Goal: Task Accomplishment & Management: Complete application form

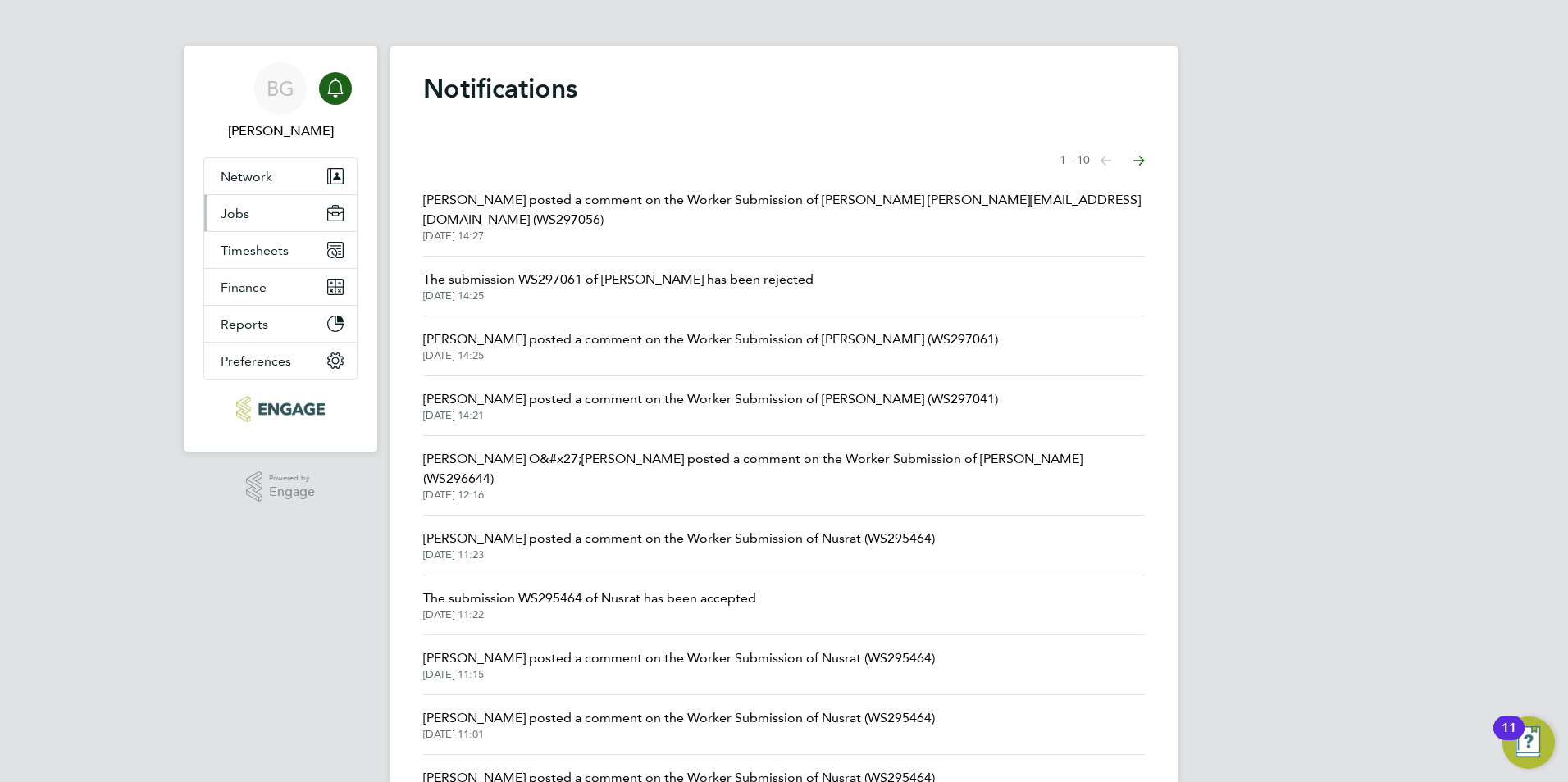
click at [247, 209] on span "Jobs" at bounding box center [235, 213] width 29 height 15
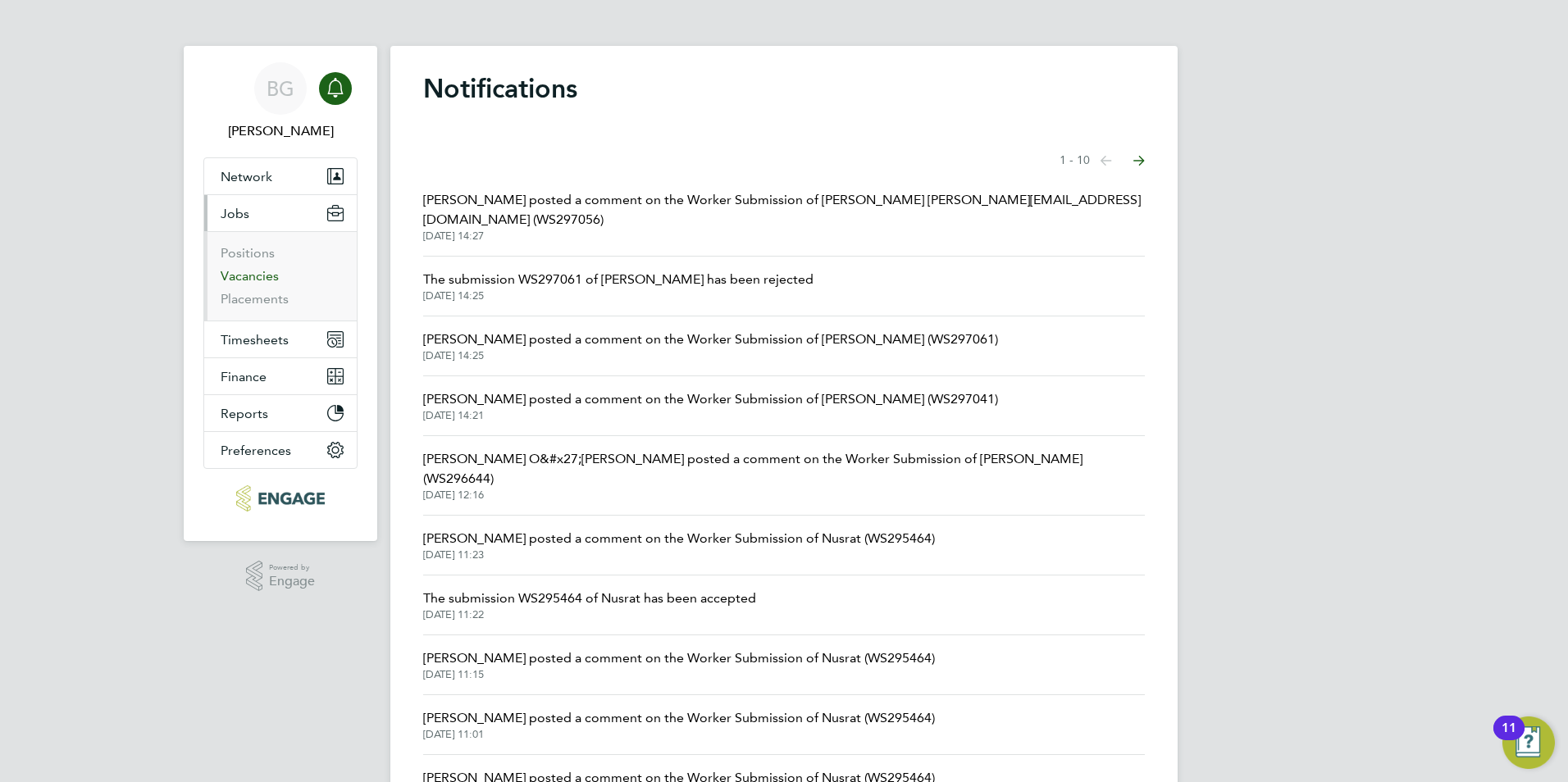
click at [256, 276] on link "Vacancies" at bounding box center [250, 275] width 58 height 15
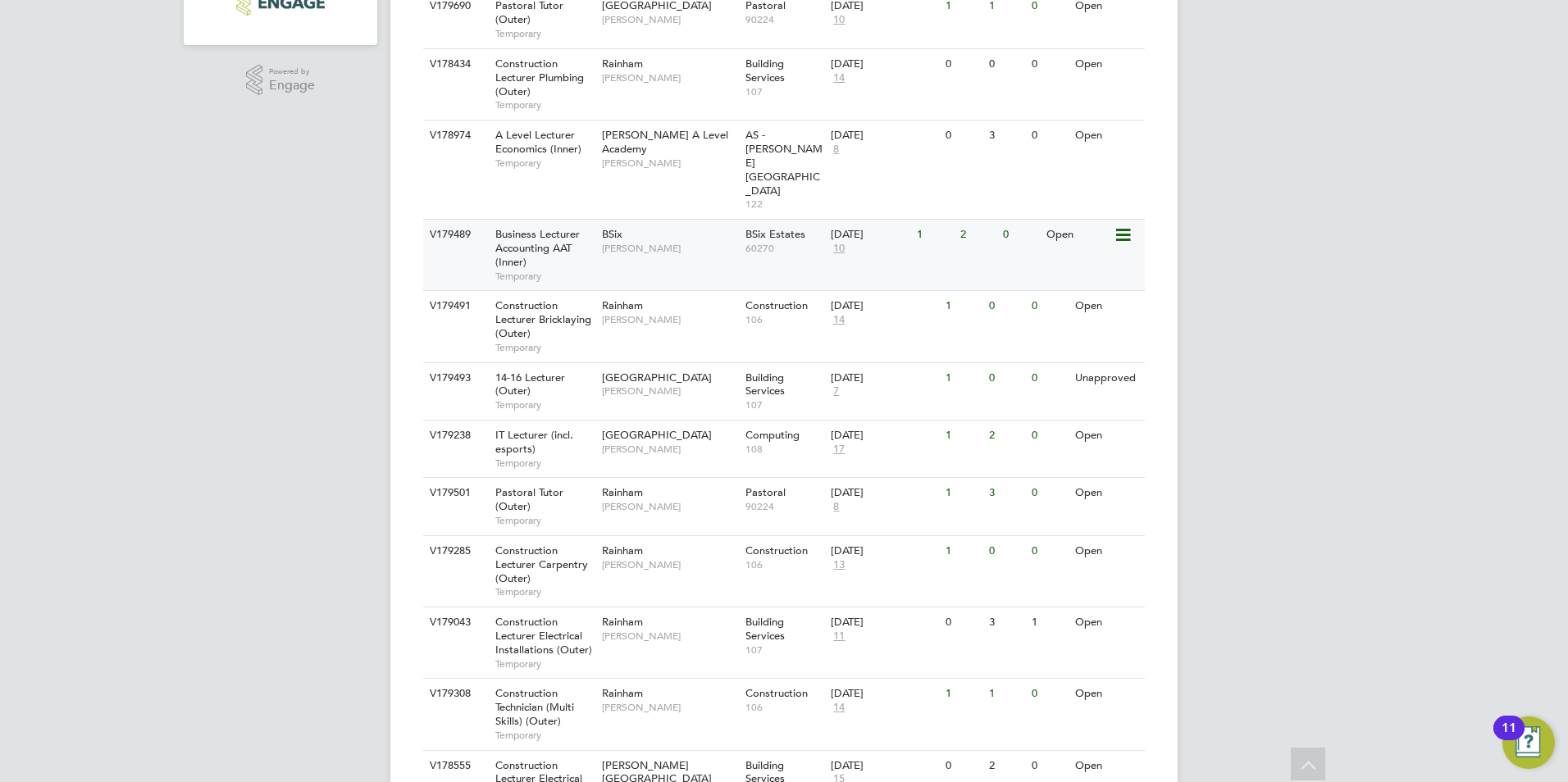
scroll to position [492, 0]
click at [548, 231] on span "Business Lecturer Accounting AAT (Inner)" at bounding box center [537, 252] width 84 height 42
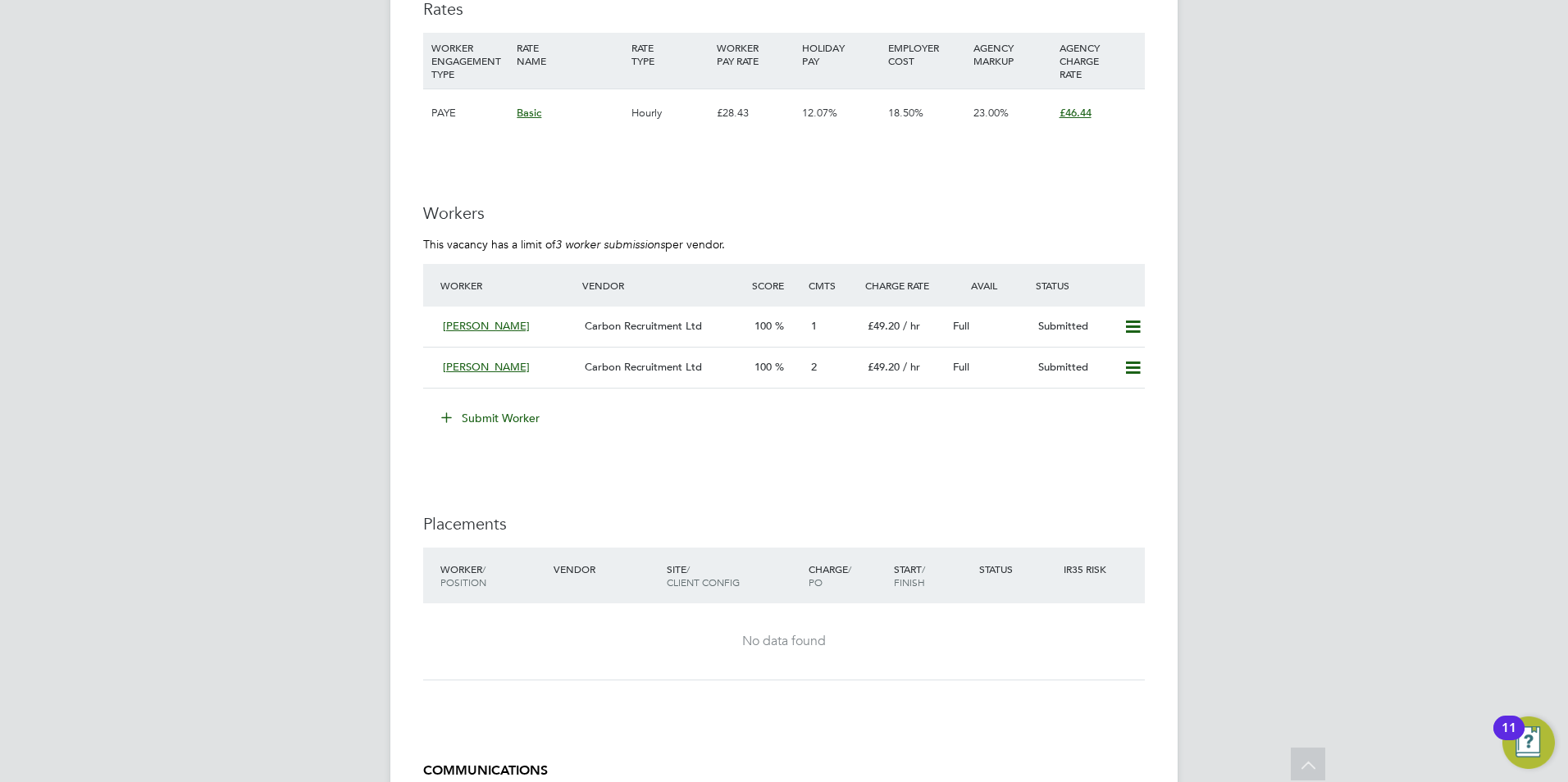
scroll to position [2605, 0]
click at [887, 433] on li "Submit Worker" at bounding box center [784, 427] width 722 height 43
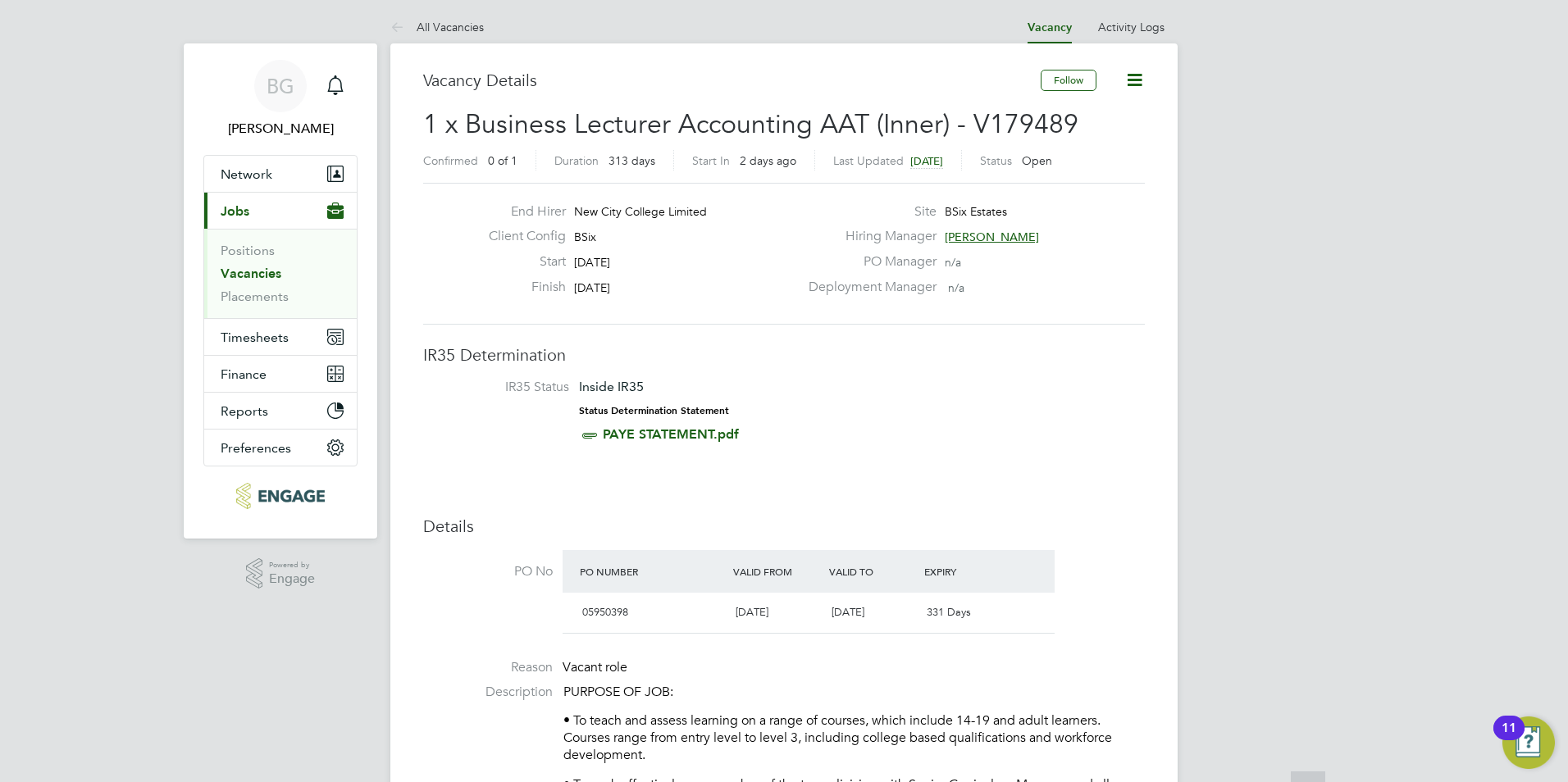
scroll to position [0, 0]
drag, startPoint x: 573, startPoint y: 289, endPoint x: 639, endPoint y: 307, distance: 68.4
click at [639, 307] on div "End Hirer New City College Limited Client Config BSix Start 01 Sep 2025 Finish …" at bounding box center [784, 256] width 722 height 142
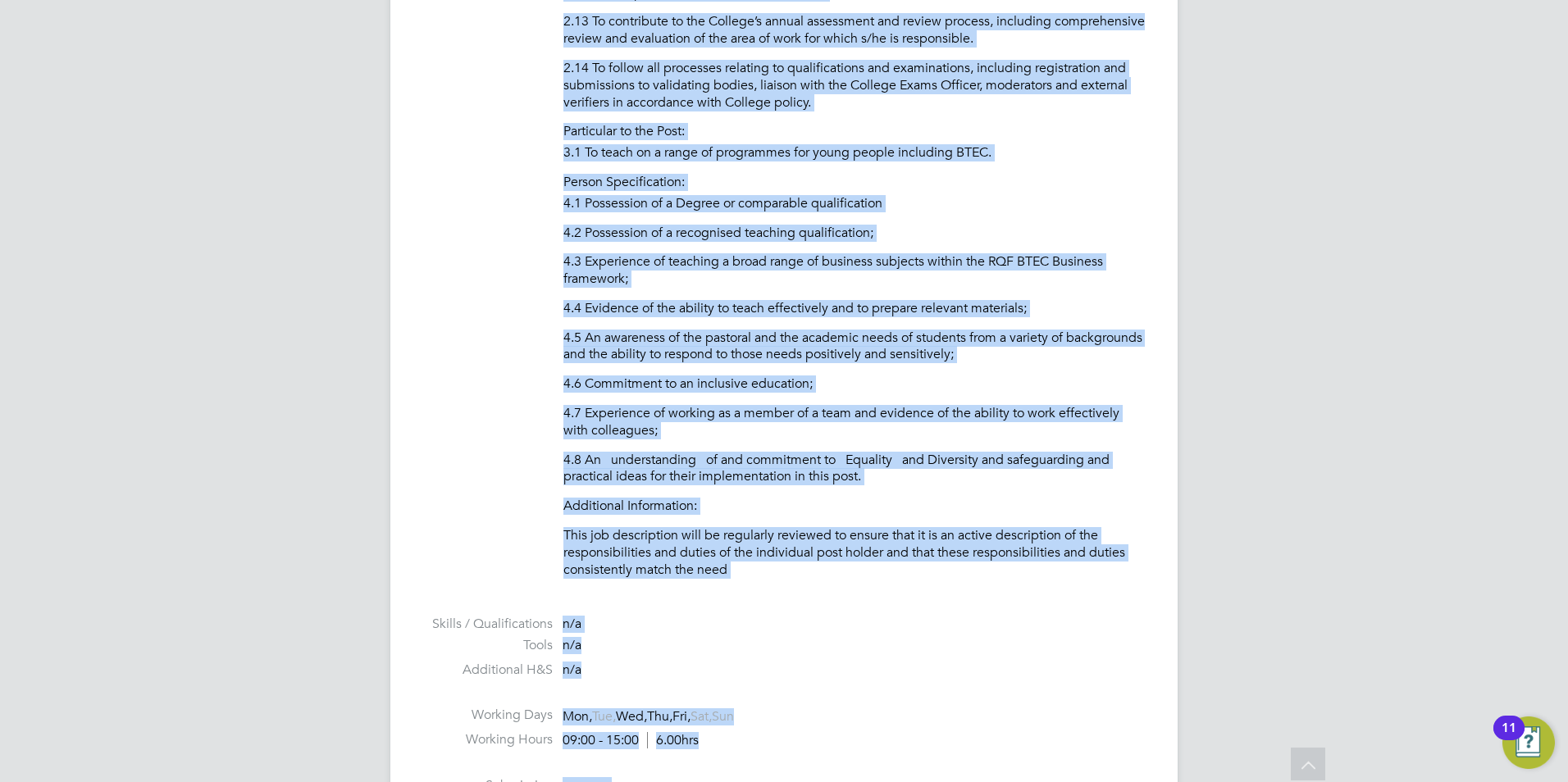
scroll to position [2146, 0]
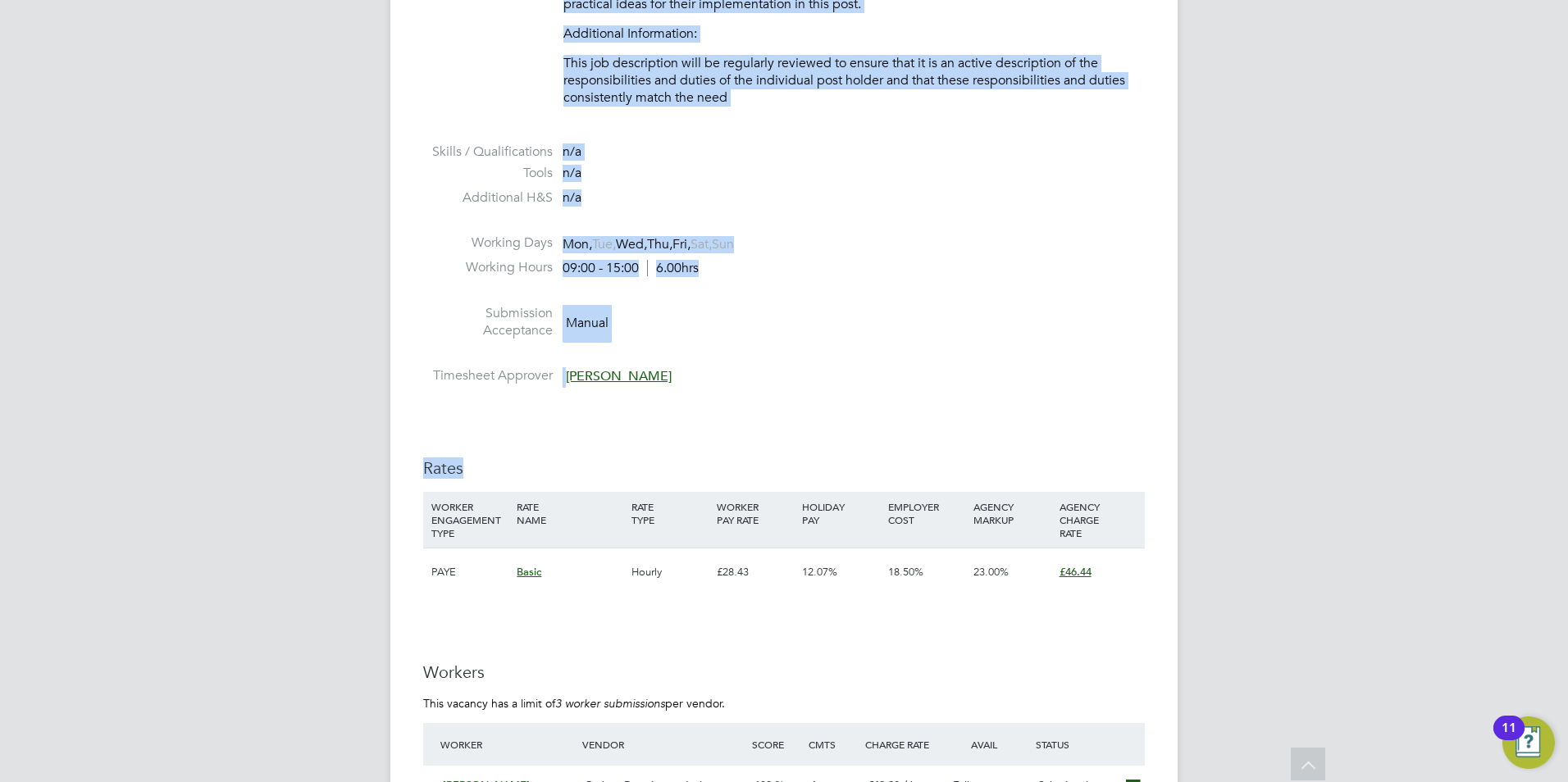
drag, startPoint x: 560, startPoint y: 188, endPoint x: 1094, endPoint y: 417, distance: 581.0
click at [1094, 417] on div "IR35 Determination IR35 Status Inside IR35 Status Determination Statement PAYE …" at bounding box center [784, 61] width 722 height 3722
drag, startPoint x: 1094, startPoint y: 417, endPoint x: 1057, endPoint y: 349, distance: 77.4
click at [1057, 349] on li at bounding box center [784, 356] width 722 height 21
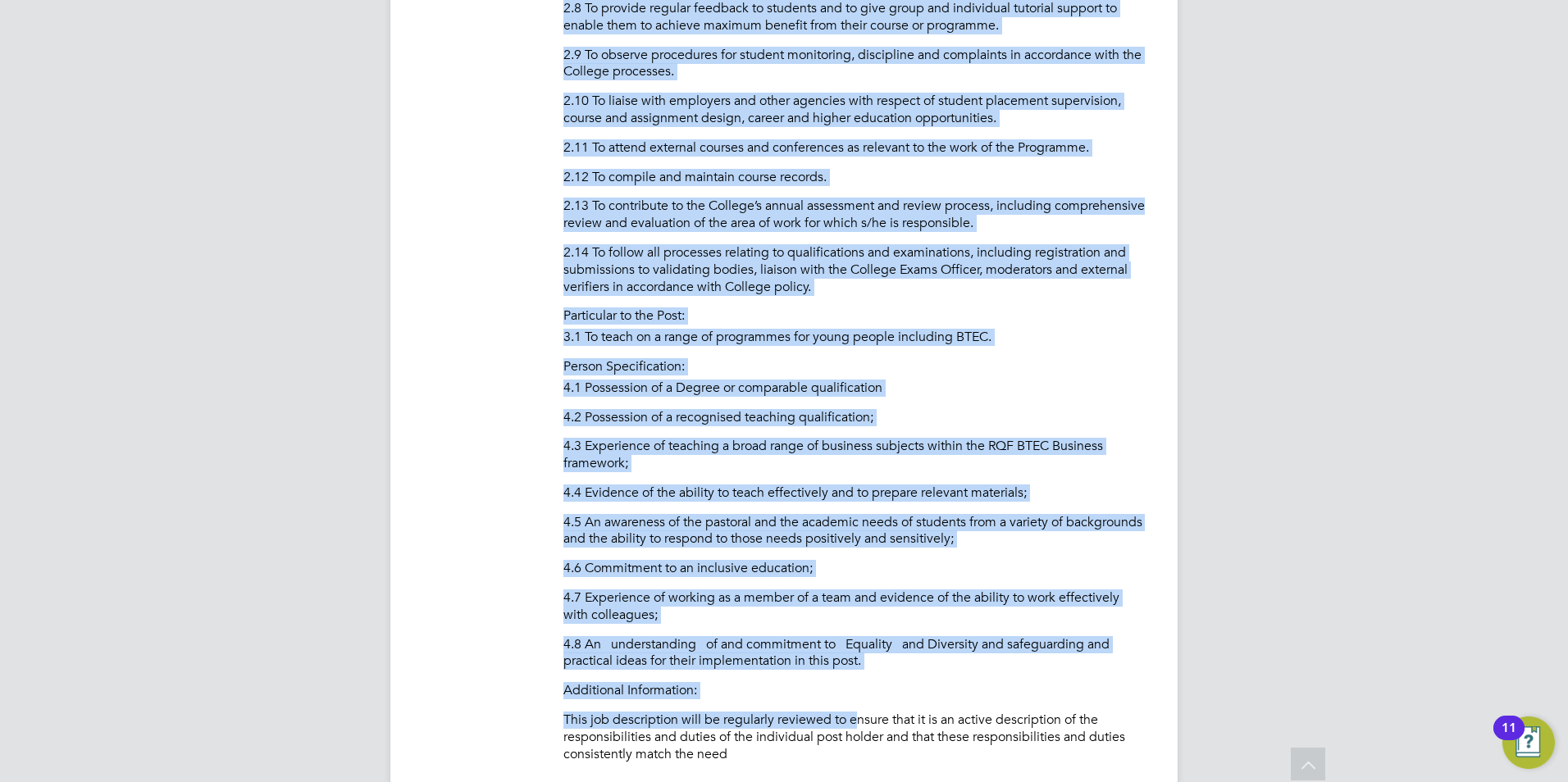
scroll to position [1506, 0]
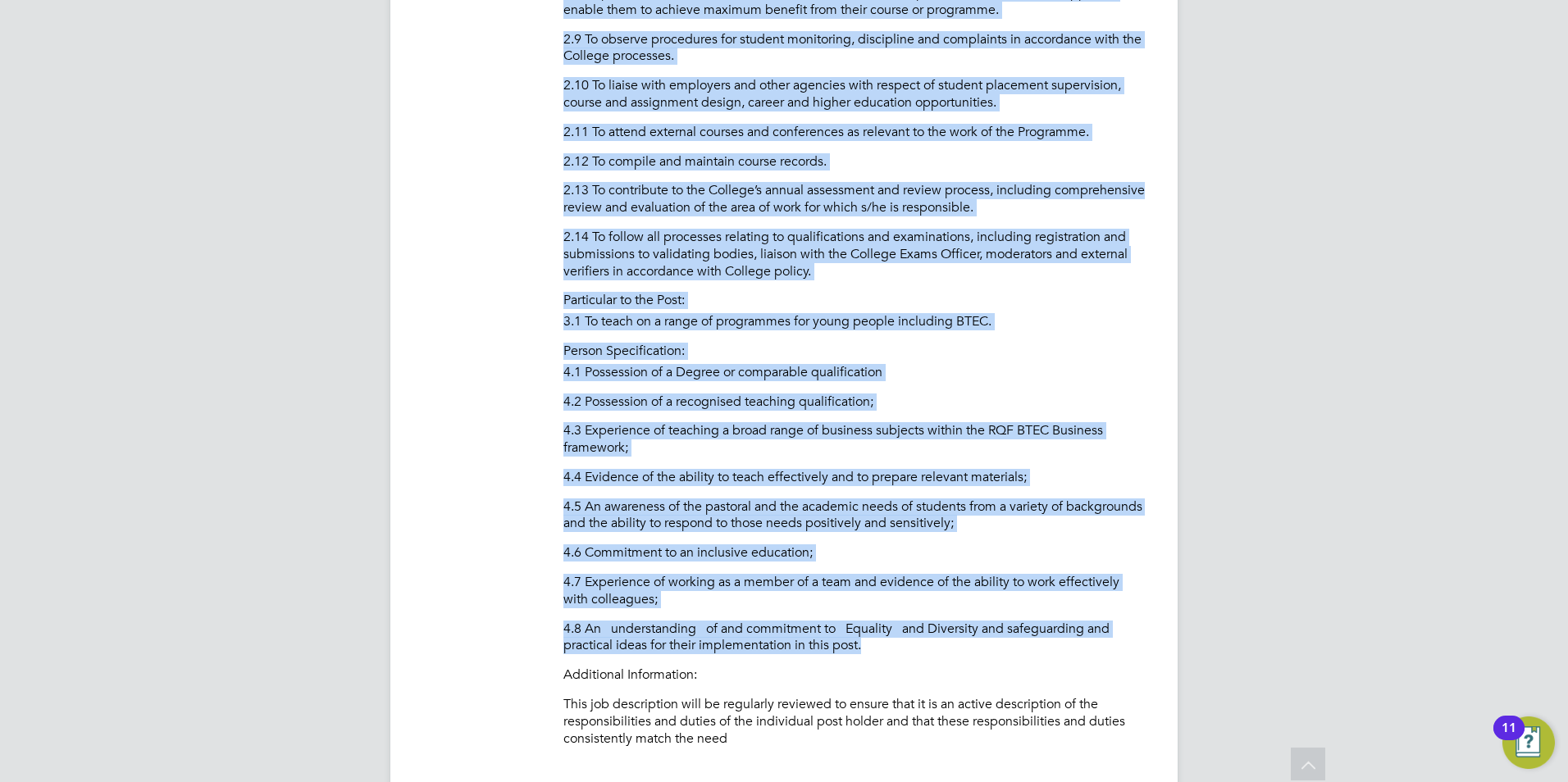
drag, startPoint x: 563, startPoint y: 104, endPoint x: 911, endPoint y: 639, distance: 638.2
drag, startPoint x: 911, startPoint y: 639, endPoint x: 840, endPoint y: 638, distance: 71.0
copy div "PURPOSE OF JOB: • To teach and assess learning on a range of courses, which inc…"
click at [818, 644] on p "4.8 An understanding of and commitment to Equality and Diversity and safeguardi…" at bounding box center [854, 638] width 582 height 34
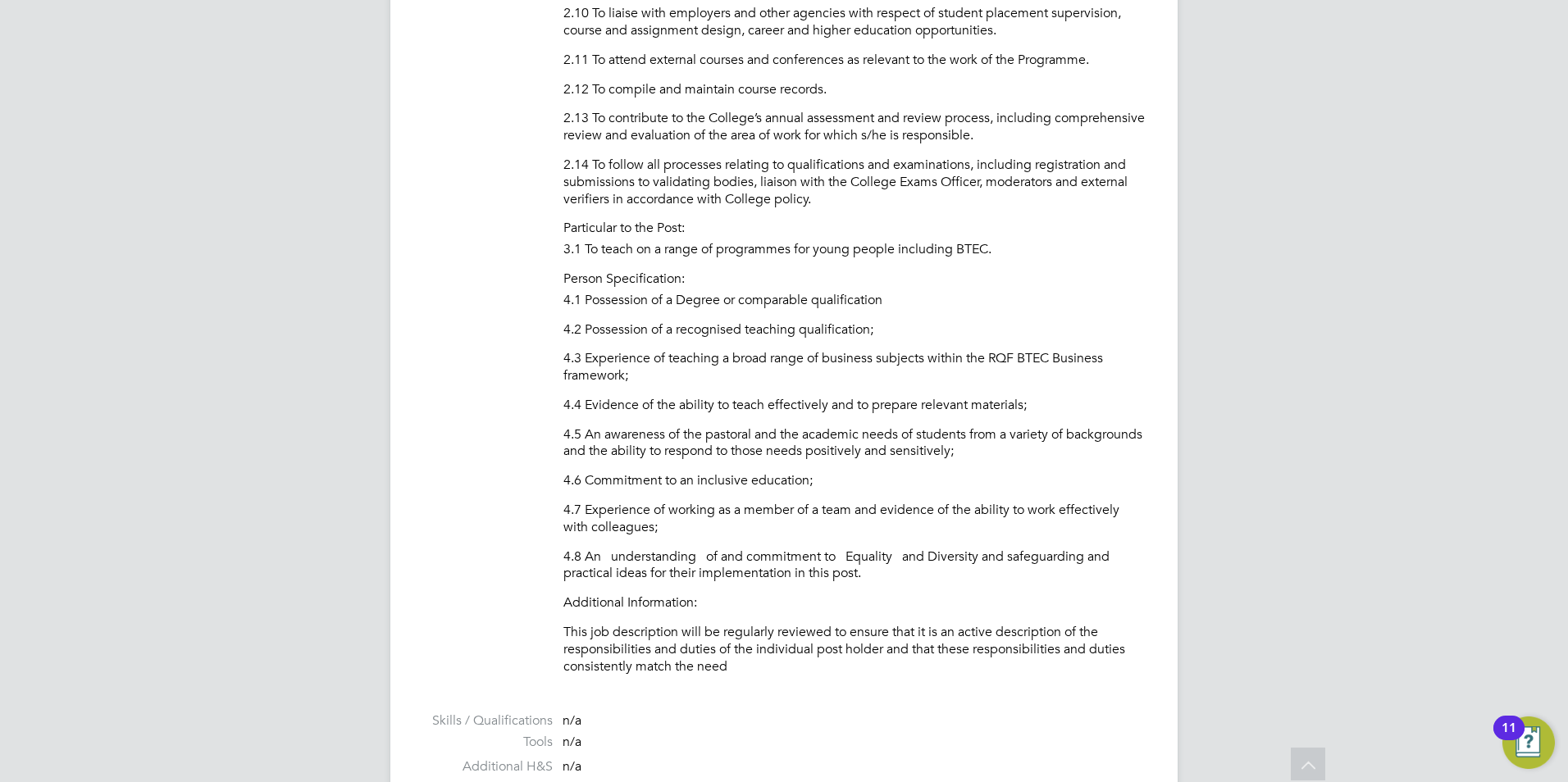
scroll to position [1752, 0]
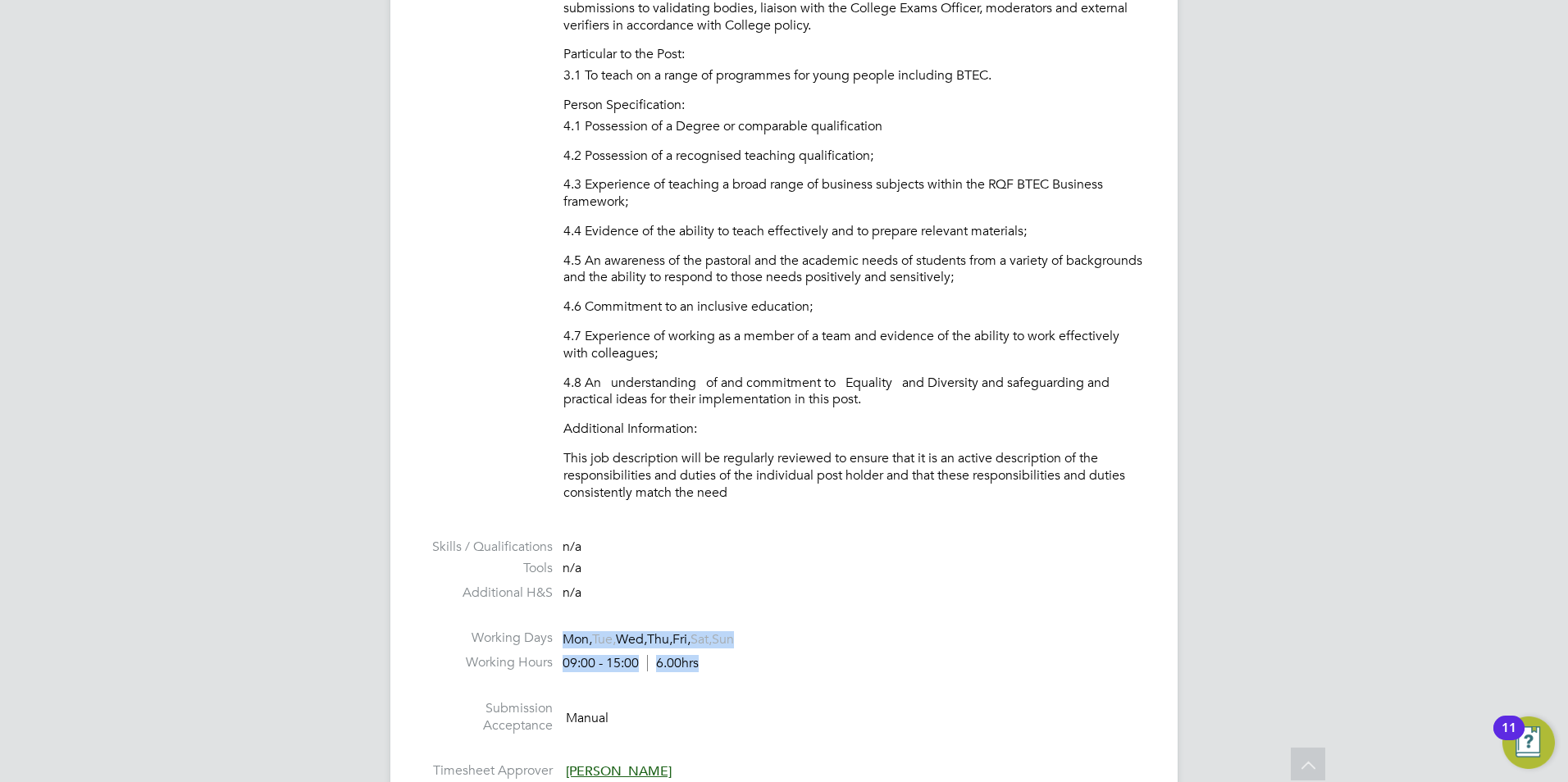
drag, startPoint x: 563, startPoint y: 634, endPoint x: 723, endPoint y: 681, distance: 166.8
drag, startPoint x: 723, startPoint y: 681, endPoint x: 700, endPoint y: 681, distance: 23.0
click at [723, 681] on li at bounding box center [784, 689] width 722 height 21
drag, startPoint x: 560, startPoint y: 630, endPoint x: 740, endPoint y: 678, distance: 186.3
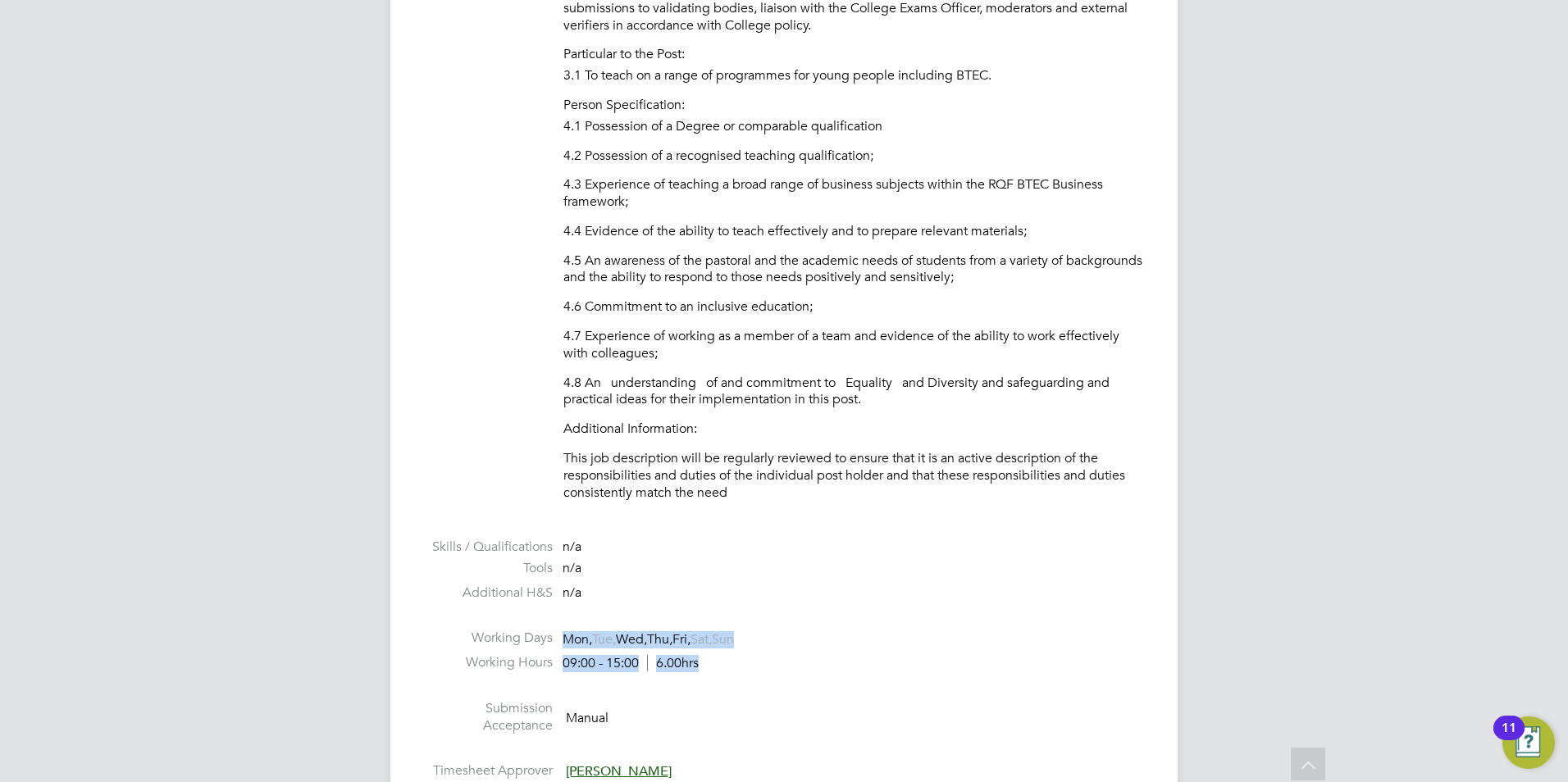
copy ul "Mon, Tue, Wed, Thu, Fri, Sat, Sun Working Hours 09:00 - 15:00 6.00hrs"
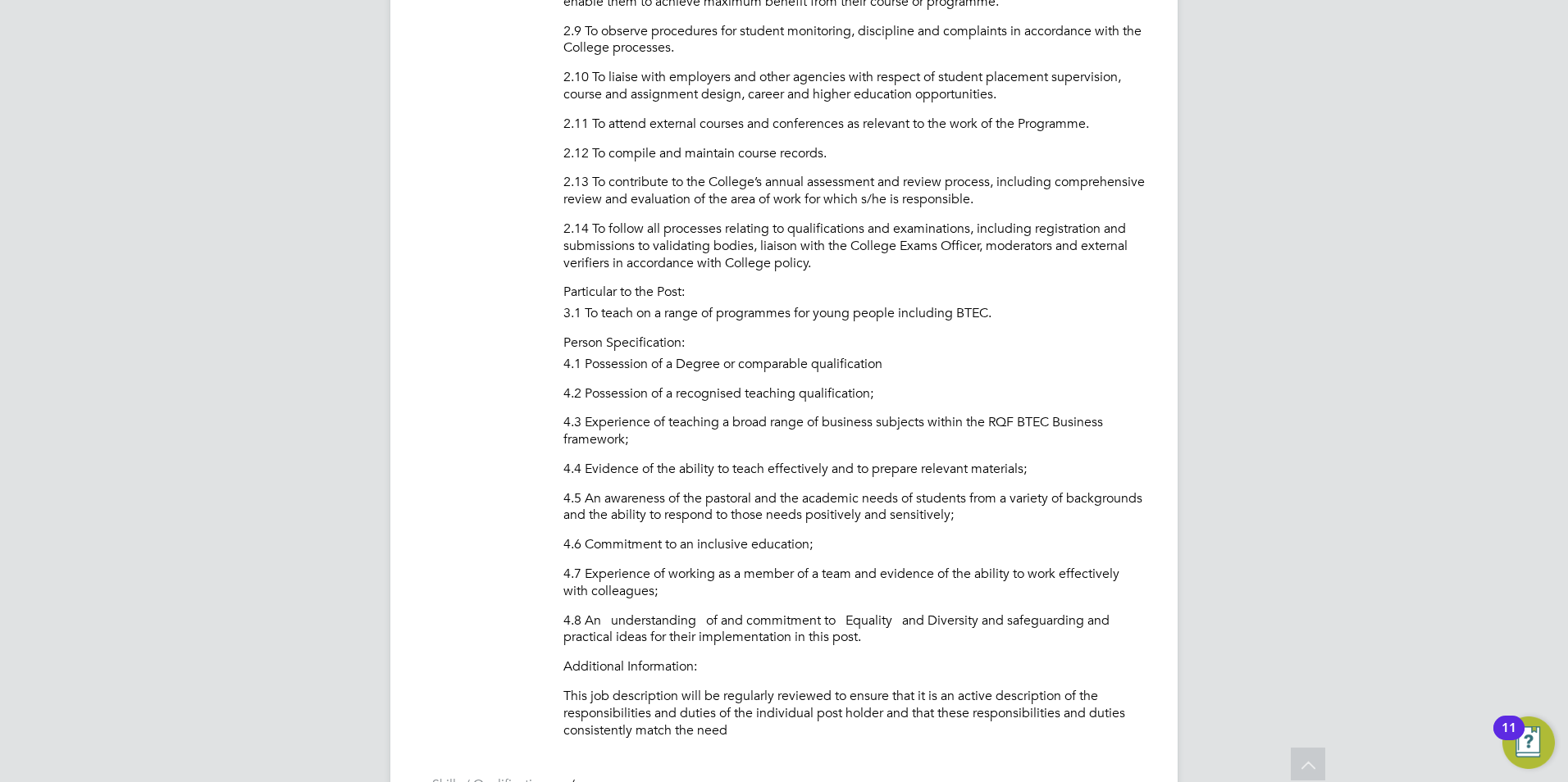
scroll to position [1670, 0]
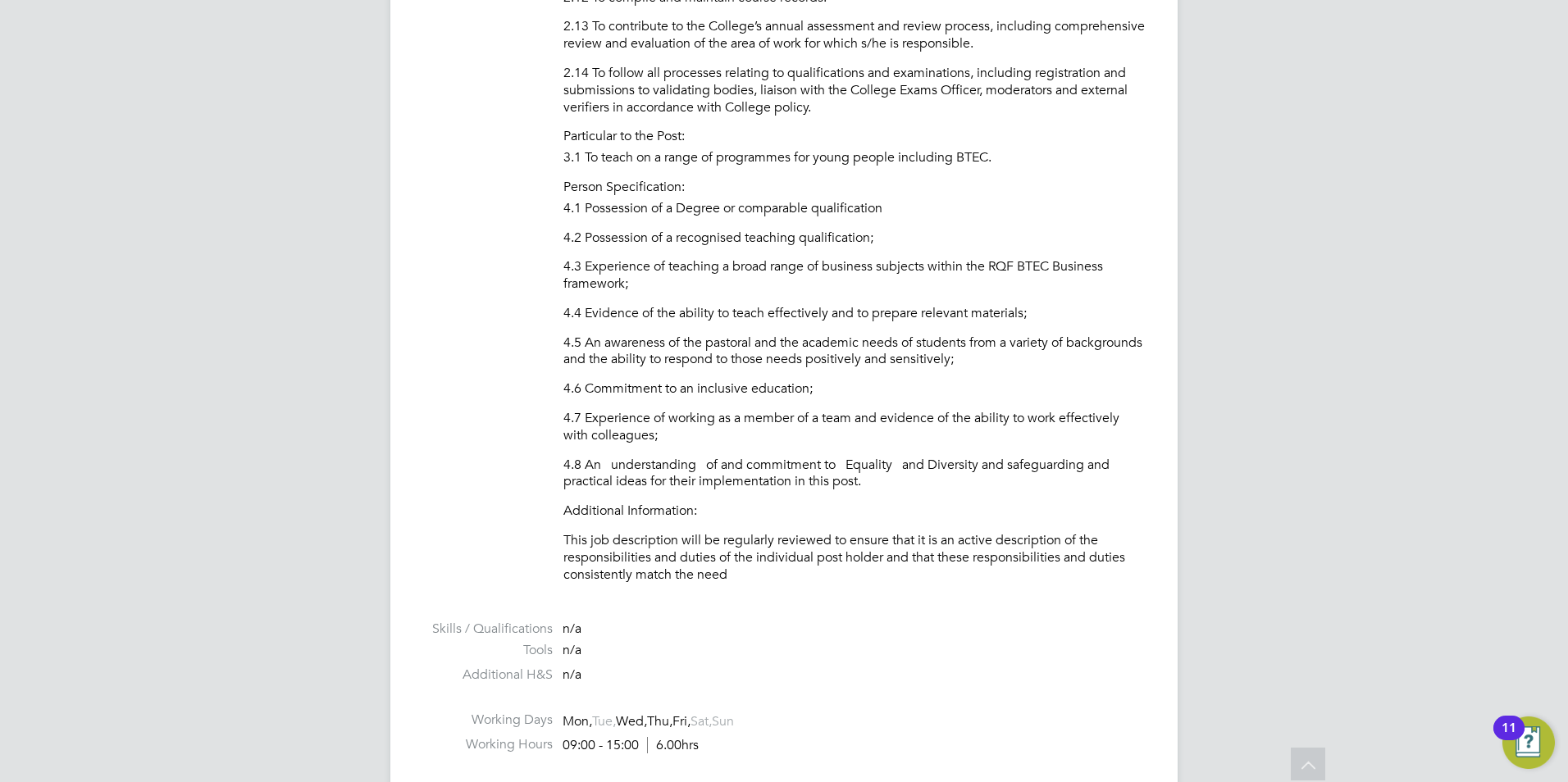
click at [740, 550] on p "This job description will be regularly reviewed to ensure that it is an active …" at bounding box center [854, 558] width 582 height 51
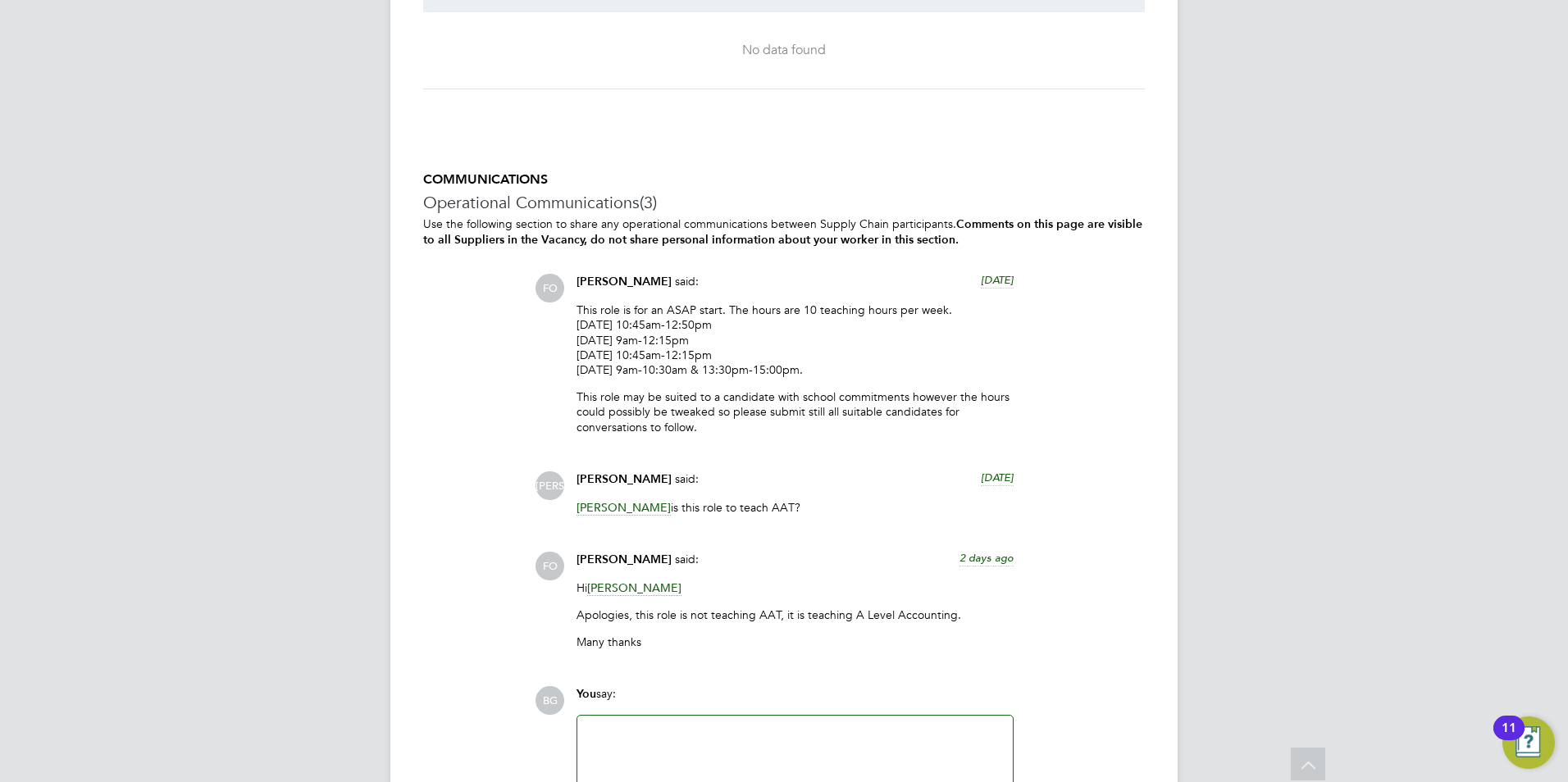
scroll to position [3179, 0]
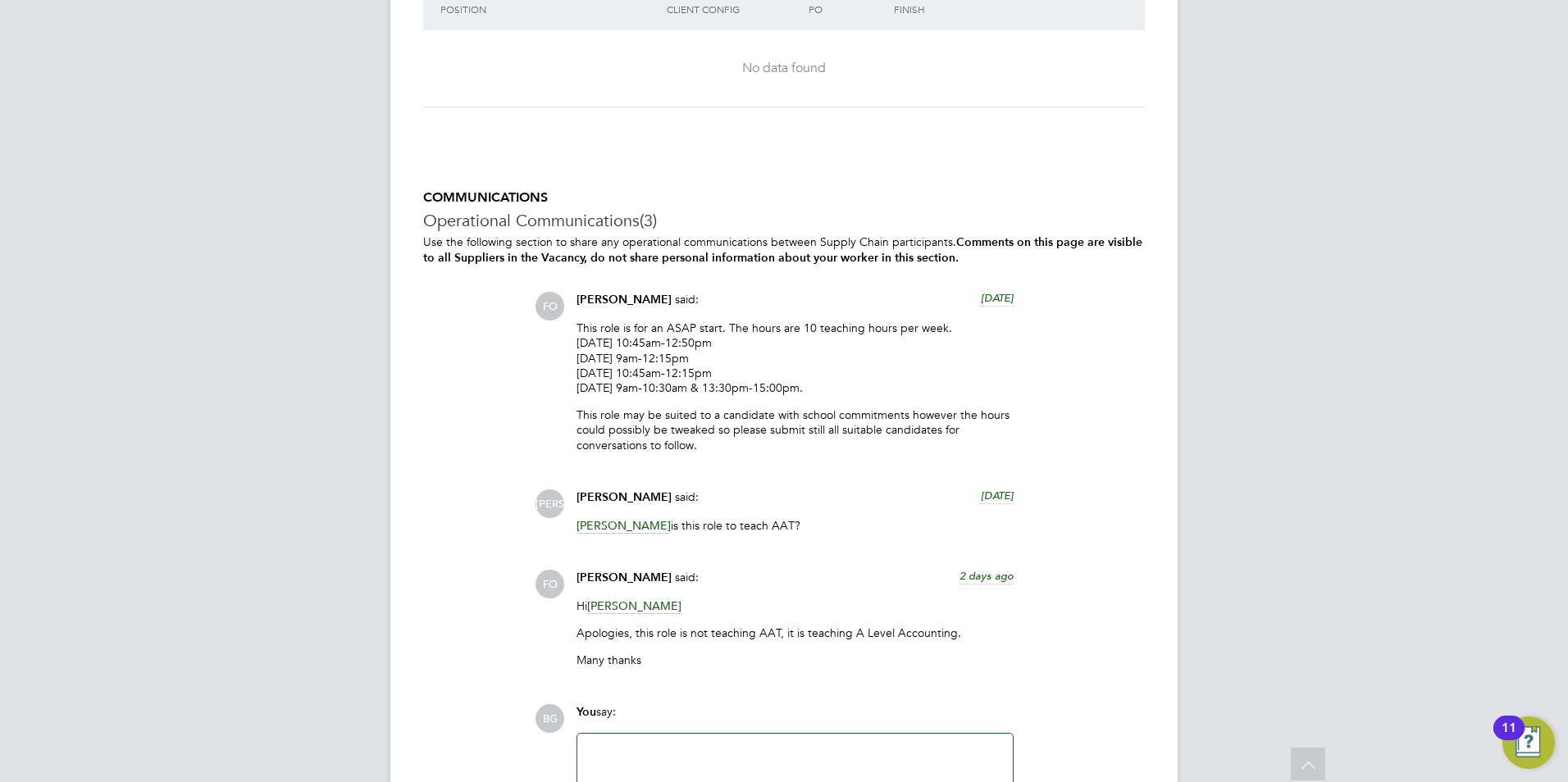
drag, startPoint x: 602, startPoint y: 333, endPoint x: 695, endPoint y: 353, distance: 95.1
click at [695, 353] on p "This role is for an ASAP start. The hours are 10 teaching hours per week. Monda…" at bounding box center [795, 357] width 437 height 74
drag, startPoint x: 695, startPoint y: 353, endPoint x: 619, endPoint y: 351, distance: 76.0
click at [633, 353] on p "This role is for an ASAP start. The hours are 10 teaching hours per week. Monda…" at bounding box center [795, 357] width 437 height 74
click at [563, 324] on div "FO Francesca O'Riordan said: 5 days ago This role is for an ASAP start. The hou…" at bounding box center [839, 378] width 610 height 173
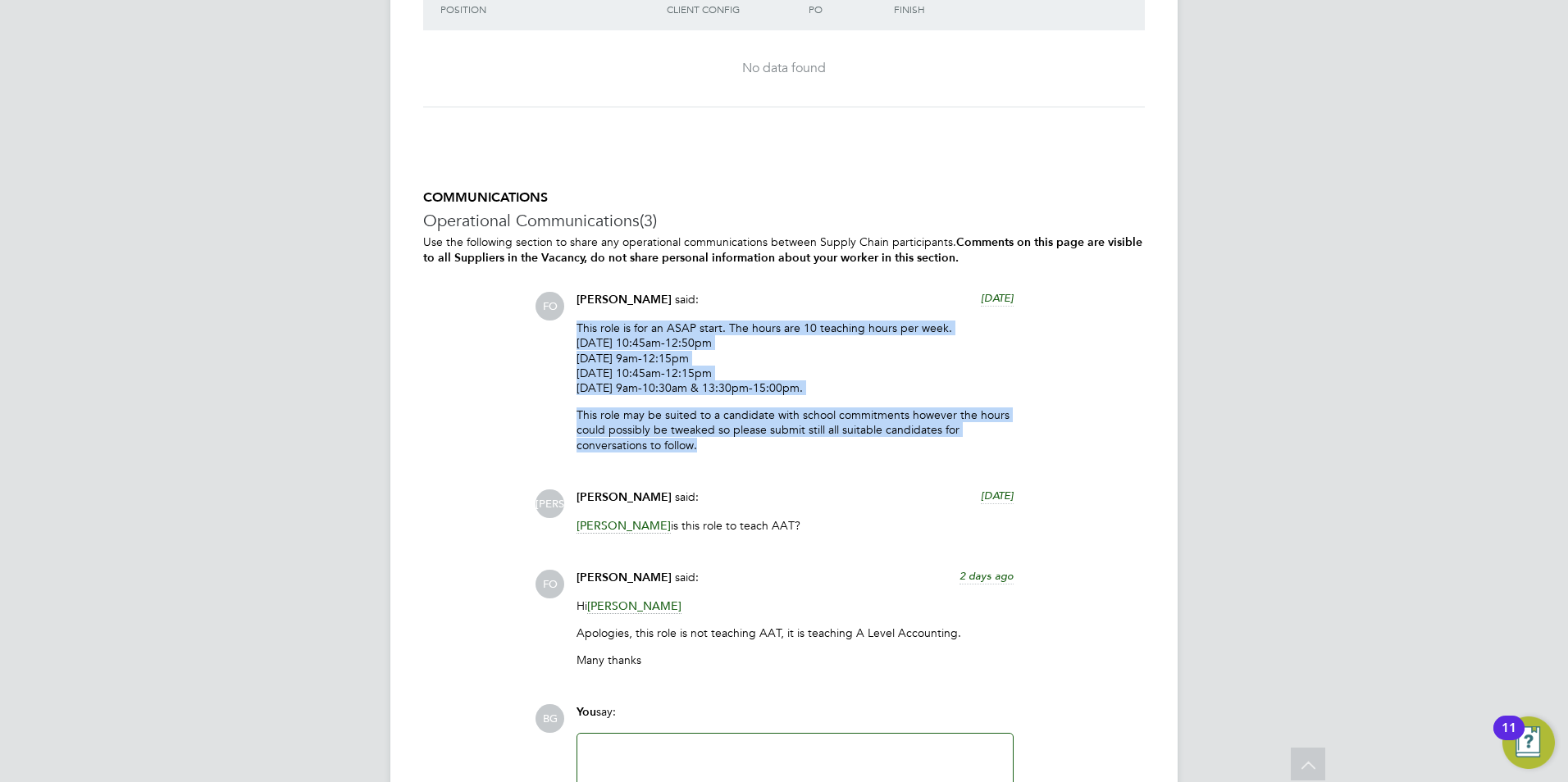
drag, startPoint x: 570, startPoint y: 324, endPoint x: 987, endPoint y: 446, distance: 434.5
click at [987, 446] on div "Francesca O'Riordan said: 5 days ago This role is for an ASAP start. The hours …" at bounding box center [795, 378] width 454 height 173
copy div "This role is for an ASAP start. The hours are 10 teaching hours per week. Monda…"
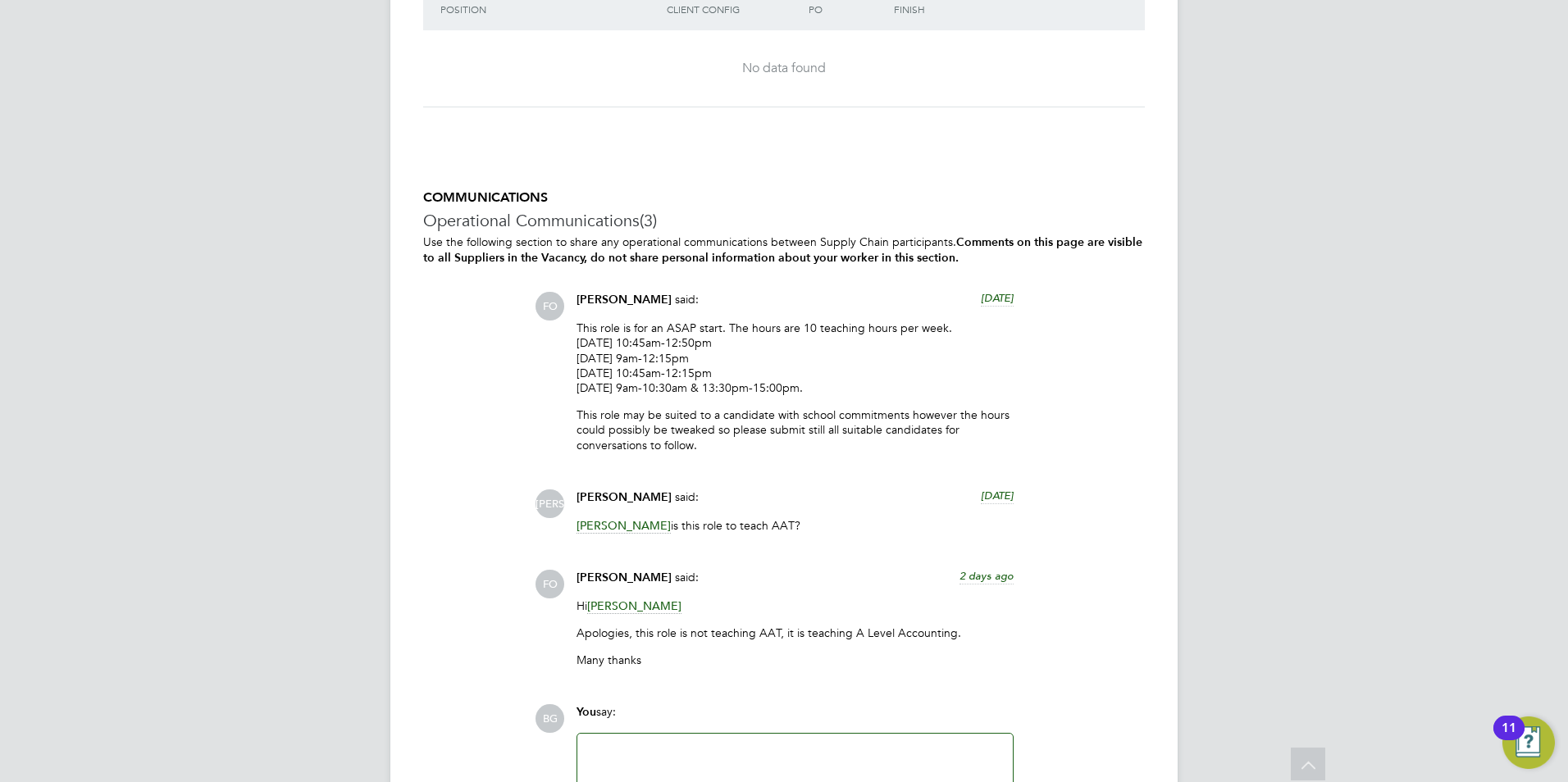
click at [812, 652] on p "Many thanks" at bounding box center [795, 659] width 437 height 14
drag, startPoint x: 1043, startPoint y: 496, endPoint x: 1025, endPoint y: 496, distance: 18.0
click at [1043, 496] on div "JA Jerin Aktar said: 5 days ago Francesca O'Riordan is this role to teach AAT? …" at bounding box center [839, 517] width 610 height 55
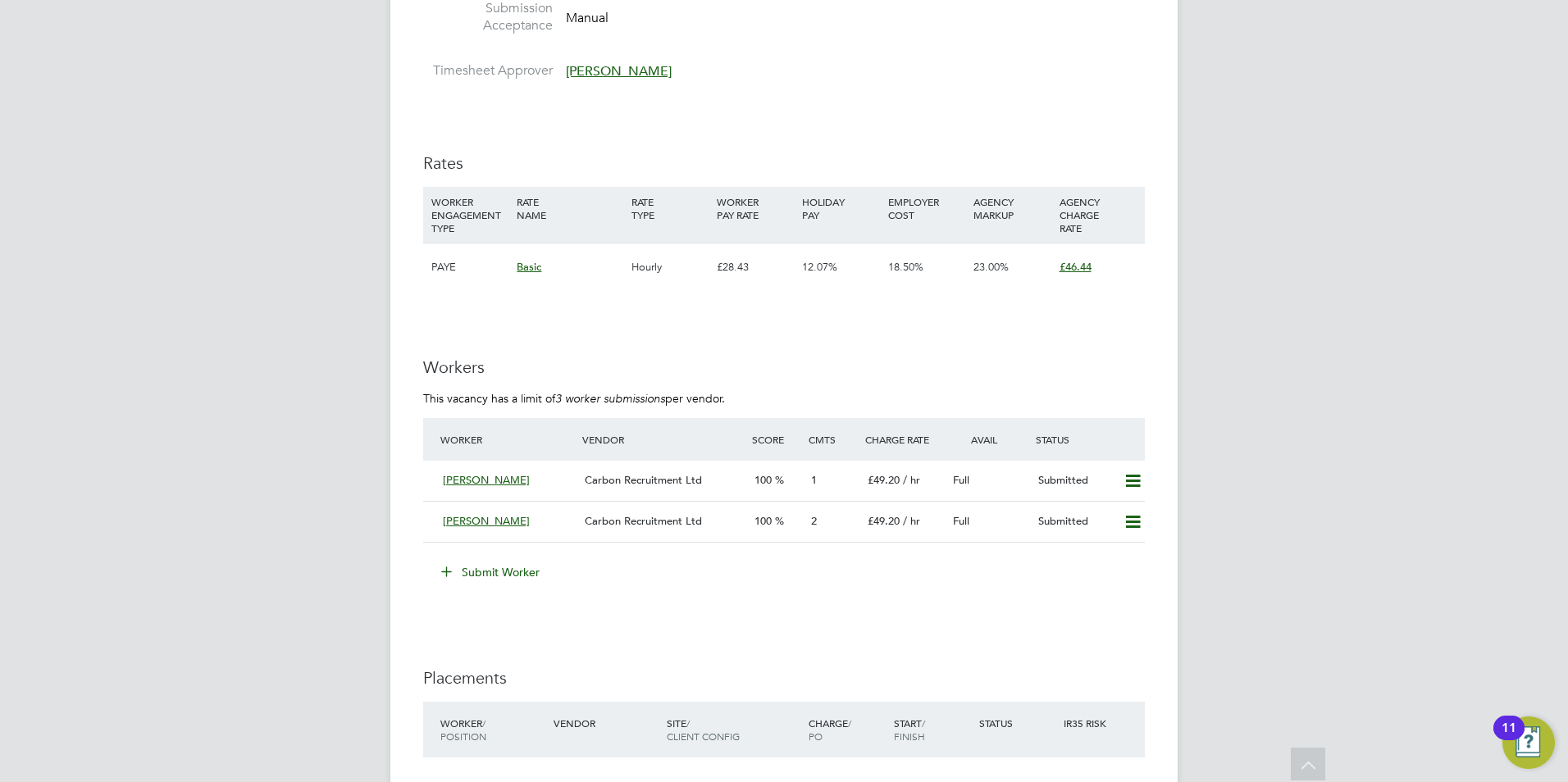
scroll to position [2459, 0]
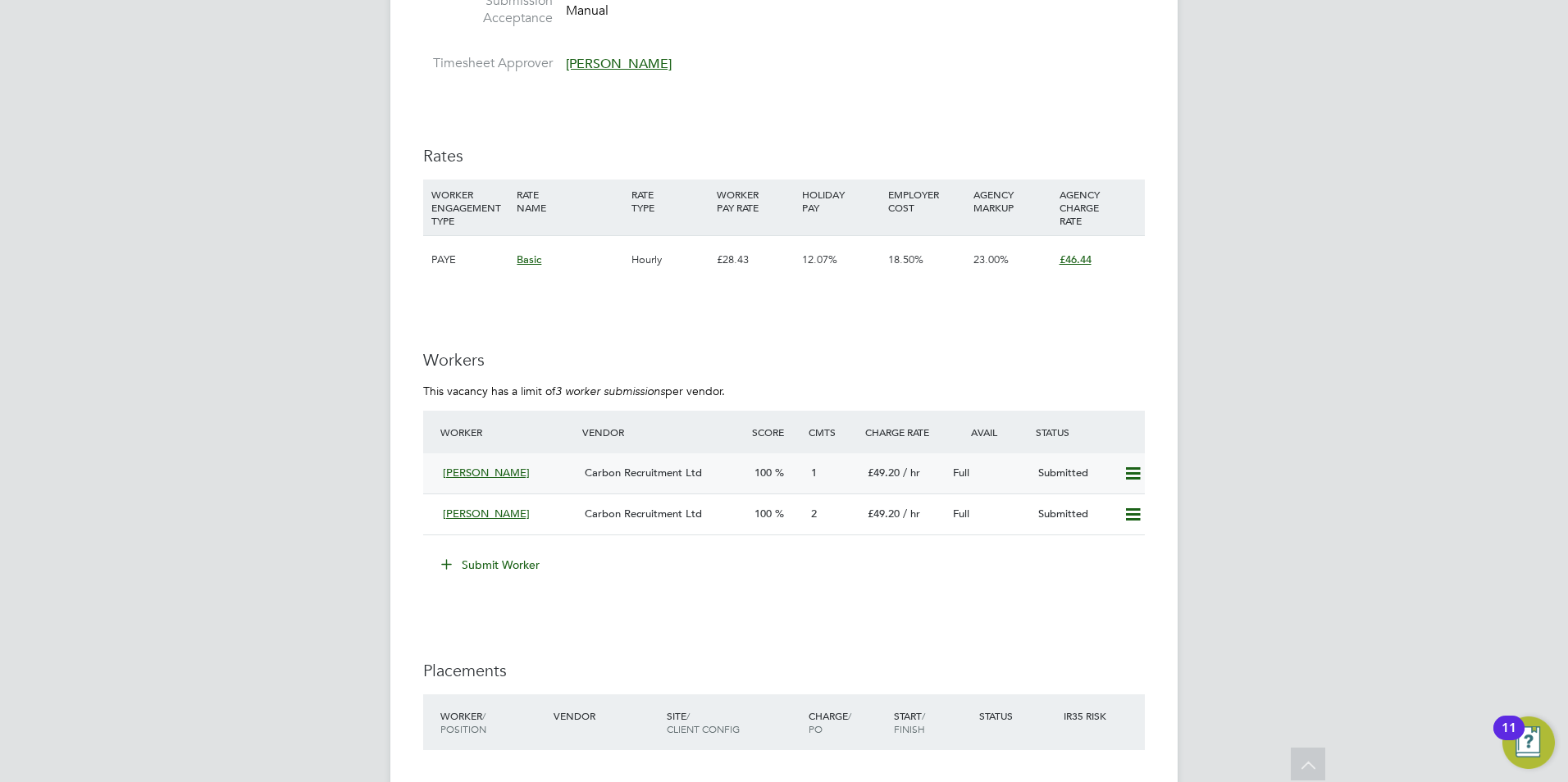
click at [495, 476] on span "[PERSON_NAME]" at bounding box center [486, 472] width 87 height 14
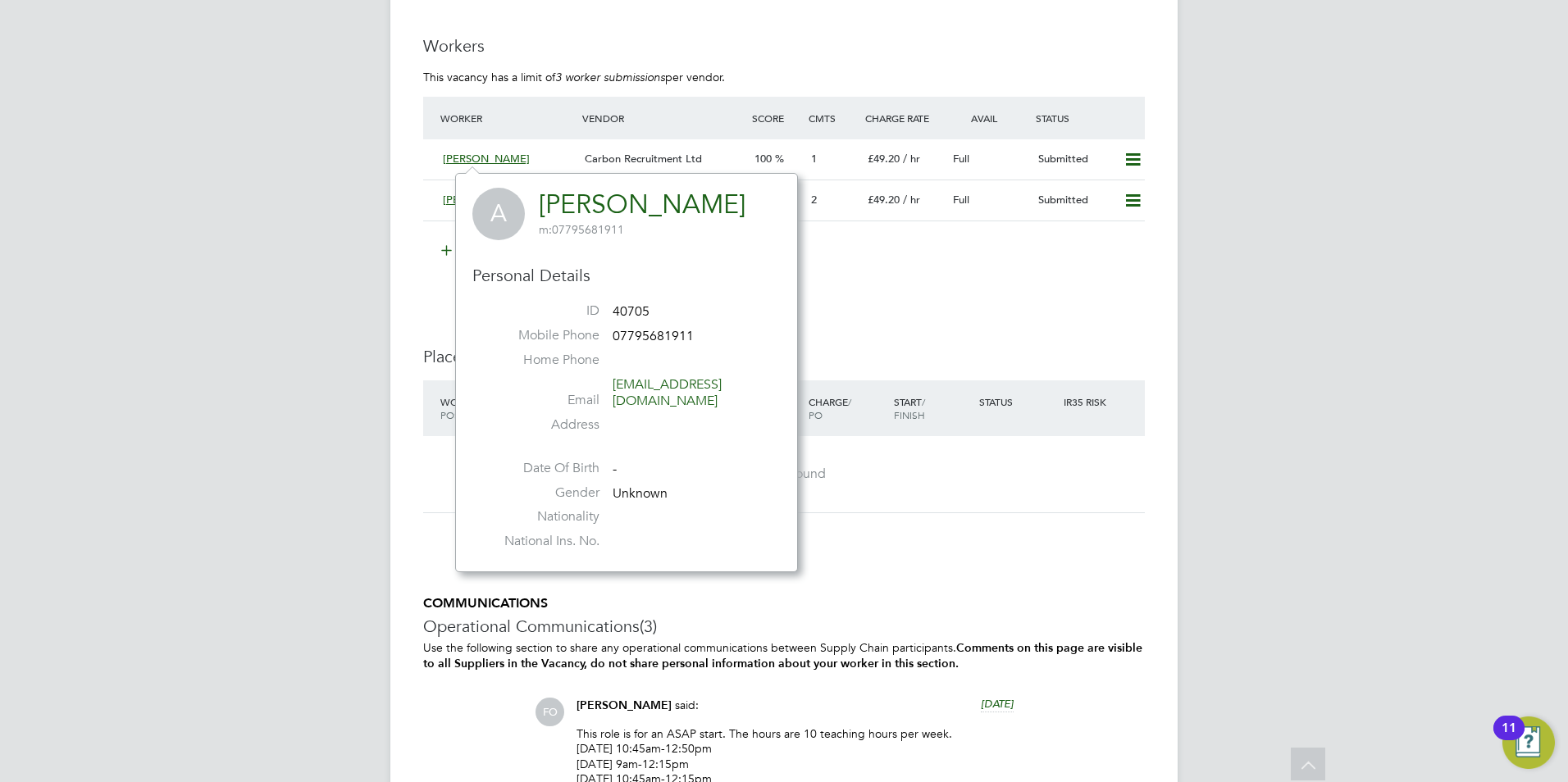
scroll to position [2769, 0]
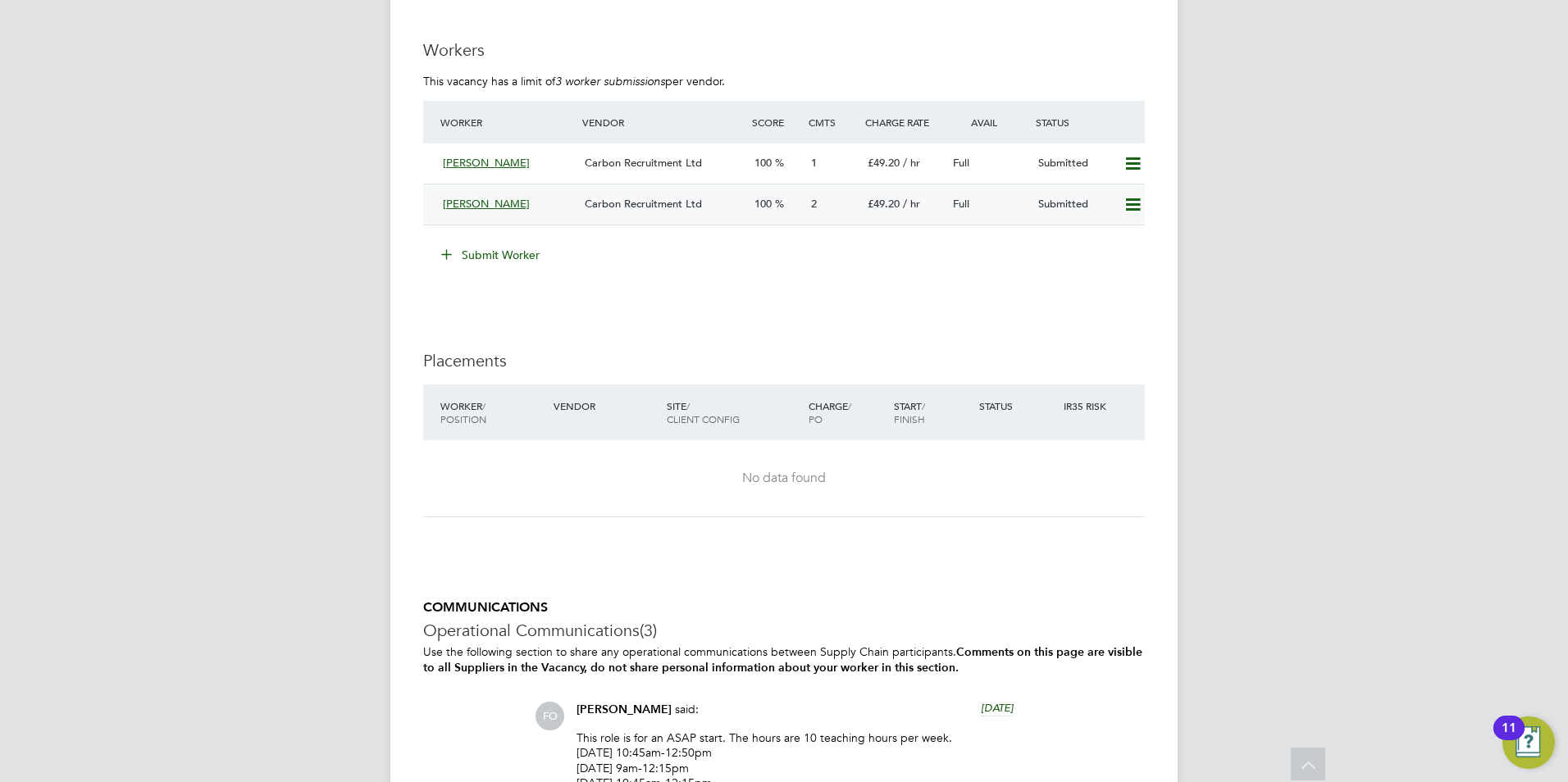
click at [467, 200] on span "[PERSON_NAME]" at bounding box center [486, 204] width 87 height 14
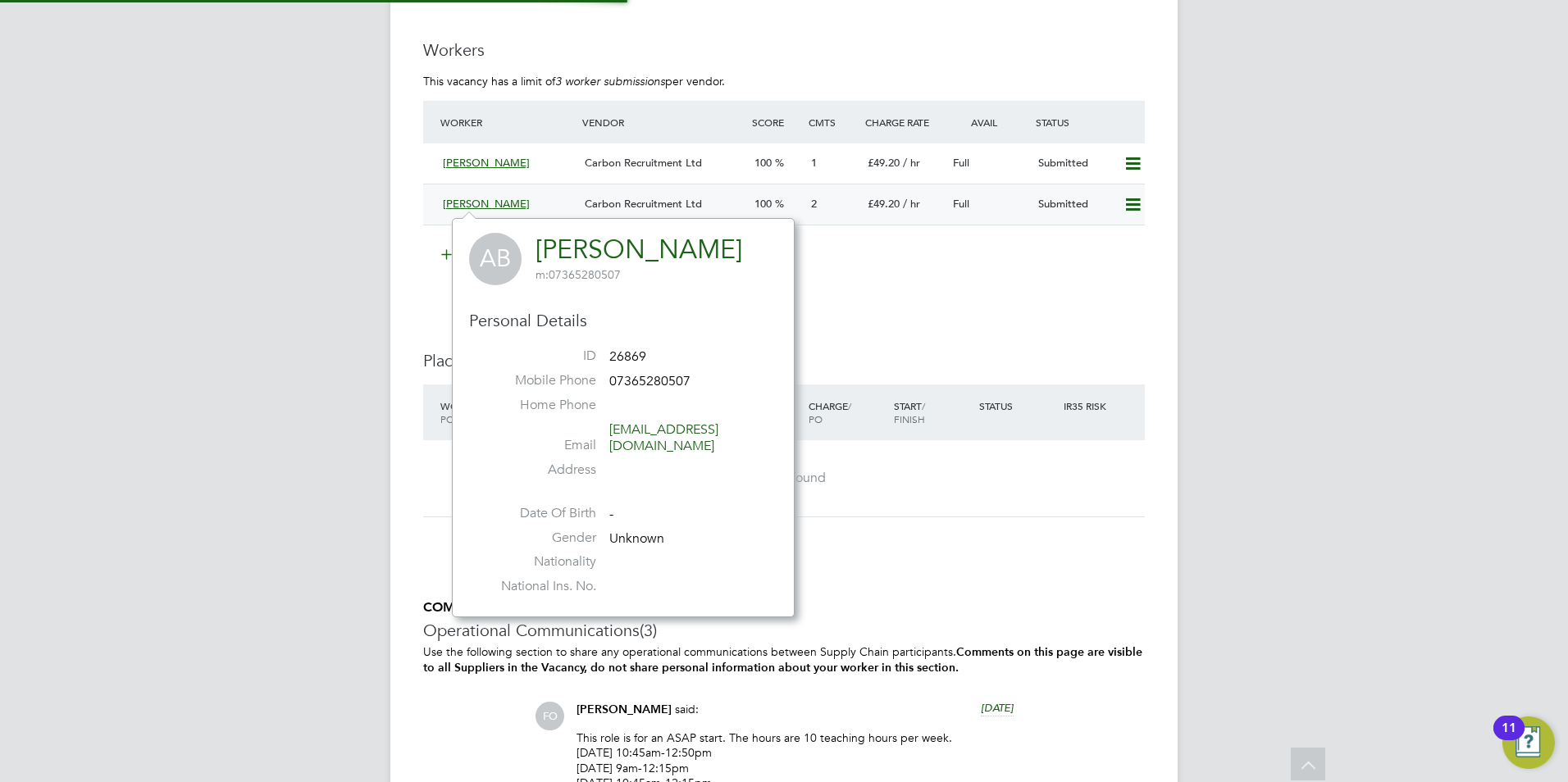
scroll to position [382, 343]
click at [476, 203] on span "[PERSON_NAME]" at bounding box center [486, 204] width 87 height 14
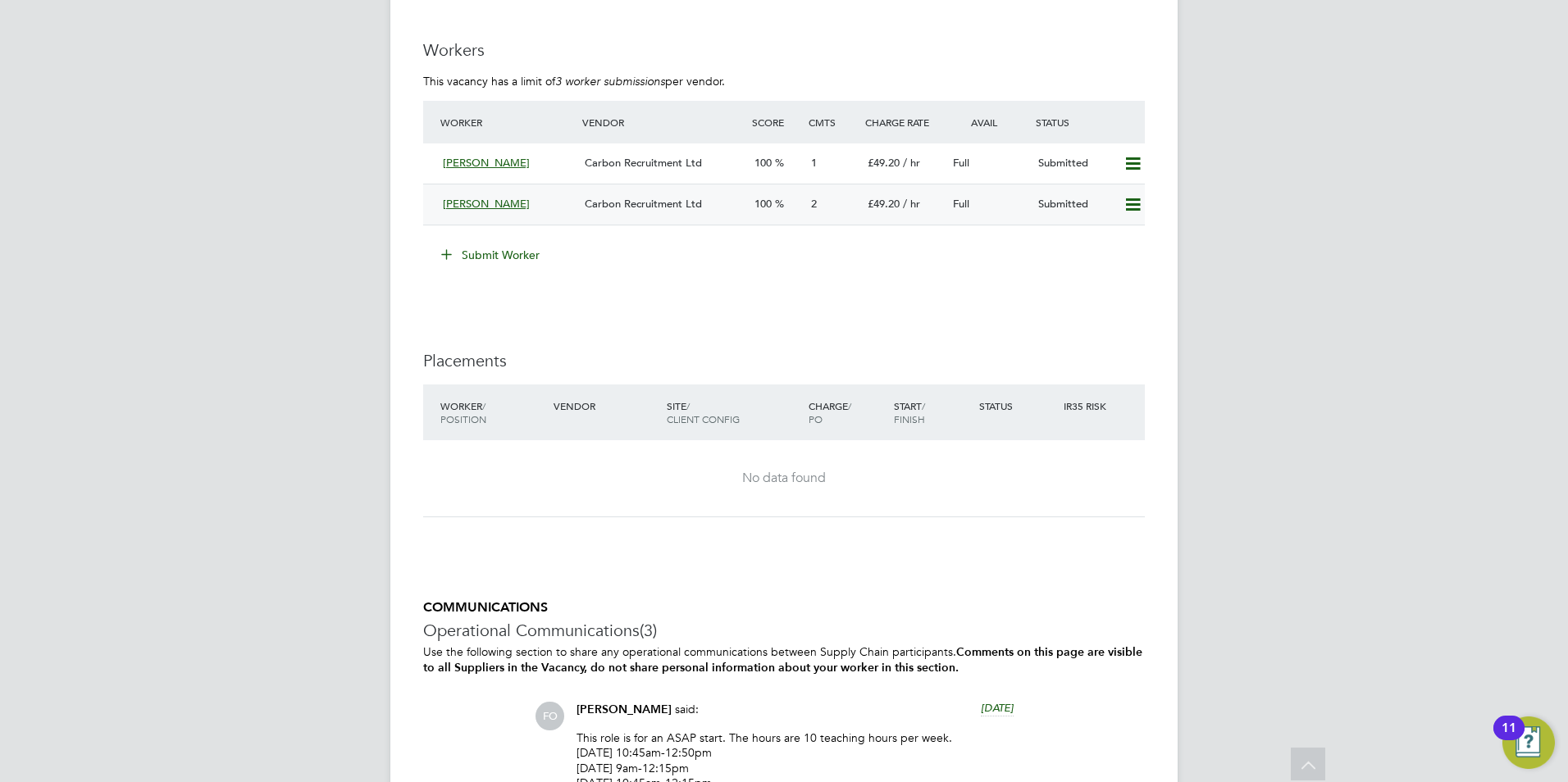
click at [476, 203] on span "[PERSON_NAME]" at bounding box center [486, 204] width 87 height 14
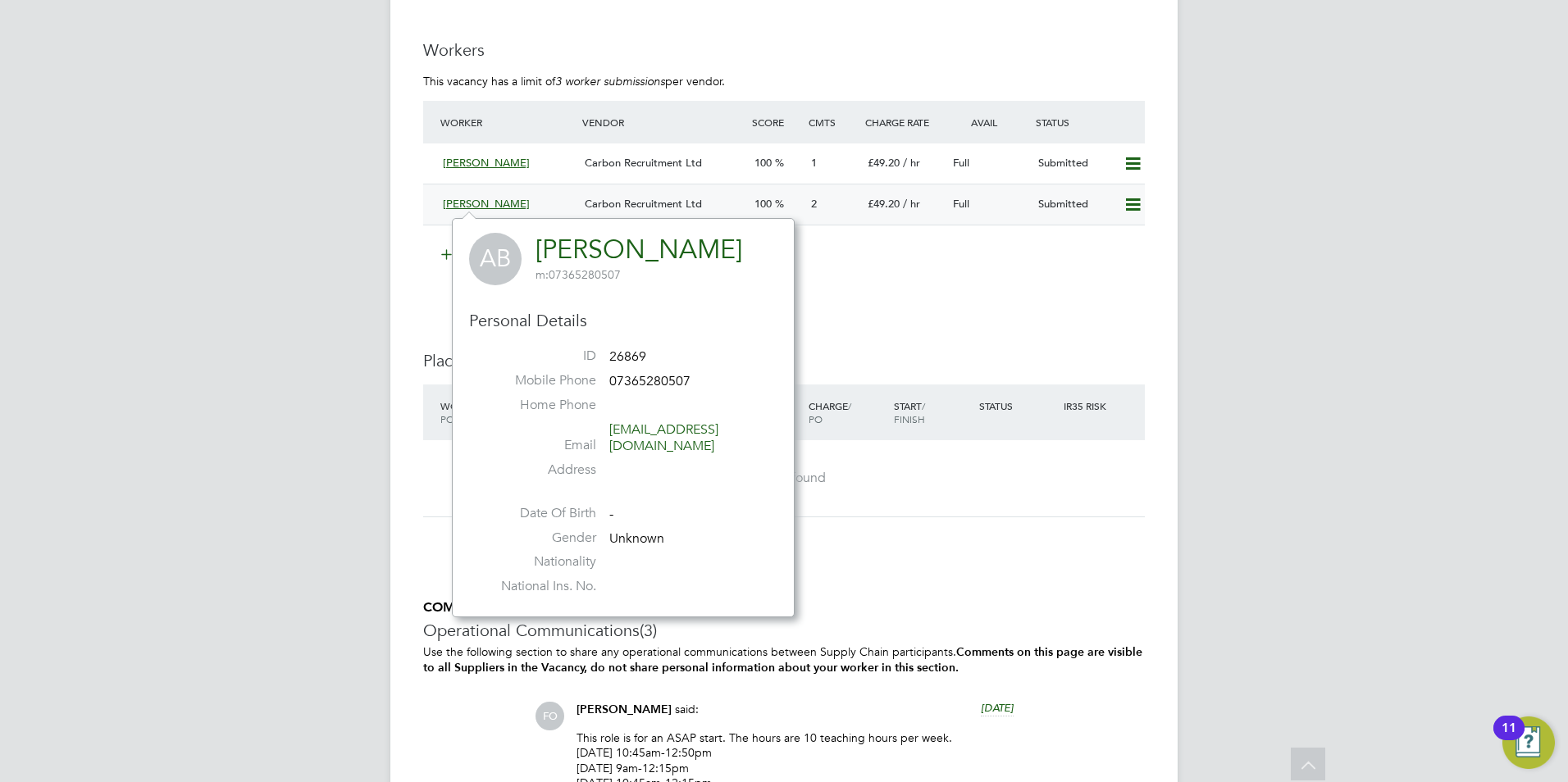
click at [476, 203] on span "[PERSON_NAME]" at bounding box center [486, 204] width 87 height 14
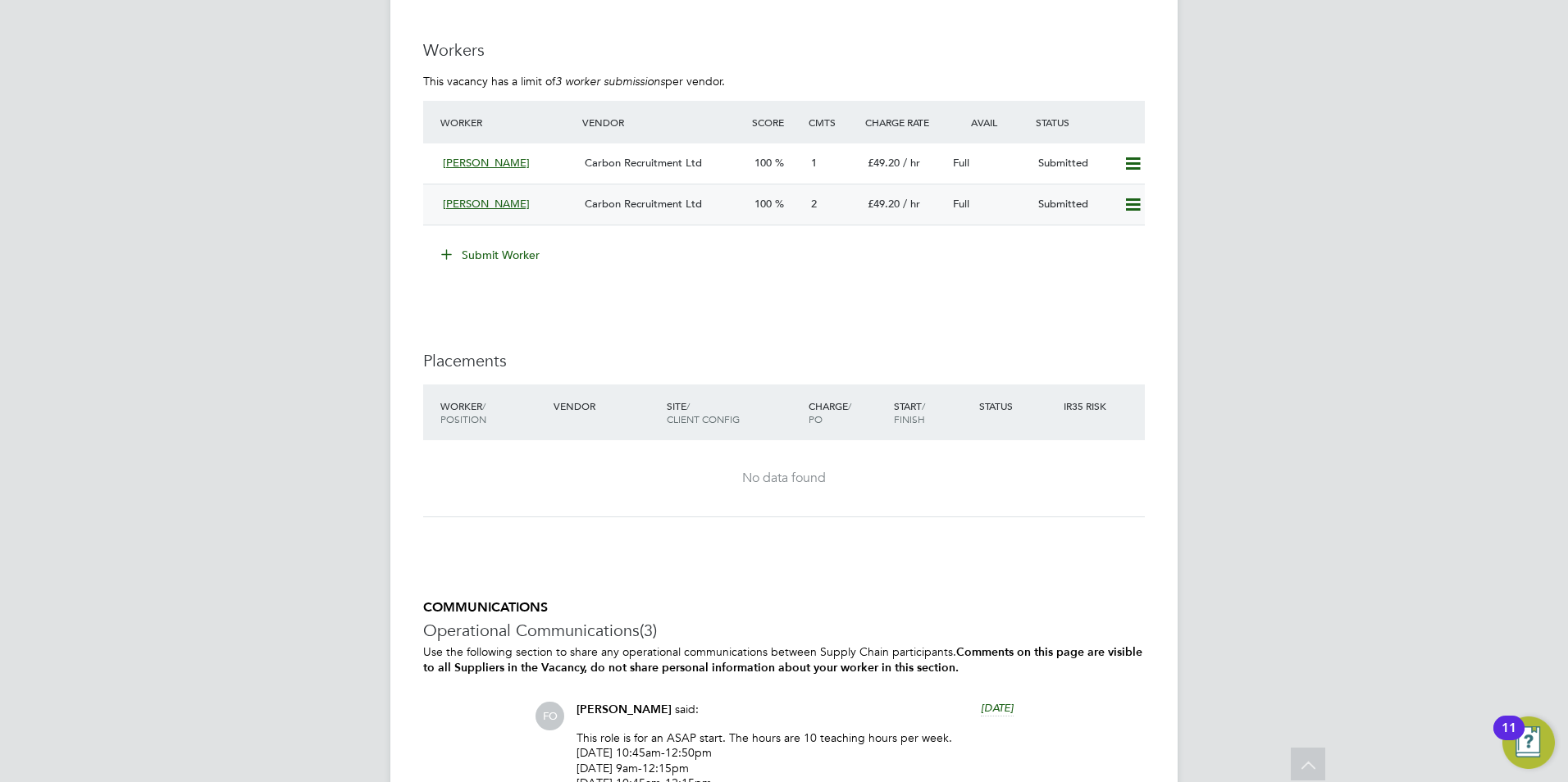
click at [476, 203] on span "[PERSON_NAME]" at bounding box center [486, 204] width 87 height 14
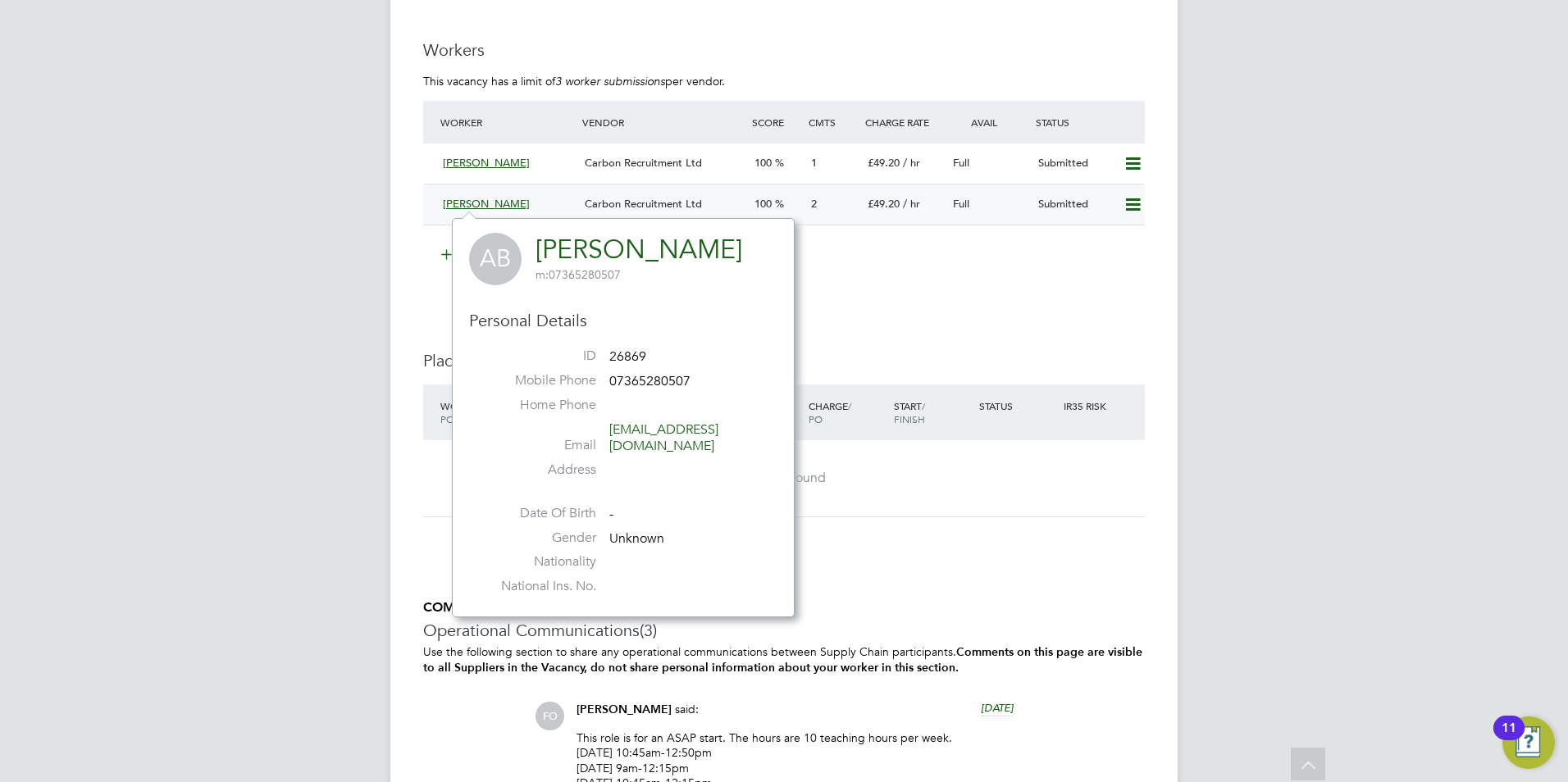
click at [476, 203] on span "[PERSON_NAME]" at bounding box center [486, 204] width 87 height 14
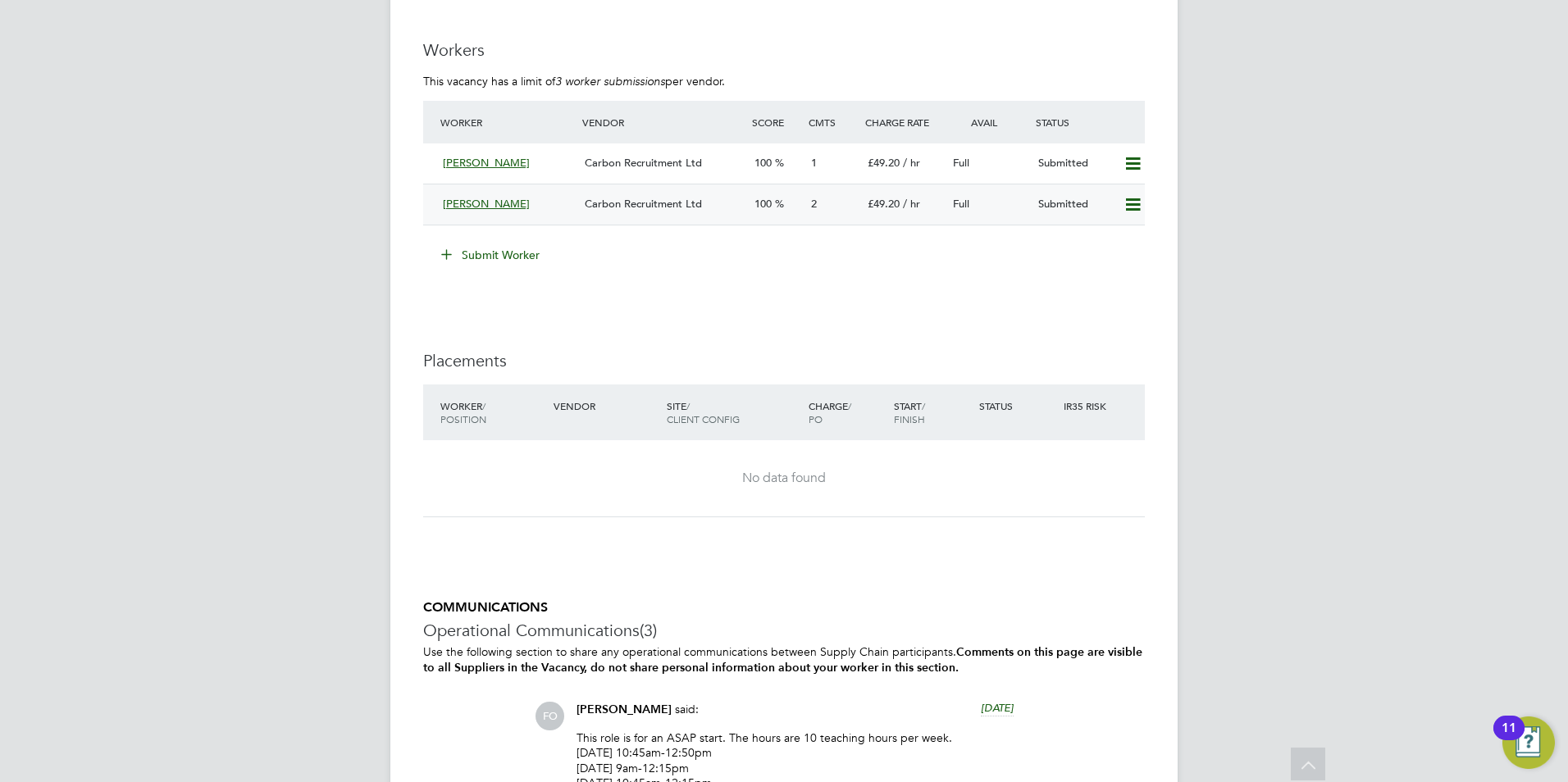
click at [476, 203] on span "[PERSON_NAME]" at bounding box center [486, 204] width 87 height 14
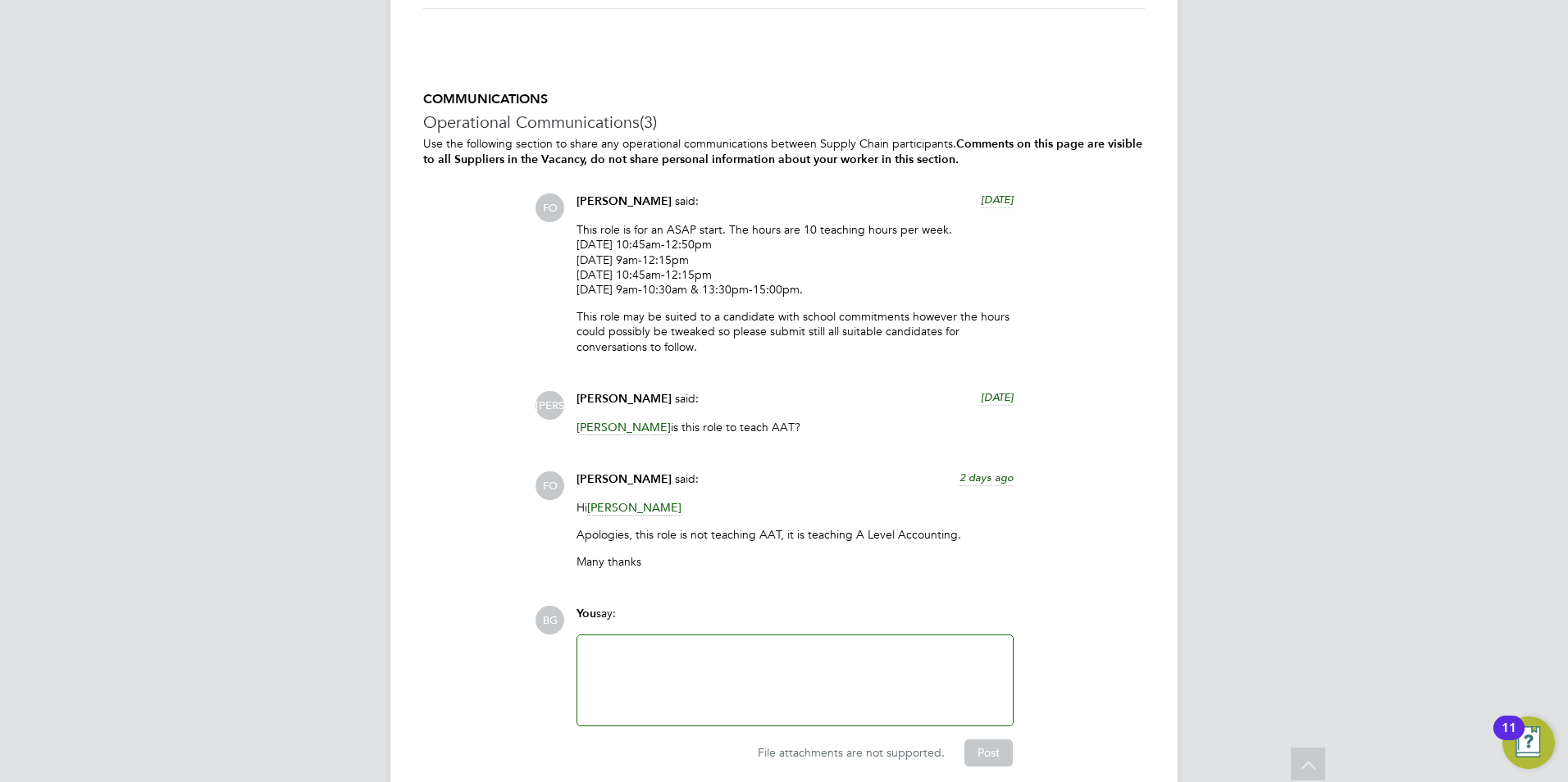
scroll to position [3343, 0]
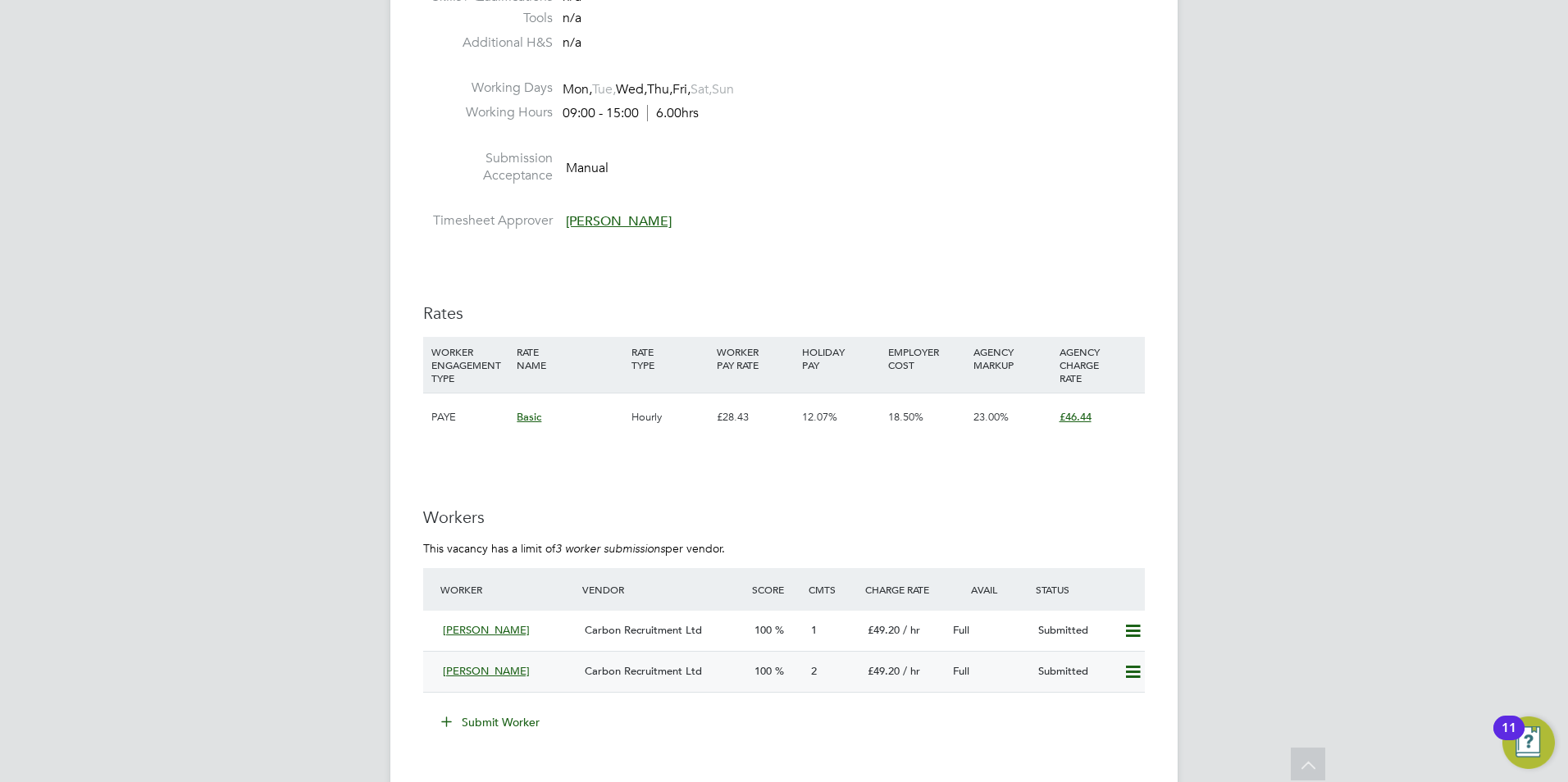
scroll to position [2623, 0]
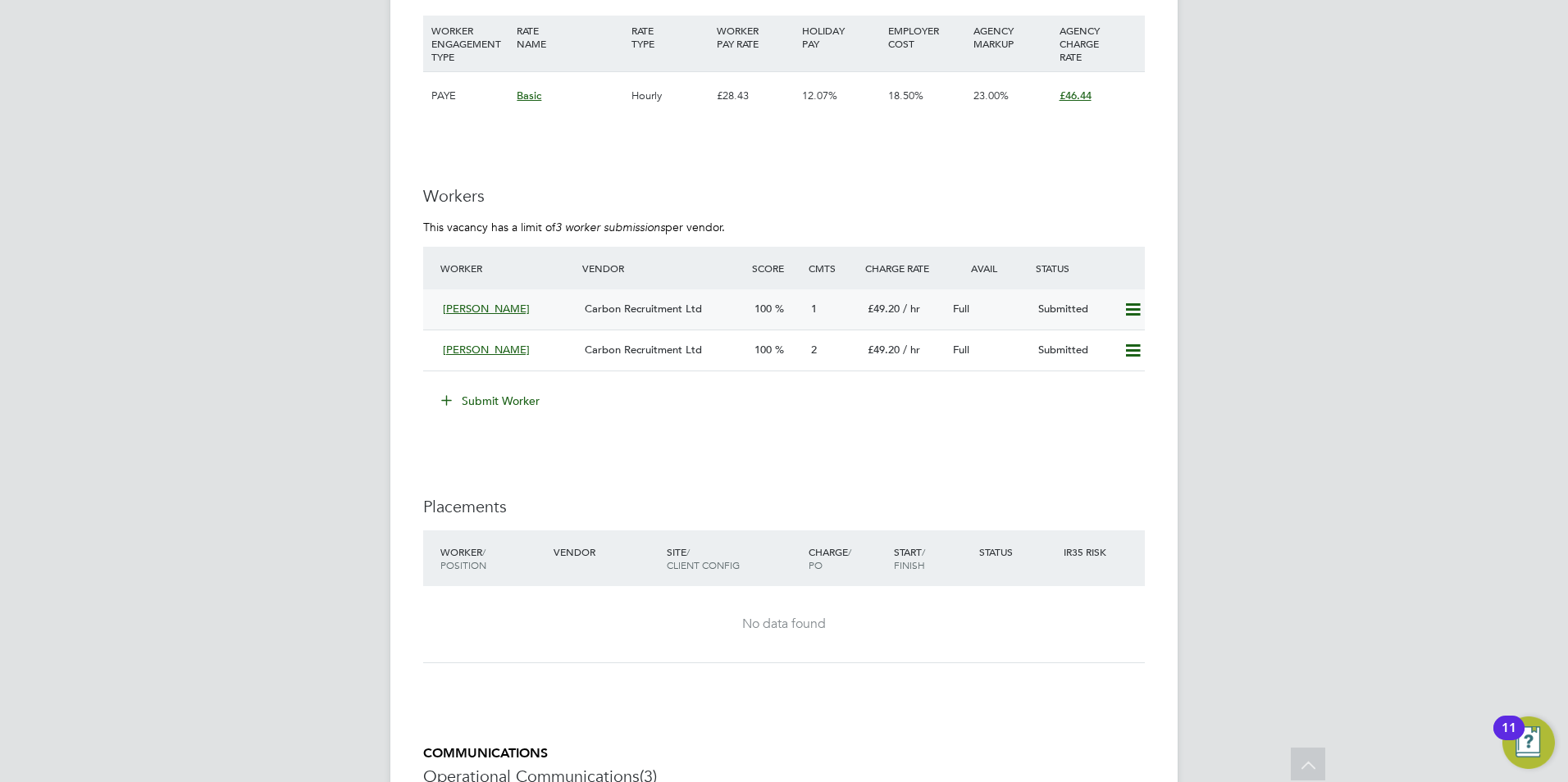
click at [476, 305] on span "[PERSON_NAME]" at bounding box center [486, 309] width 87 height 14
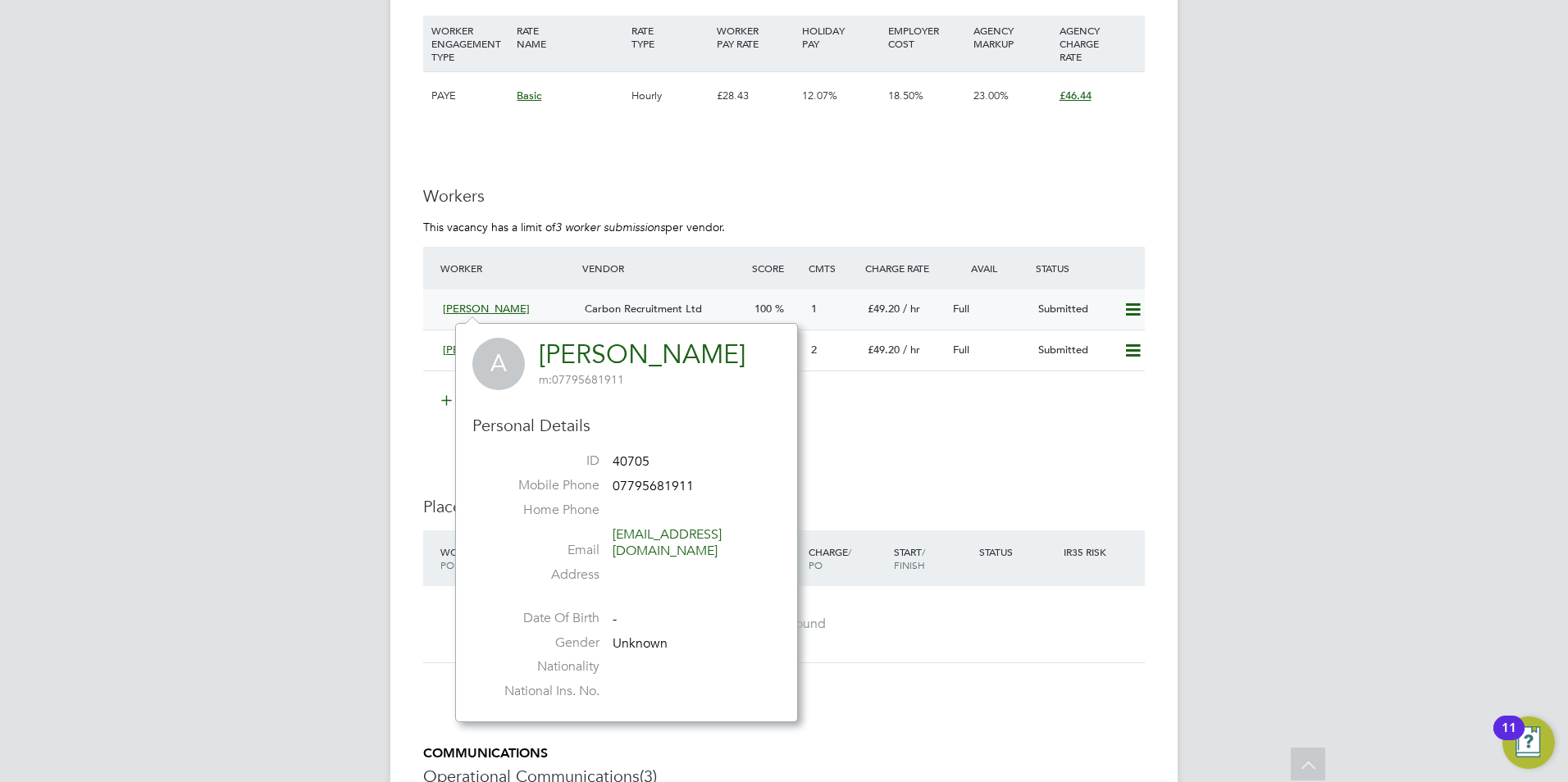
click at [485, 310] on span "[PERSON_NAME]" at bounding box center [486, 309] width 87 height 14
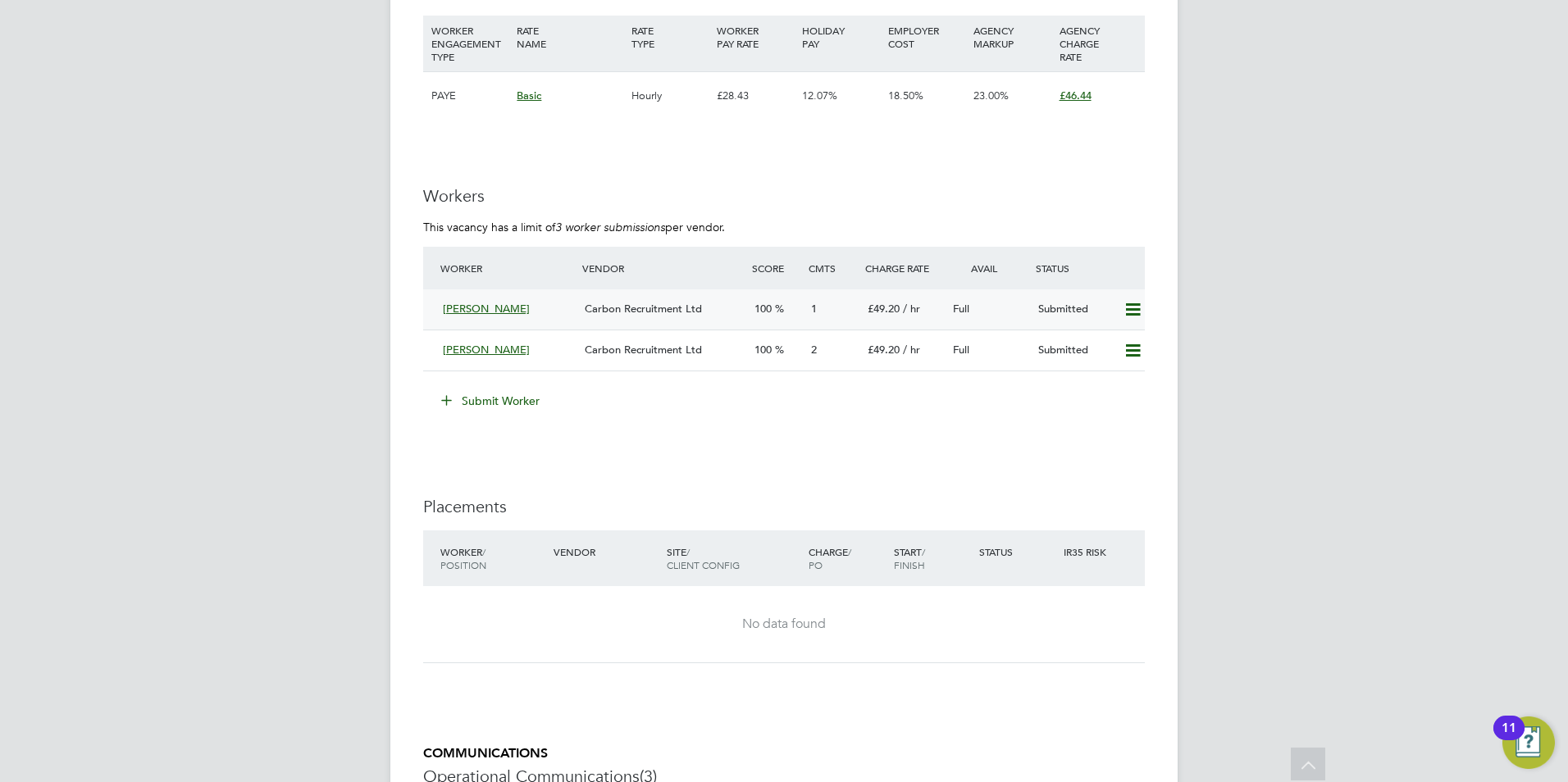
click at [485, 310] on span "[PERSON_NAME]" at bounding box center [486, 309] width 87 height 14
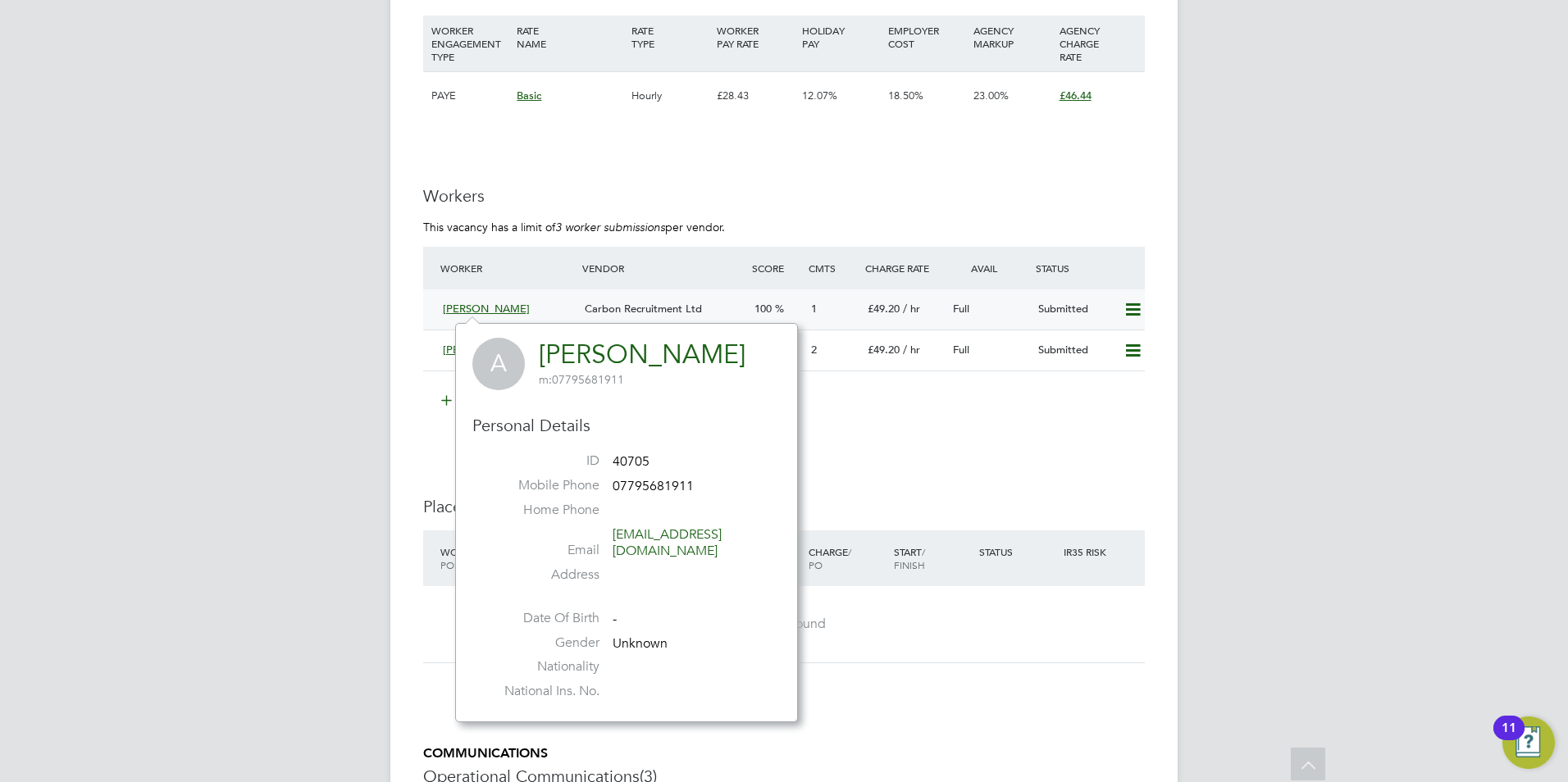
click at [485, 310] on span "[PERSON_NAME]" at bounding box center [486, 309] width 87 height 14
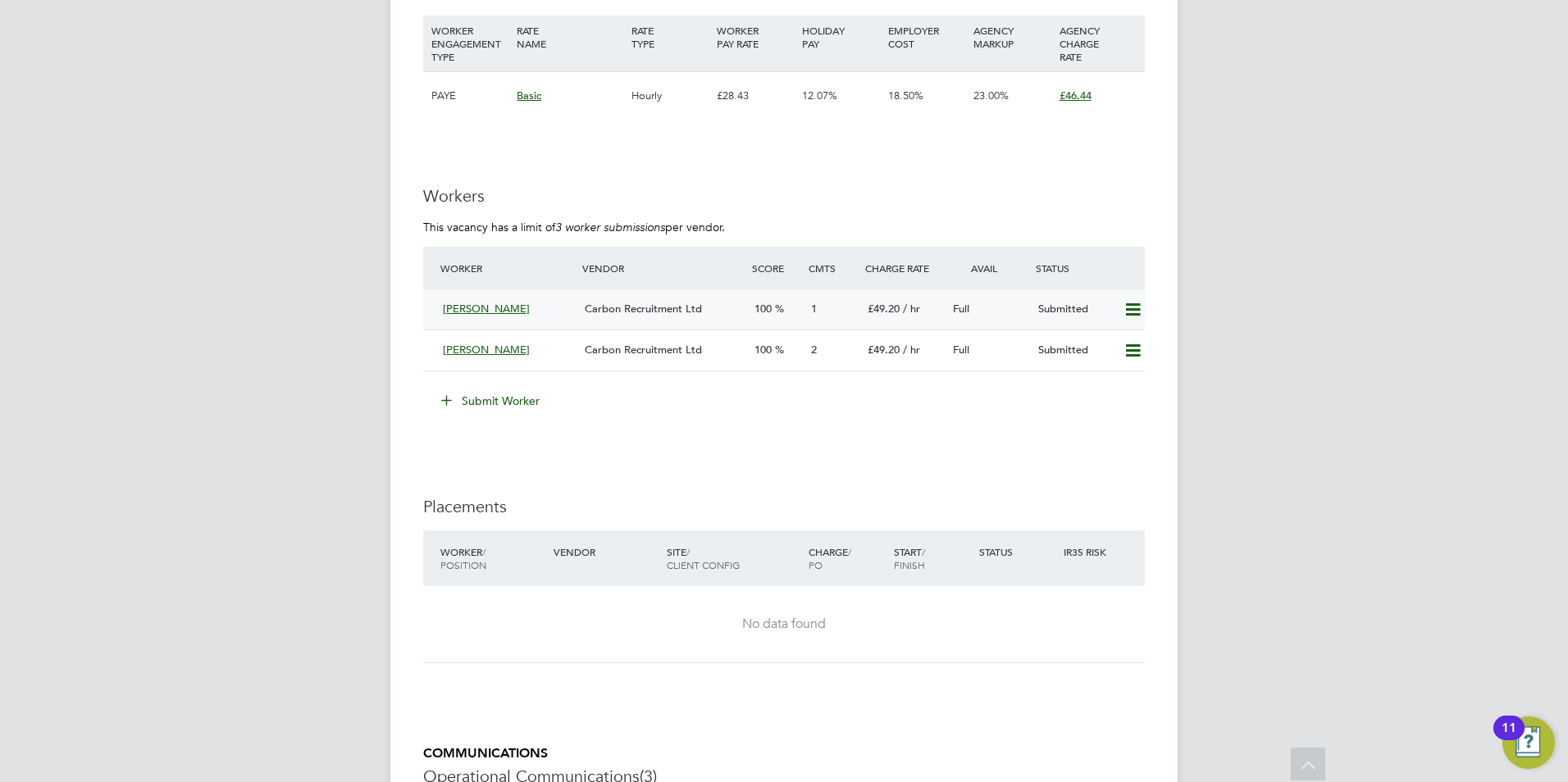
click at [485, 310] on span "[PERSON_NAME]" at bounding box center [486, 309] width 87 height 14
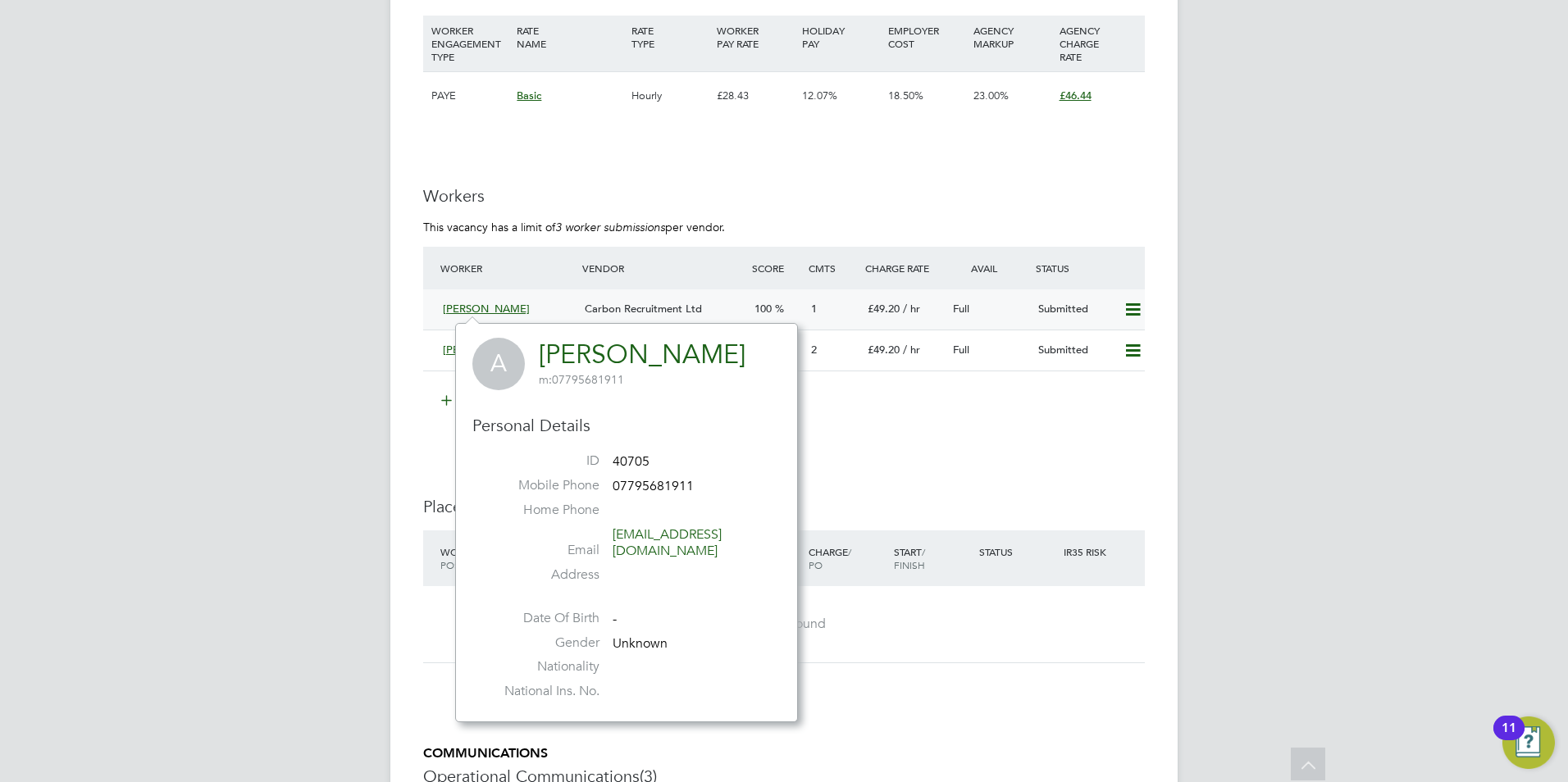
click at [485, 310] on span "[PERSON_NAME]" at bounding box center [486, 309] width 87 height 14
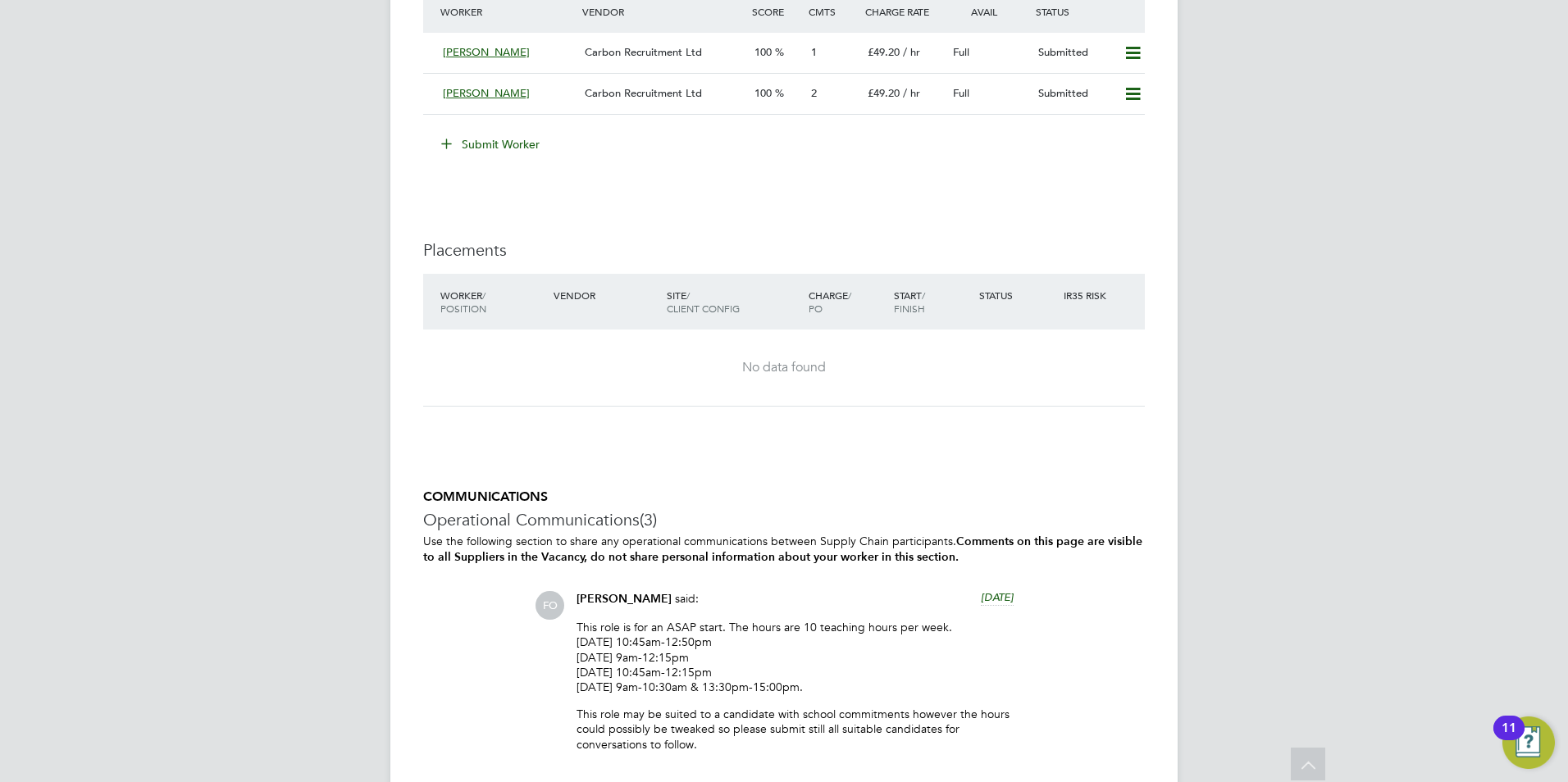
scroll to position [2851, 0]
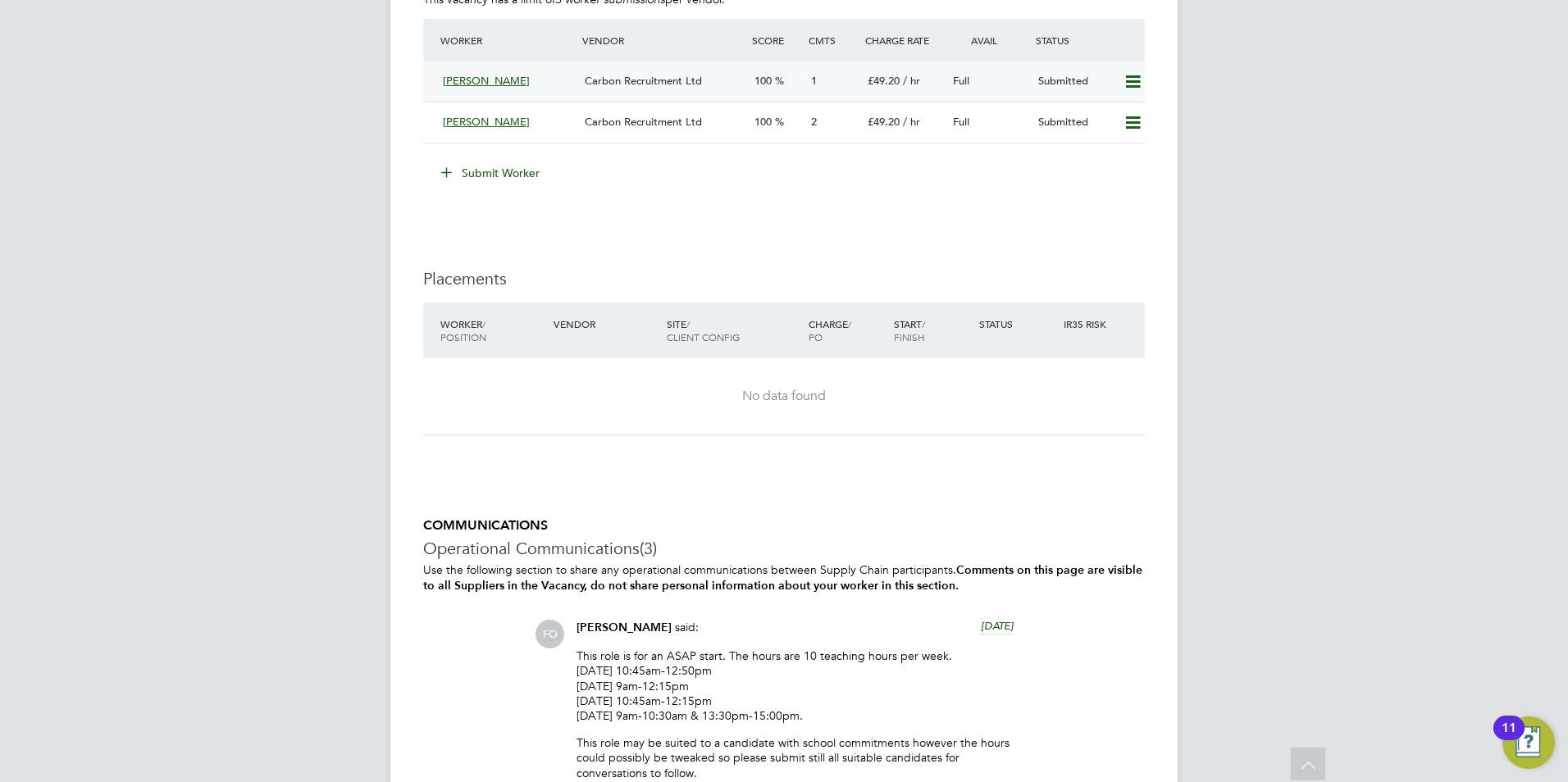
click at [501, 86] on span "[PERSON_NAME]" at bounding box center [486, 81] width 87 height 14
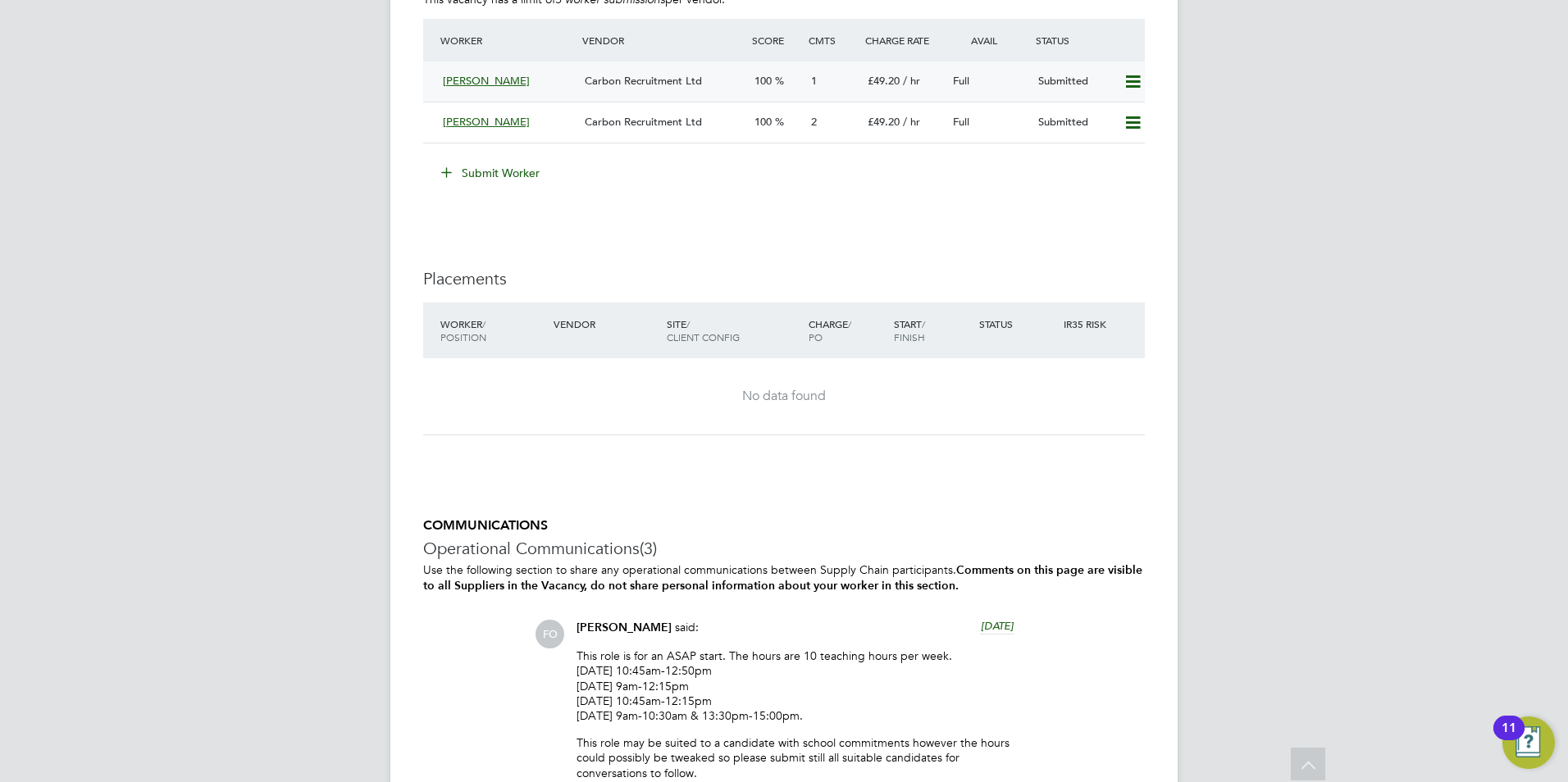
click at [501, 86] on span "[PERSON_NAME]" at bounding box center [486, 81] width 87 height 14
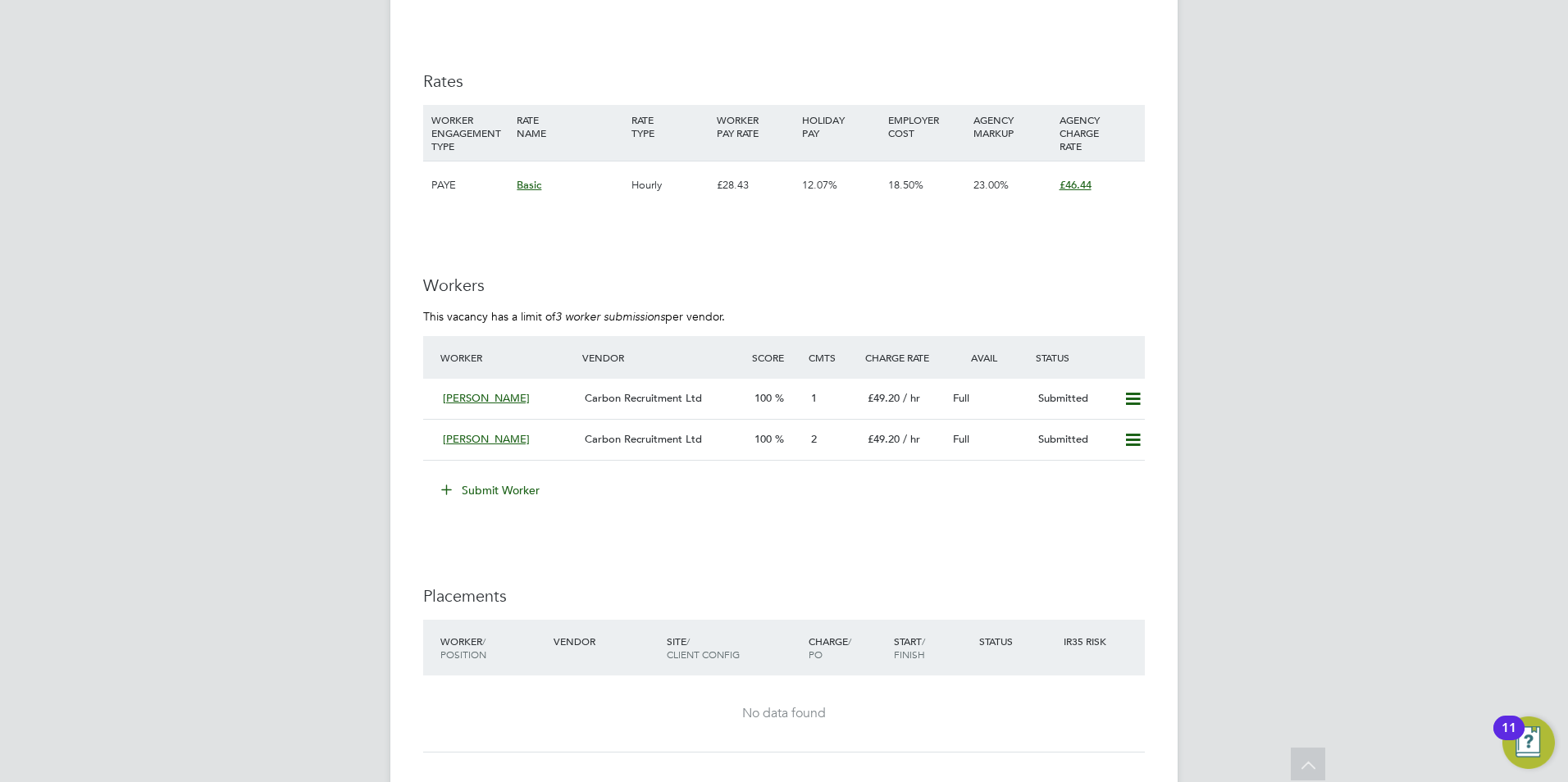
scroll to position [2541, 0]
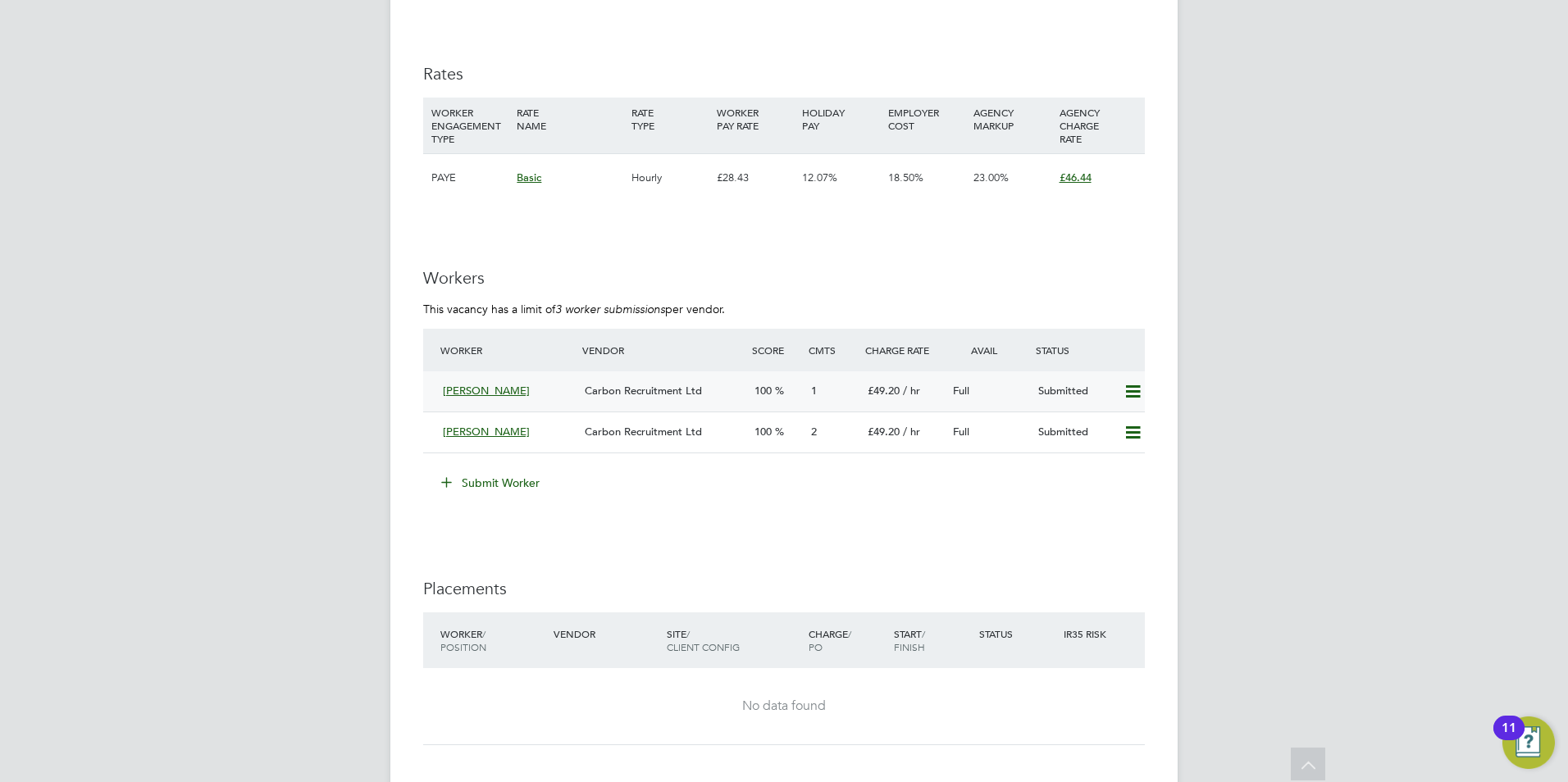
click at [509, 391] on span "[PERSON_NAME]" at bounding box center [486, 391] width 87 height 14
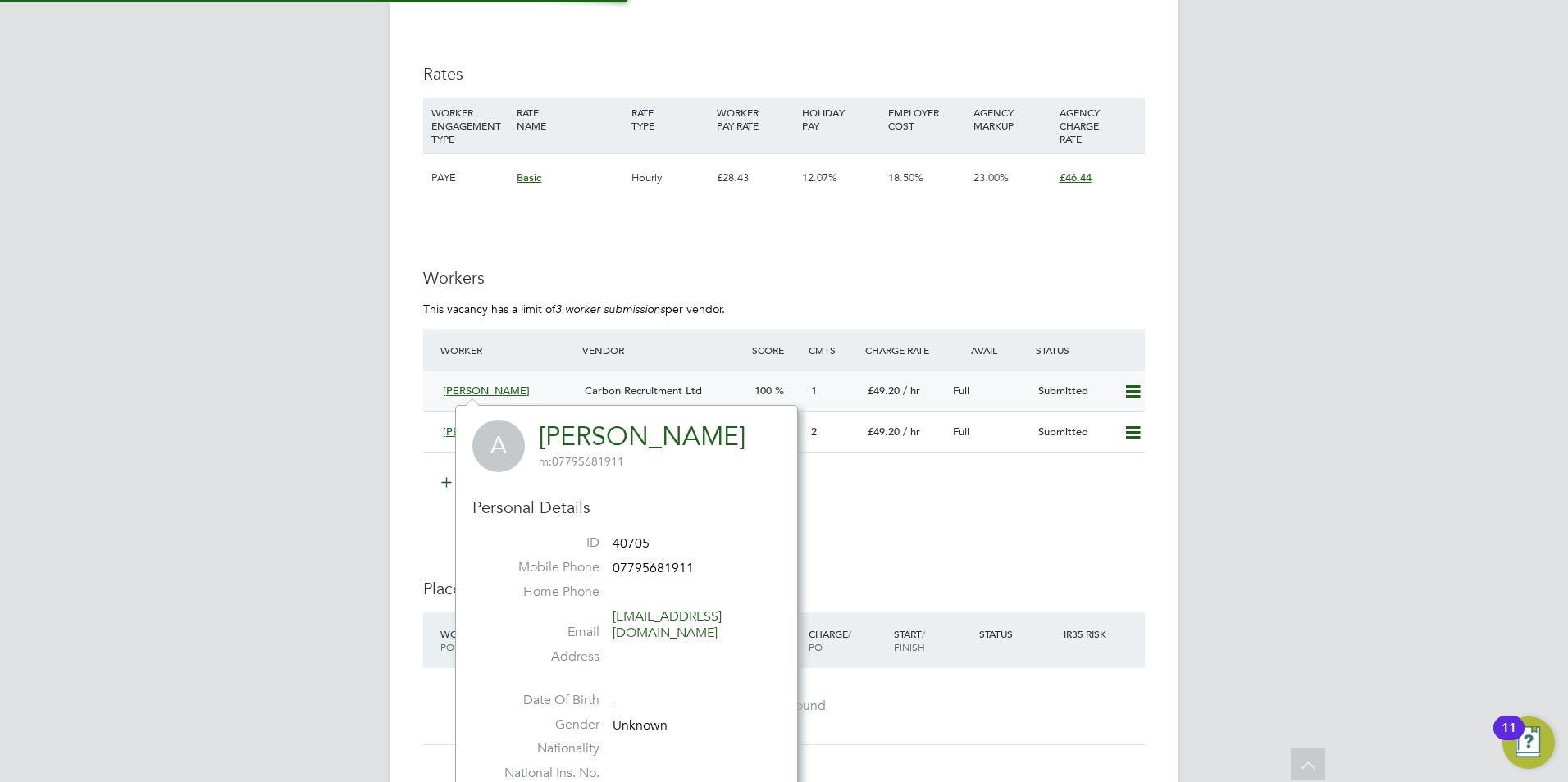
scroll to position [382, 343]
click at [509, 391] on span "[PERSON_NAME]" at bounding box center [486, 391] width 87 height 14
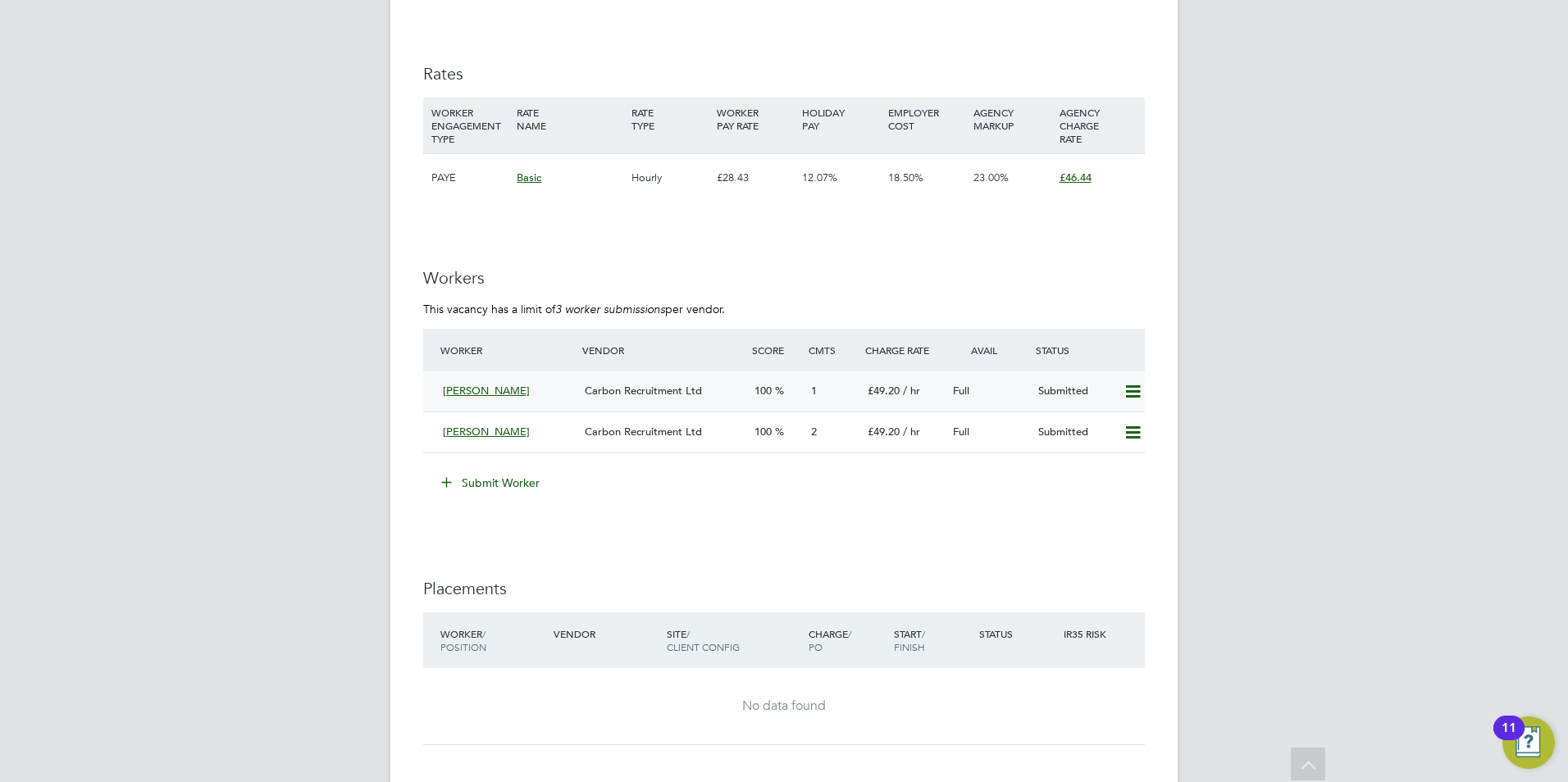
click at [509, 391] on span "[PERSON_NAME]" at bounding box center [486, 391] width 87 height 14
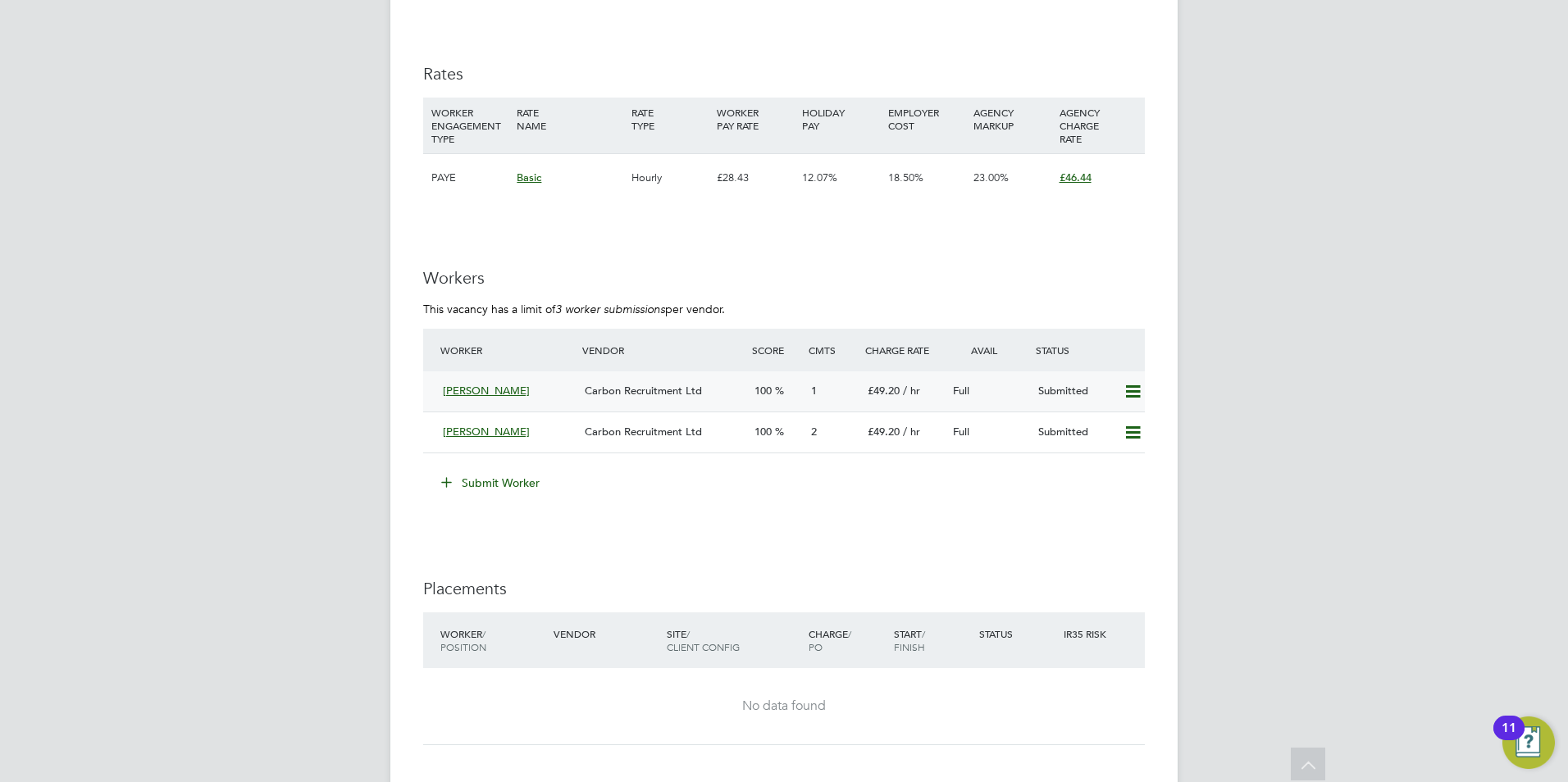
click at [509, 391] on span "[PERSON_NAME]" at bounding box center [486, 391] width 87 height 14
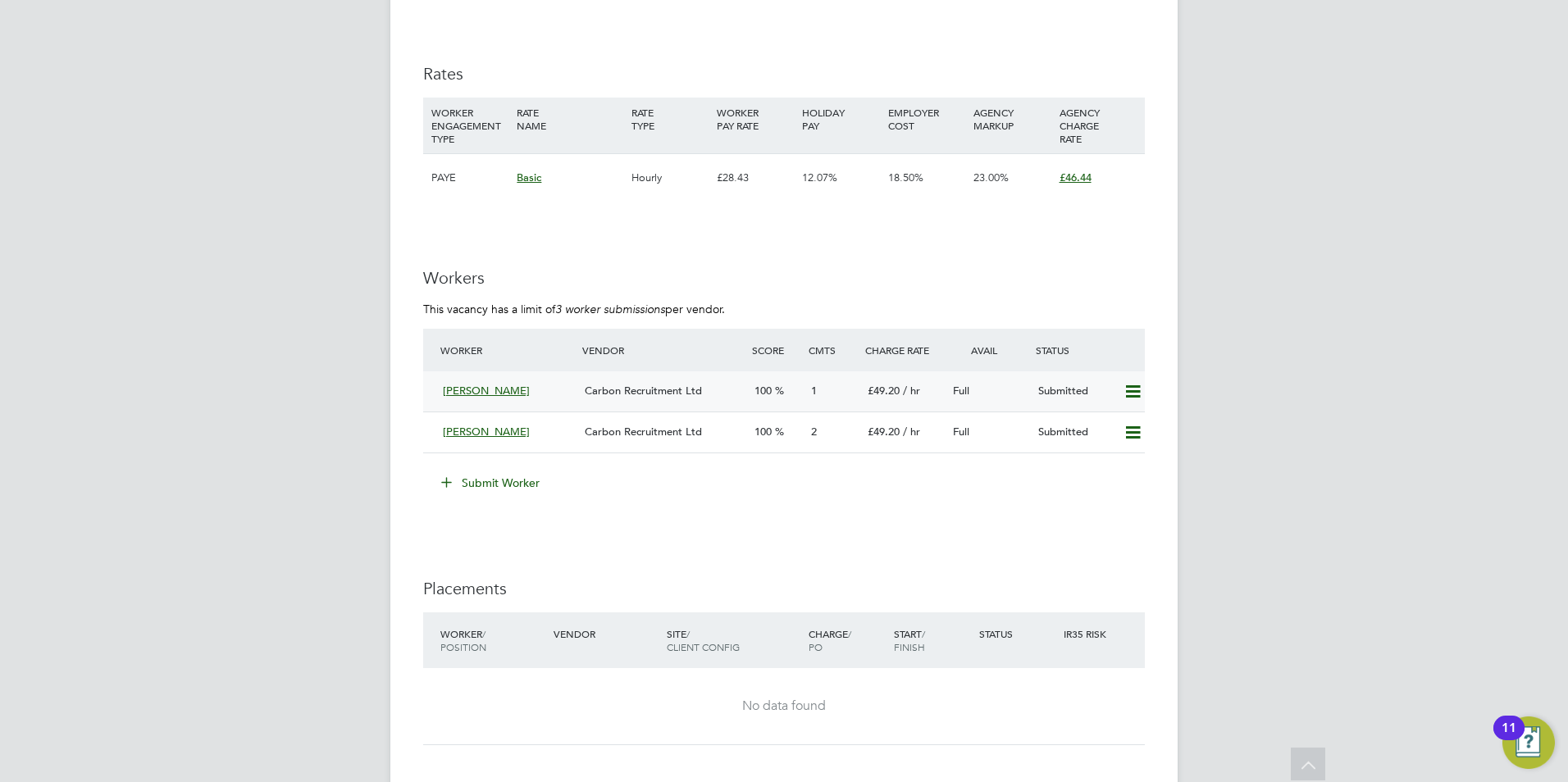
click at [509, 391] on span "[PERSON_NAME]" at bounding box center [486, 391] width 87 height 14
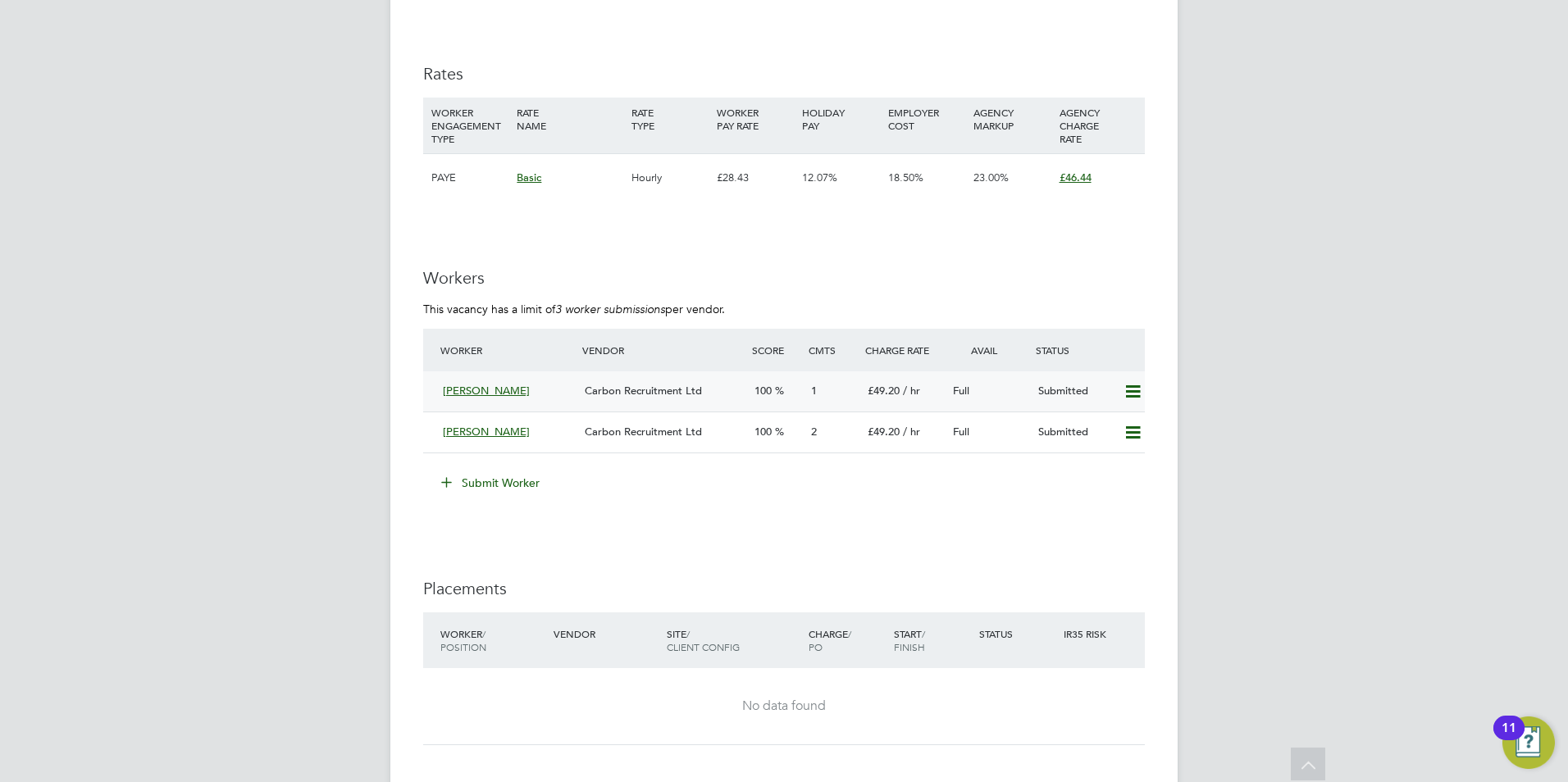
click at [509, 391] on span "[PERSON_NAME]" at bounding box center [486, 391] width 87 height 14
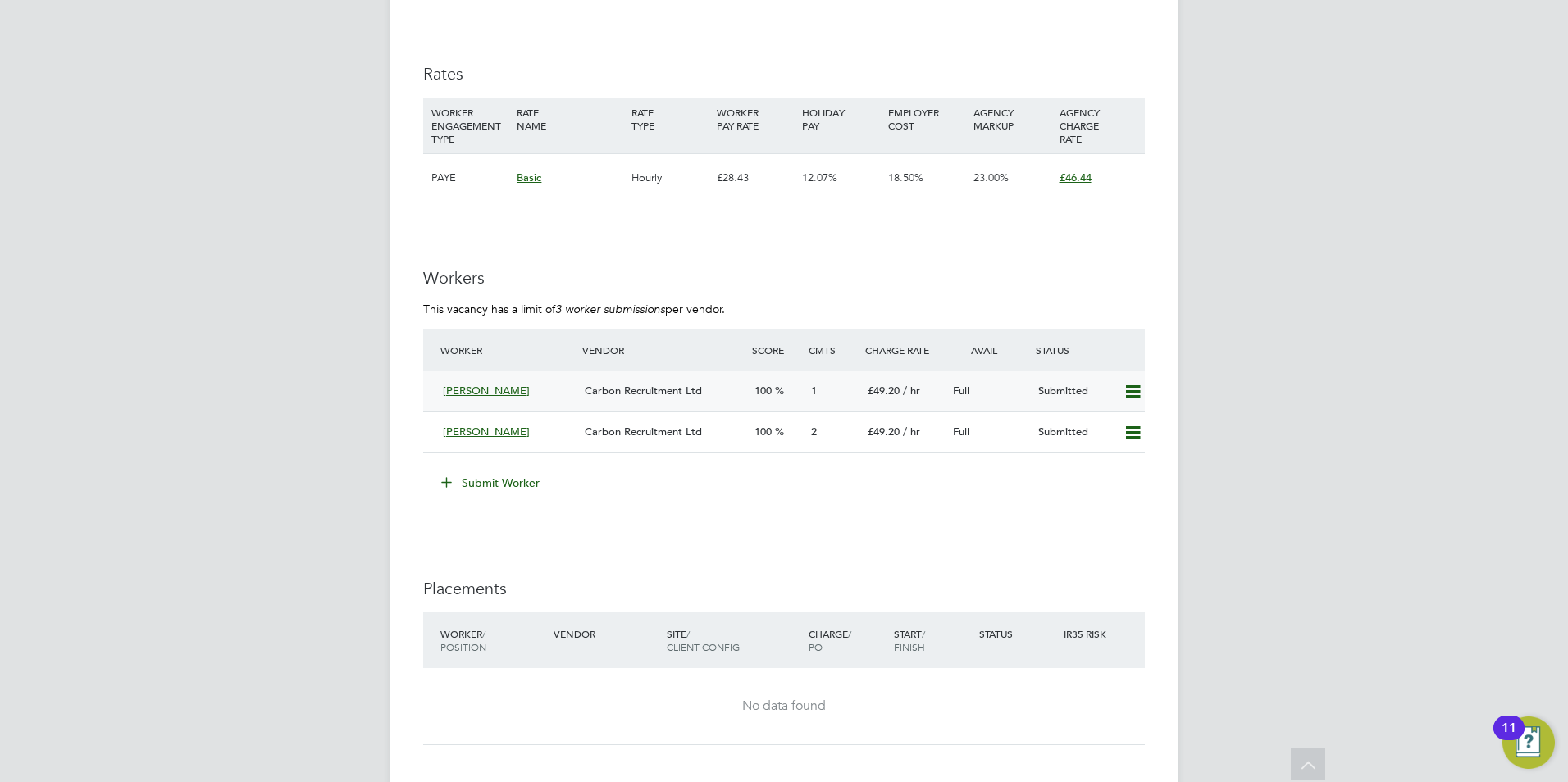
click at [502, 389] on span "[PERSON_NAME]" at bounding box center [486, 391] width 87 height 14
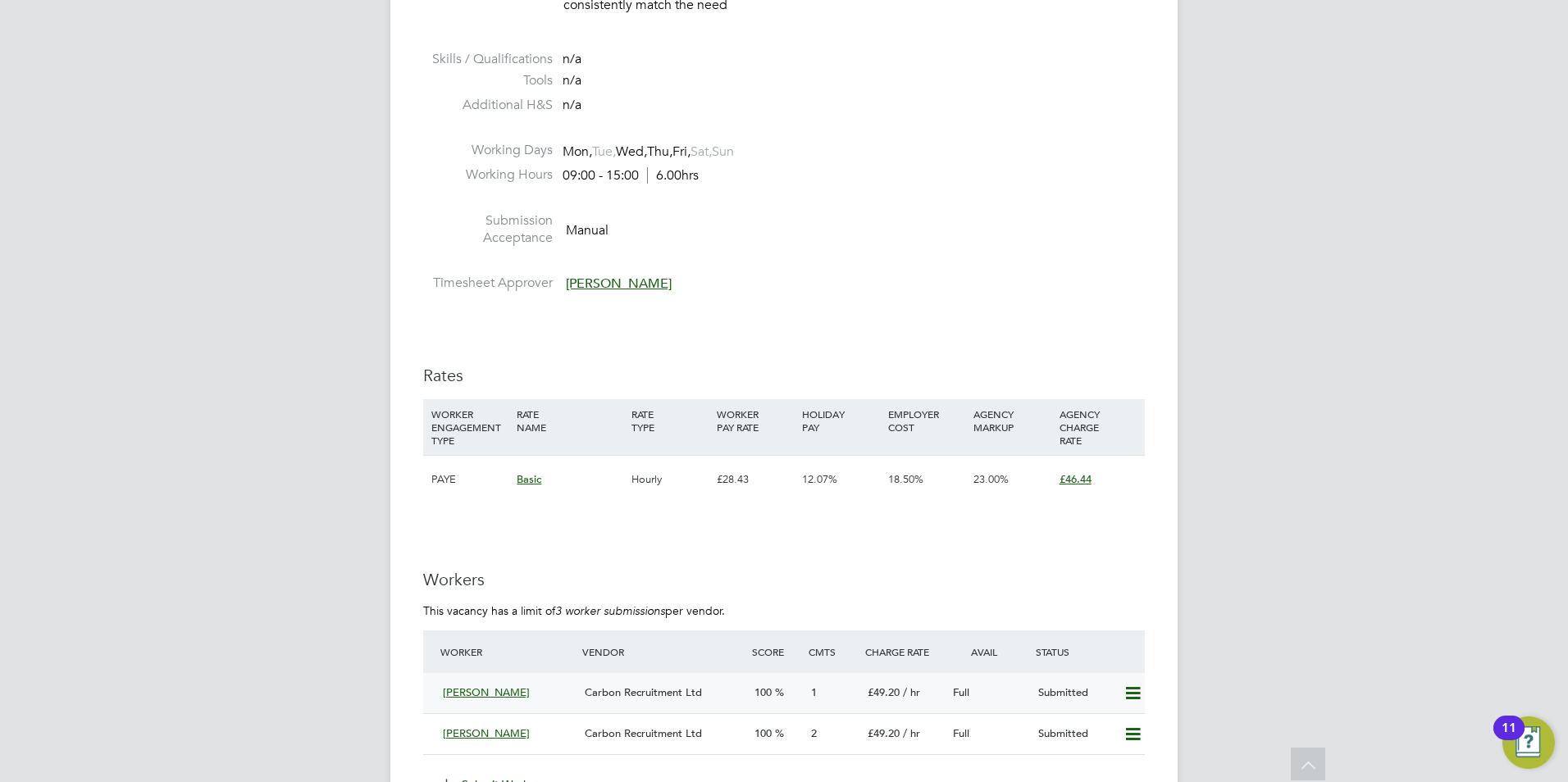
scroll to position [2459, 0]
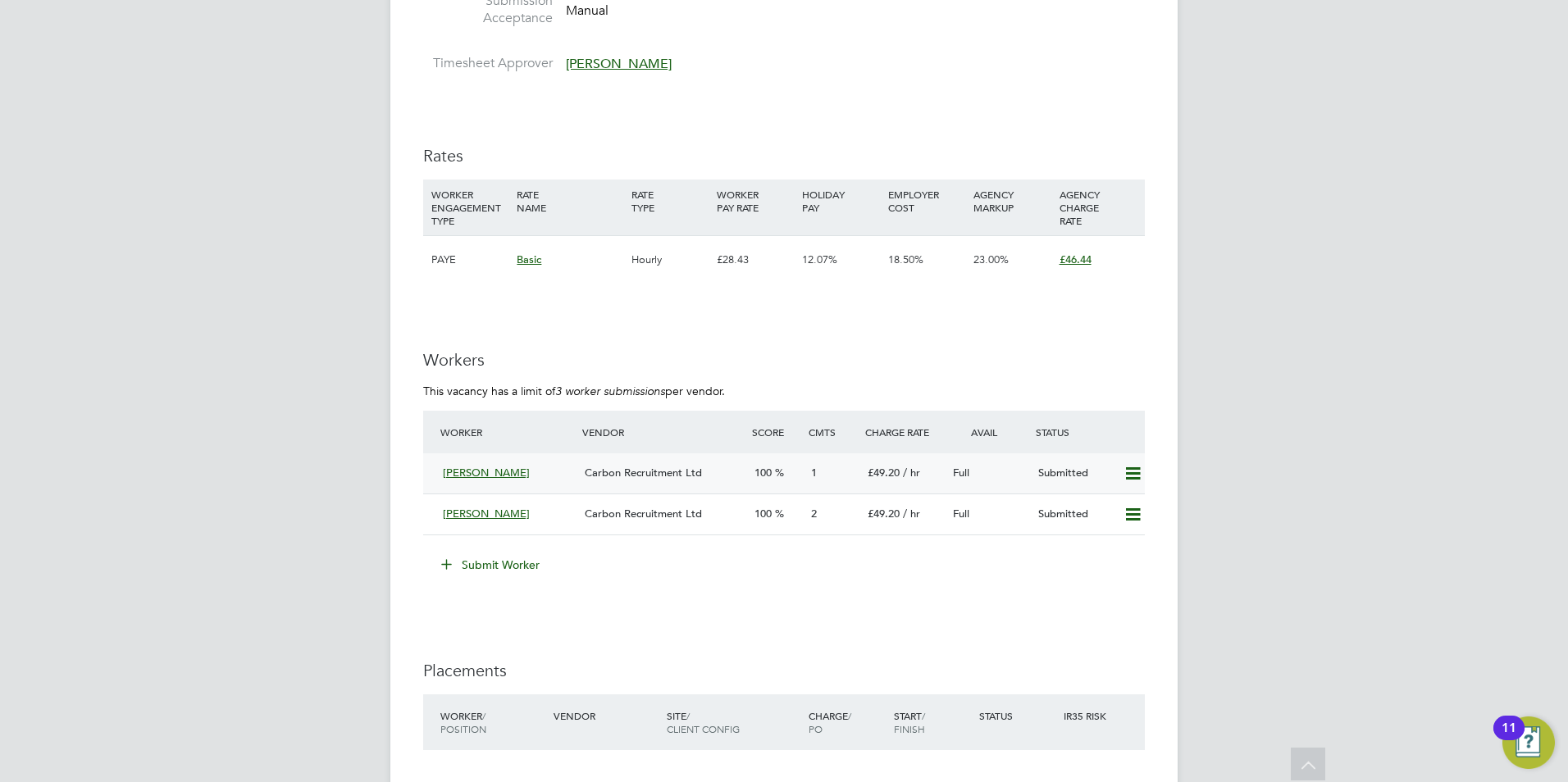
click at [477, 466] on span "[PERSON_NAME]" at bounding box center [486, 472] width 87 height 14
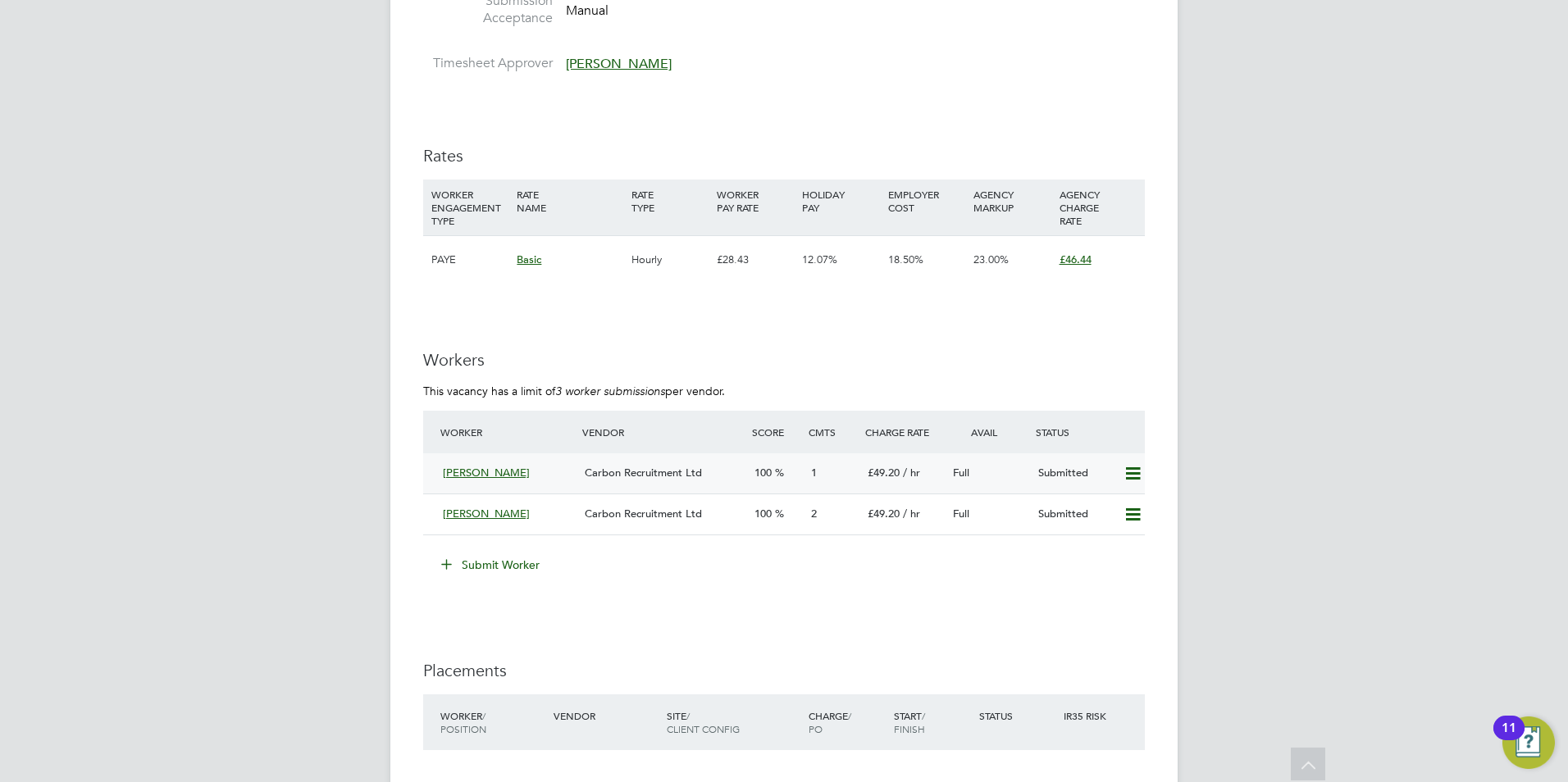
click at [477, 466] on span "[PERSON_NAME]" at bounding box center [486, 472] width 87 height 14
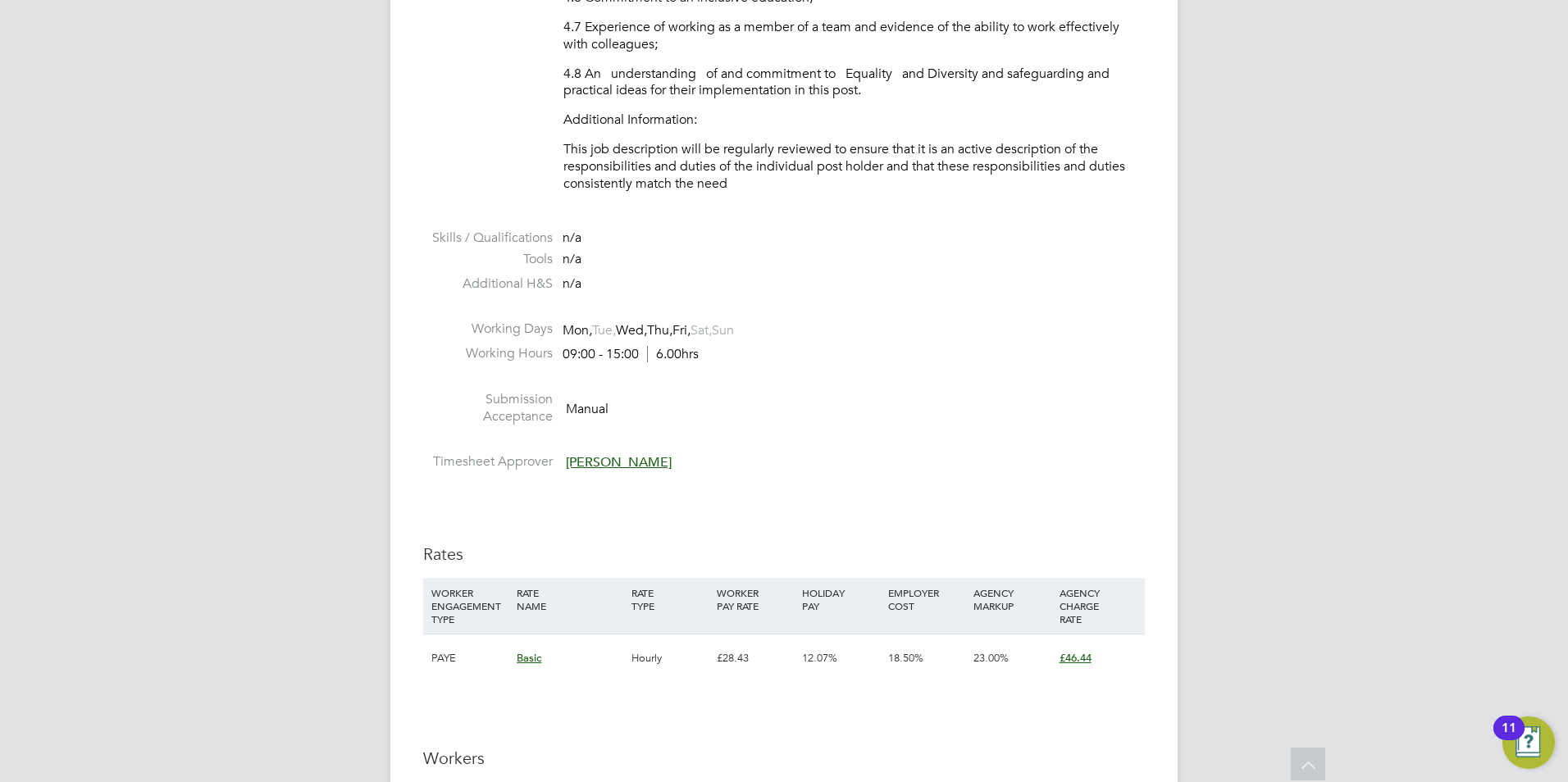
scroll to position [2295, 0]
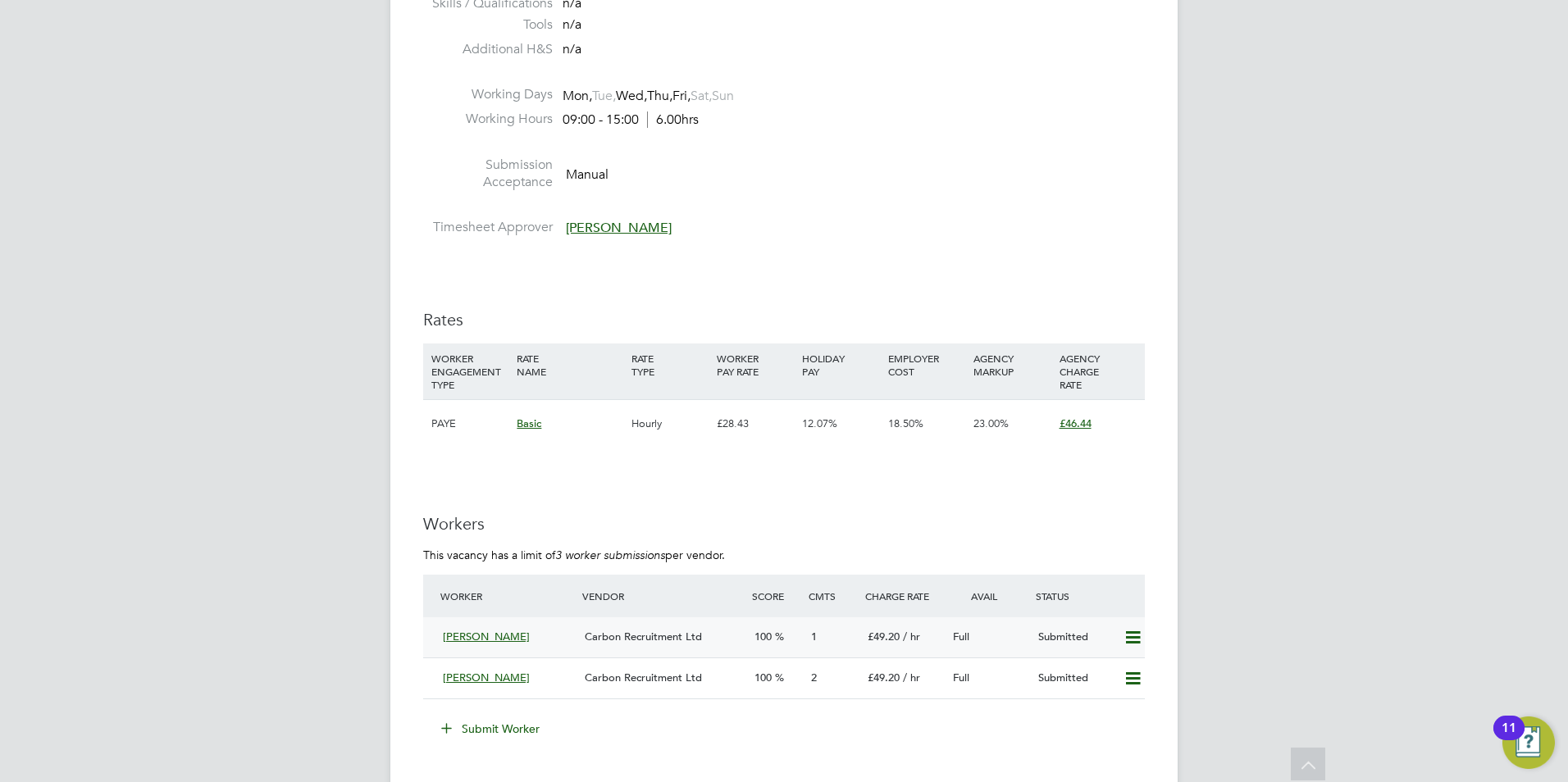
click at [487, 634] on span "[PERSON_NAME]" at bounding box center [486, 636] width 87 height 14
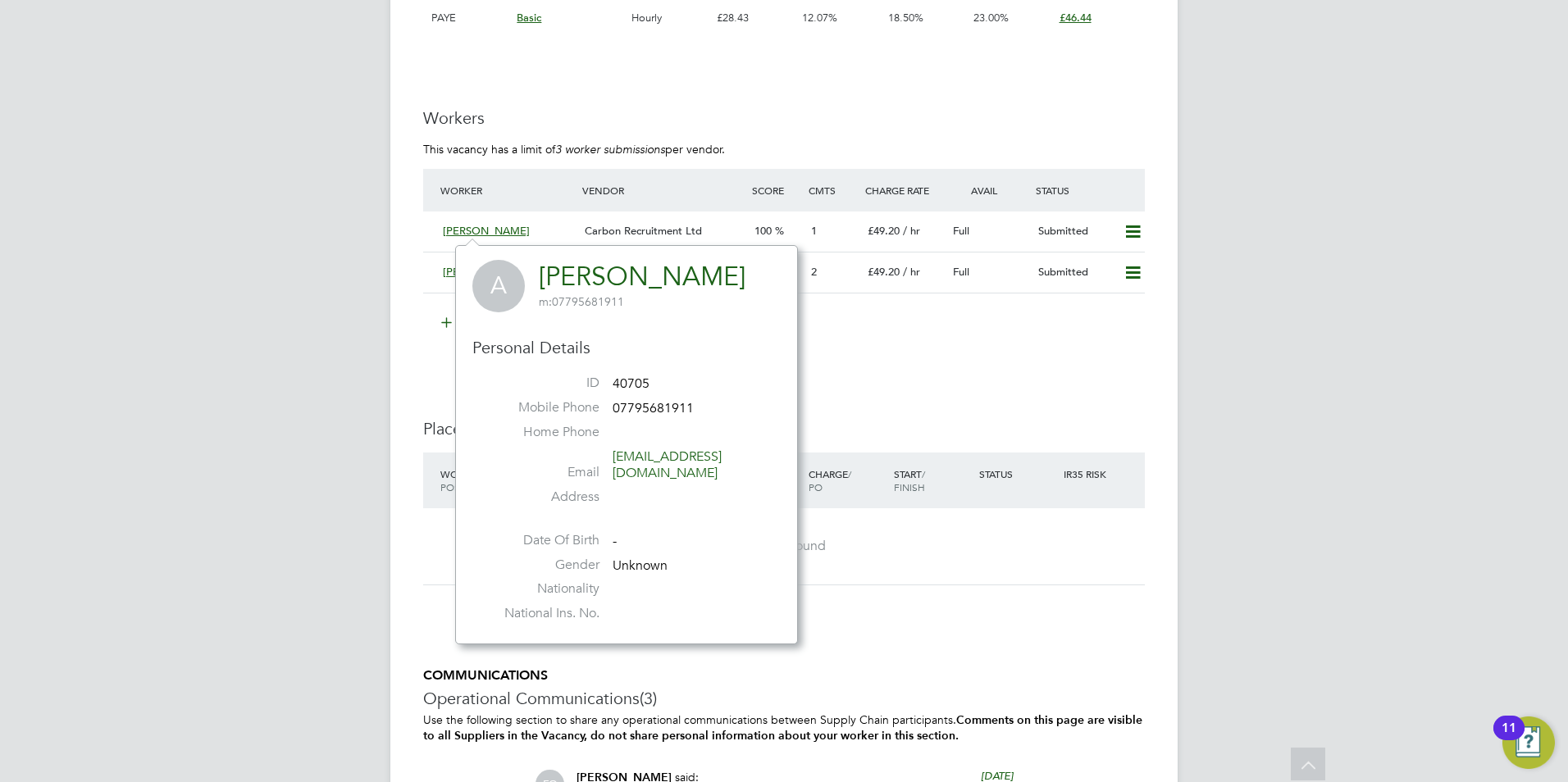
scroll to position [2705, 0]
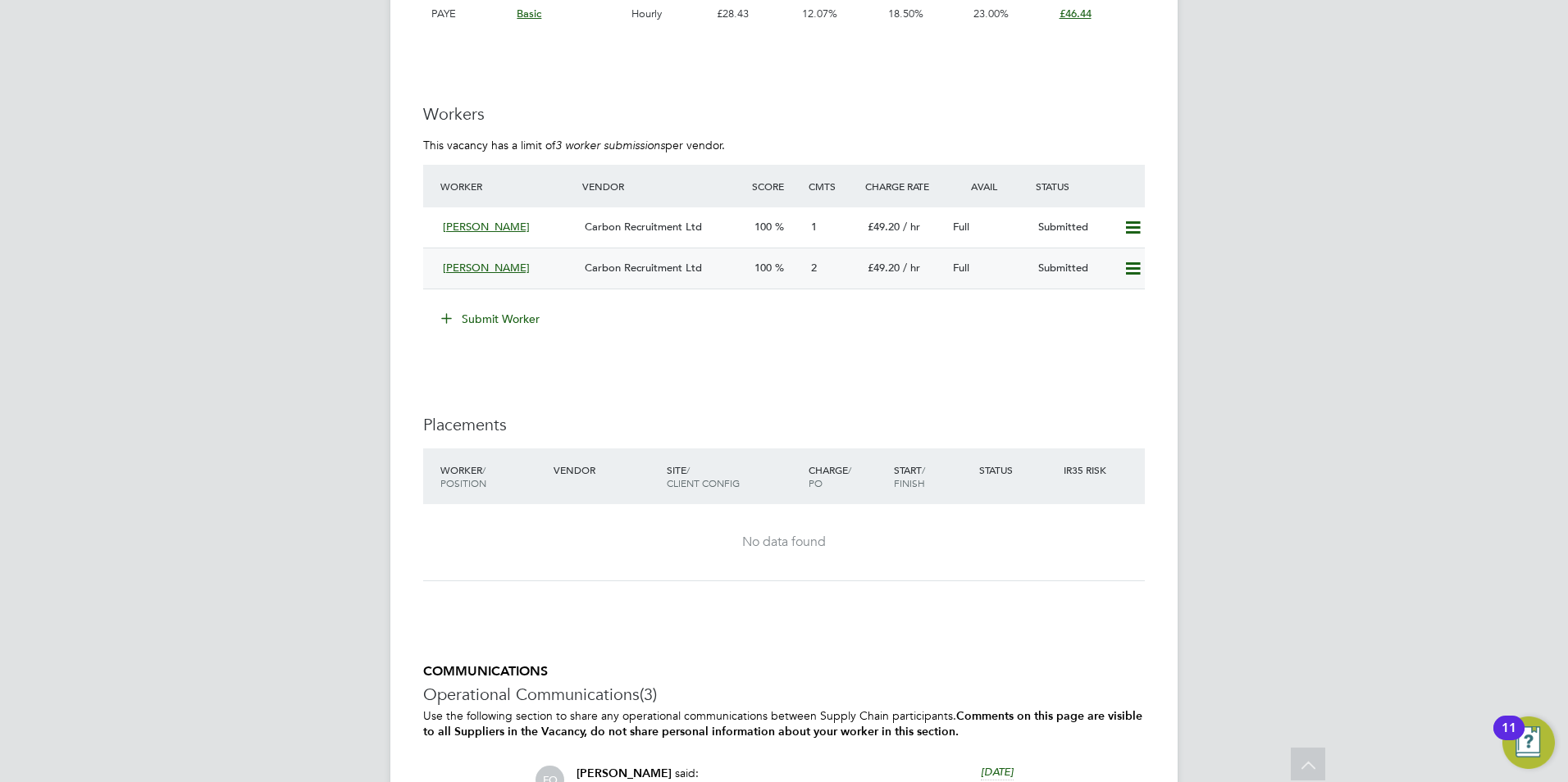
click at [464, 262] on span "[PERSON_NAME]" at bounding box center [486, 268] width 87 height 14
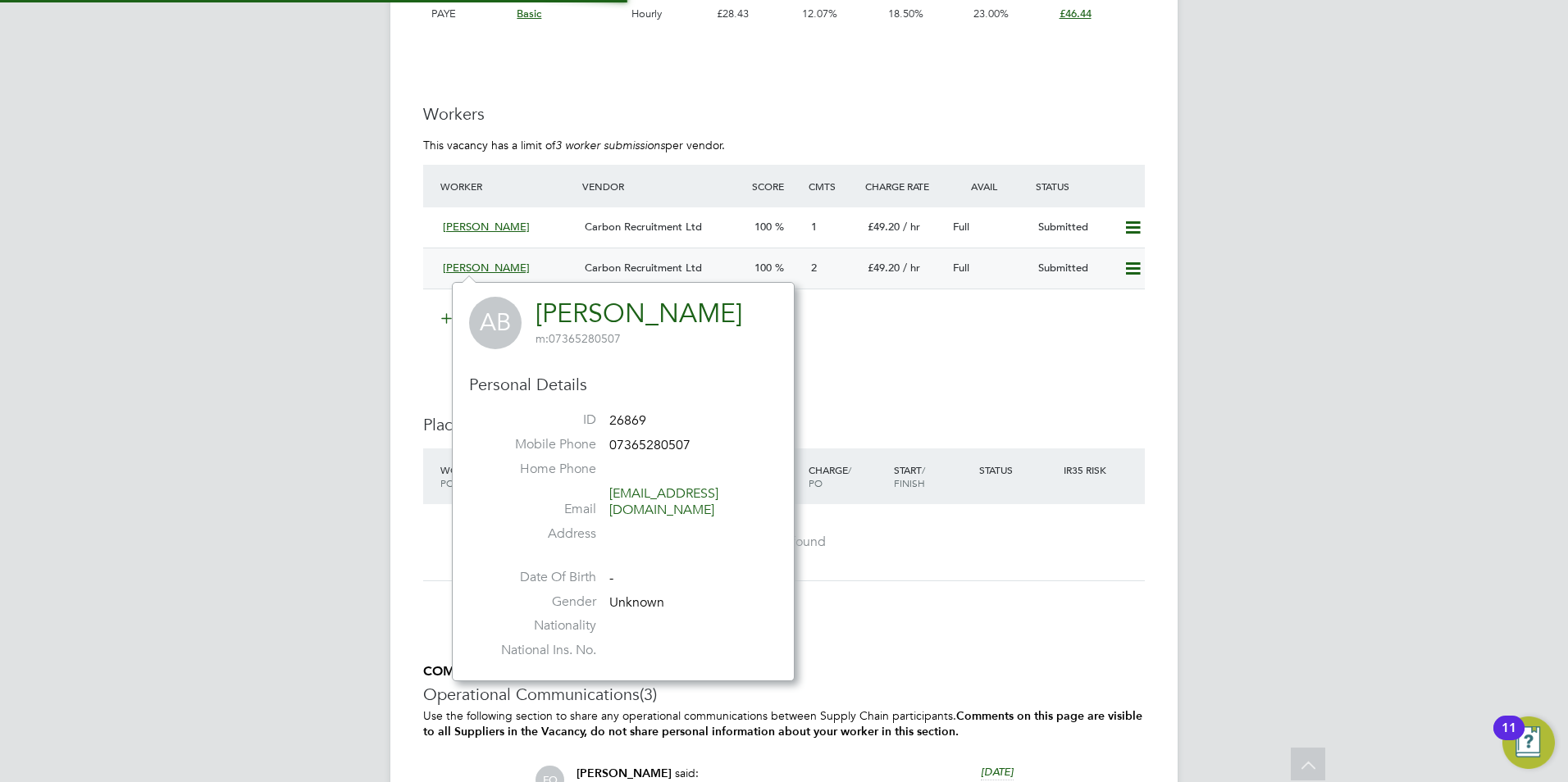
scroll to position [382, 343]
click at [464, 262] on span "[PERSON_NAME]" at bounding box center [486, 268] width 87 height 14
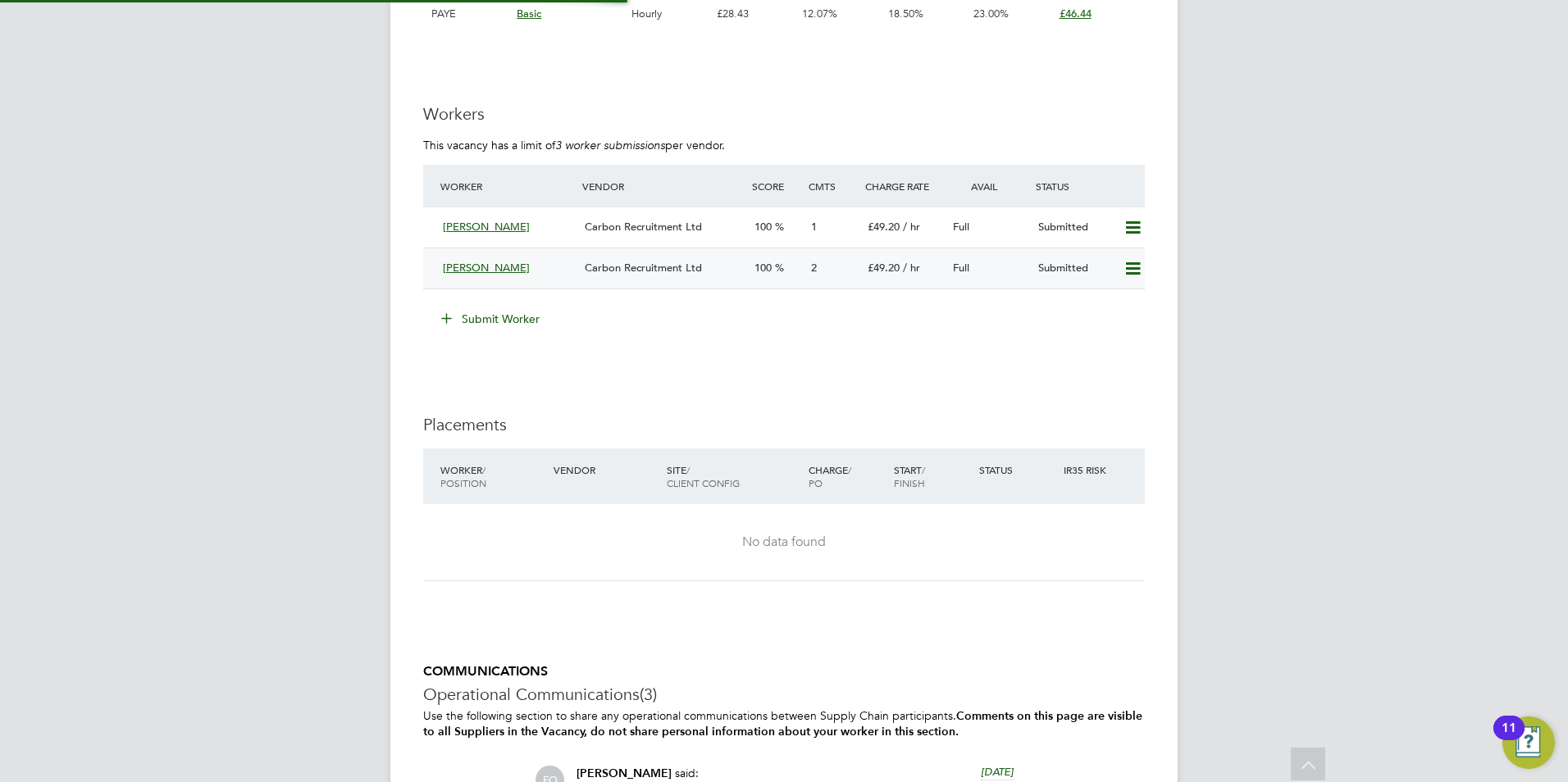
click at [464, 262] on span "[PERSON_NAME]" at bounding box center [486, 268] width 87 height 14
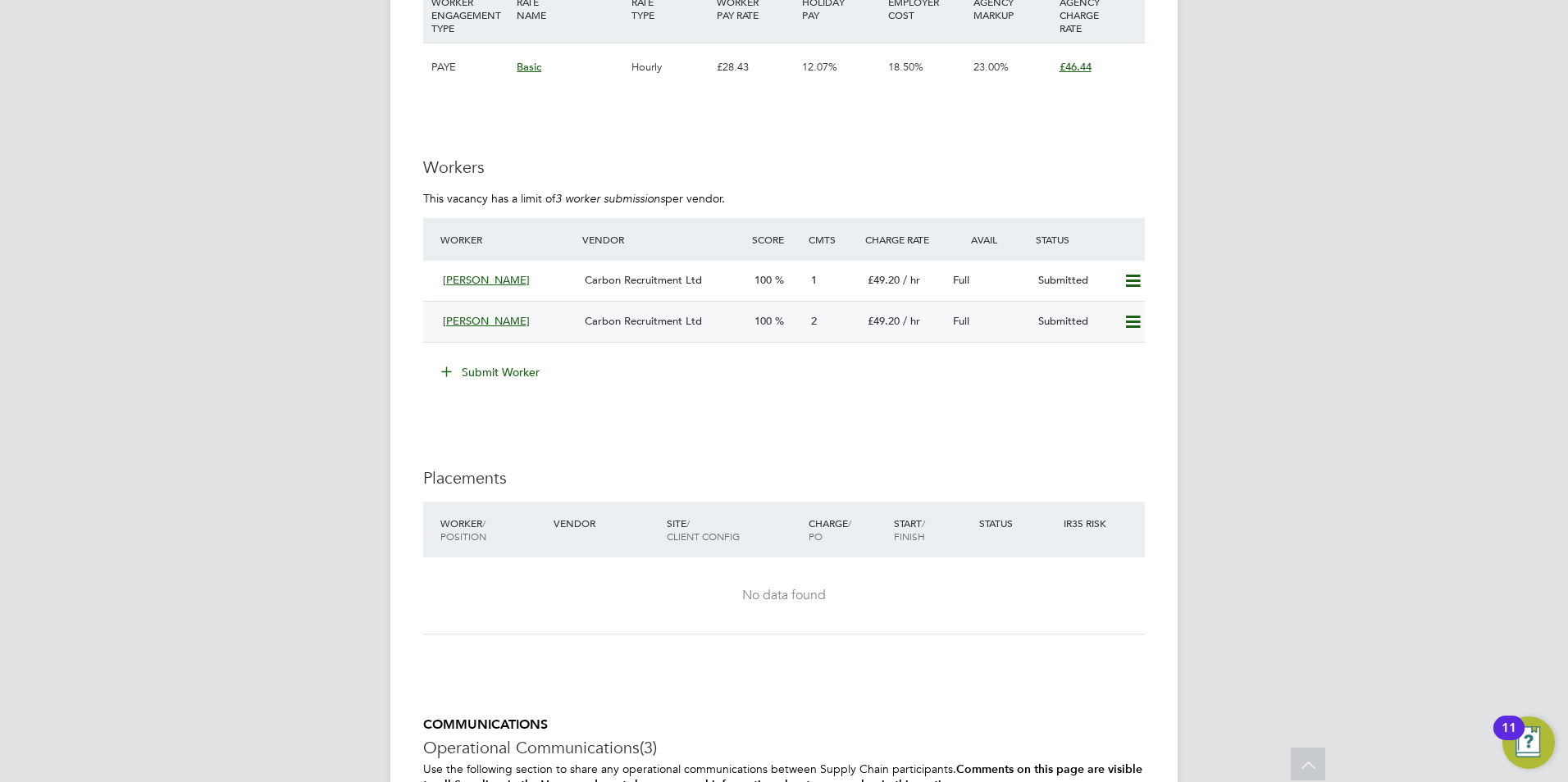
scroll to position [2623, 0]
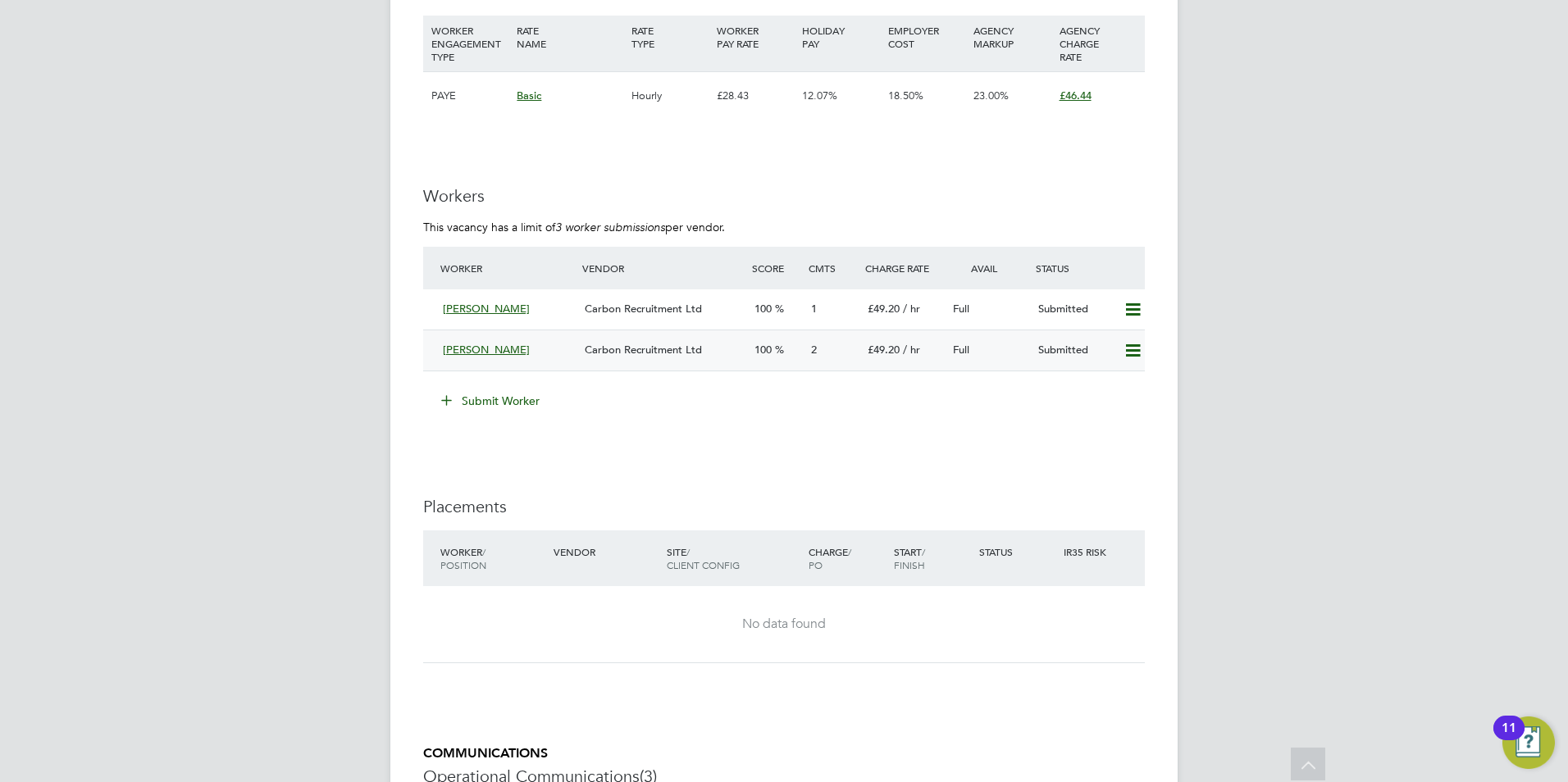
click at [480, 356] on div "[PERSON_NAME]" at bounding box center [507, 350] width 142 height 27
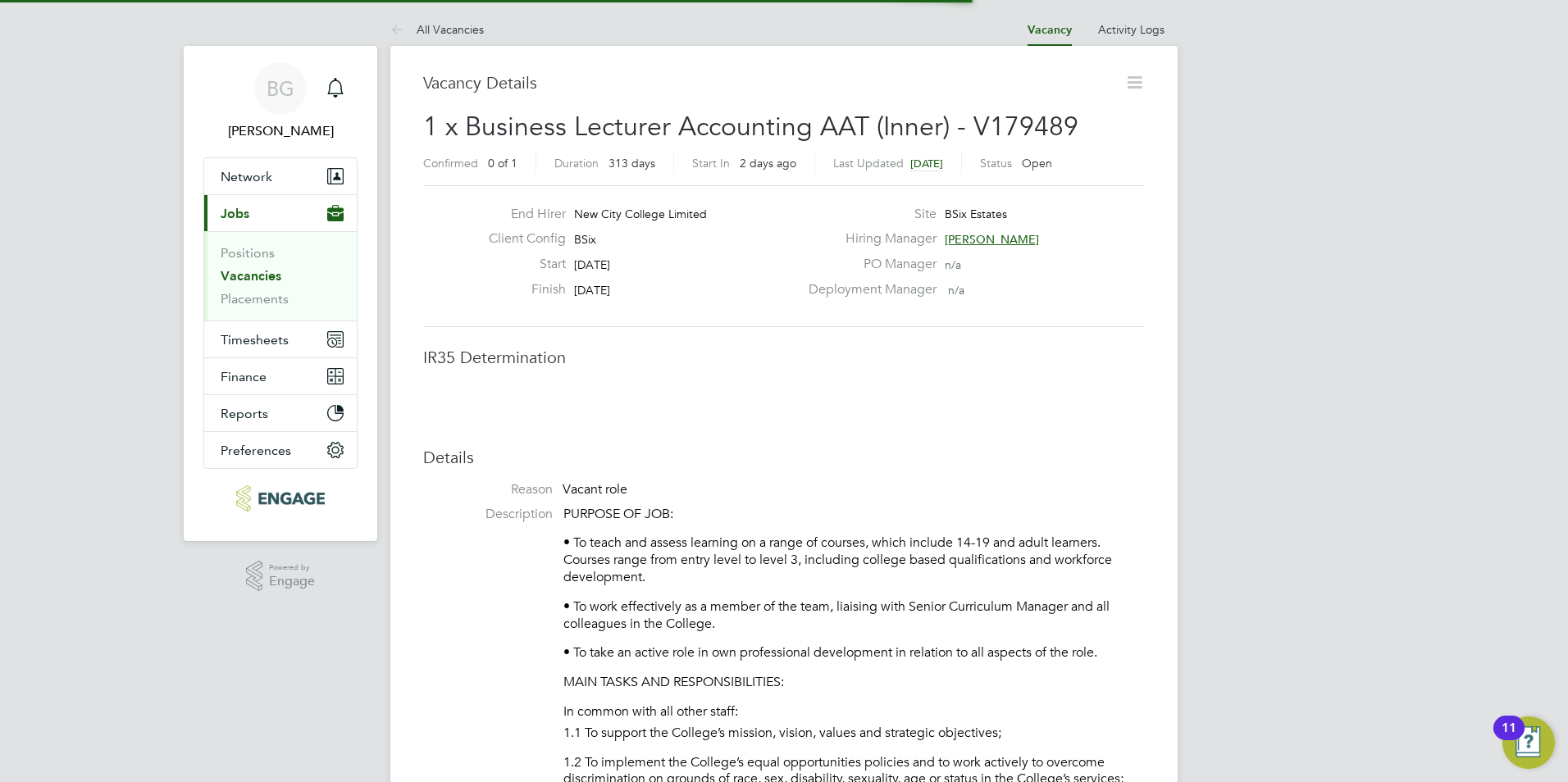
scroll to position [9, 9]
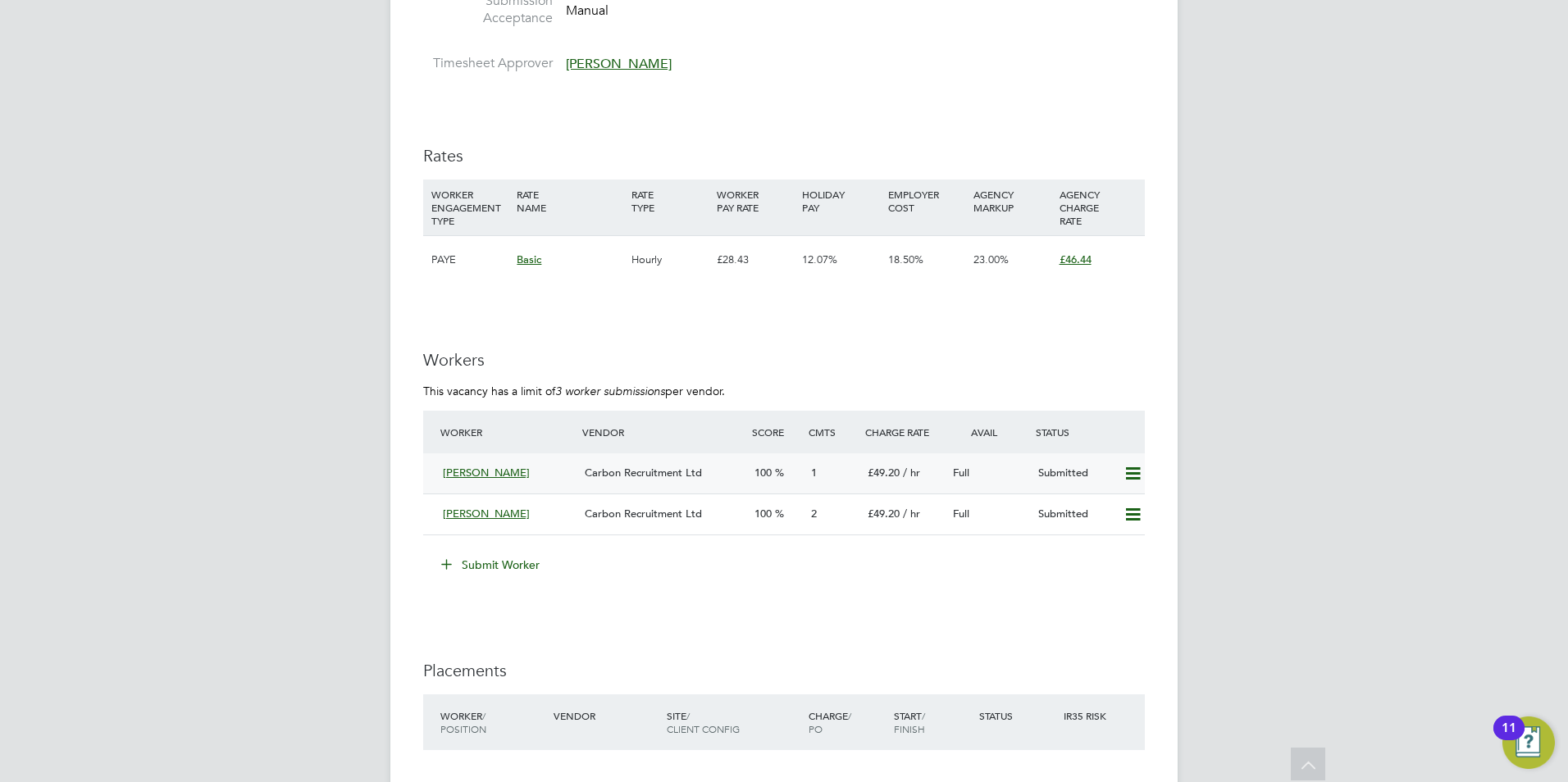
click at [479, 473] on span "[PERSON_NAME]" at bounding box center [486, 472] width 87 height 14
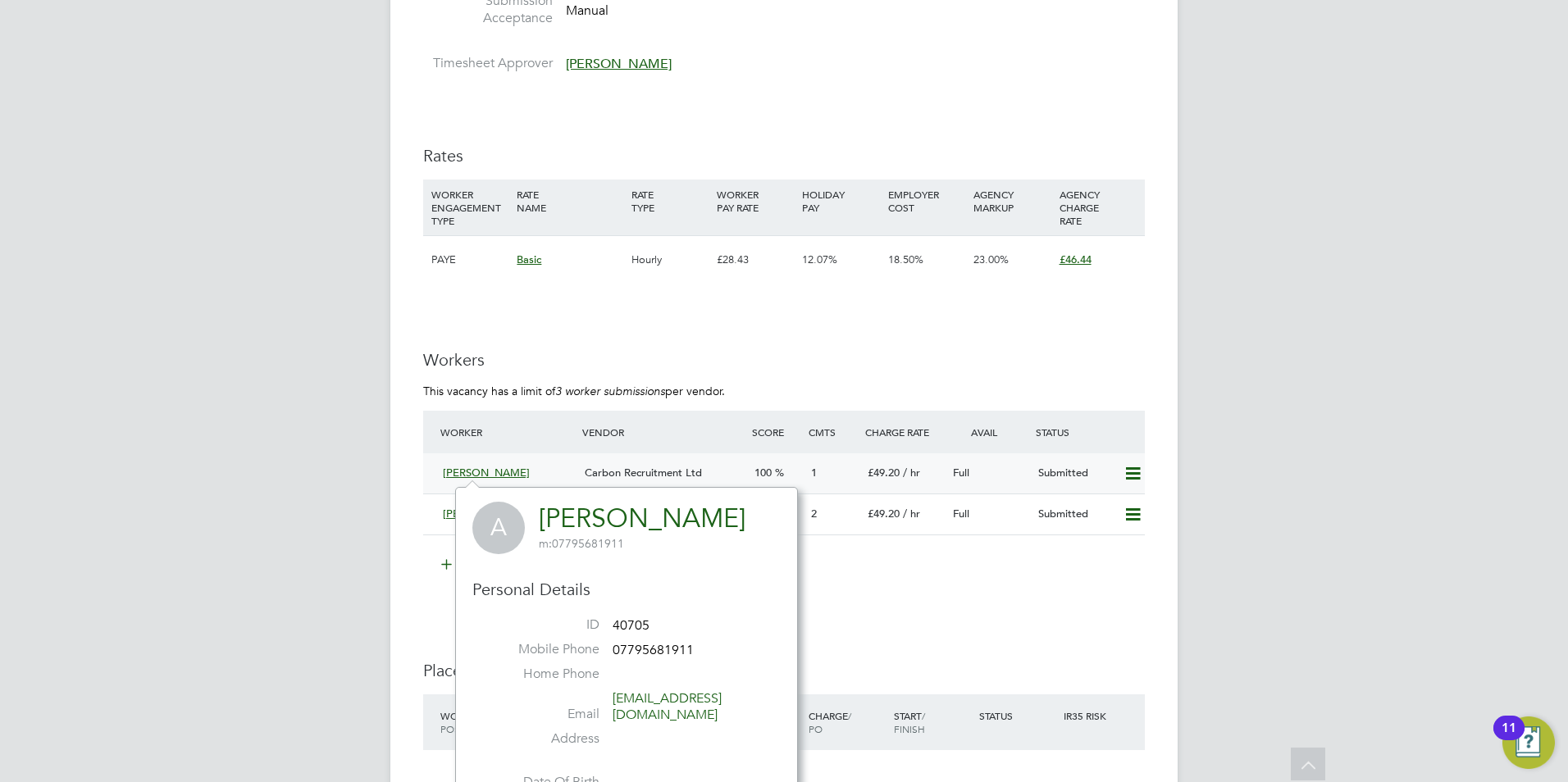
click at [479, 473] on span "[PERSON_NAME]" at bounding box center [486, 472] width 87 height 14
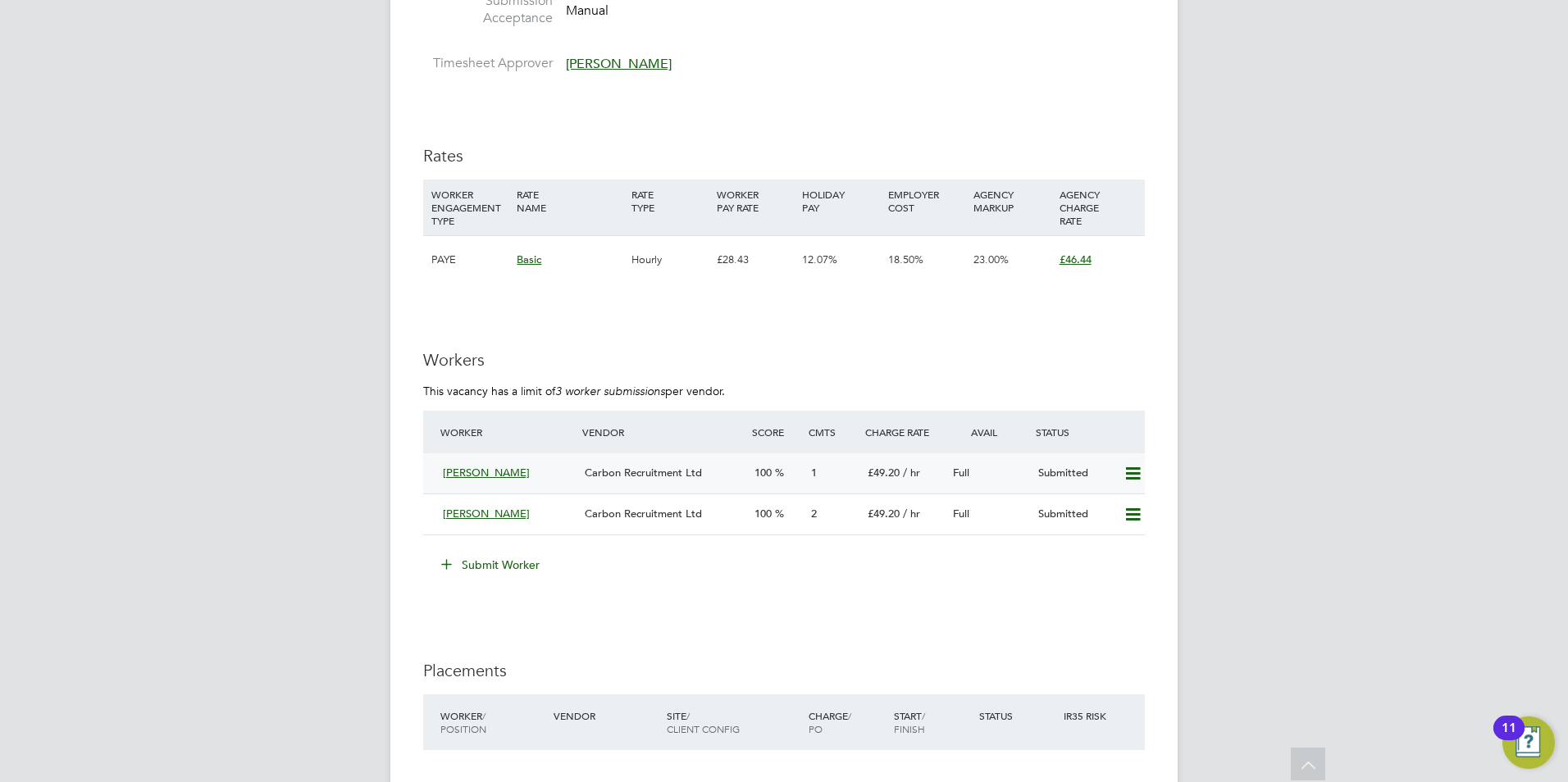
click at [479, 473] on span "[PERSON_NAME]" at bounding box center [486, 472] width 87 height 14
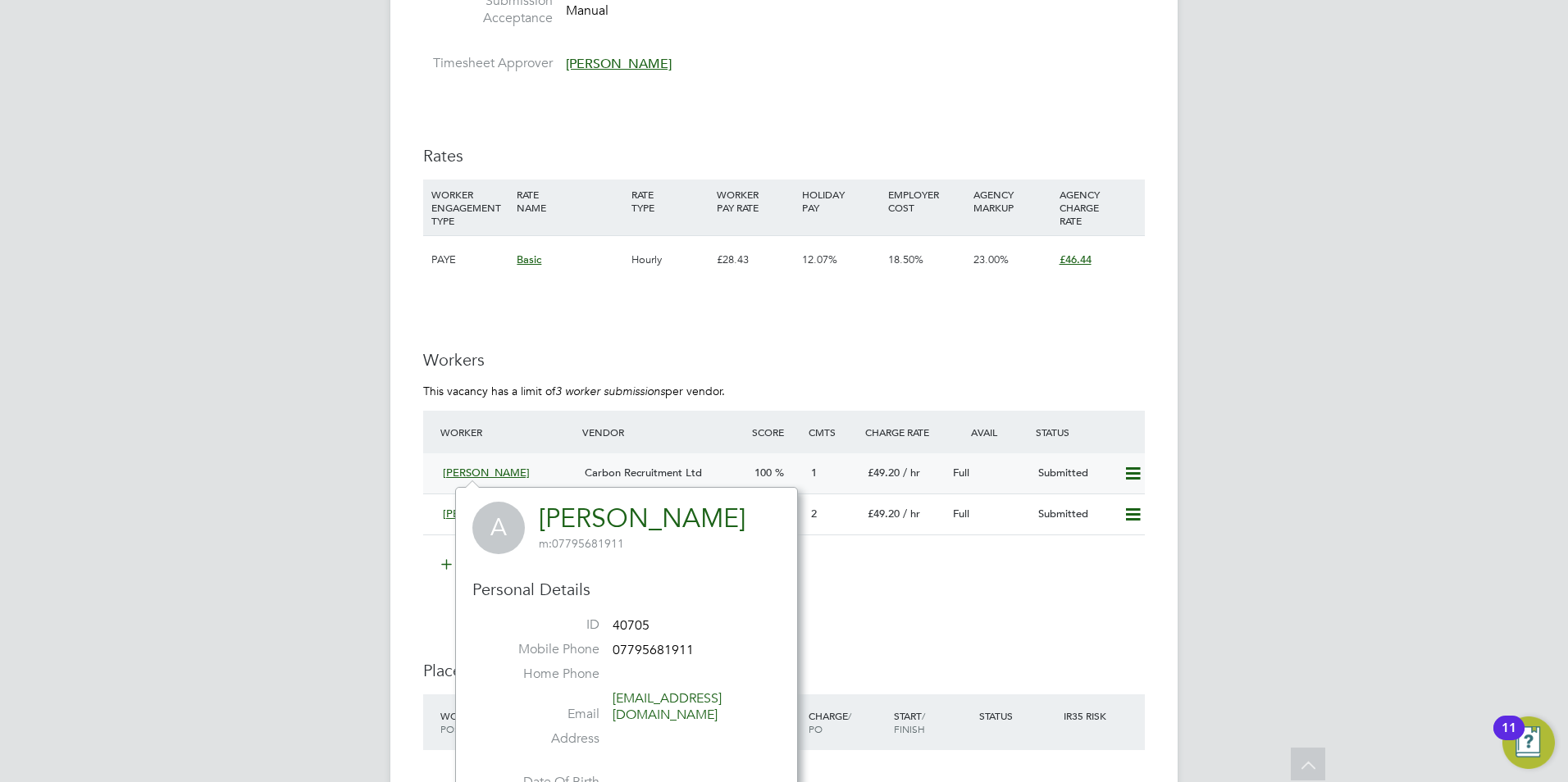
click at [479, 473] on span "[PERSON_NAME]" at bounding box center [486, 472] width 87 height 14
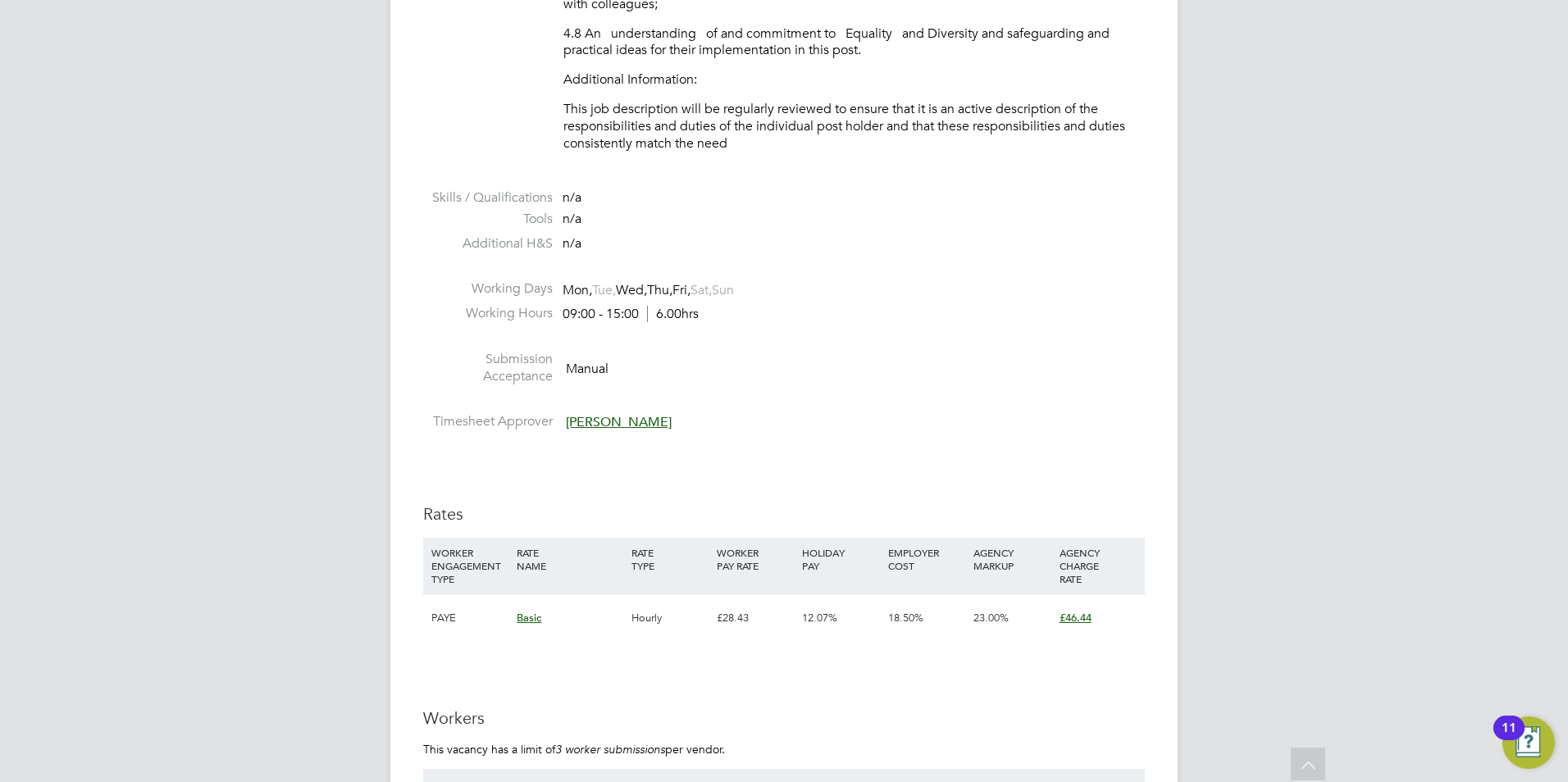
scroll to position [2295, 0]
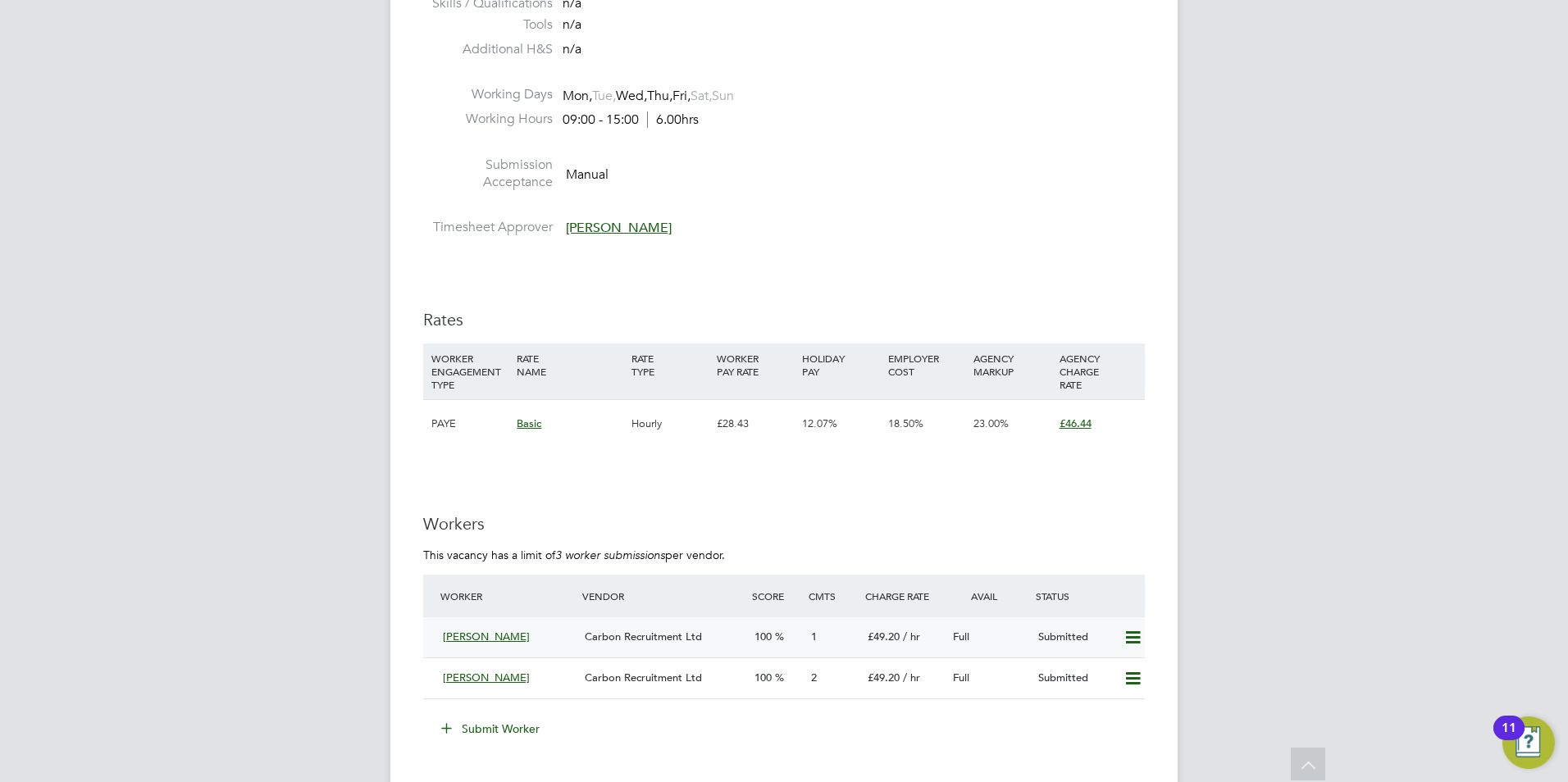
click at [500, 639] on span "[PERSON_NAME]" at bounding box center [486, 636] width 87 height 14
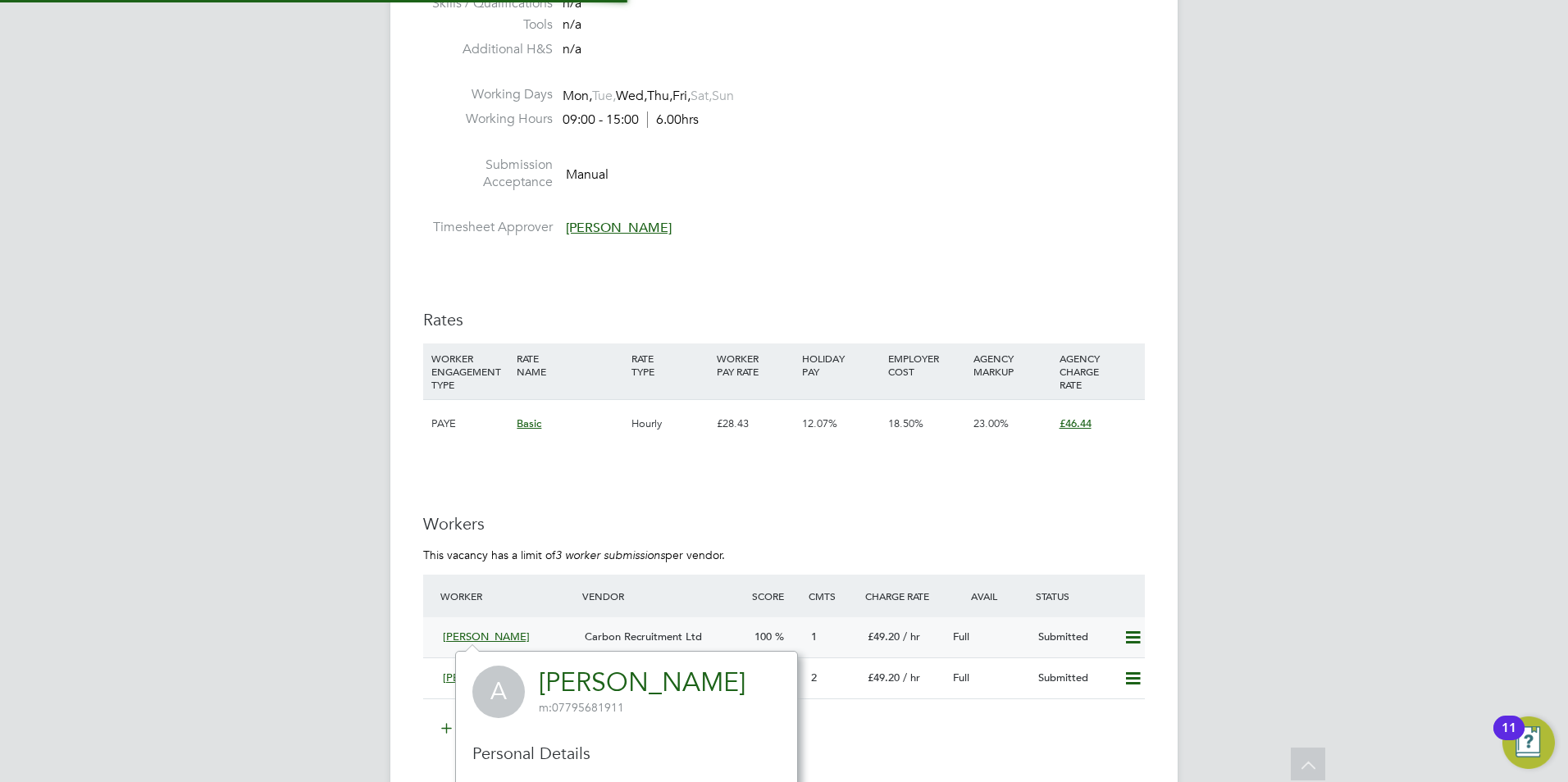
scroll to position [382, 343]
click at [500, 637] on span "[PERSON_NAME]" at bounding box center [486, 636] width 87 height 14
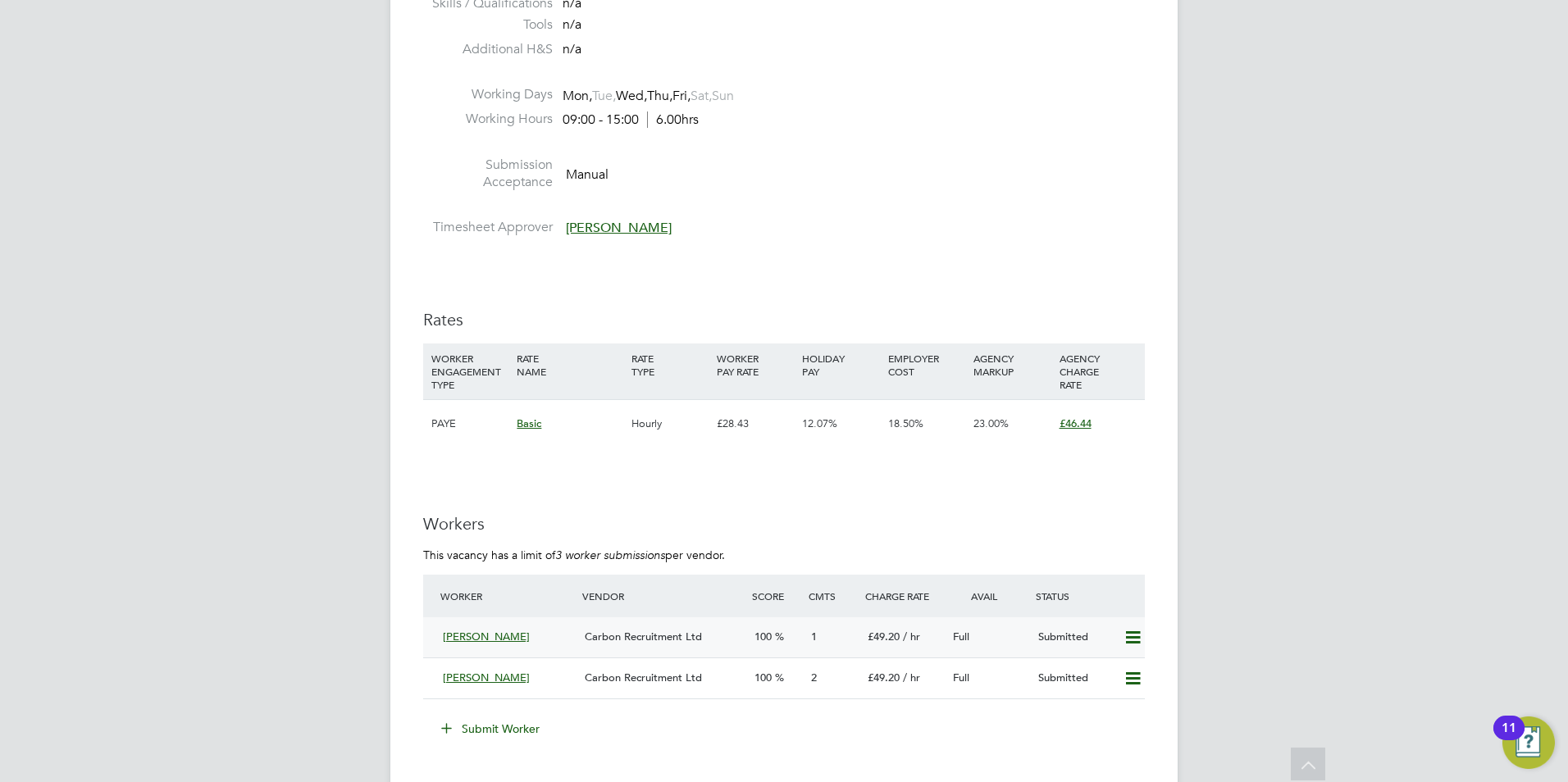
click at [500, 637] on span "[PERSON_NAME]" at bounding box center [486, 636] width 87 height 14
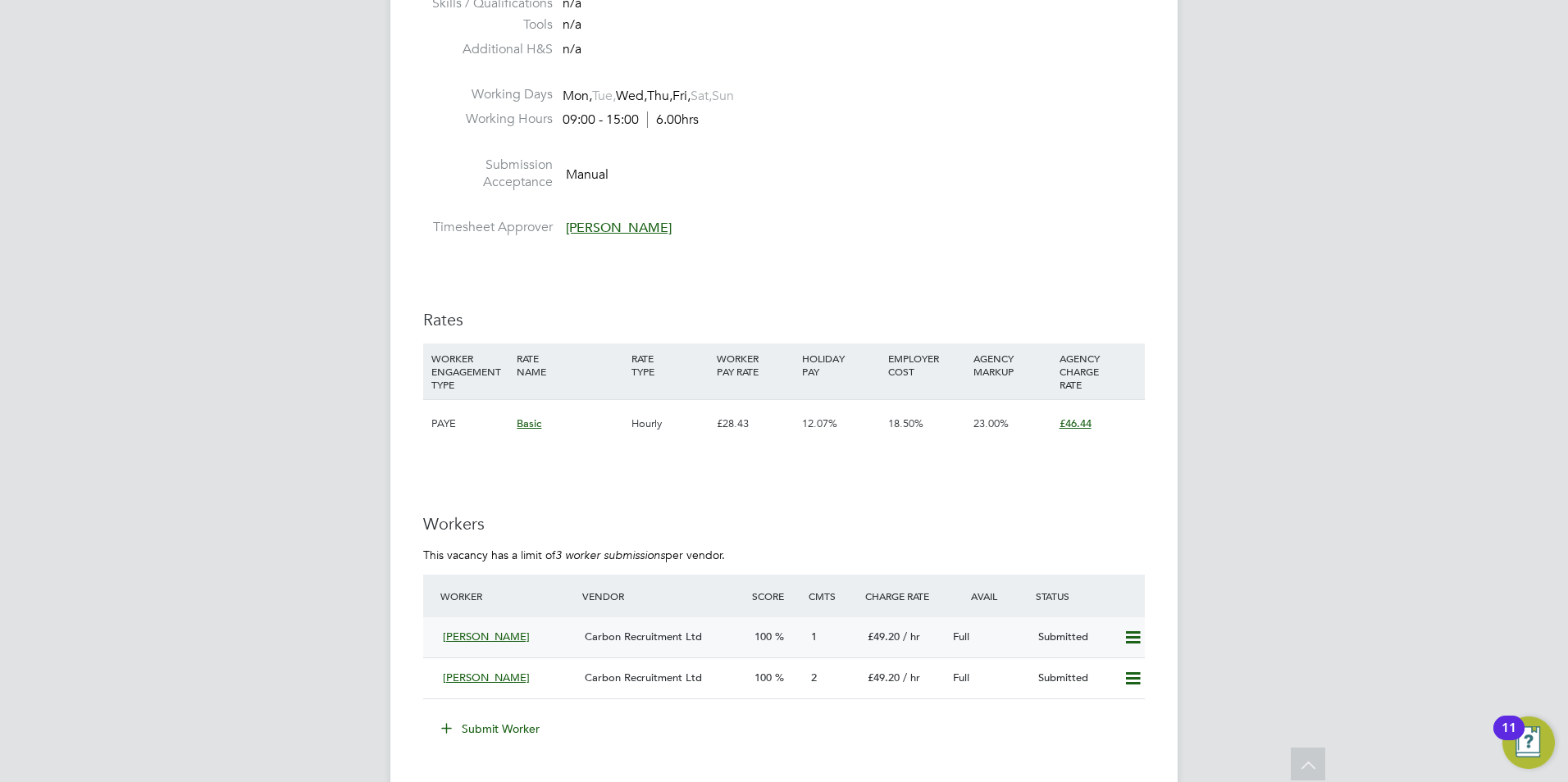
click at [500, 637] on span "[PERSON_NAME]" at bounding box center [486, 636] width 87 height 14
click at [600, 631] on span "Carbon Recruitment Ltd" at bounding box center [642, 636] width 117 height 14
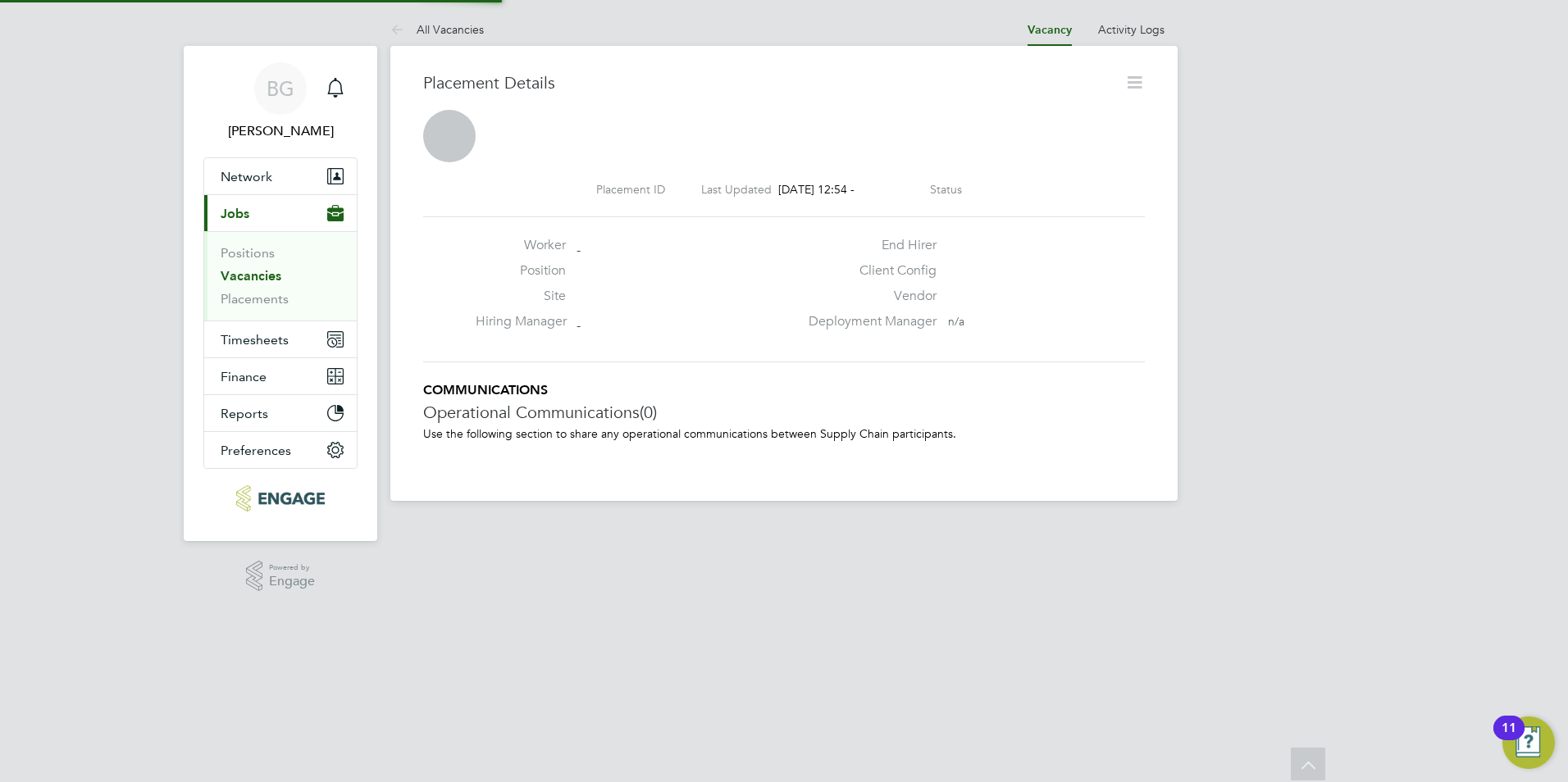
scroll to position [9, 9]
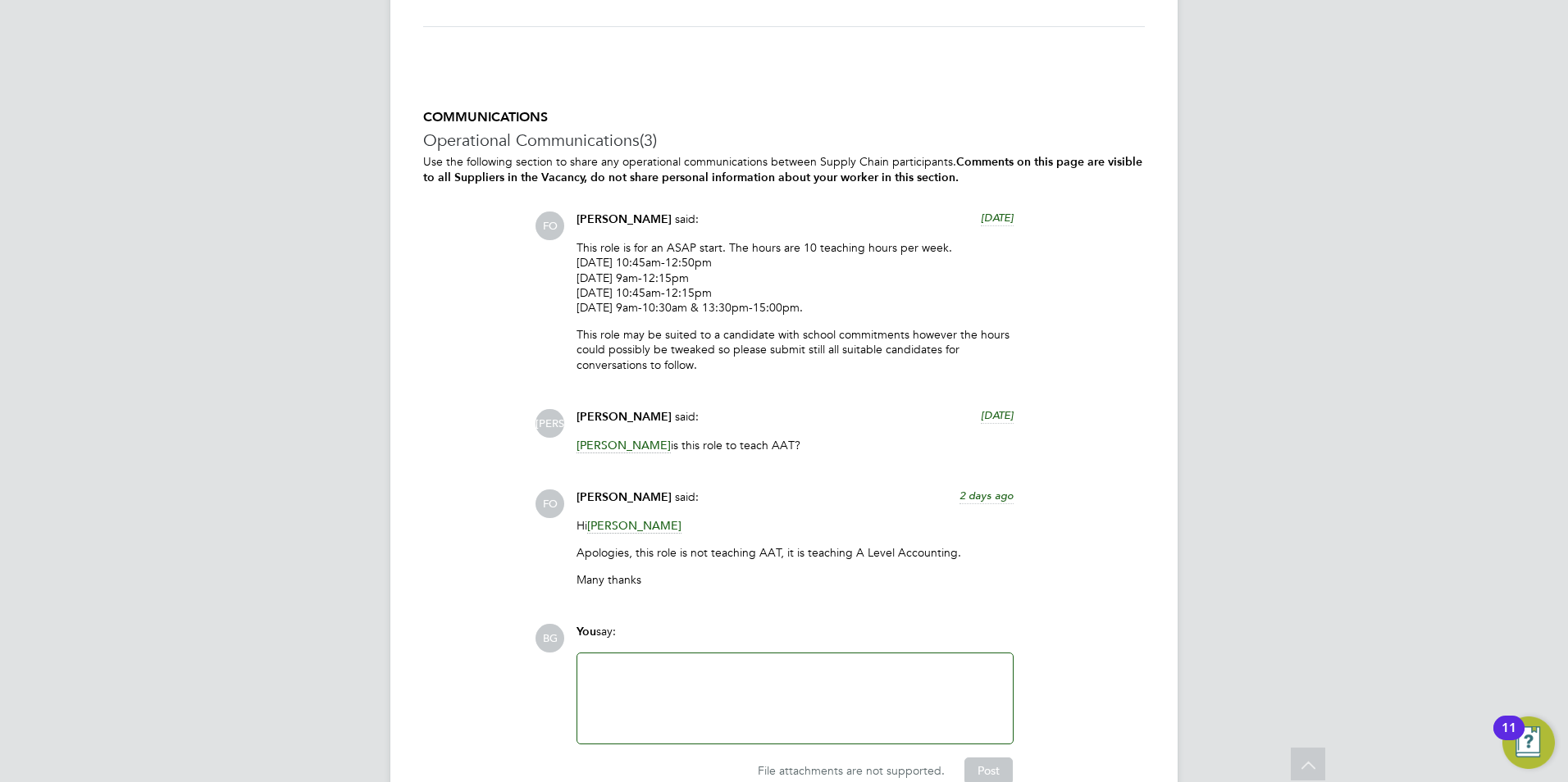
scroll to position [3279, 0]
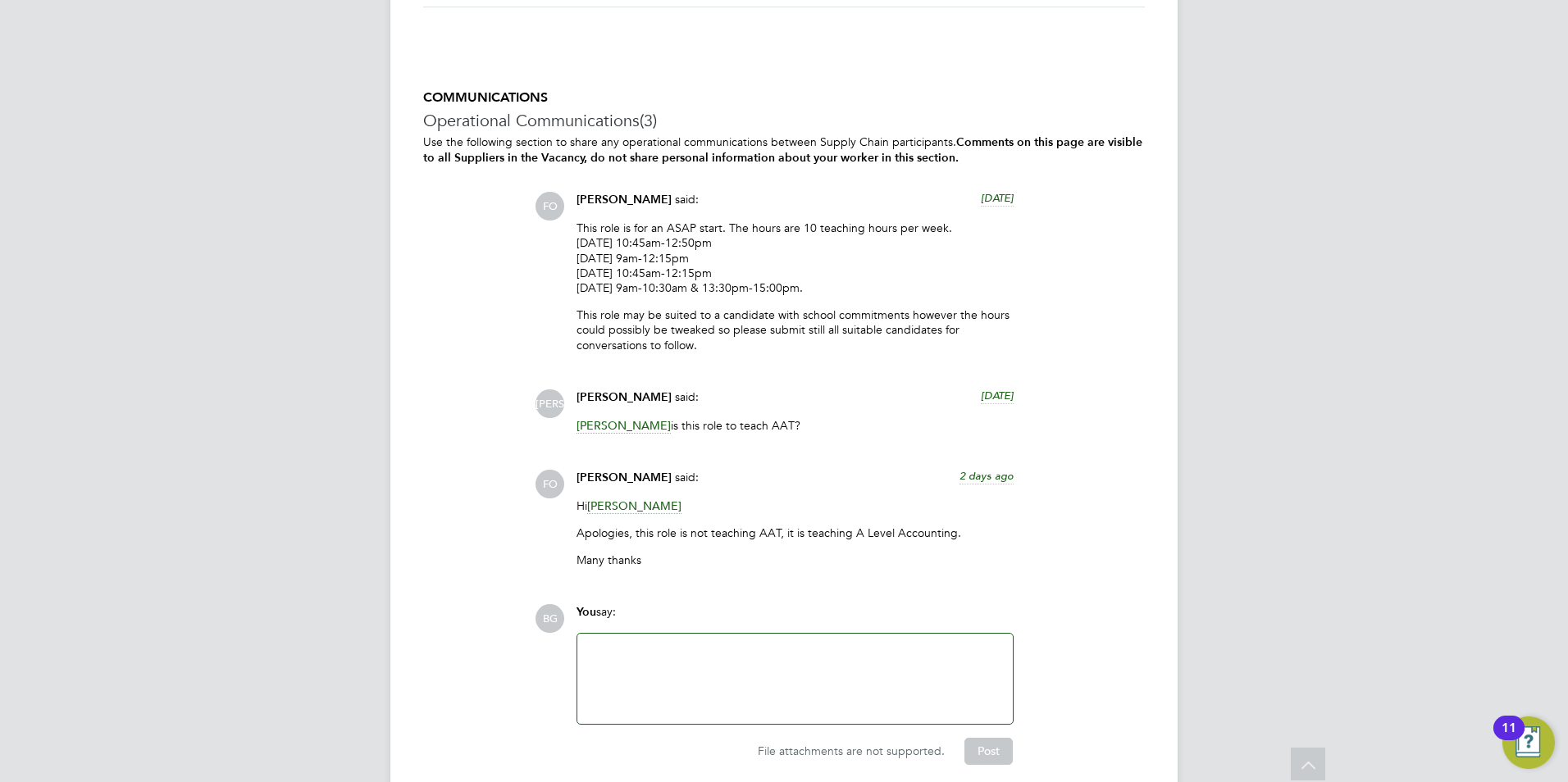
click at [666, 654] on div at bounding box center [794, 679] width 415 height 71
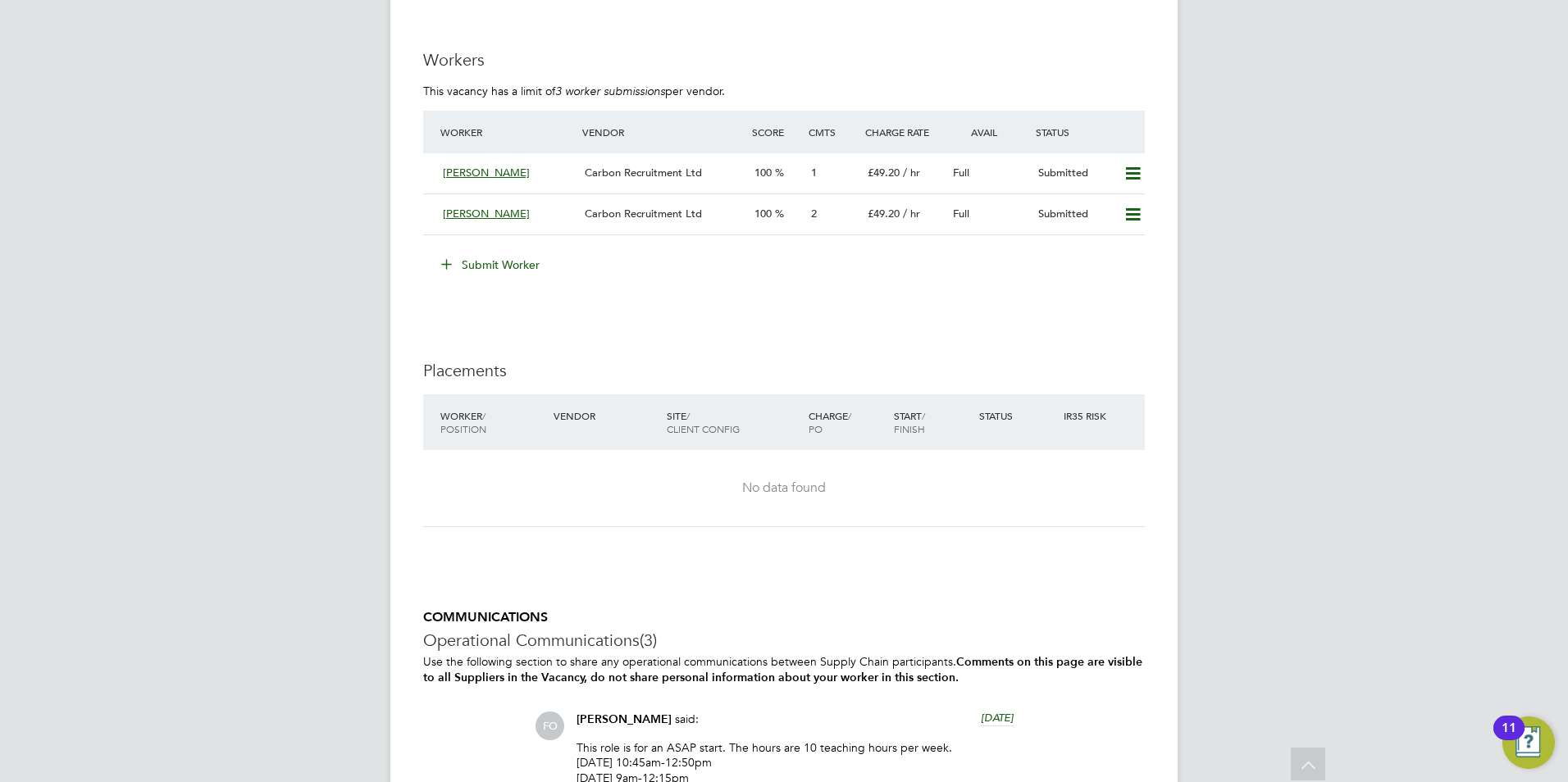
scroll to position [2605, 0]
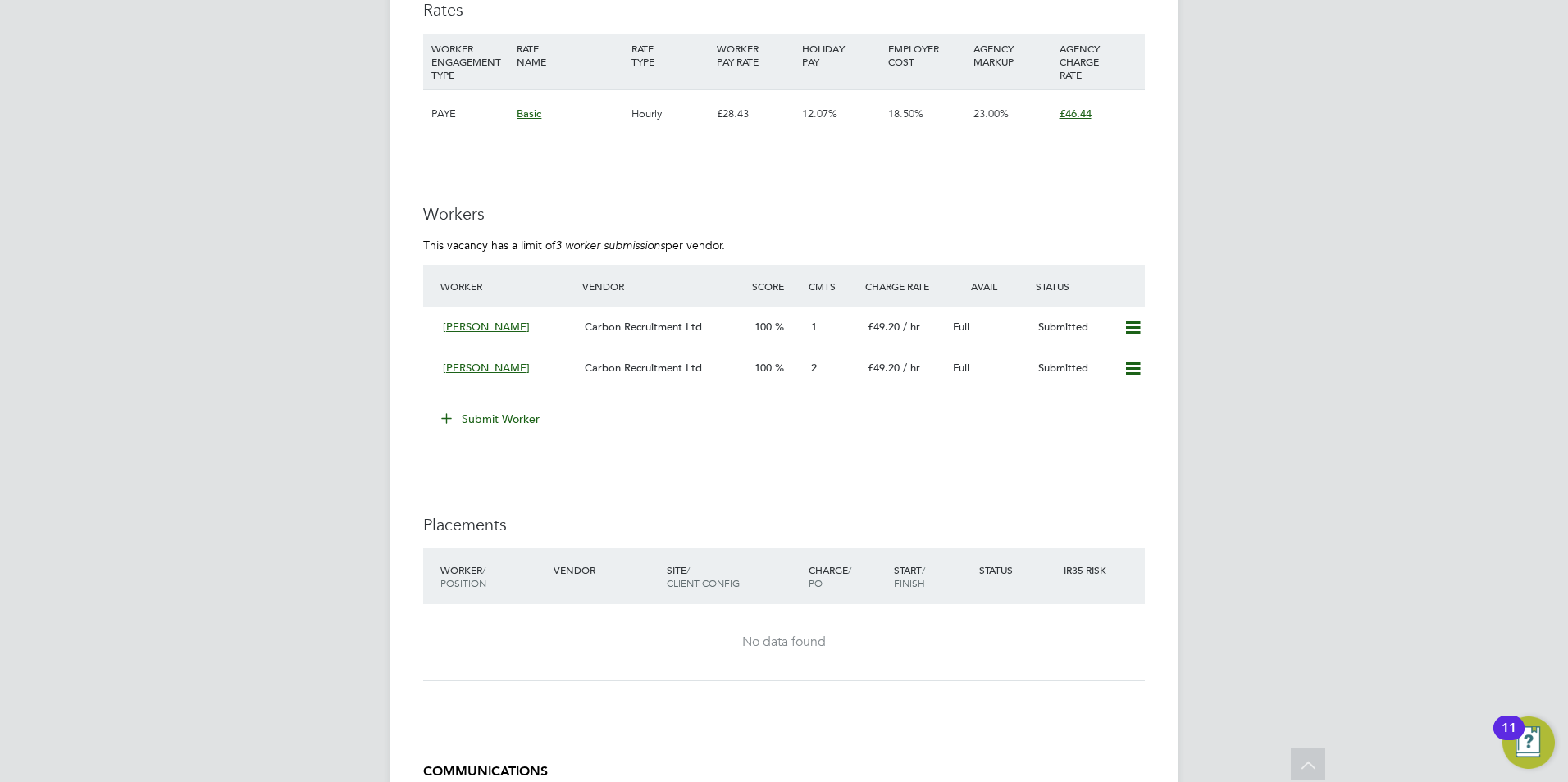
click at [481, 418] on button "Submit Worker" at bounding box center [491, 419] width 123 height 26
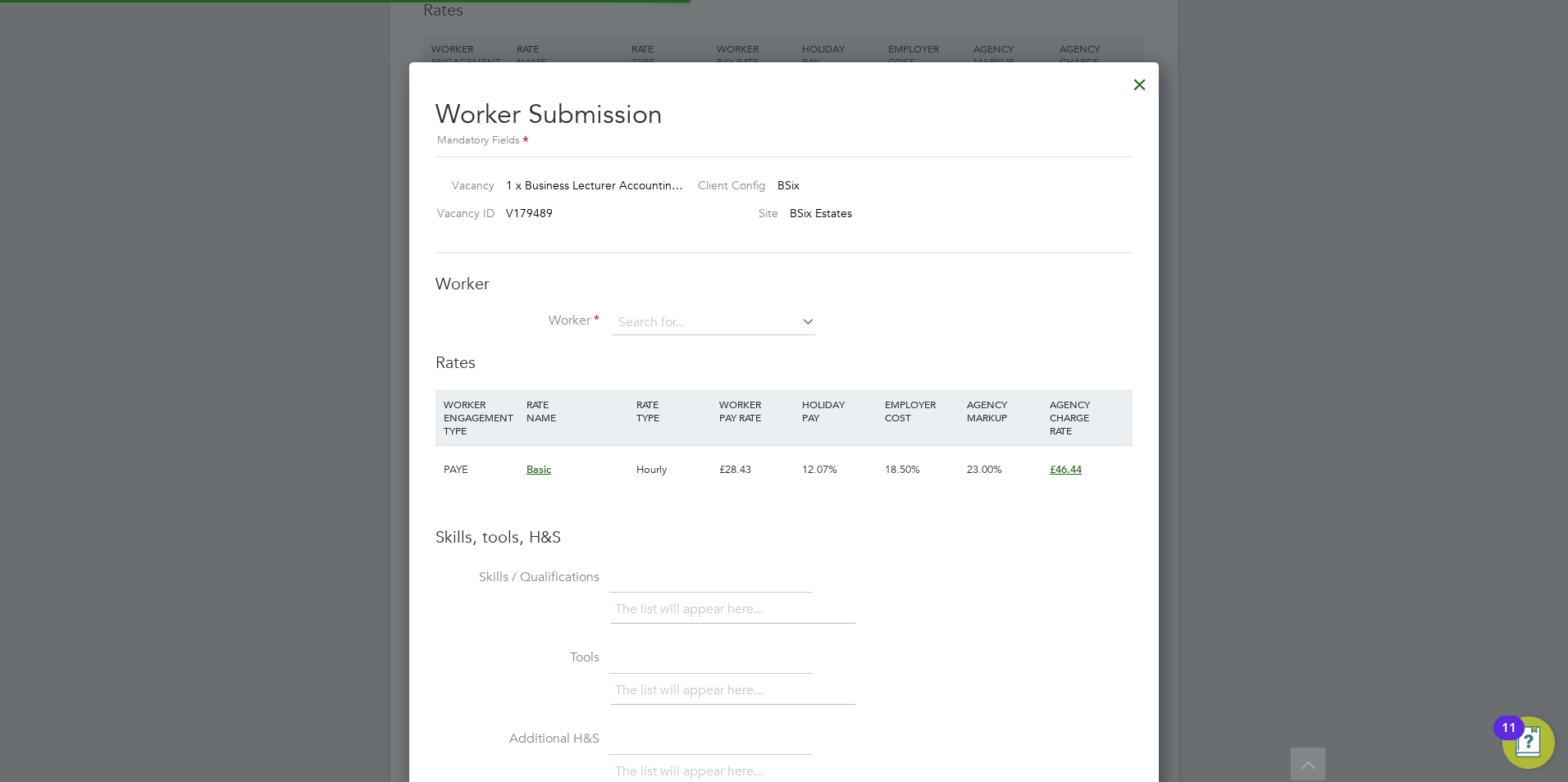
scroll to position [49, 112]
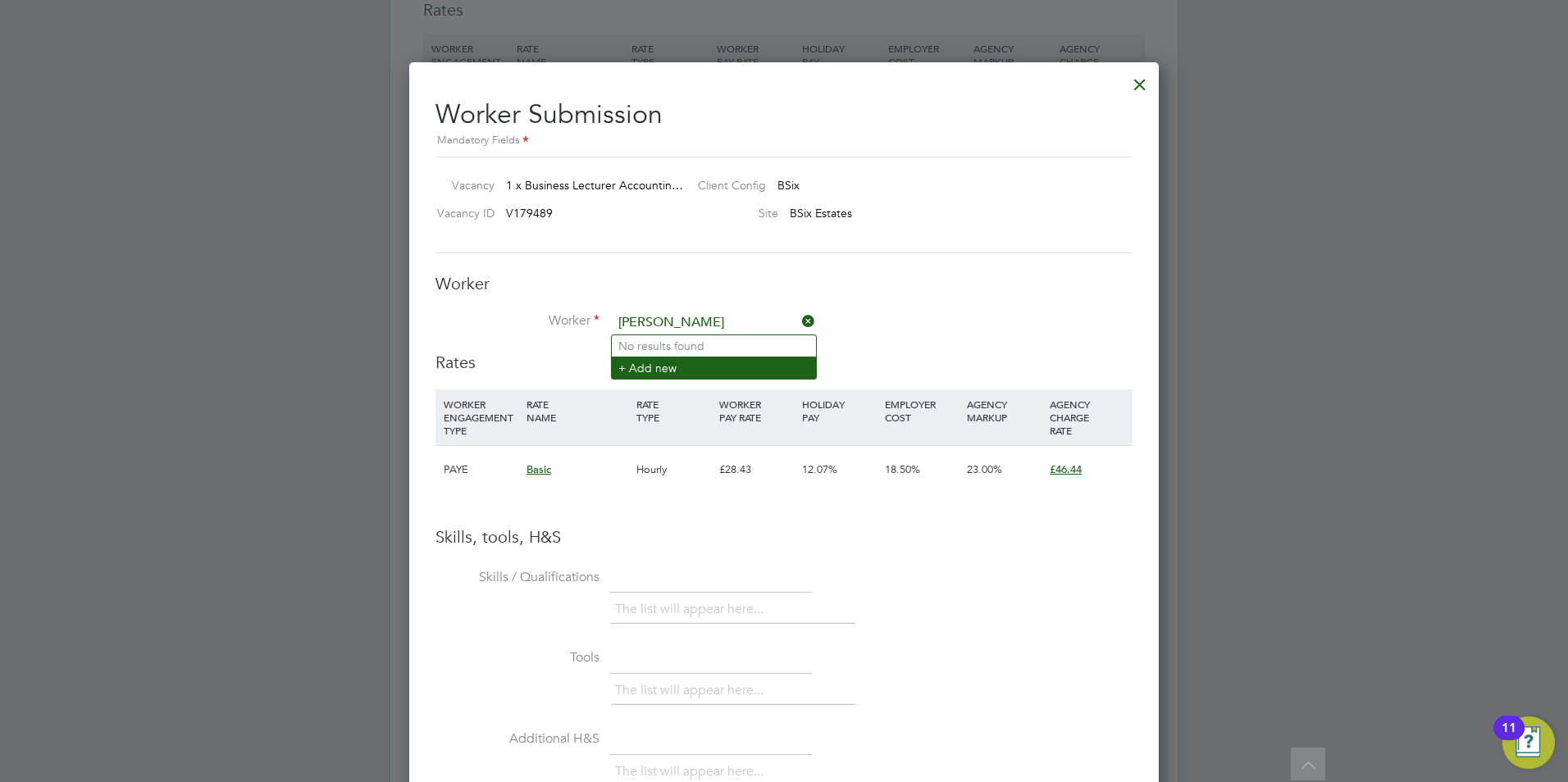
type input "maura gayle"
click at [680, 367] on li "+ Add new" at bounding box center [713, 368] width 204 height 22
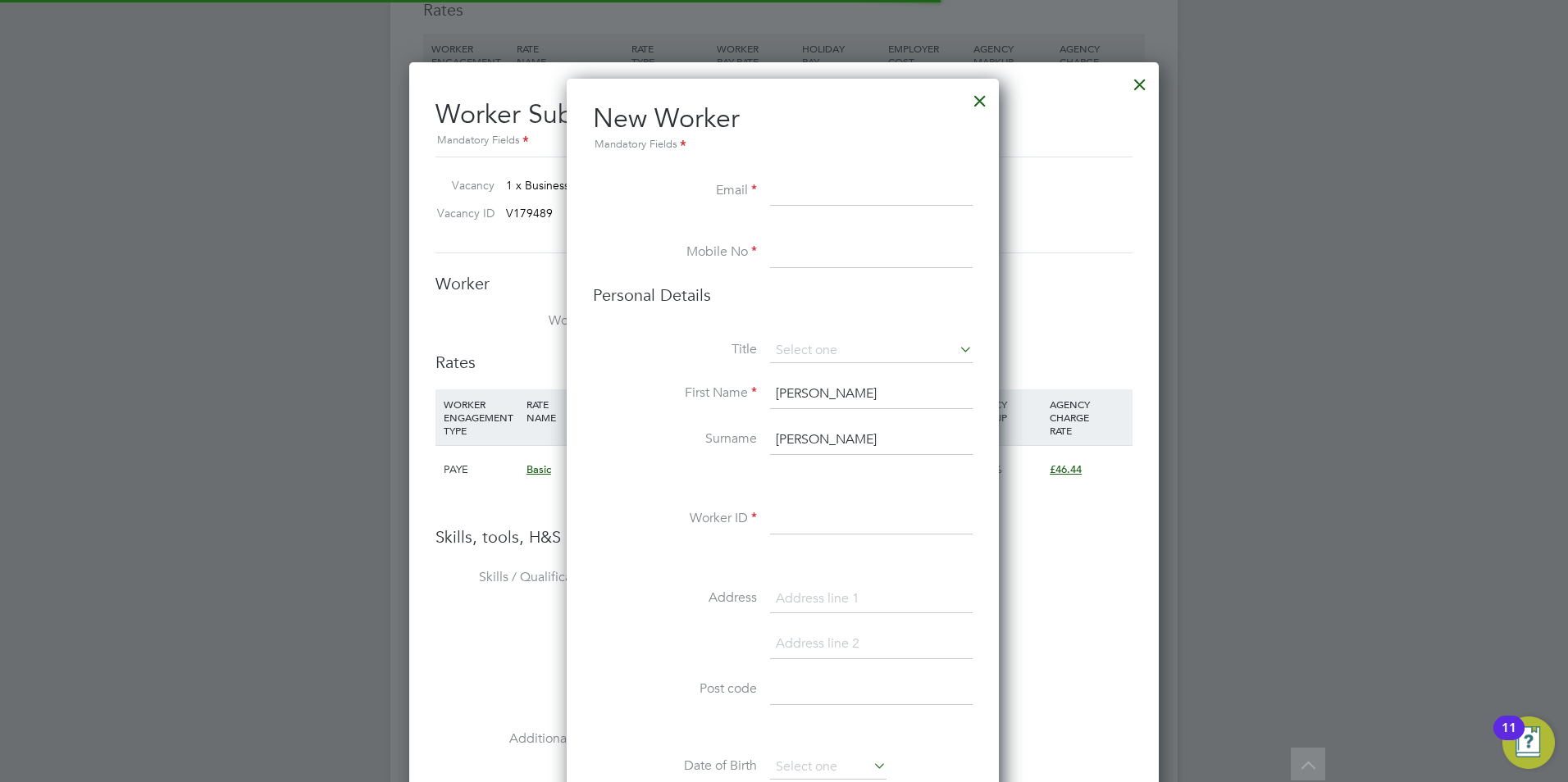
scroll to position [1387, 434]
paste input "mereaugayle@yahoo.co.uk"
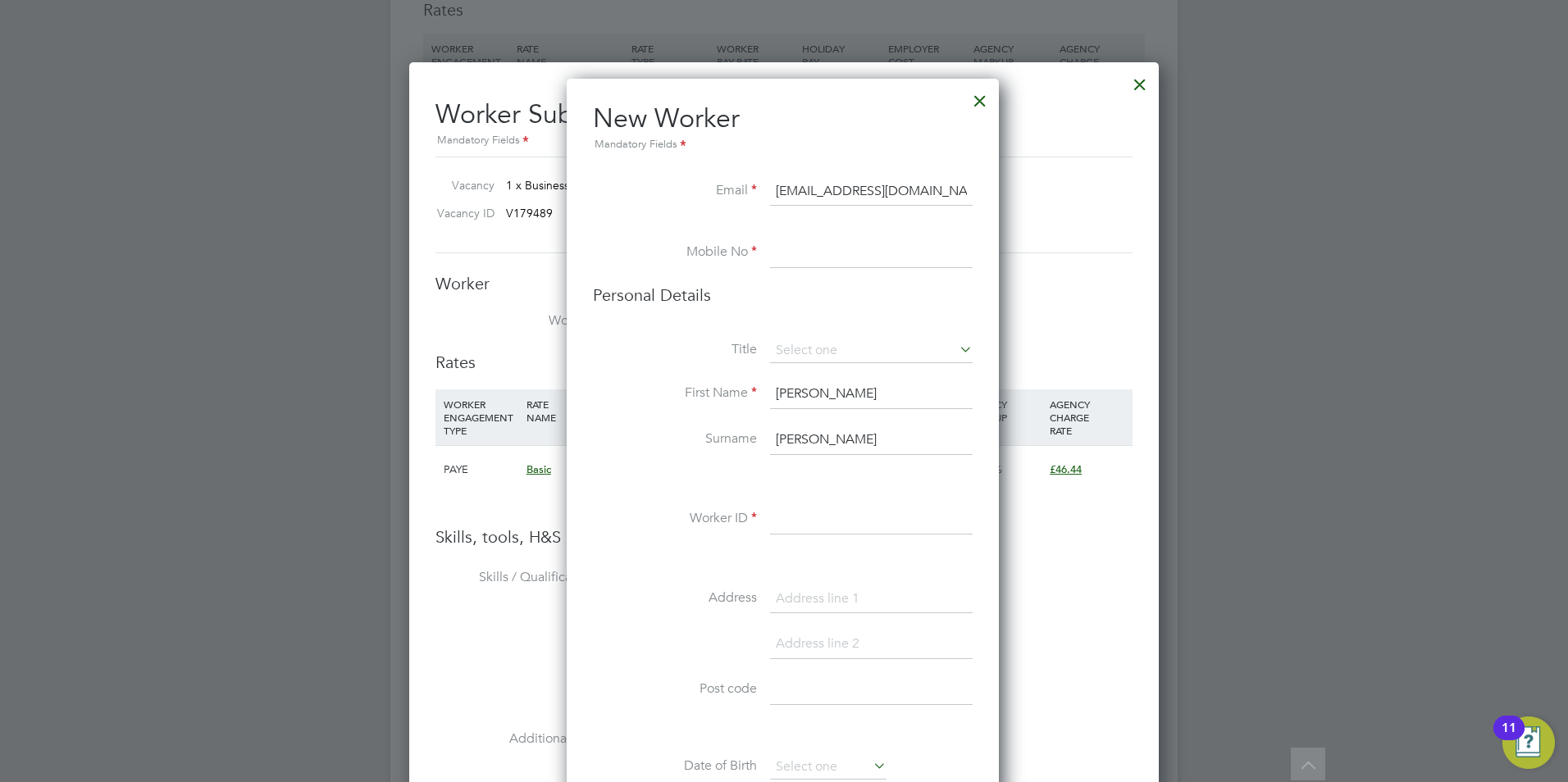
type input "mereaugayle@yahoo.co.uk"
click at [834, 260] on input at bounding box center [871, 253] width 202 height 30
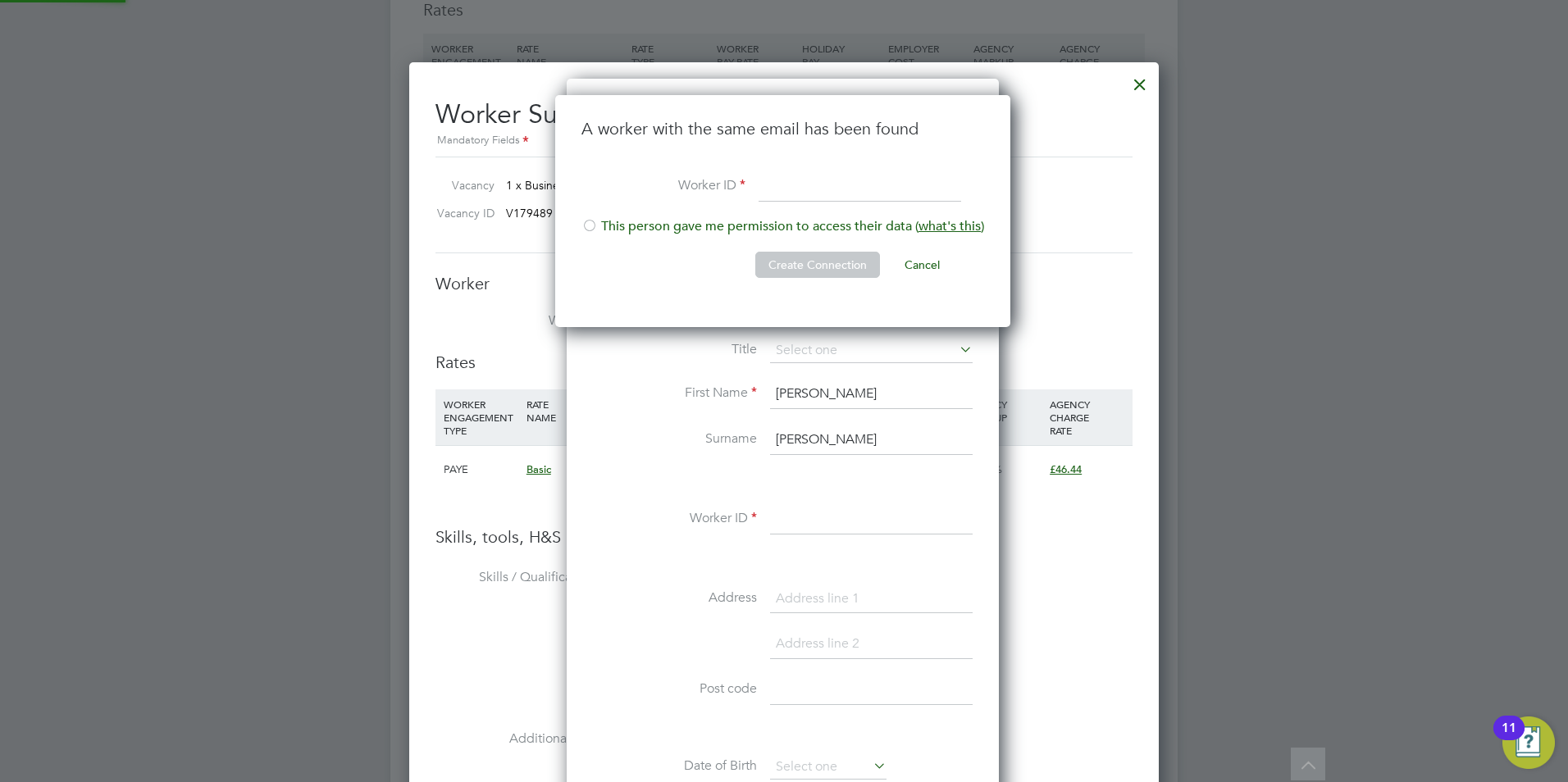
scroll to position [233, 457]
click at [929, 267] on button "Cancel" at bounding box center [922, 264] width 61 height 26
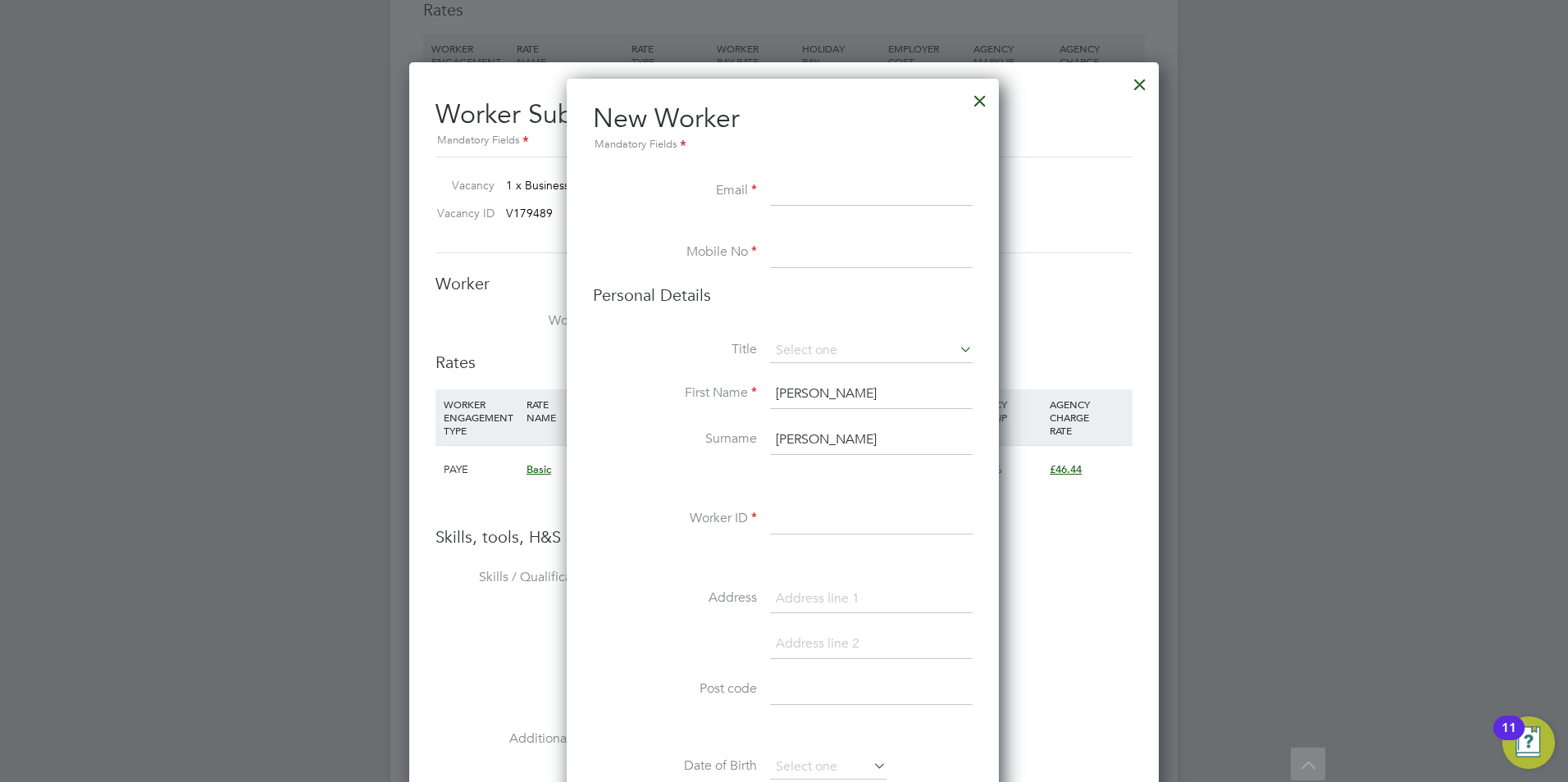
drag, startPoint x: 798, startPoint y: 159, endPoint x: 803, endPoint y: 180, distance: 21.6
click at [798, 164] on li "New Worker Mandatory Fields" at bounding box center [782, 139] width 380 height 75
drag, startPoint x: 803, startPoint y: 180, endPoint x: 813, endPoint y: 200, distance: 22.4
click at [805, 181] on input at bounding box center [871, 192] width 202 height 30
paste input "mereaugayle@yahoo.co.uk"
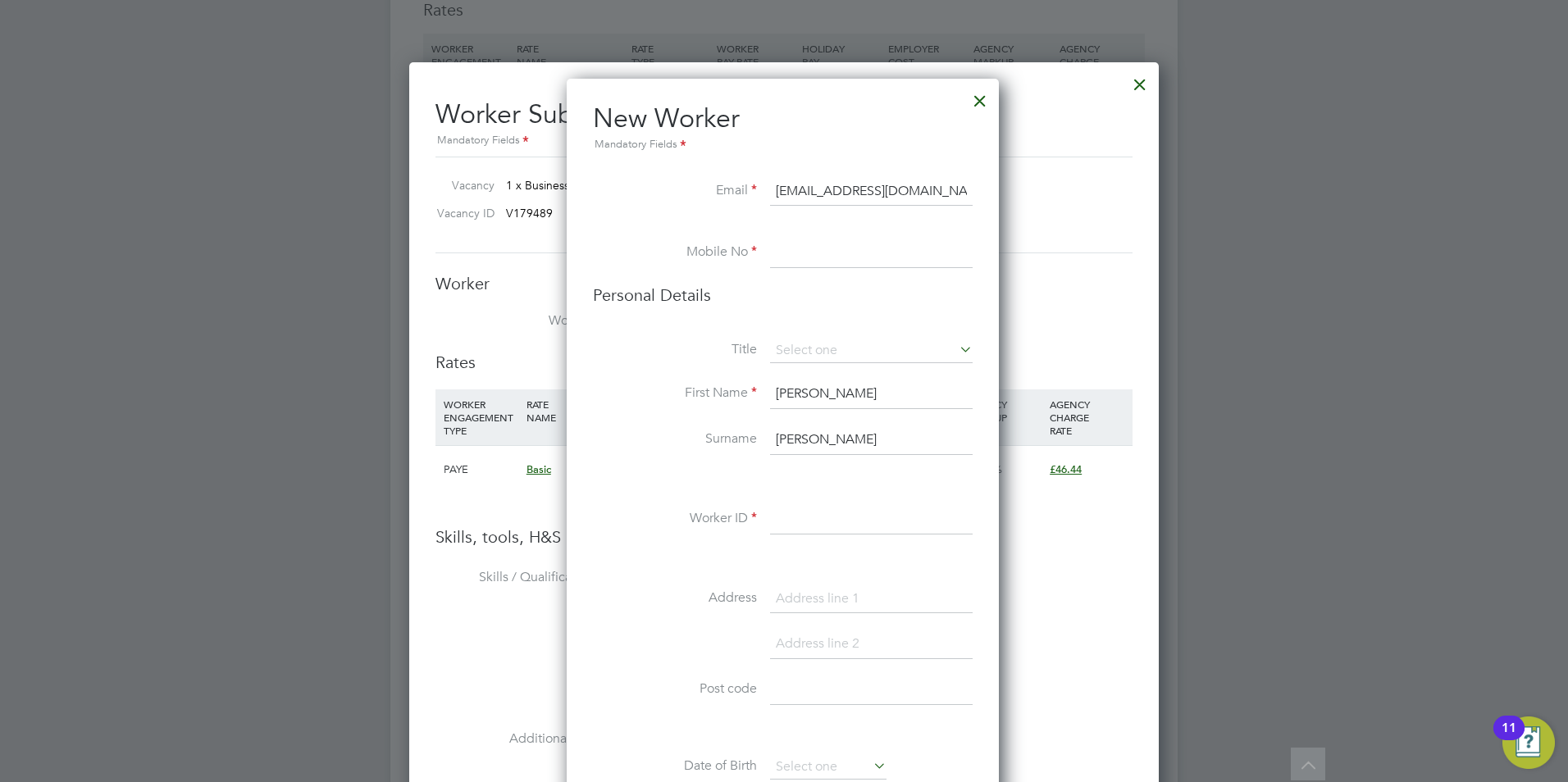
click at [874, 190] on input "mereaugayle@yahoo.co.uk" at bounding box center [871, 192] width 202 height 30
click at [843, 188] on input "mereaugayle@yahoo.co.uk" at bounding box center [871, 192] width 202 height 30
click at [851, 191] on input "mereaugayle@yahoo.co.uk" at bounding box center [871, 192] width 202 height 30
type input "mereaugayle1@yahoo.co.uk"
click at [872, 252] on input at bounding box center [871, 253] width 202 height 30
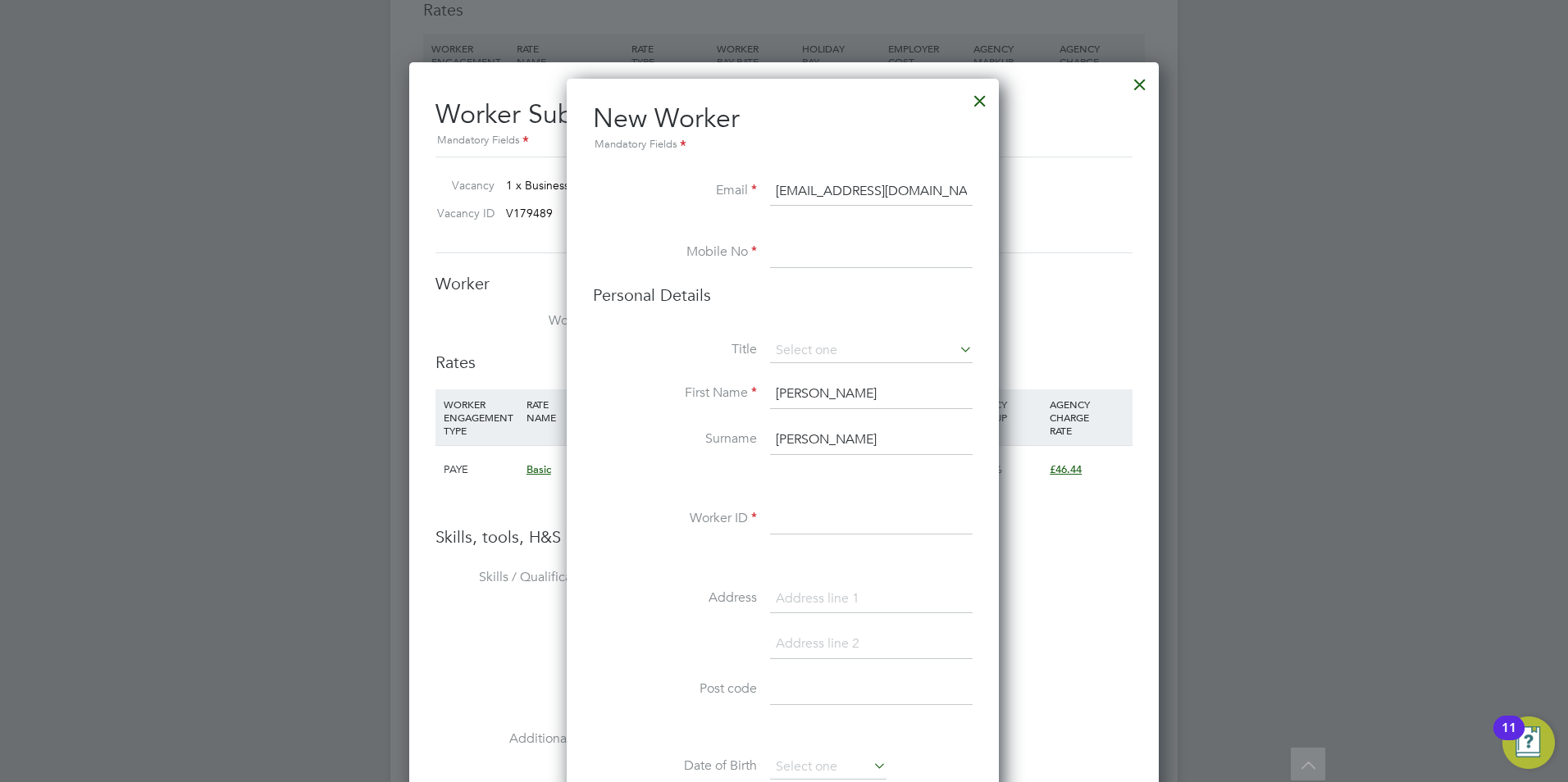
paste input "0203 669 4162"
type input "0203 669 4162"
click at [820, 510] on input at bounding box center [871, 519] width 202 height 30
paste input "17954"
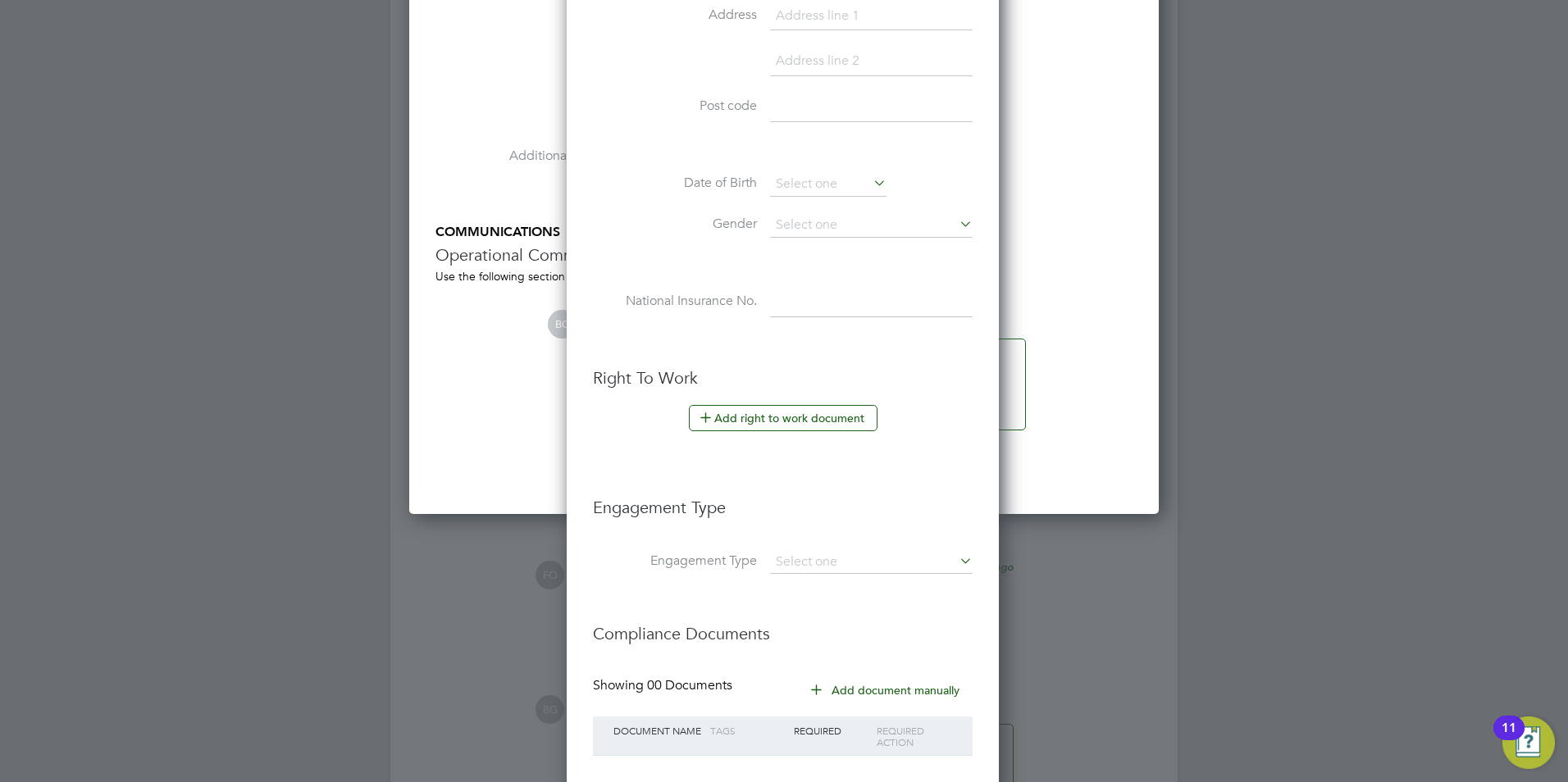
scroll to position [3343, 0]
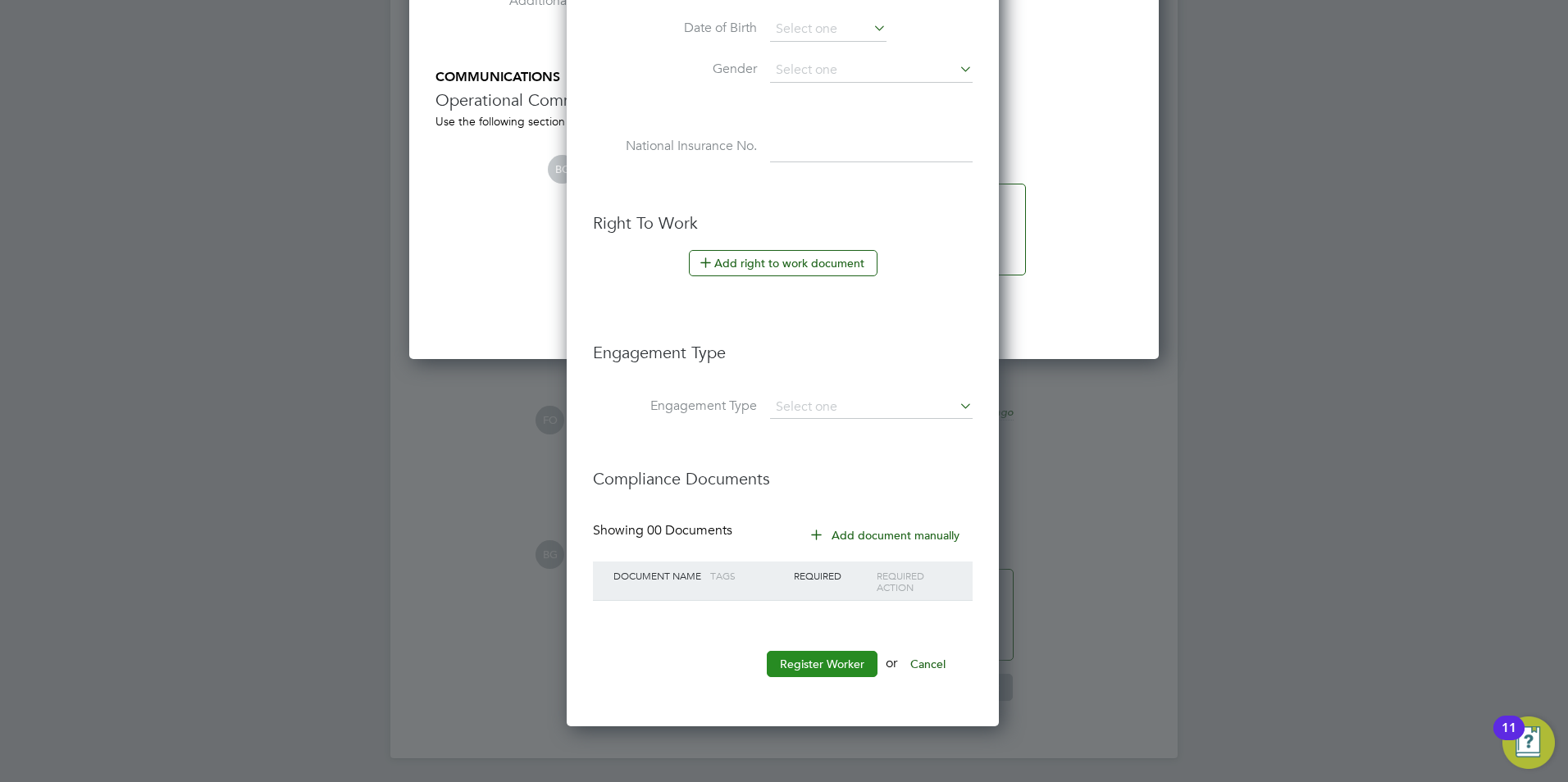
type input "17954"
click at [839, 671] on button "Register Worker" at bounding box center [822, 663] width 111 height 26
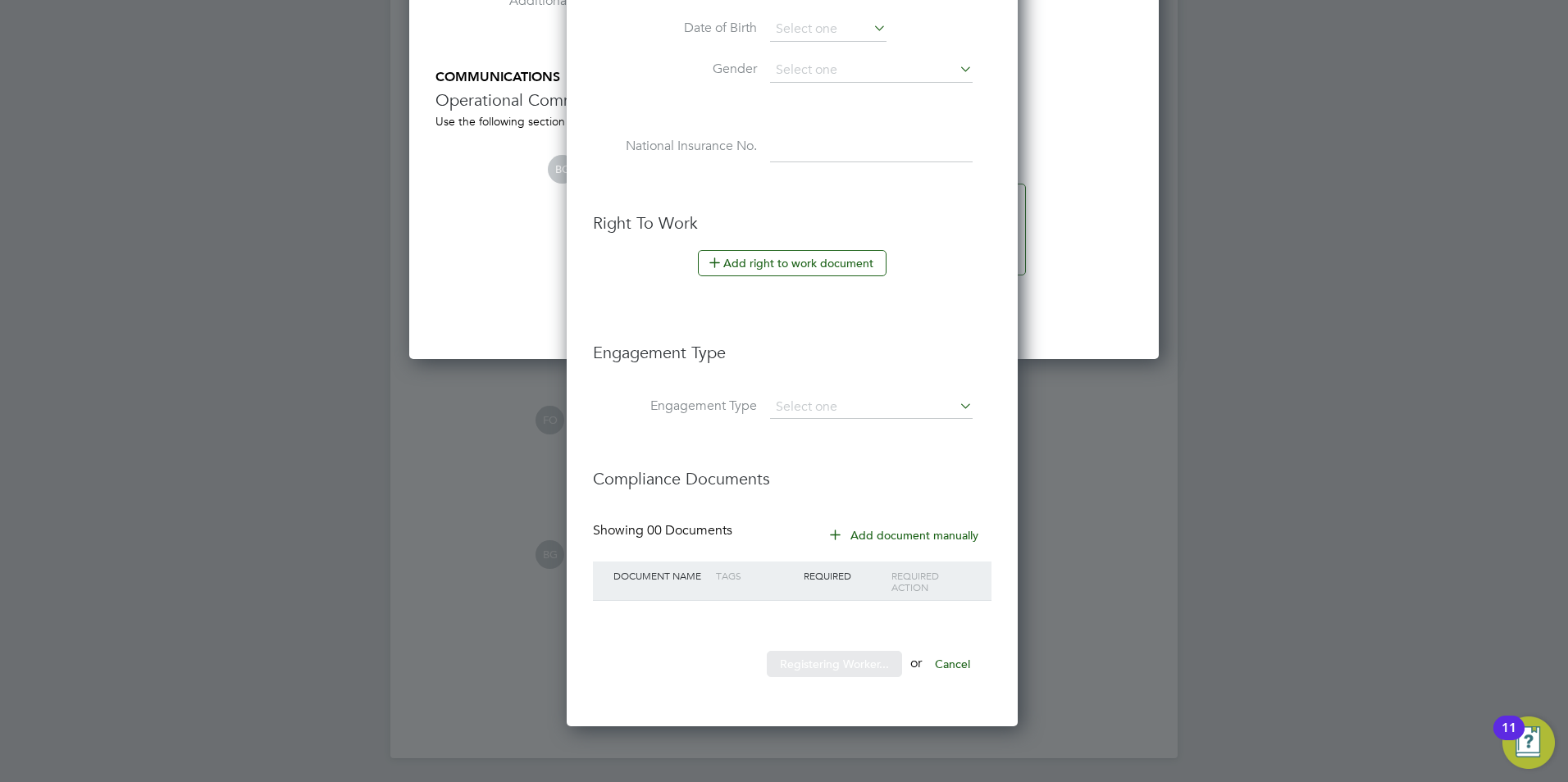
scroll to position [0, 0]
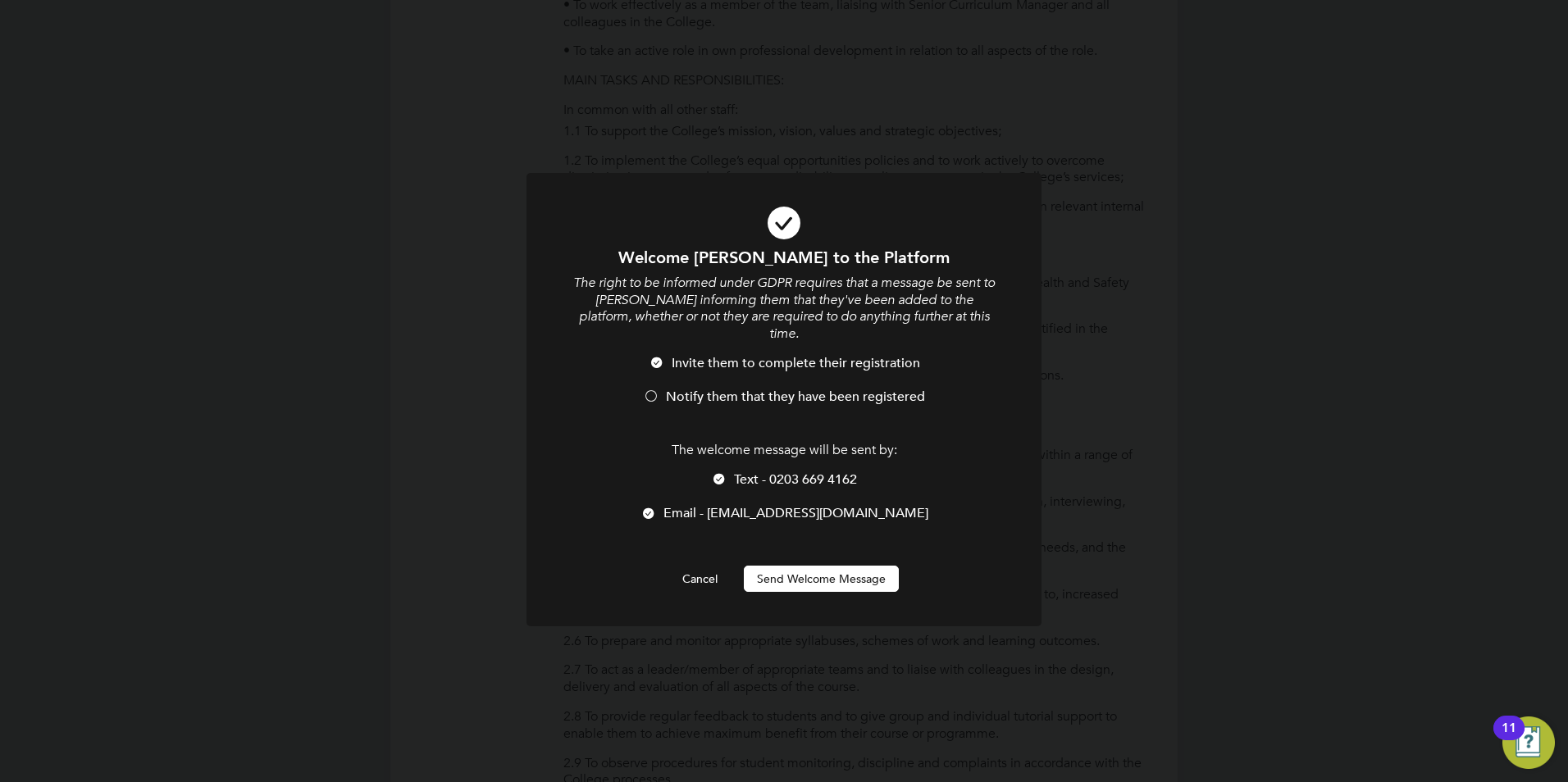
click at [718, 472] on div at bounding box center [718, 480] width 16 height 16
click at [655, 390] on div at bounding box center [651, 397] width 16 height 16
click at [787, 565] on button "Send Welcome Message" at bounding box center [822, 578] width 155 height 26
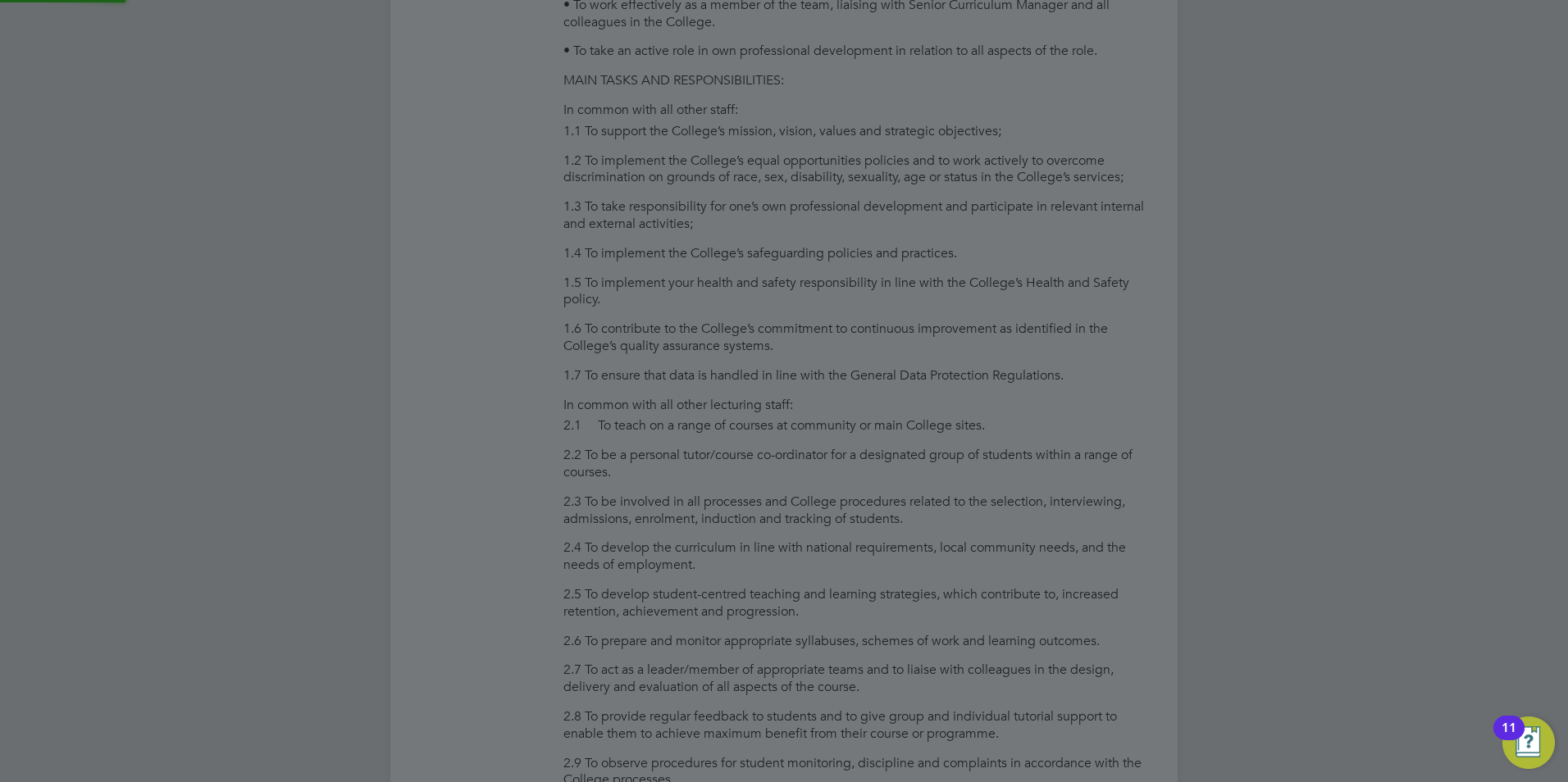
type input "maura gayle (17954)"
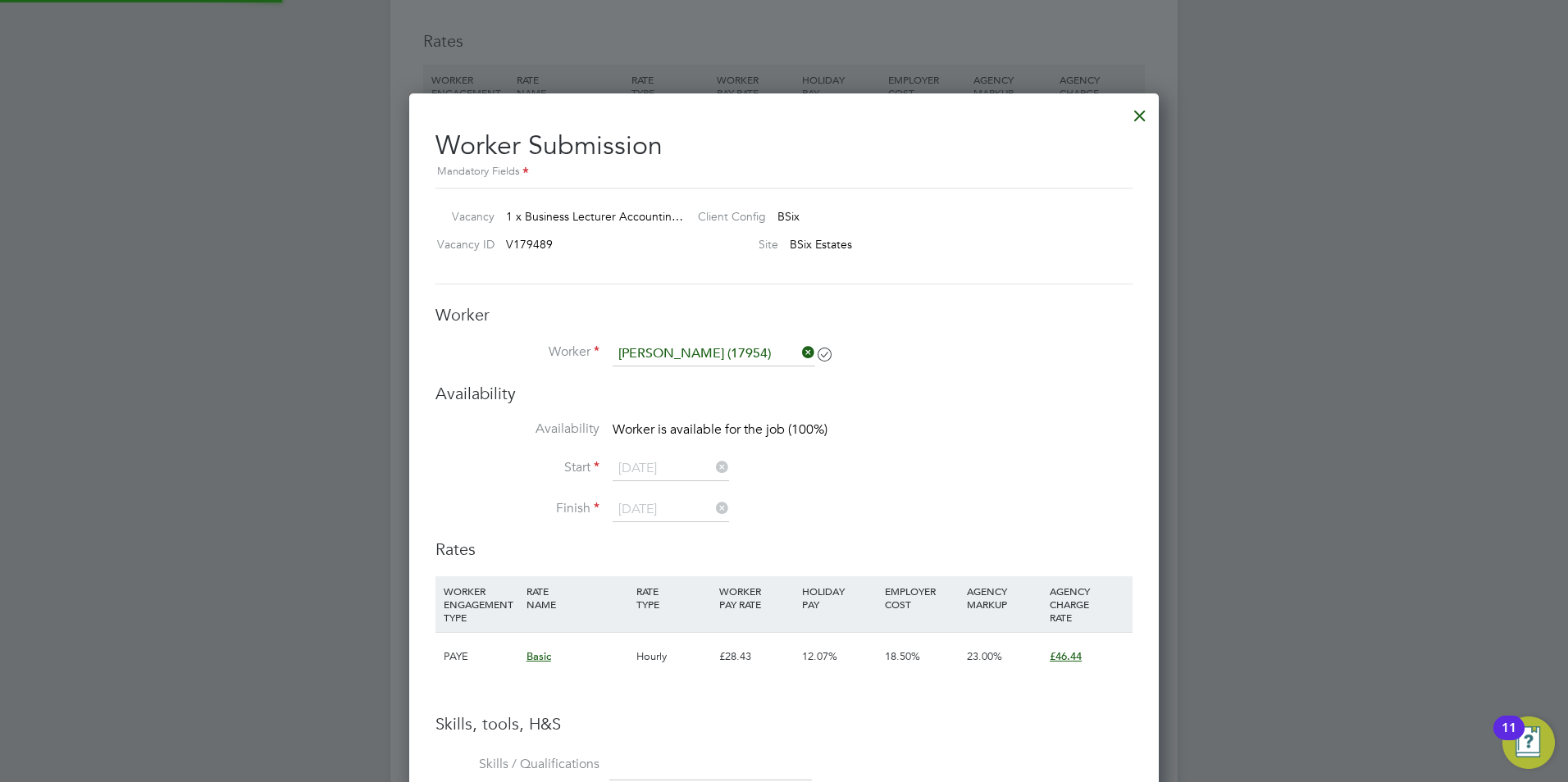
scroll to position [2605, 0]
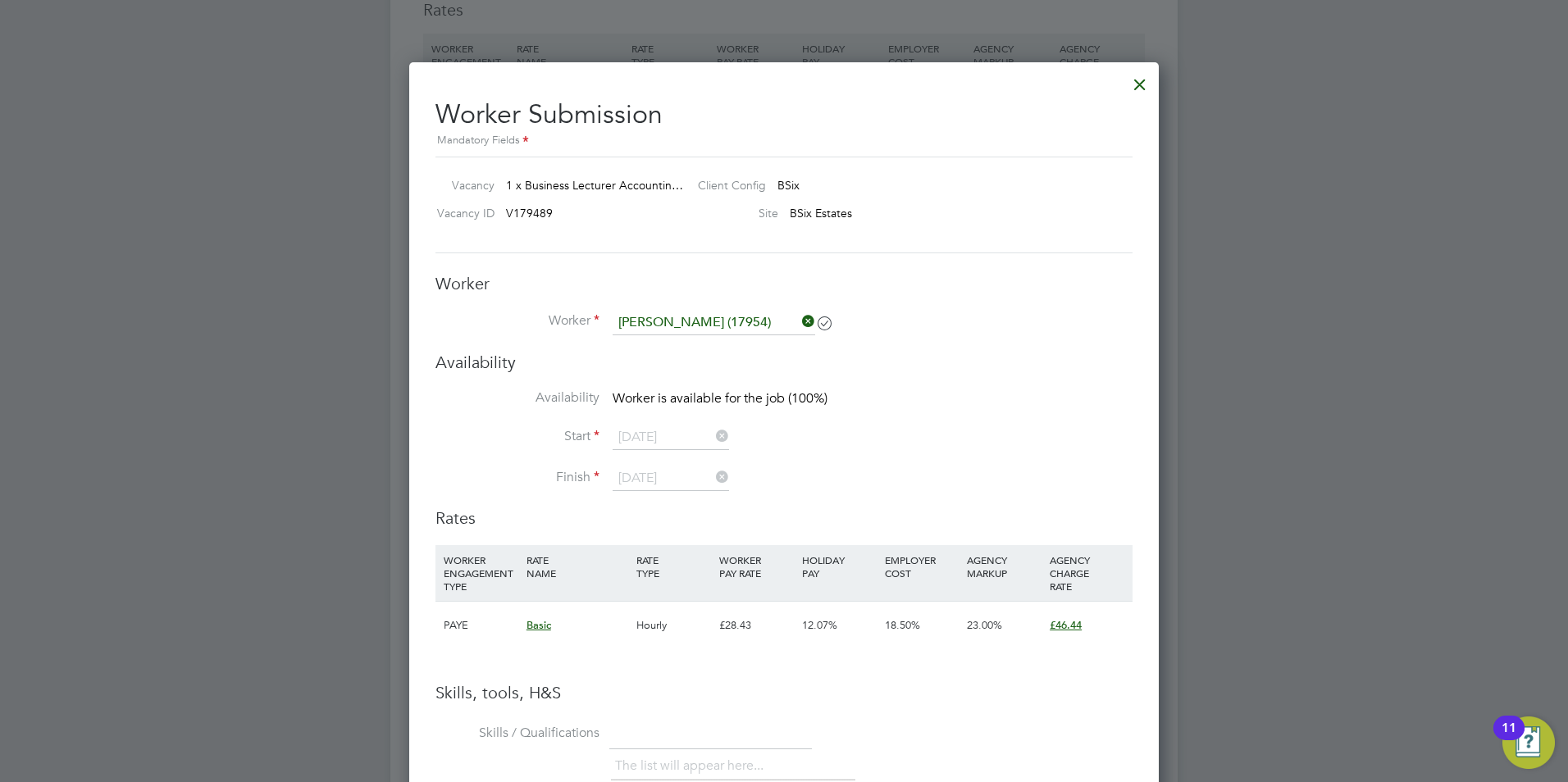
click at [658, 448] on li "Start 01 Sep 2025" at bounding box center [783, 446] width 697 height 41
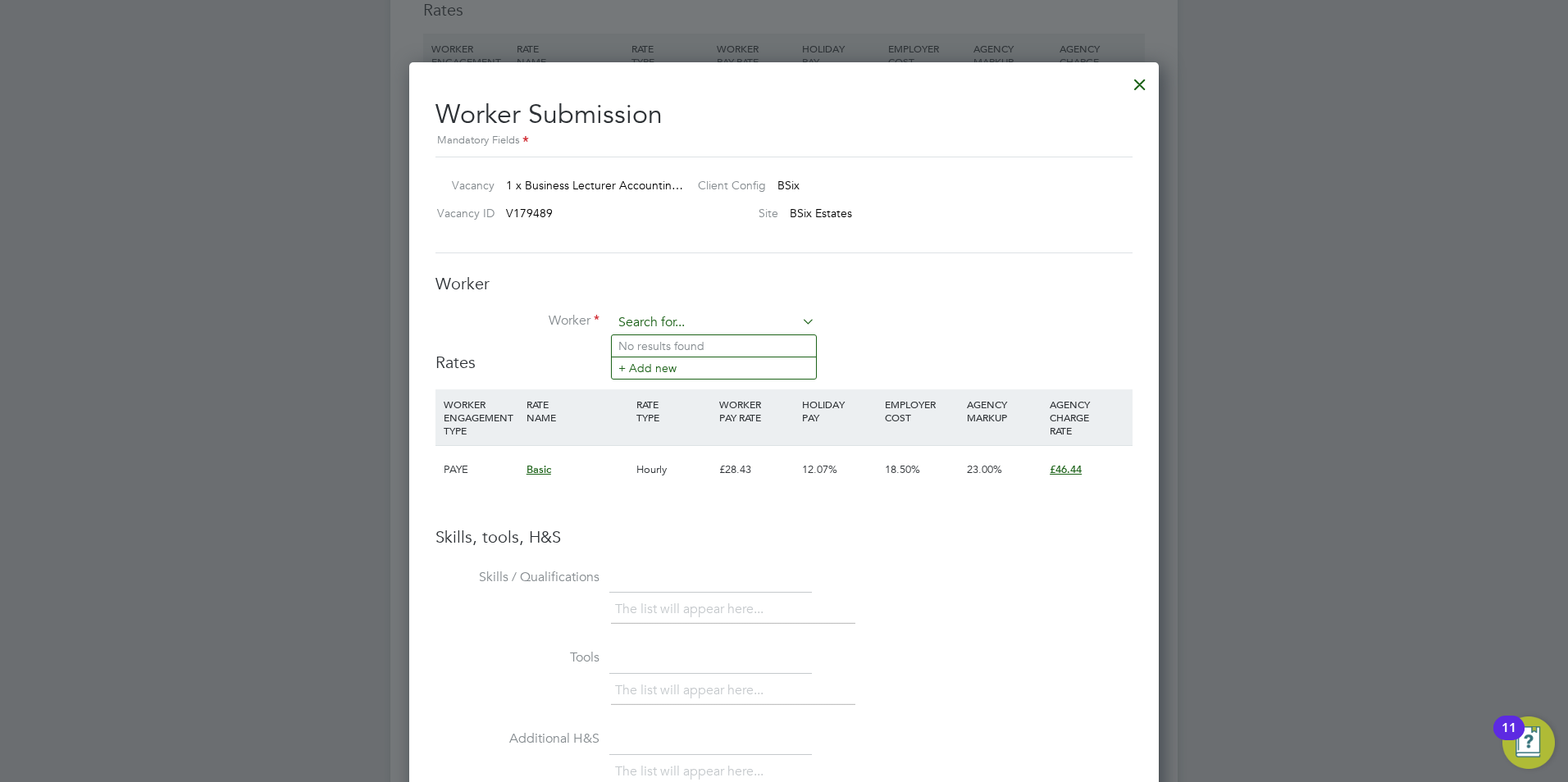
click at [693, 326] on input at bounding box center [713, 322] width 202 height 25
click at [677, 339] on li "Maura Gayle (17954)" at bounding box center [734, 346] width 245 height 22
type input "Maura Gayle (17954)"
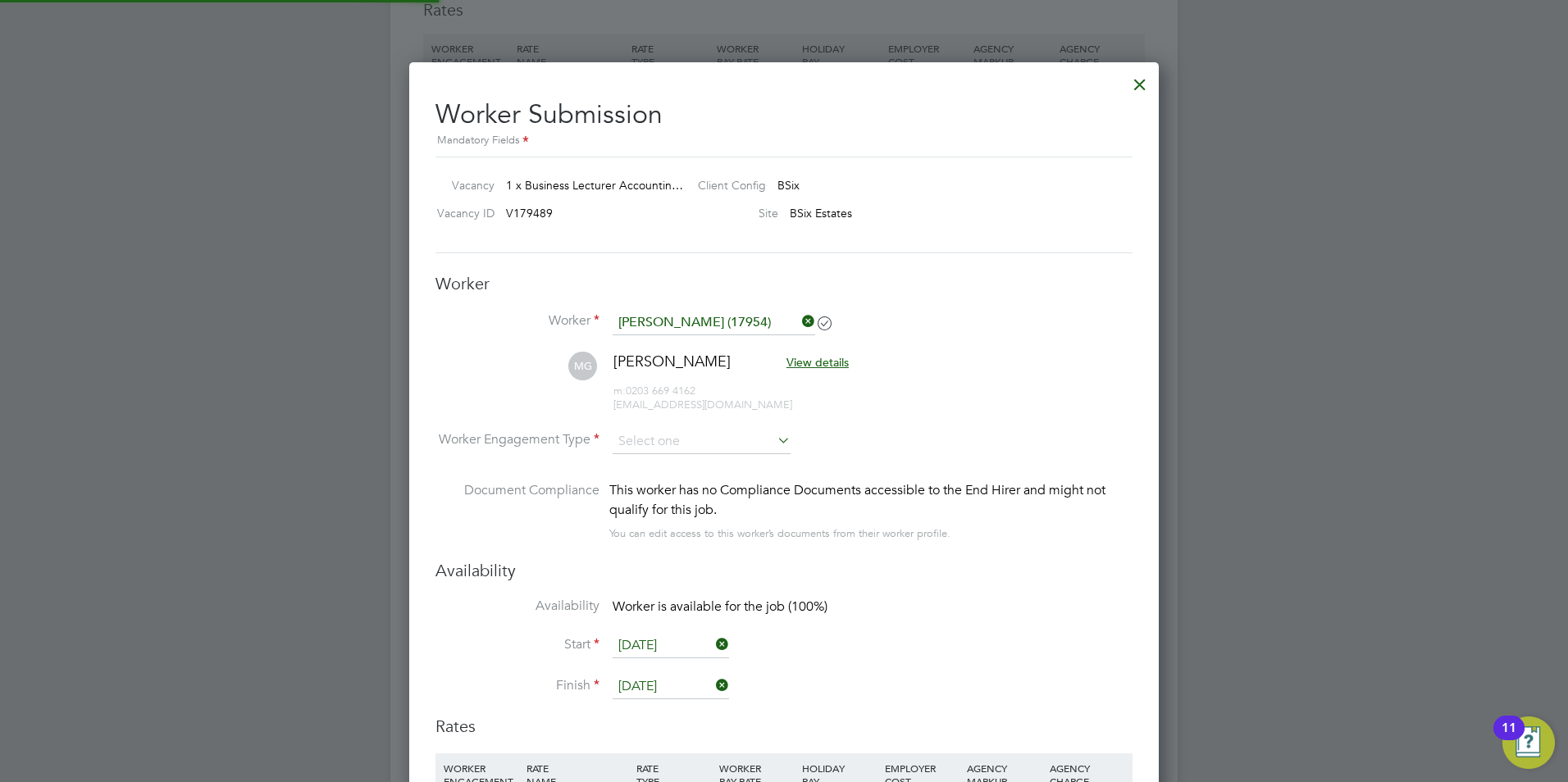
scroll to position [1400, 751]
click at [670, 449] on input at bounding box center [701, 442] width 178 height 25
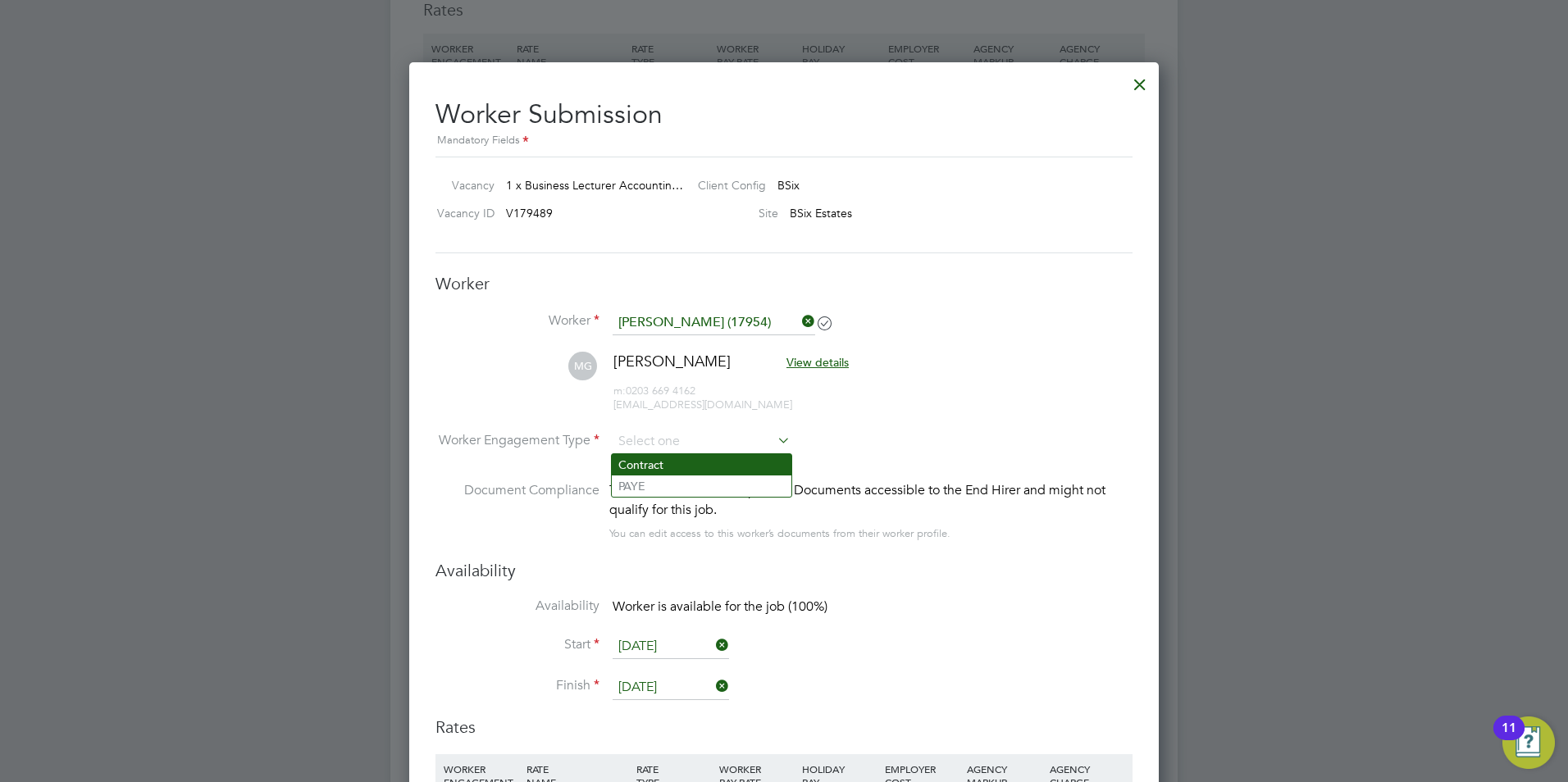
click at [667, 461] on li "Contract" at bounding box center [701, 465] width 180 height 21
type input "Contract"
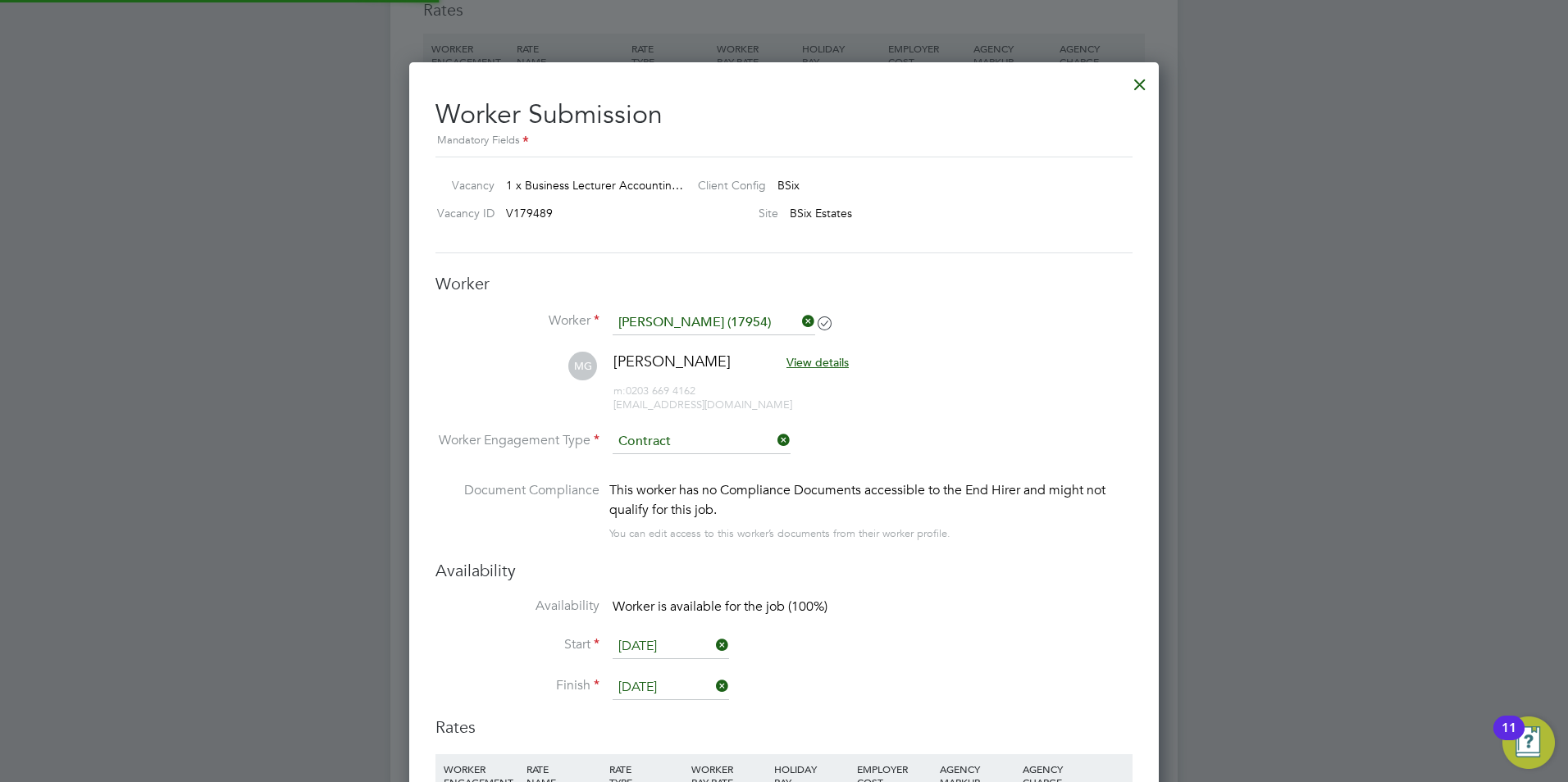
scroll to position [1470, 751]
click at [662, 643] on input "[DATE]" at bounding box center [671, 646] width 116 height 25
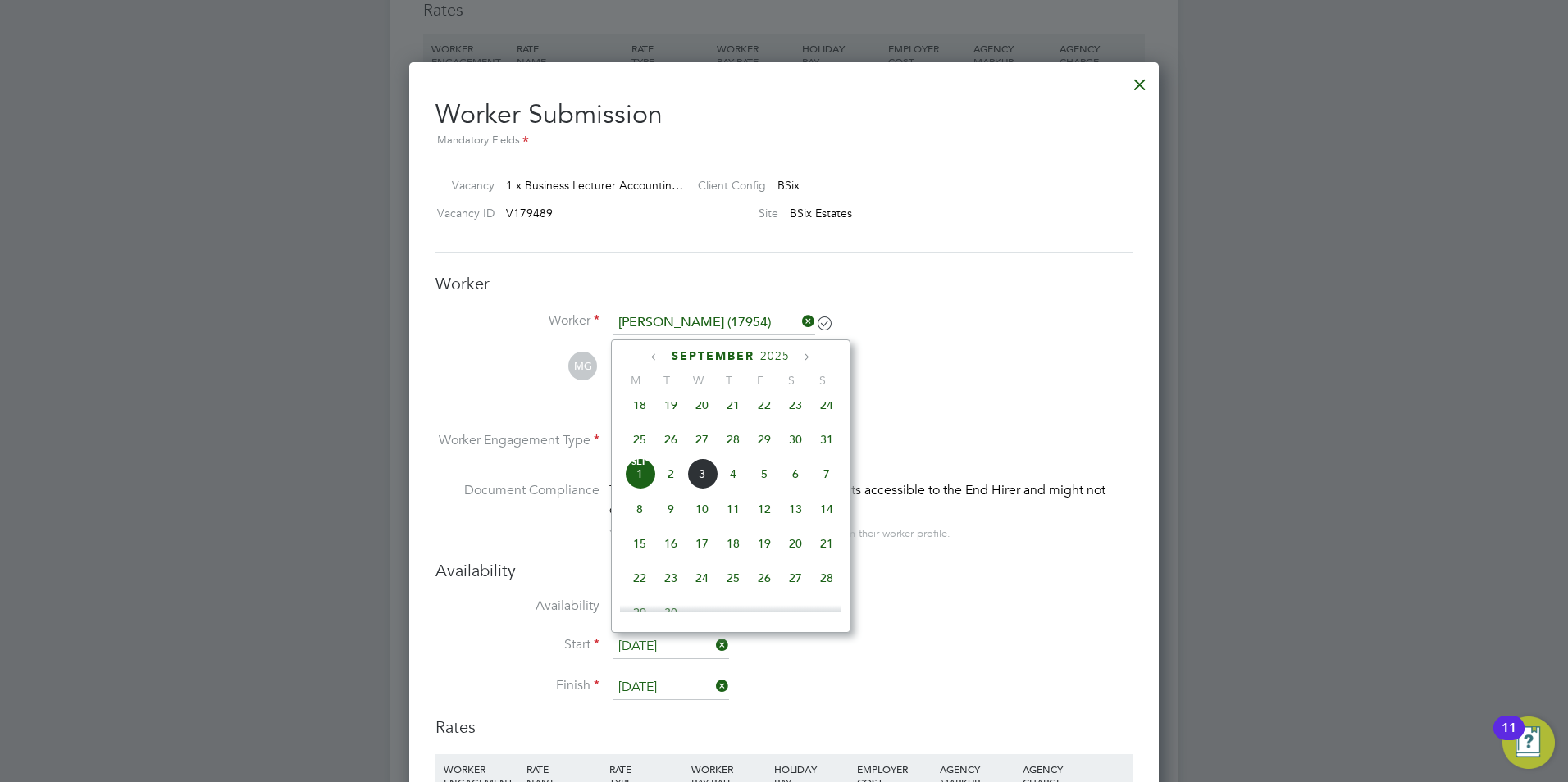
click at [632, 489] on span "Sep 1" at bounding box center [639, 473] width 32 height 32
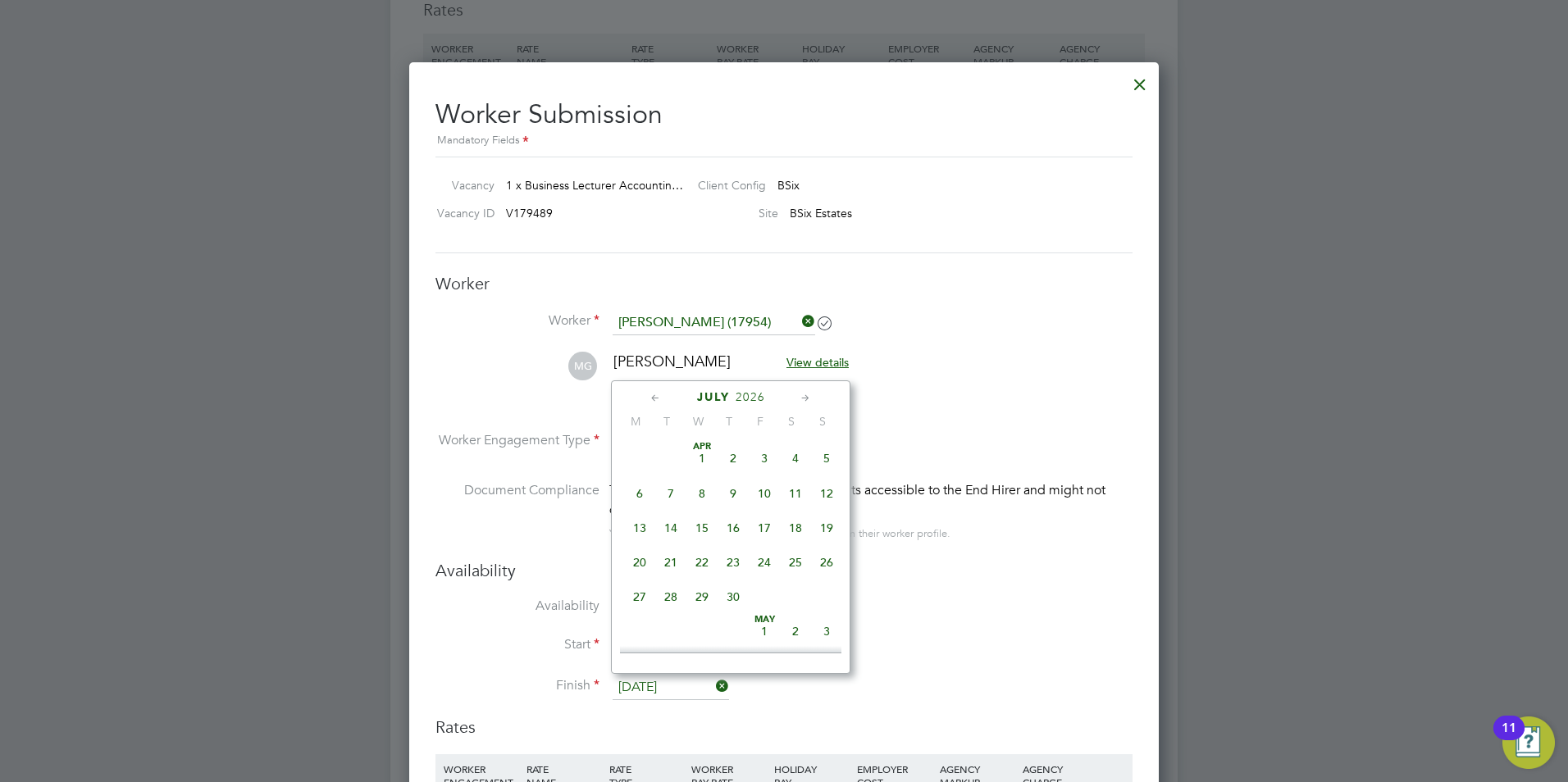
click at [671, 686] on input "10 Jul 2026" at bounding box center [671, 687] width 116 height 25
click at [755, 523] on span "10" at bounding box center [764, 514] width 32 height 32
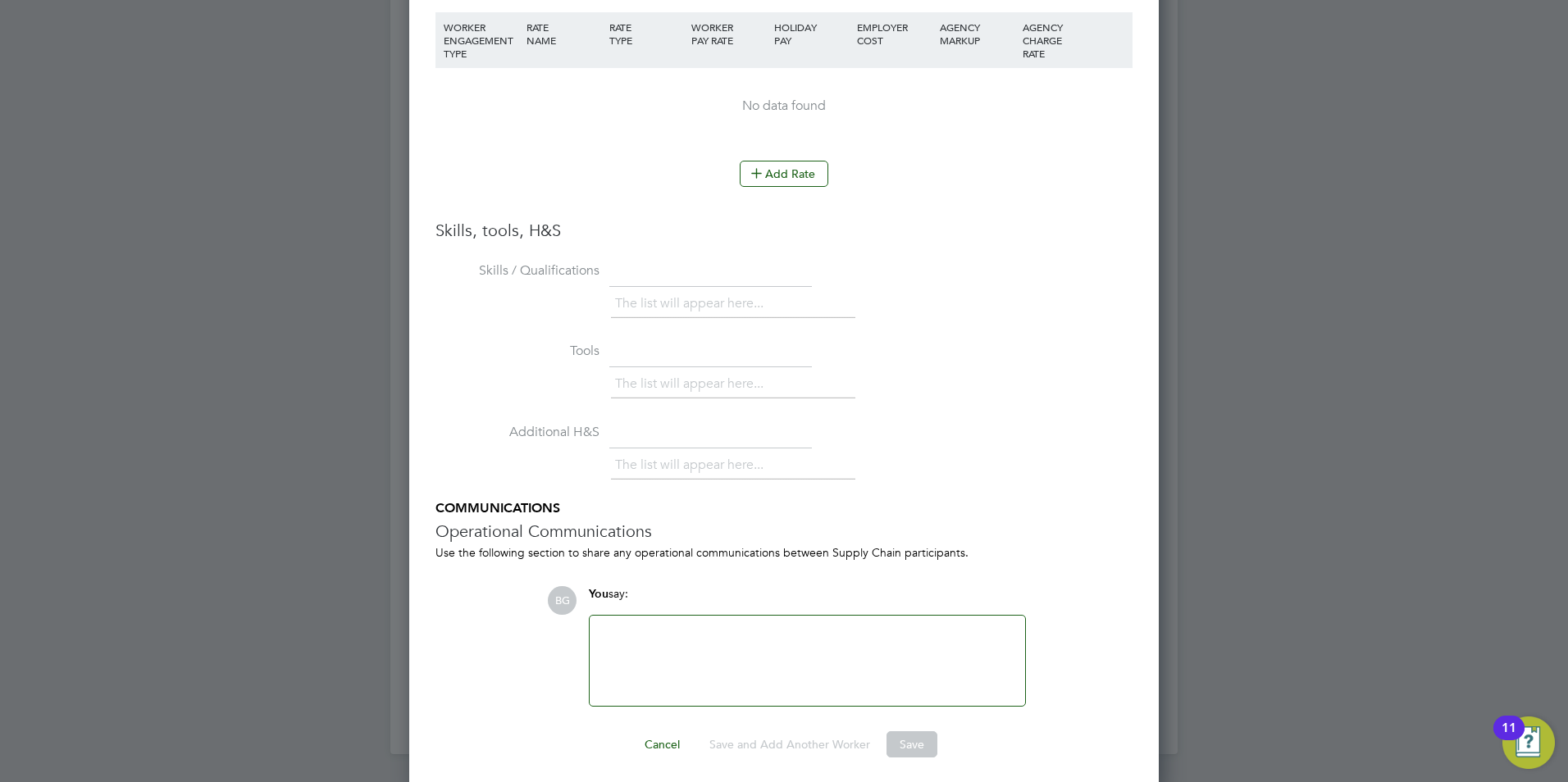
scroll to position [3355, 0]
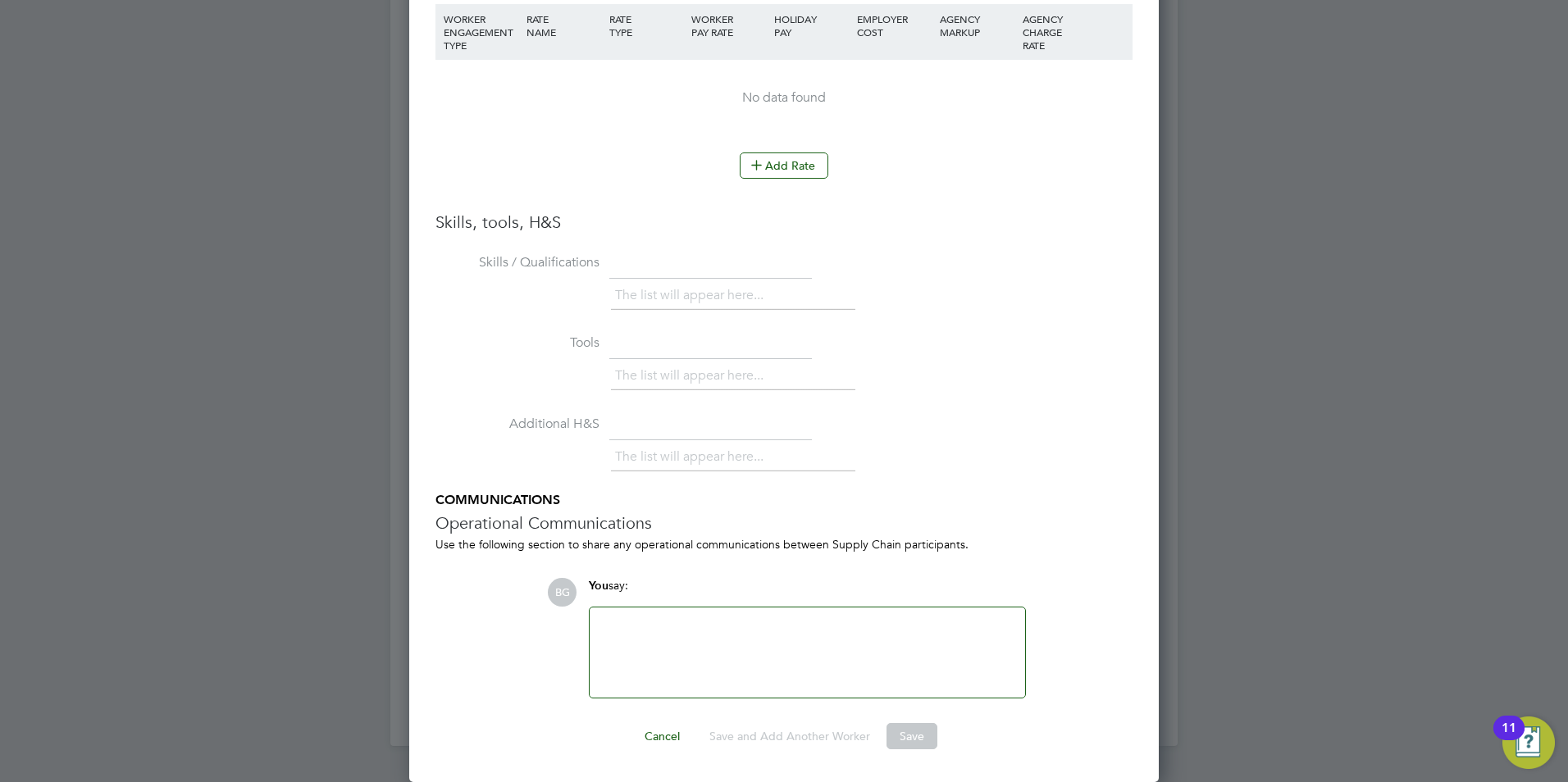
click at [737, 618] on div at bounding box center [807, 652] width 415 height 71
click at [752, 165] on icon at bounding box center [757, 165] width 12 height 12
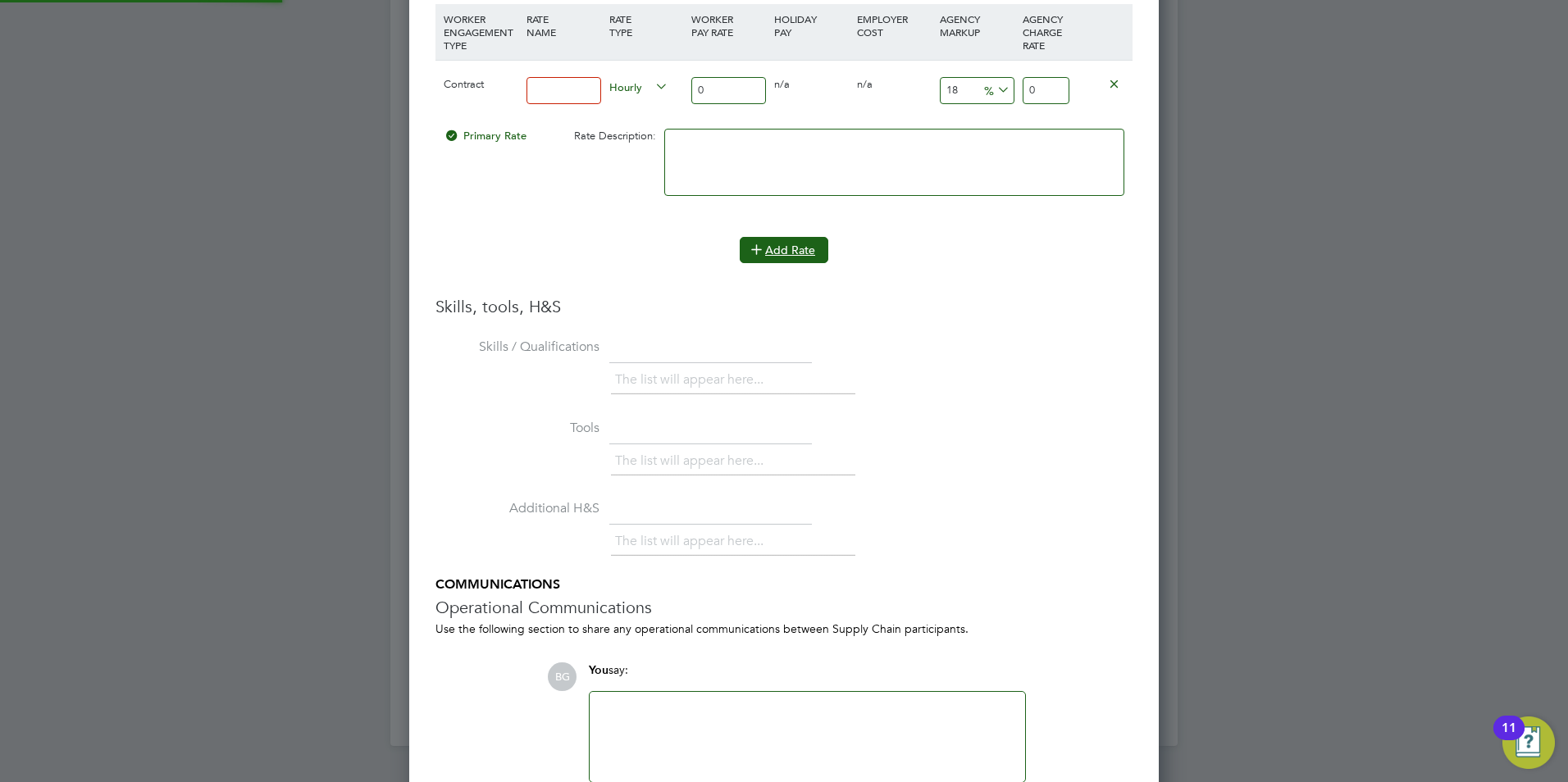
scroll to position [1555, 751]
click at [588, 94] on input at bounding box center [563, 90] width 74 height 27
type input "basic"
click at [718, 98] on input "0" at bounding box center [728, 90] width 74 height 27
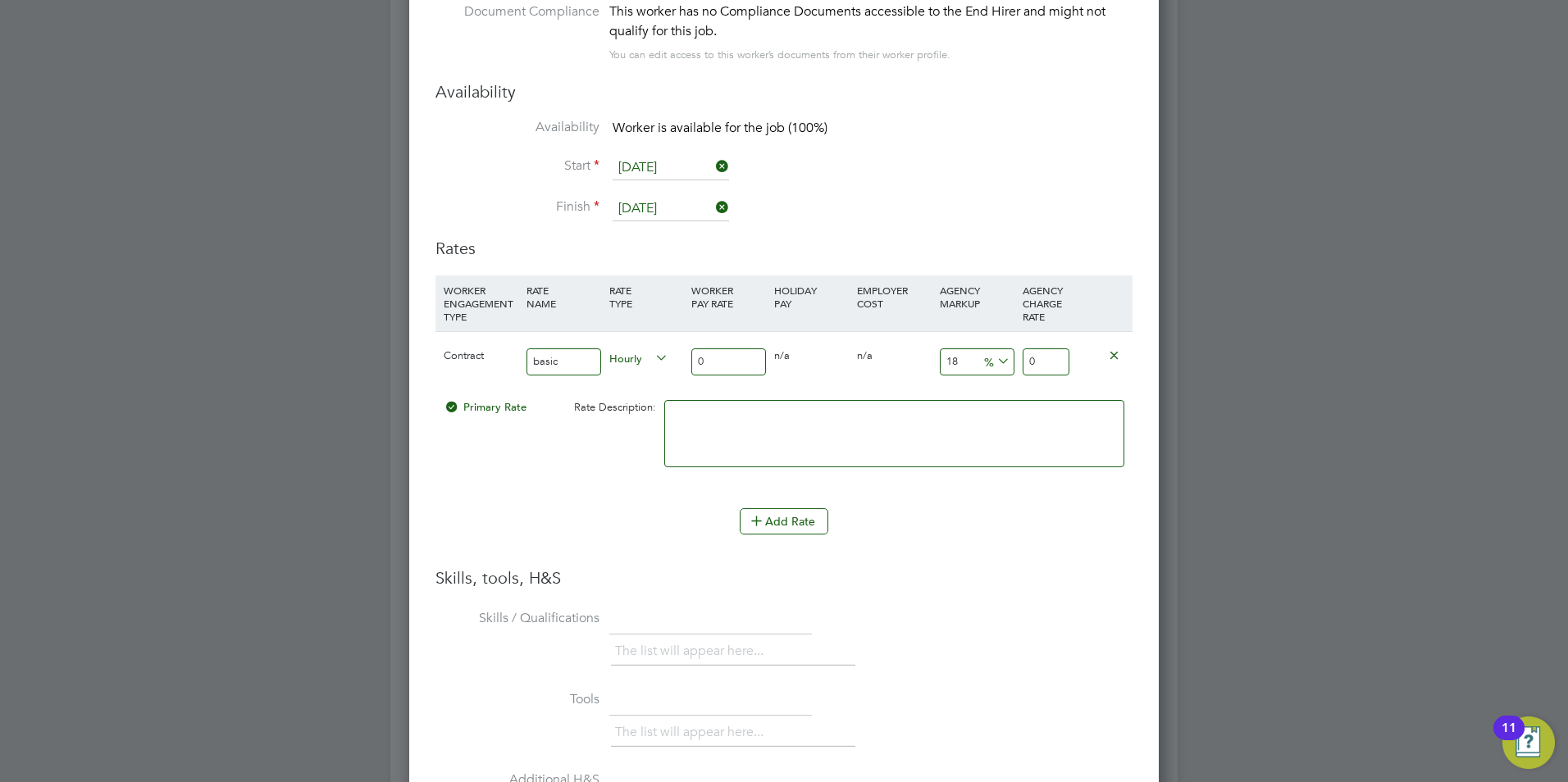
scroll to position [3027, 0]
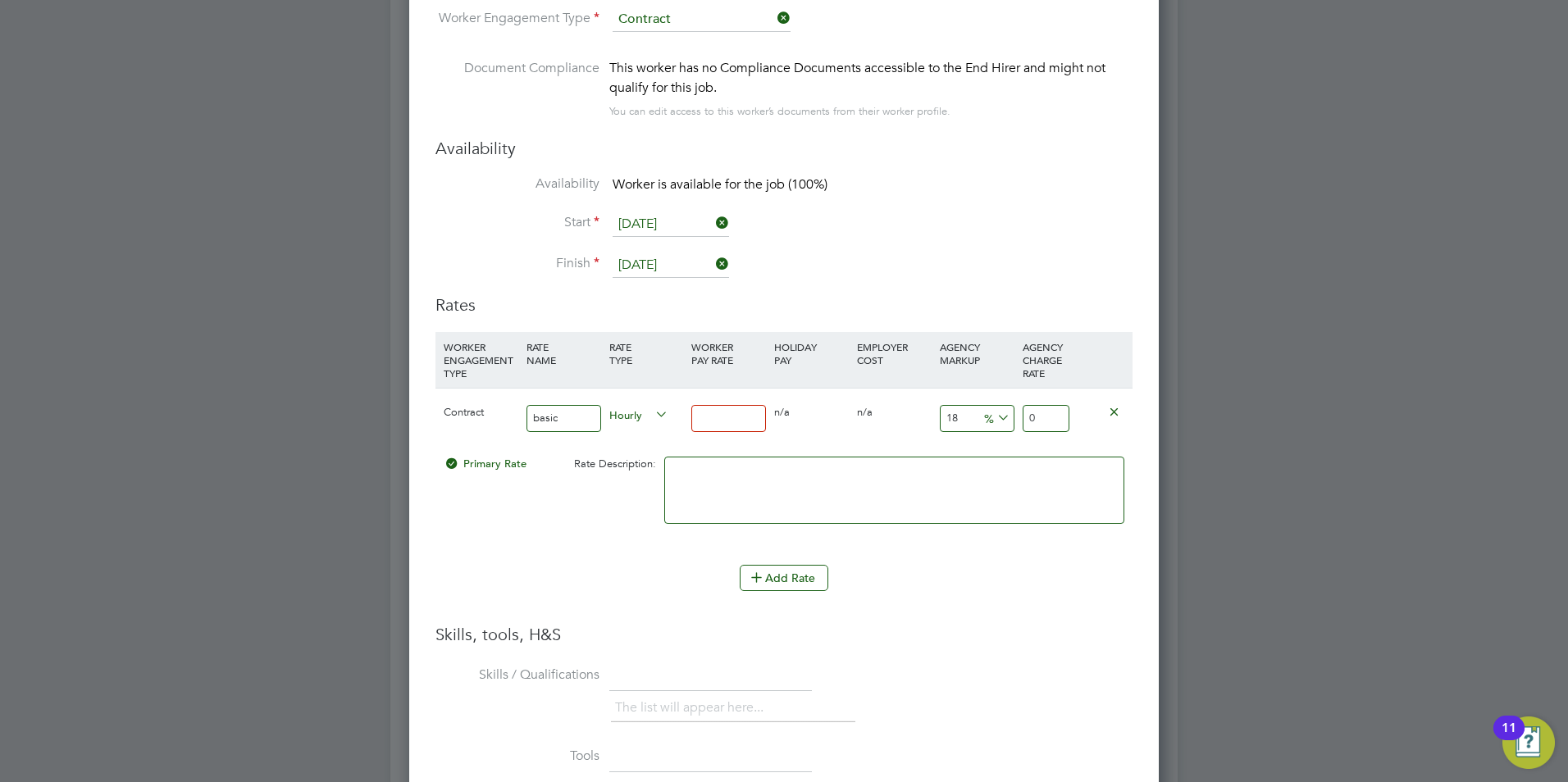
type input "4"
type input "4.72"
type input "40"
type input "47.2"
type input "40"
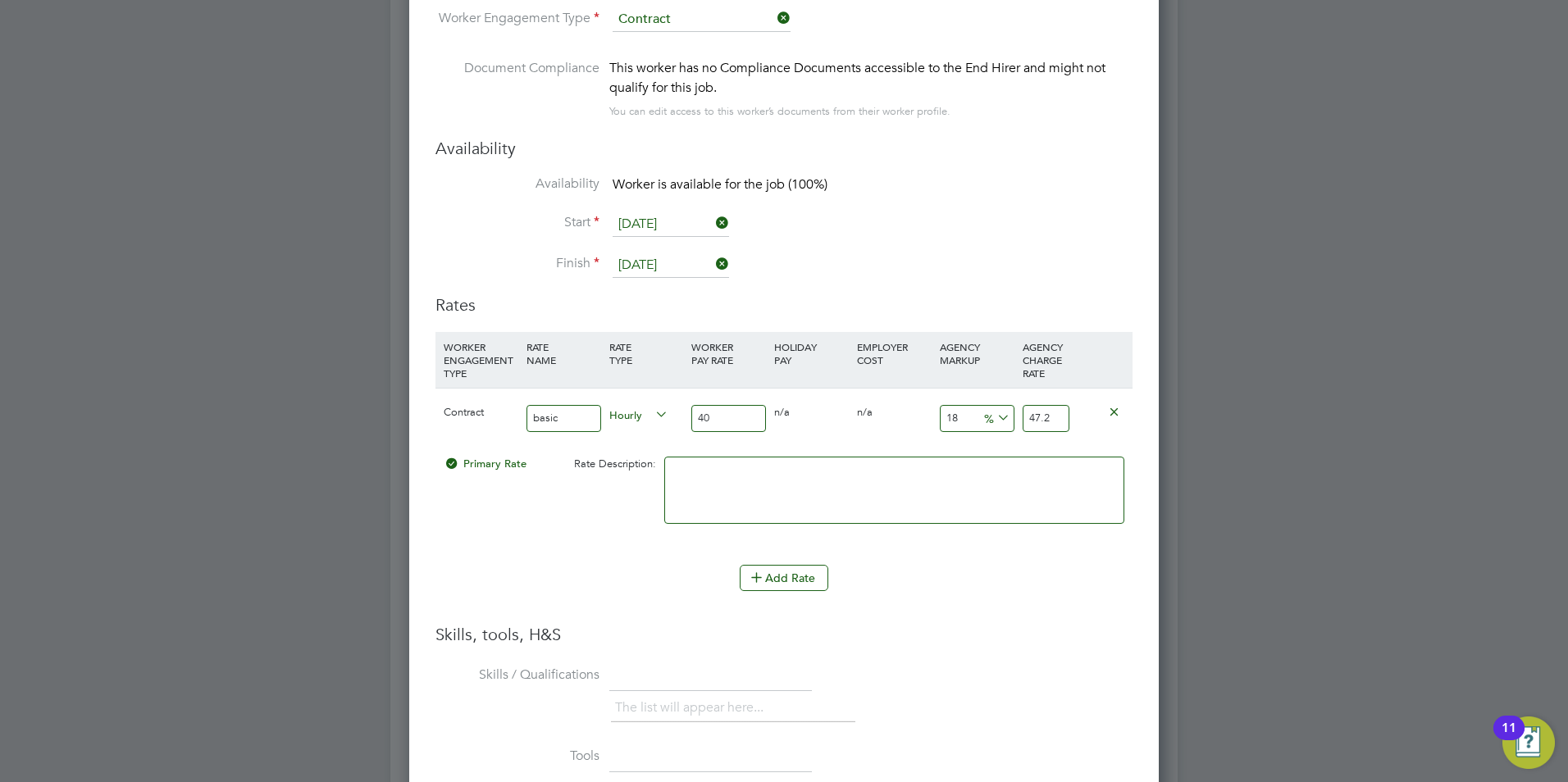
drag, startPoint x: 977, startPoint y: 414, endPoint x: 893, endPoint y: 368, distance: 95.8
click at [923, 426] on div "Contract basic Hourly 40 0 n/a 0 n/a 18 7.2 % 47.2" at bounding box center [783, 418] width 697 height 61
type input "2"
type input "40.8"
type input "23"
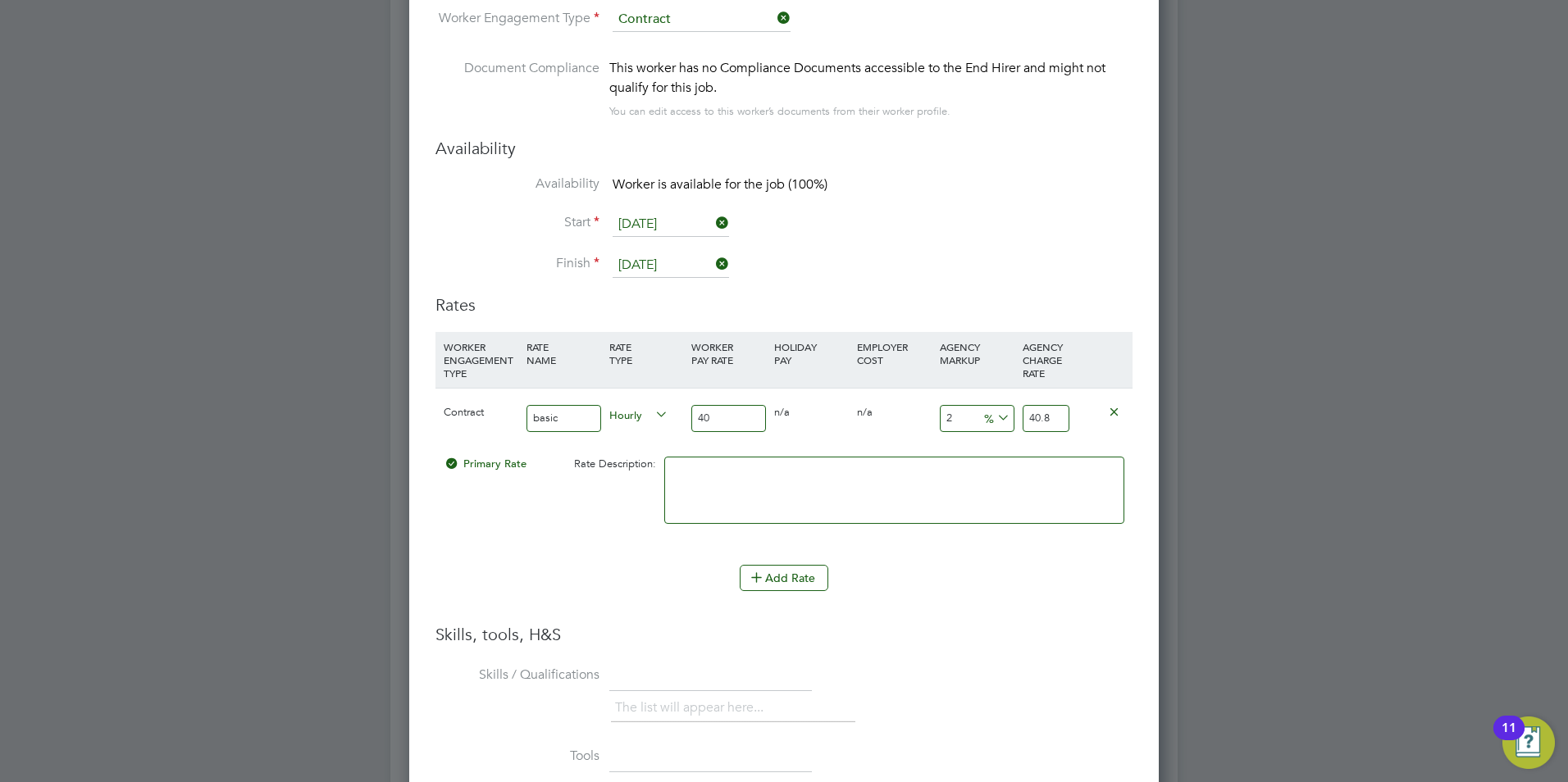
type input "49.2"
type input "23"
click at [1059, 671] on li "Skills / Qualifications The list will appear here..." at bounding box center [783, 702] width 697 height 81
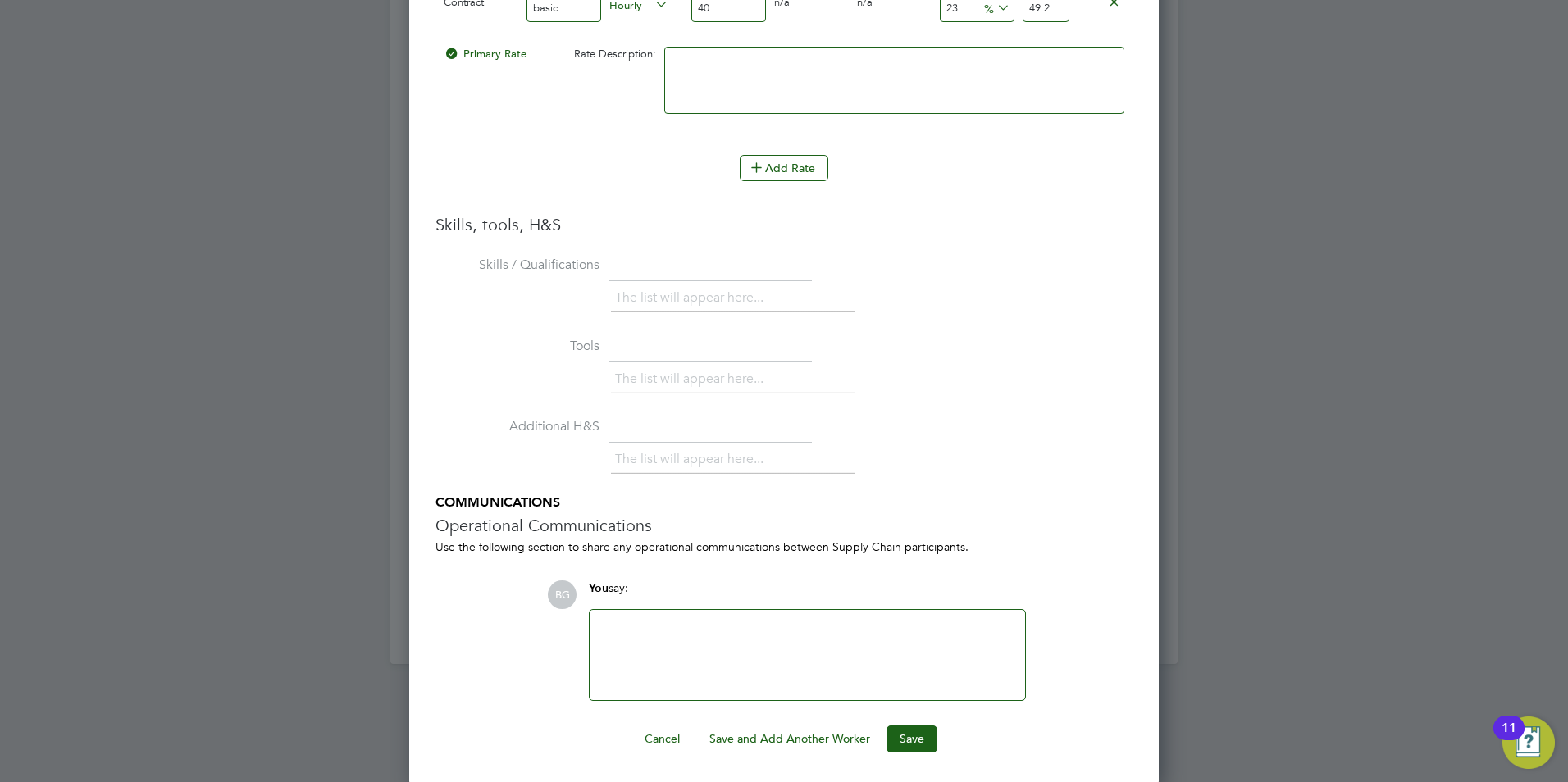
scroll to position [3439, 0]
click at [819, 621] on div at bounding box center [807, 652] width 415 height 71
click at [919, 744] on button "Save" at bounding box center [912, 736] width 51 height 26
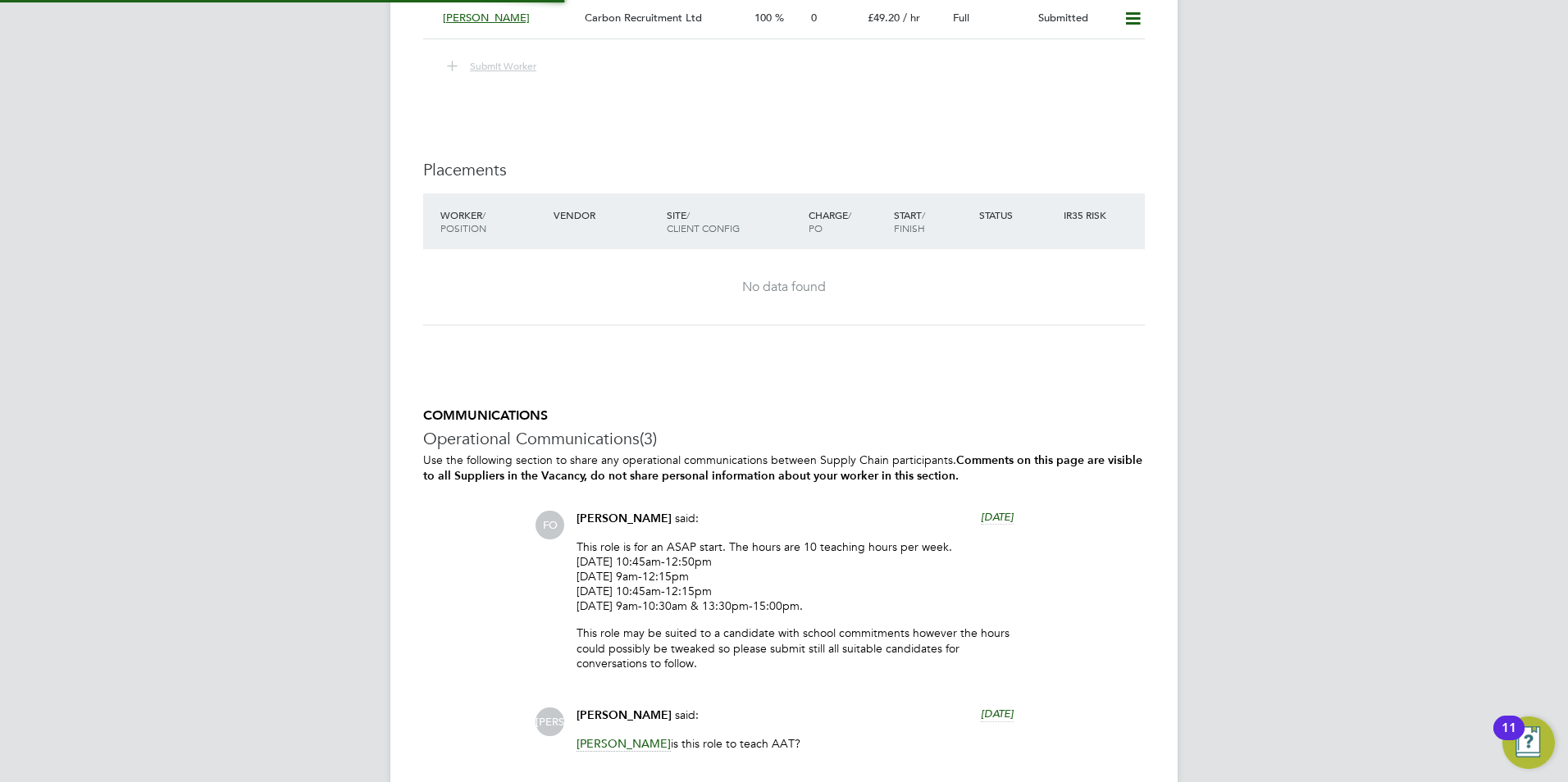
scroll to position [28, 142]
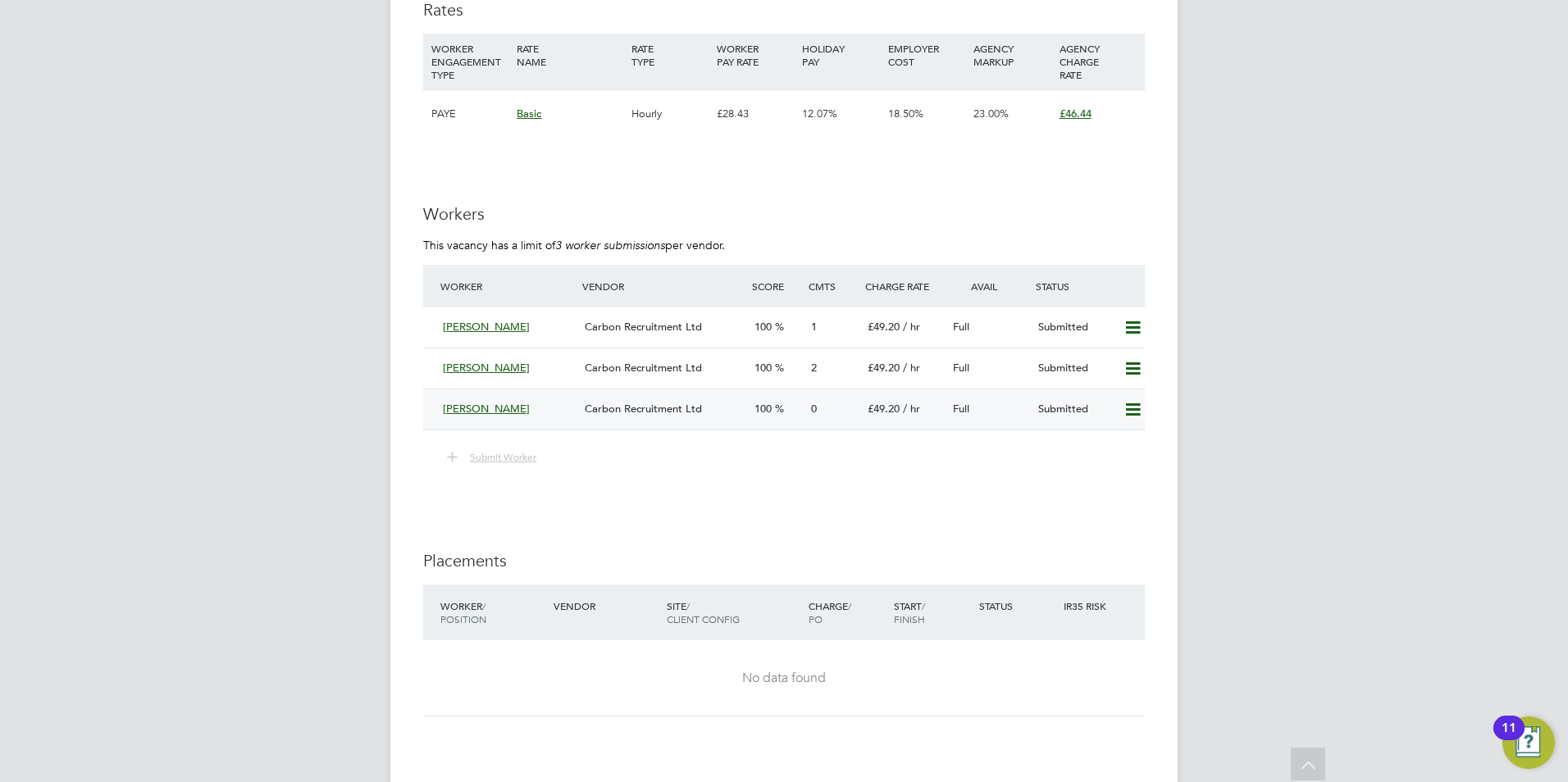
click at [461, 407] on span "Maura Gayle" at bounding box center [486, 408] width 87 height 14
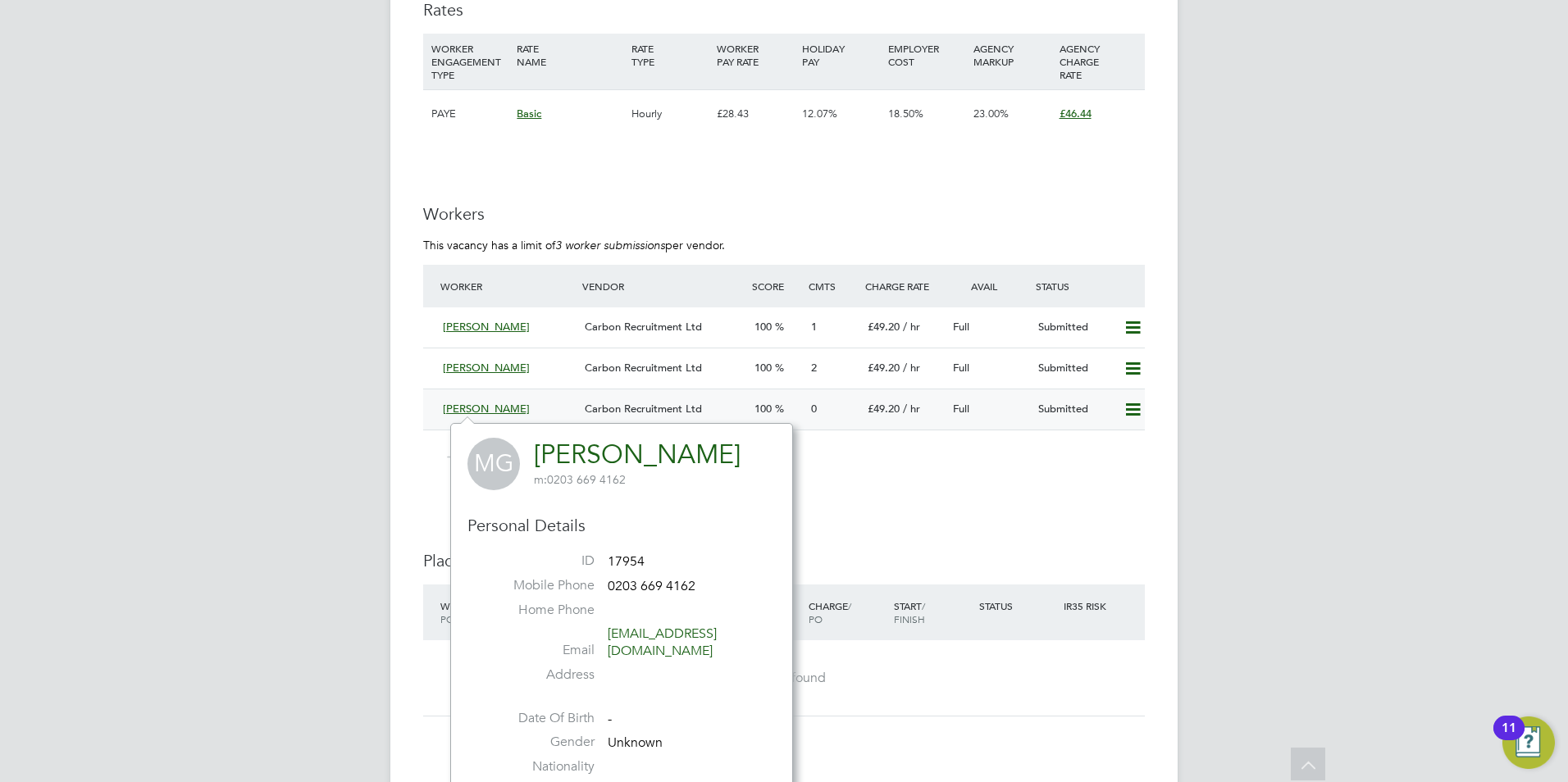
click at [465, 405] on span "Maura Gayle" at bounding box center [486, 408] width 87 height 14
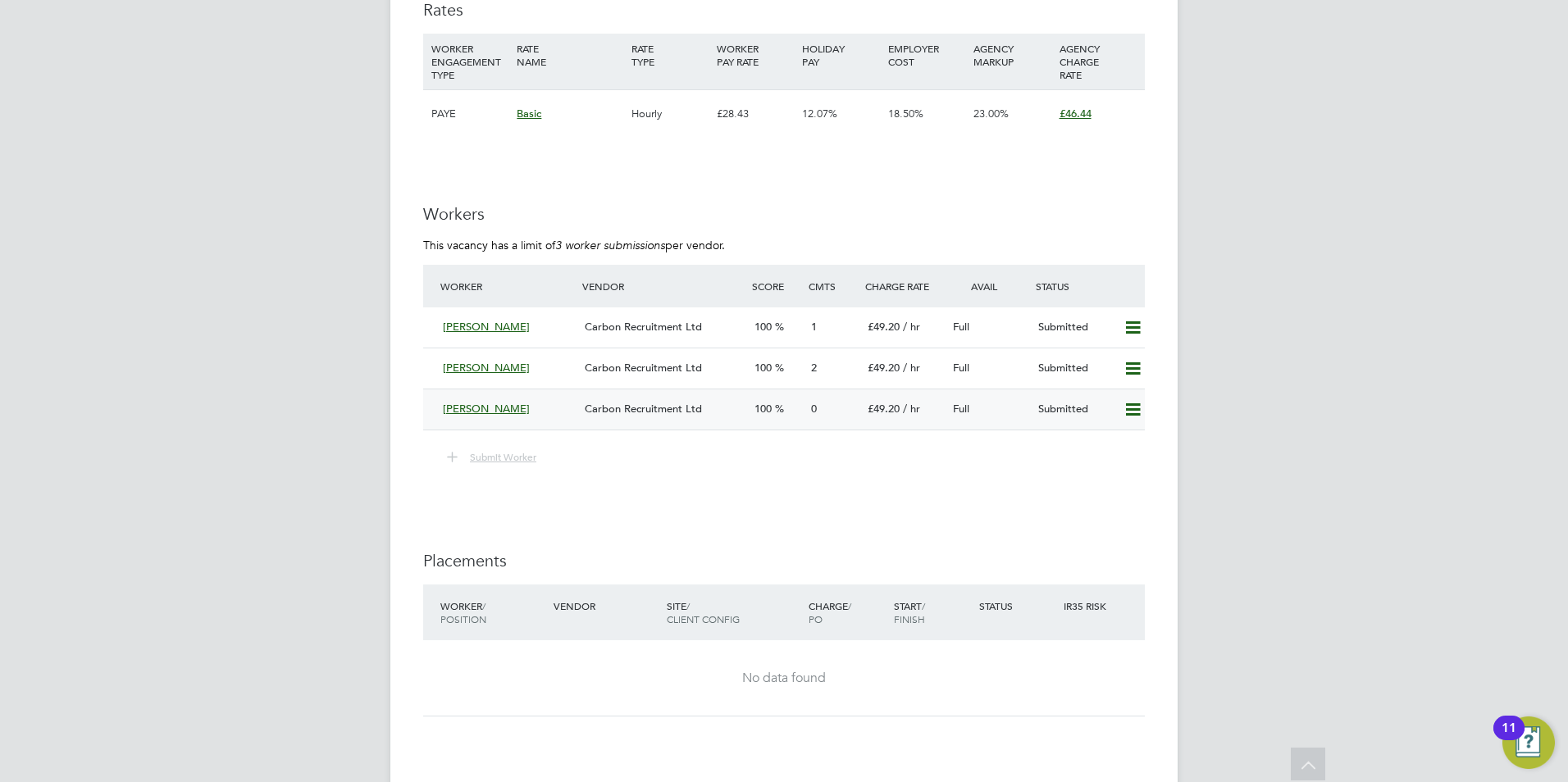
click at [465, 405] on span "Maura Gayle" at bounding box center [486, 408] width 87 height 14
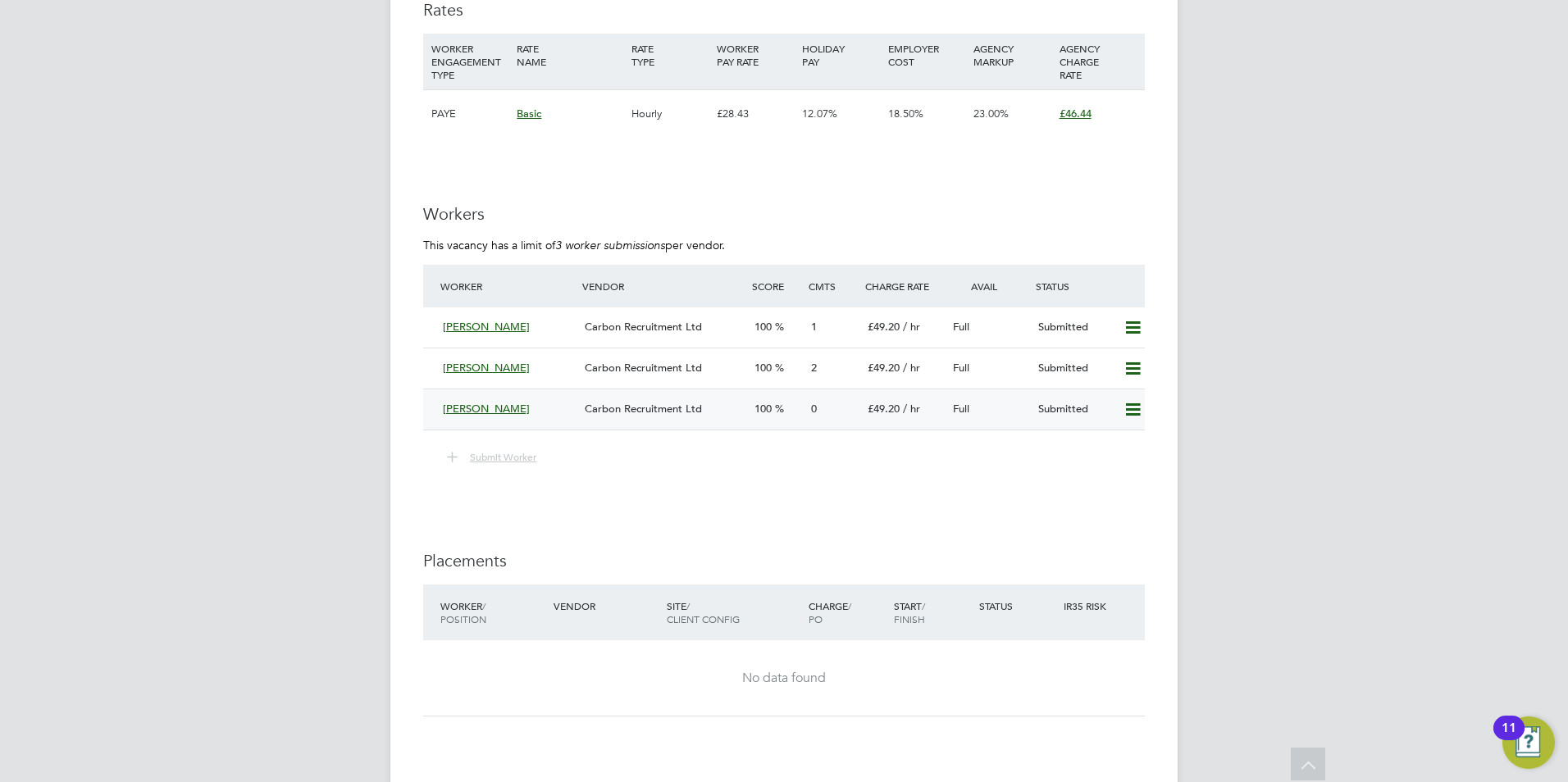
click at [465, 405] on span "Maura Gayle" at bounding box center [486, 408] width 87 height 14
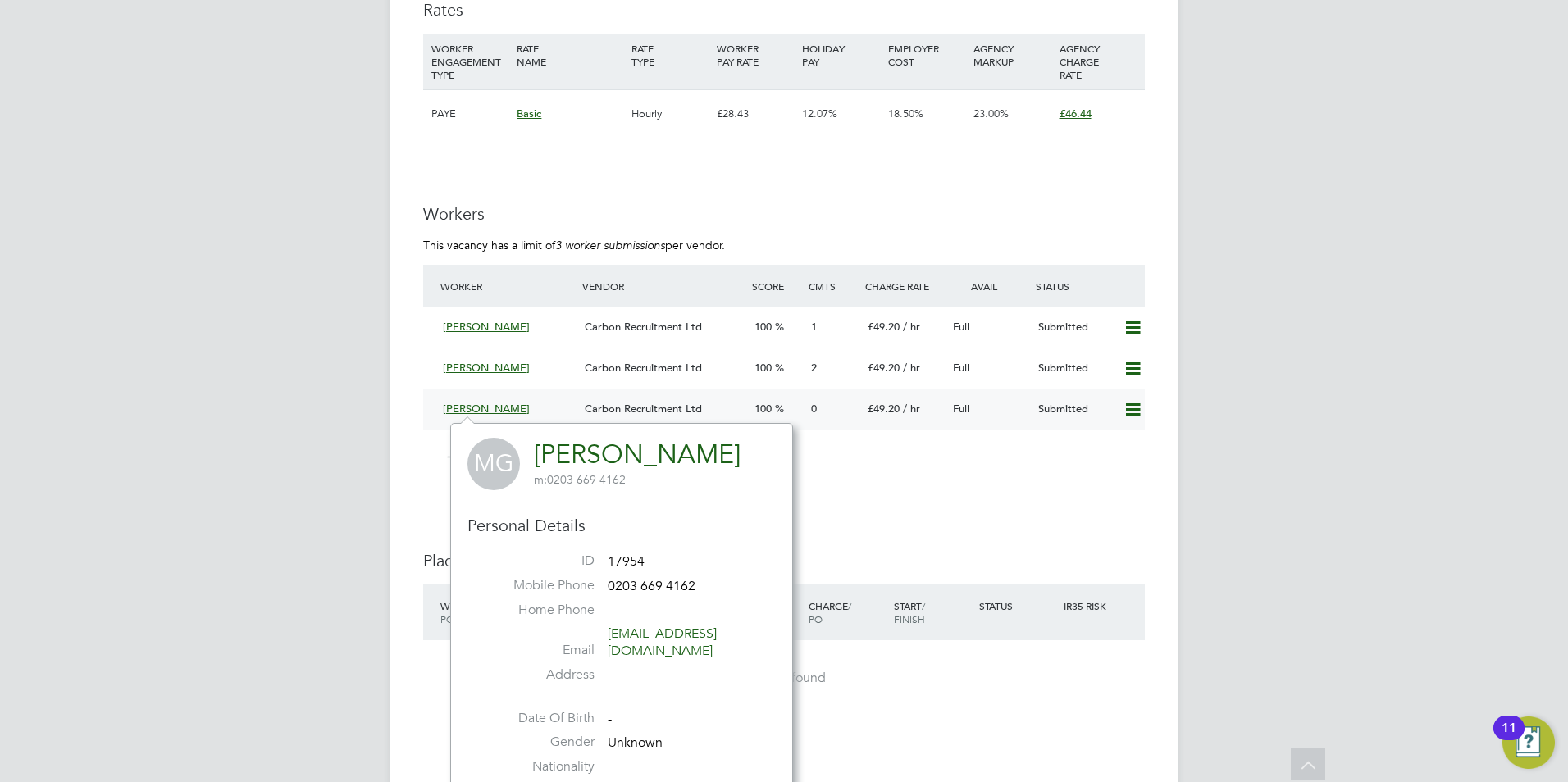
click at [465, 405] on span "Maura Gayle" at bounding box center [486, 408] width 87 height 14
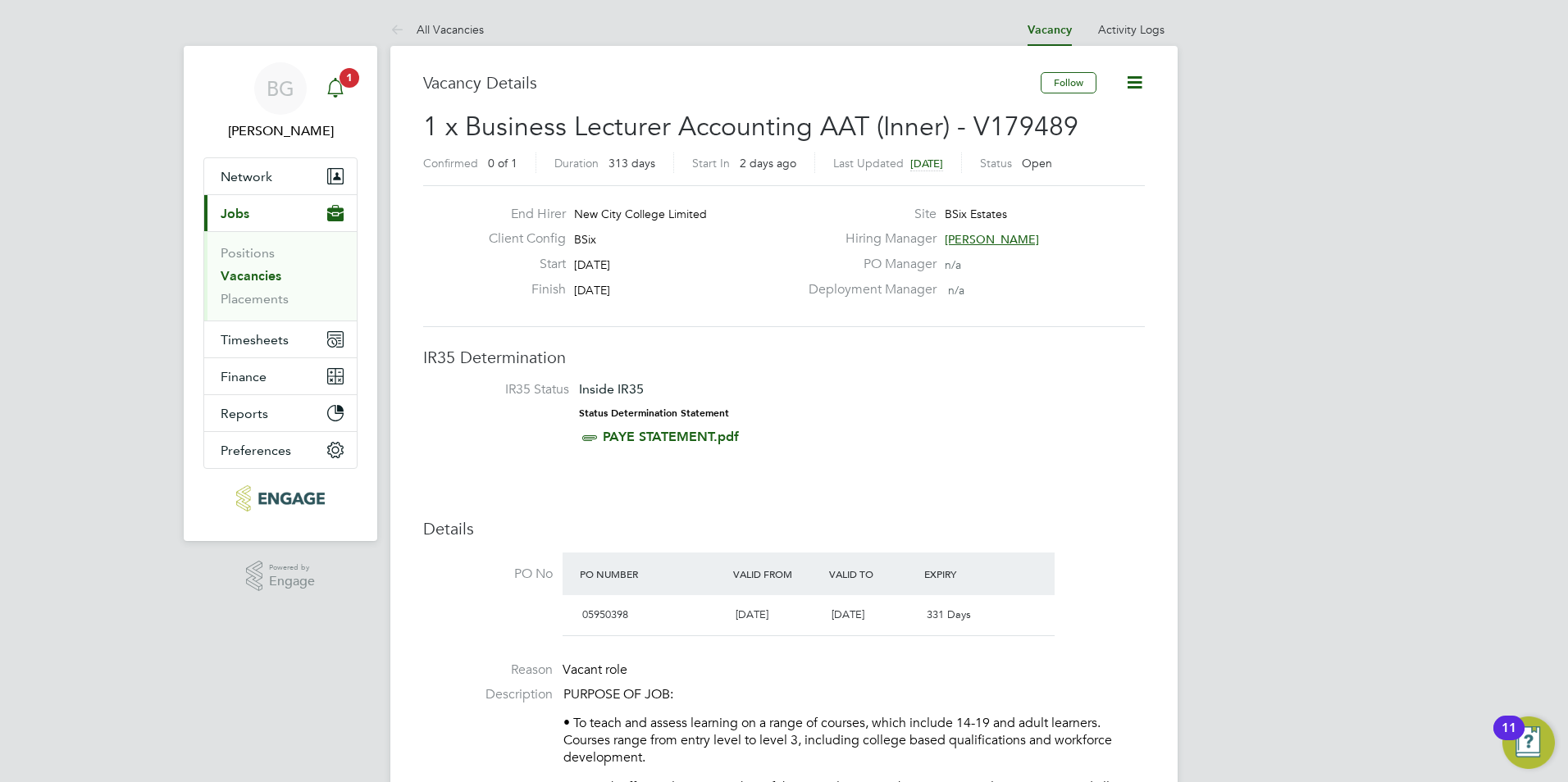
click at [329, 85] on icon "Main navigation" at bounding box center [335, 85] width 15 height 16
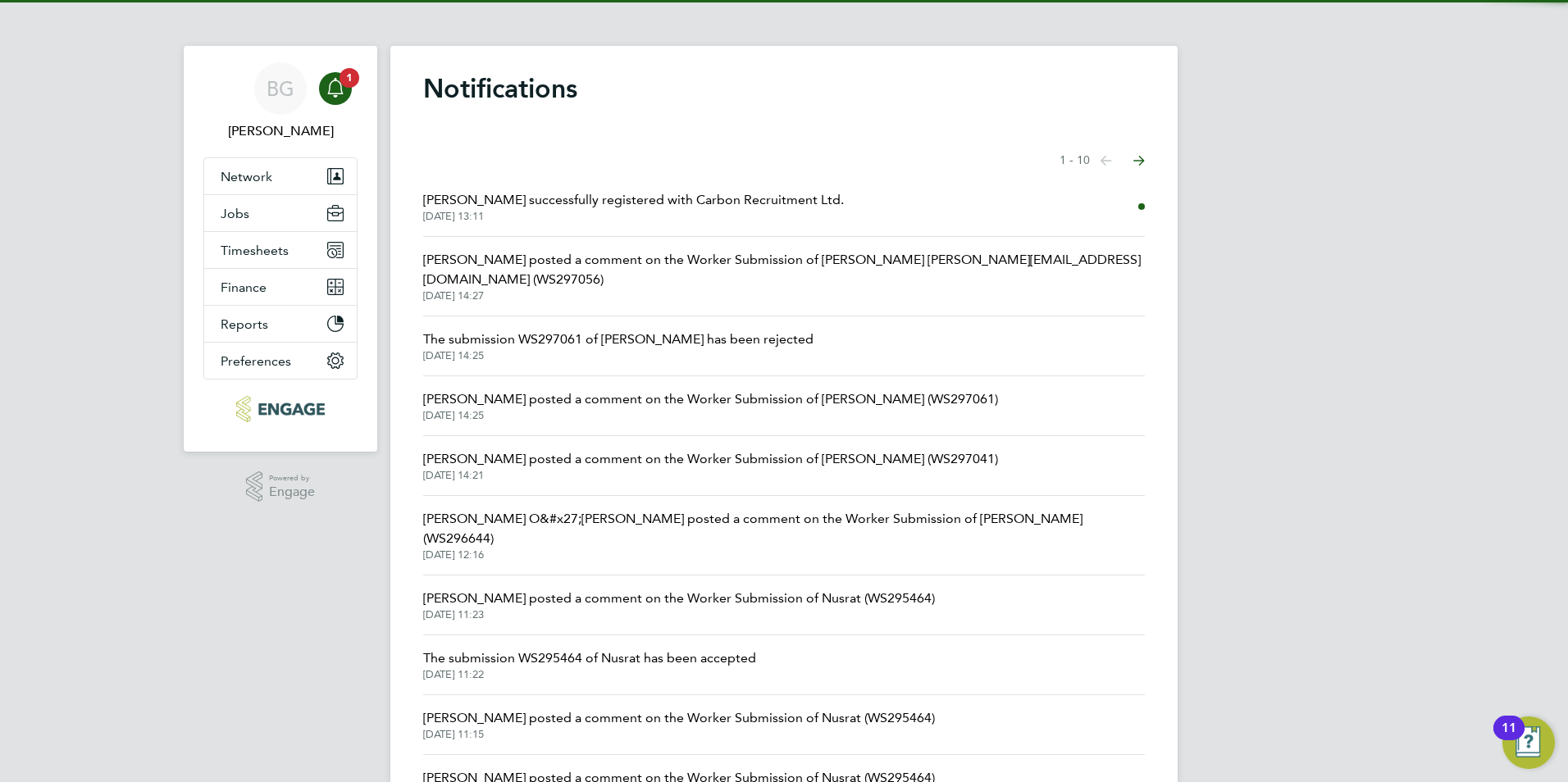
click at [525, 202] on span "Maura Gayle successfully registered with Carbon Recruitment Ltd." at bounding box center [633, 200] width 421 height 20
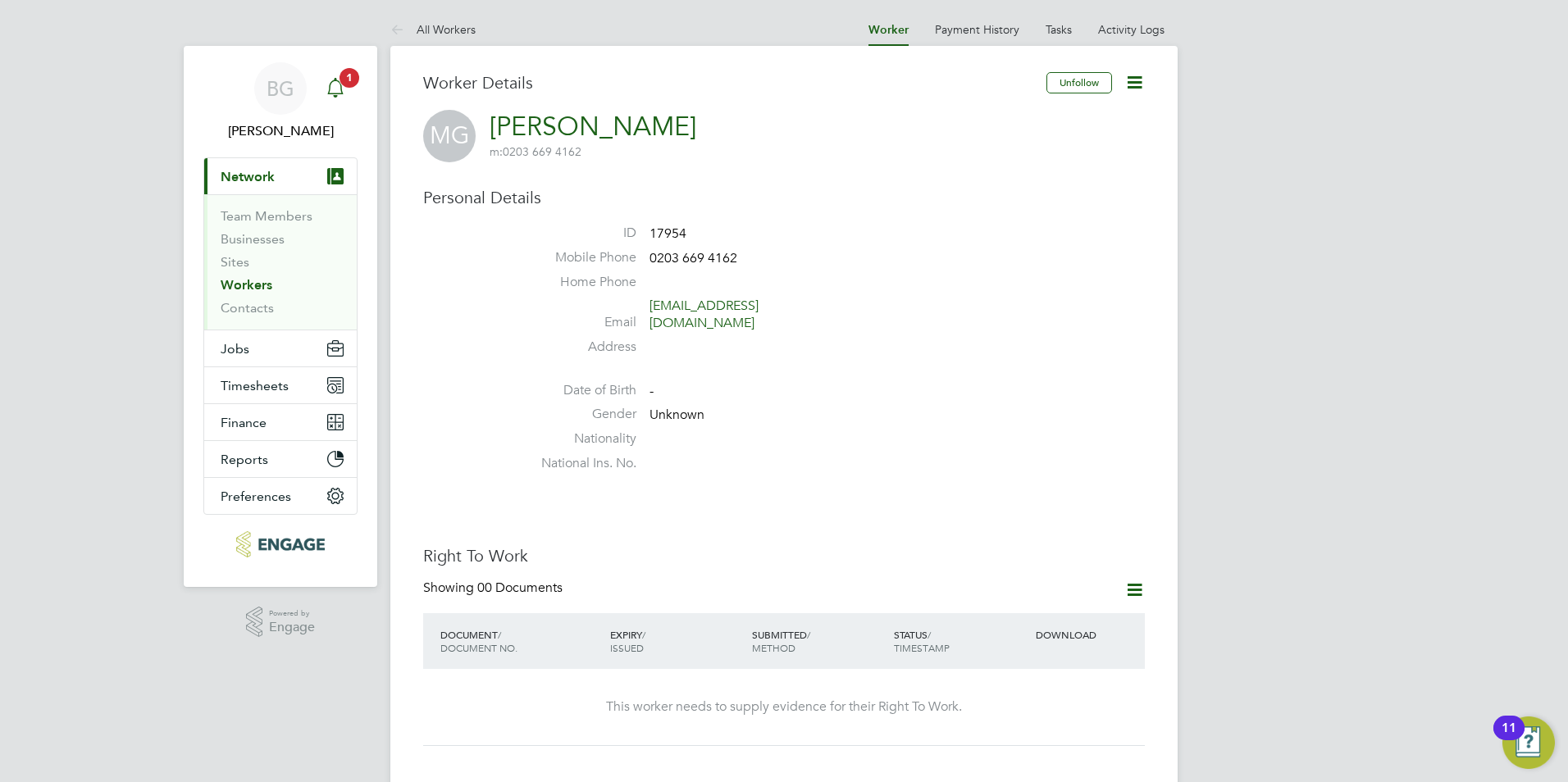
click at [346, 100] on div "Main navigation" at bounding box center [335, 89] width 32 height 32
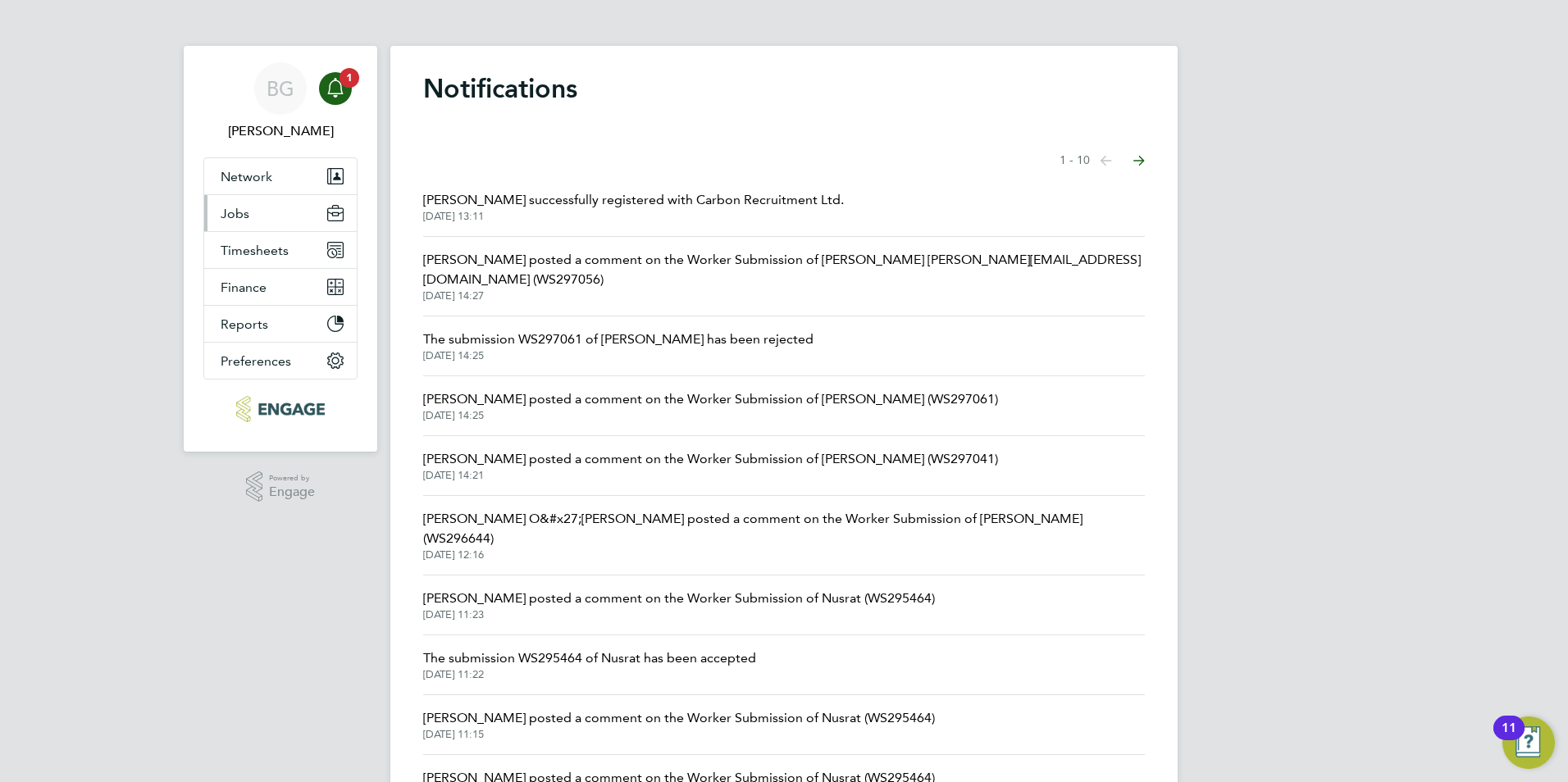
click at [259, 212] on button "Jobs" at bounding box center [280, 213] width 153 height 36
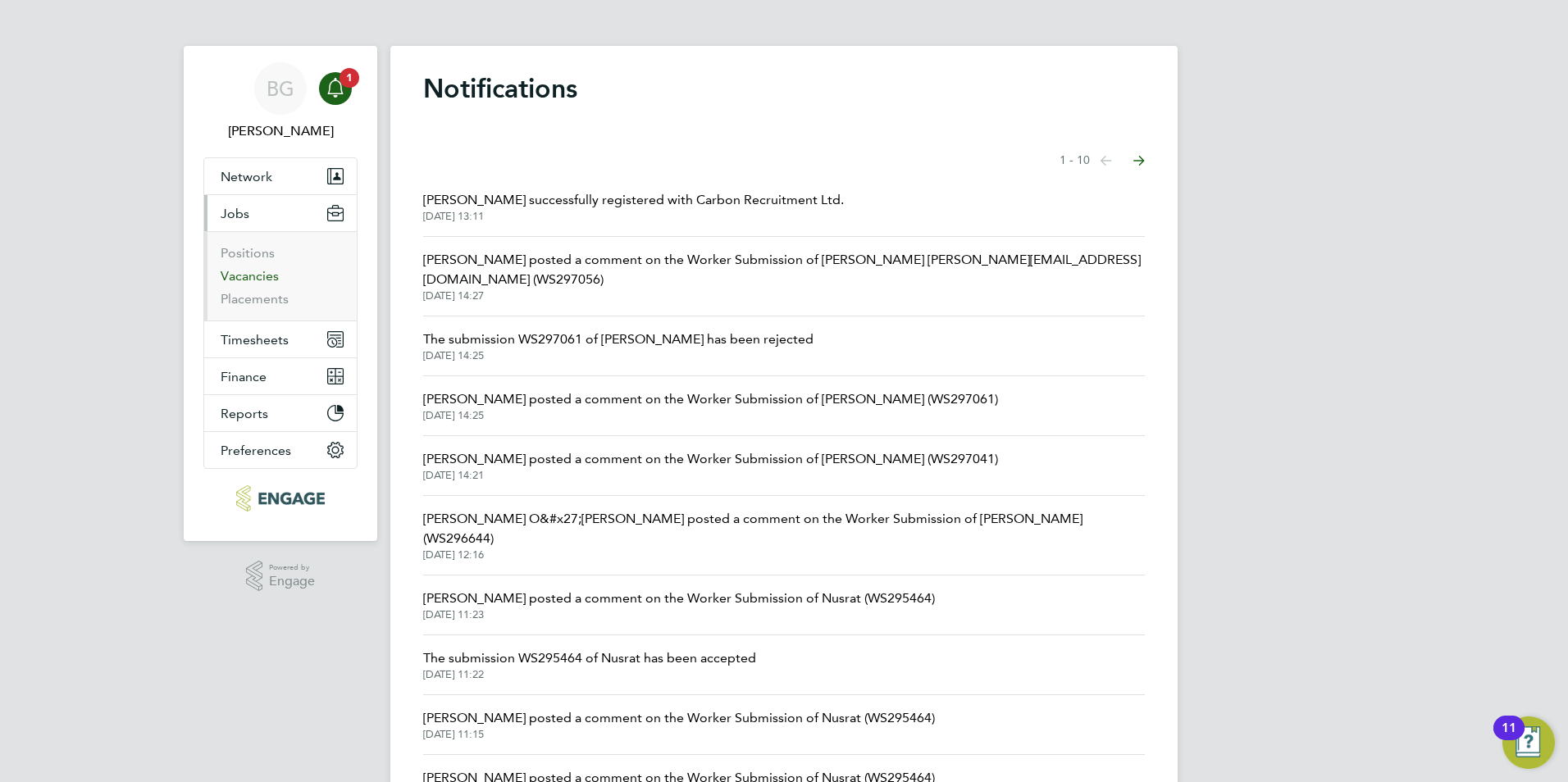
click at [258, 272] on link "Vacancies" at bounding box center [250, 275] width 58 height 15
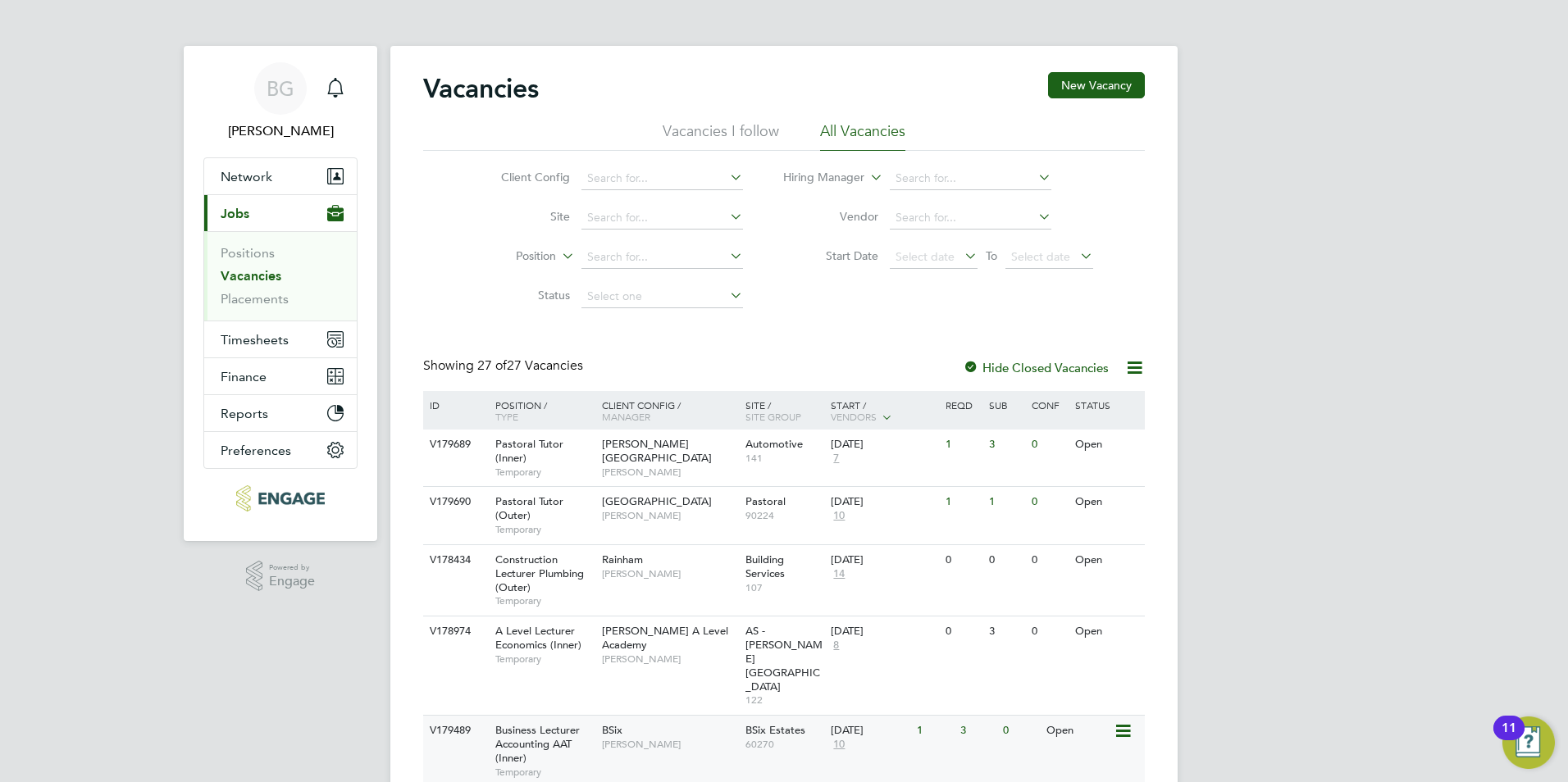
click at [537, 723] on span "Business Lecturer Accounting AAT (Inner)" at bounding box center [537, 744] width 84 height 42
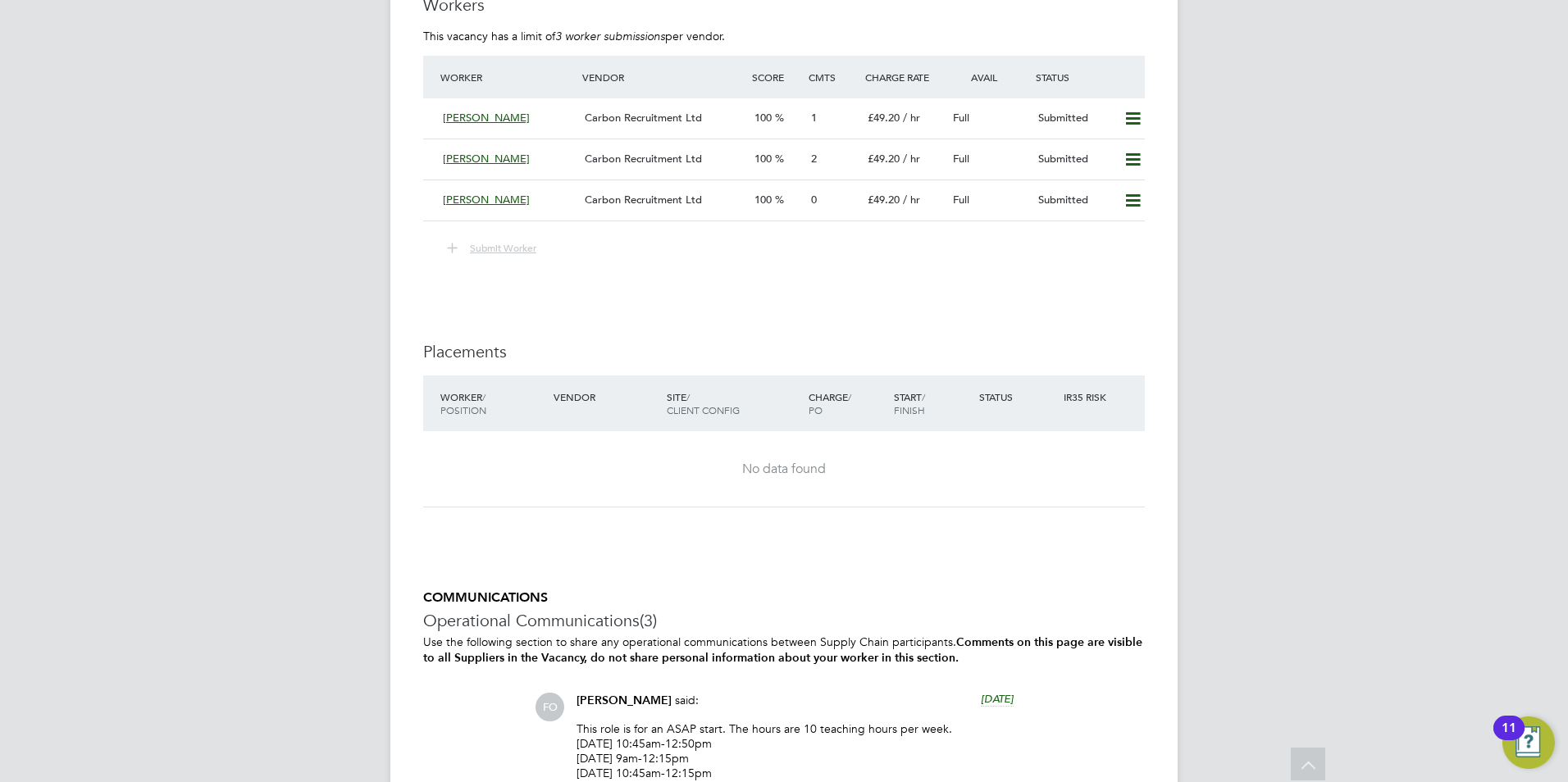
scroll to position [2722, 0]
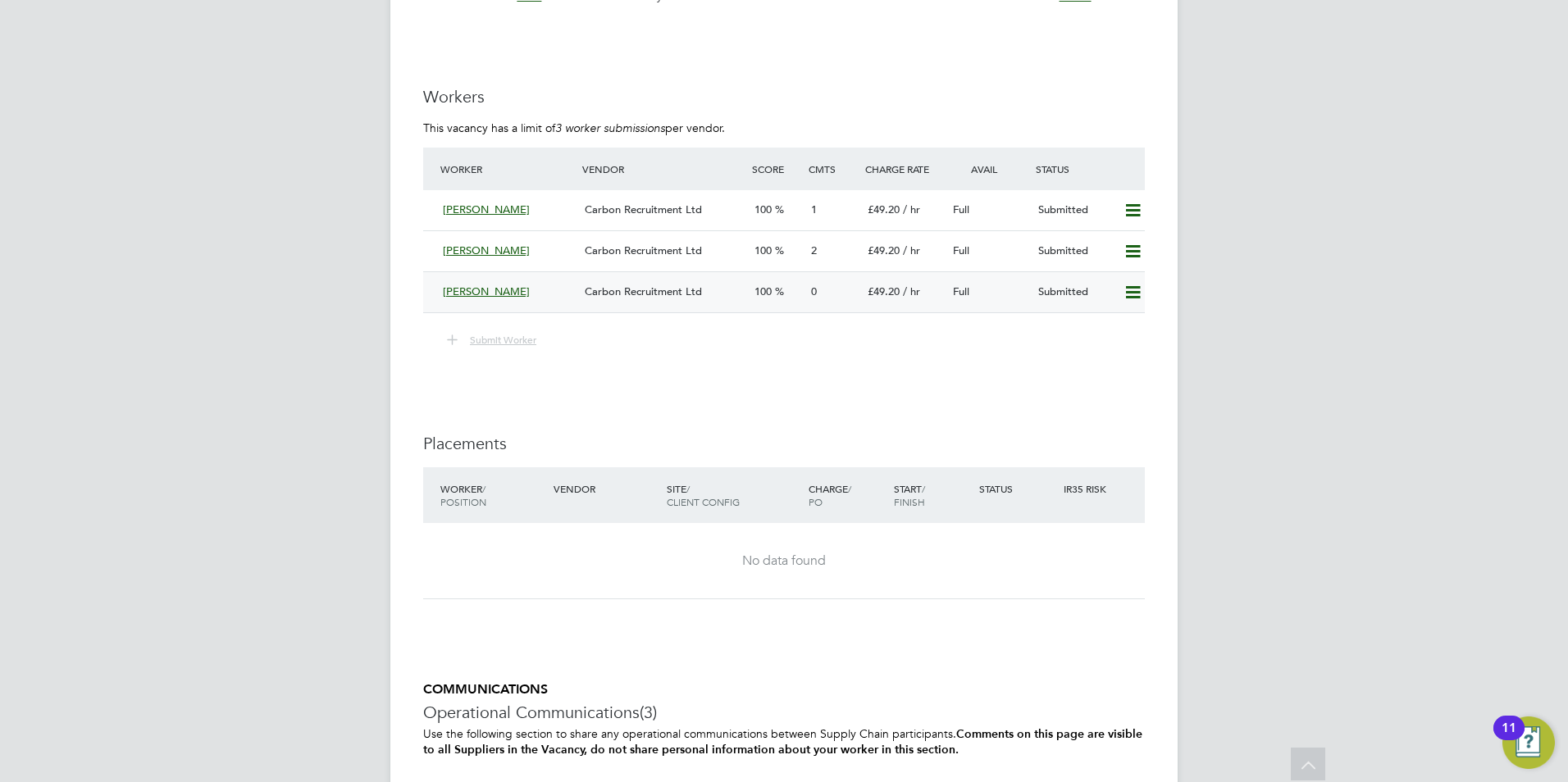
click at [476, 300] on div "[PERSON_NAME]" at bounding box center [507, 293] width 142 height 27
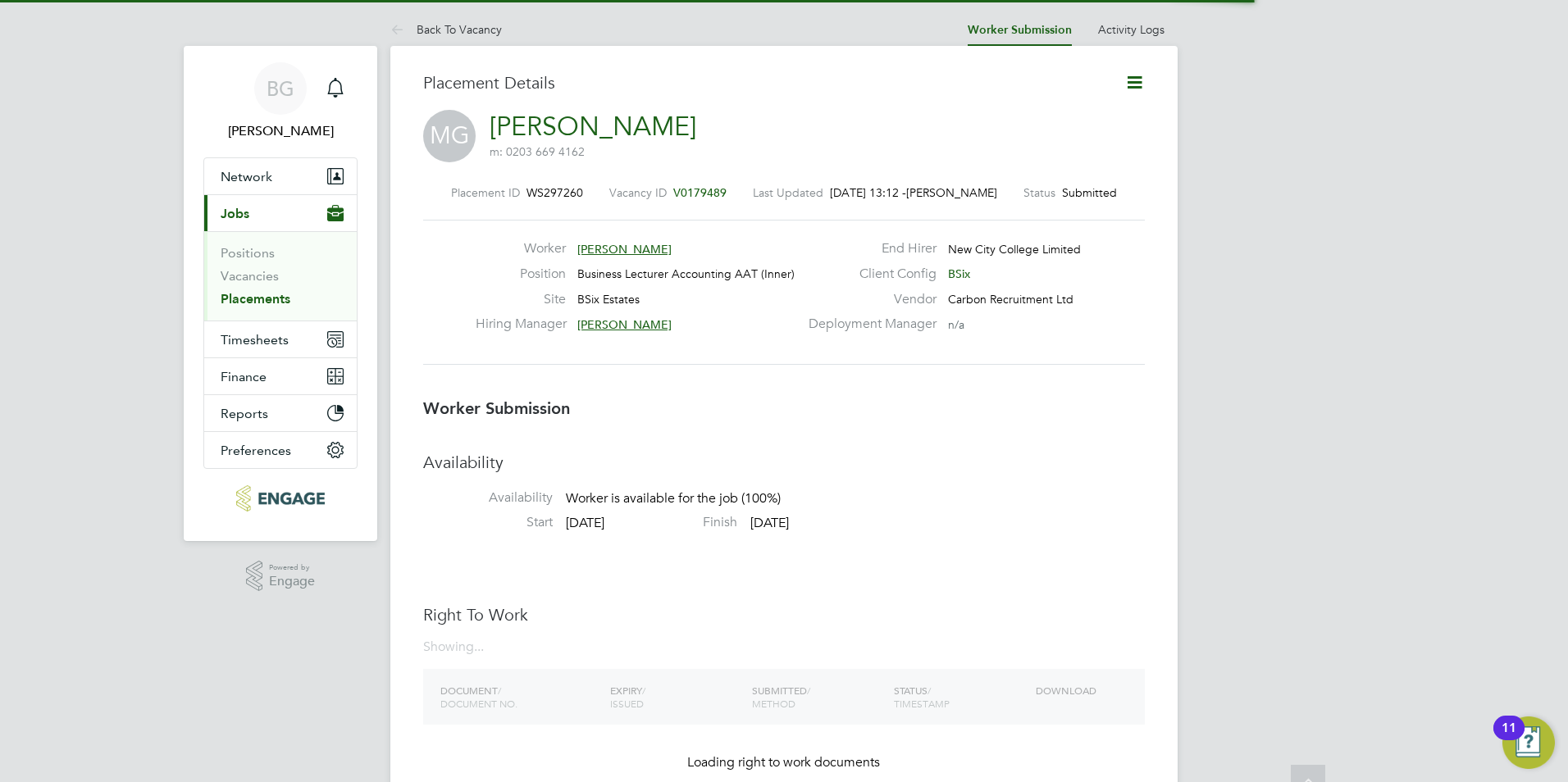
scroll to position [15, 251]
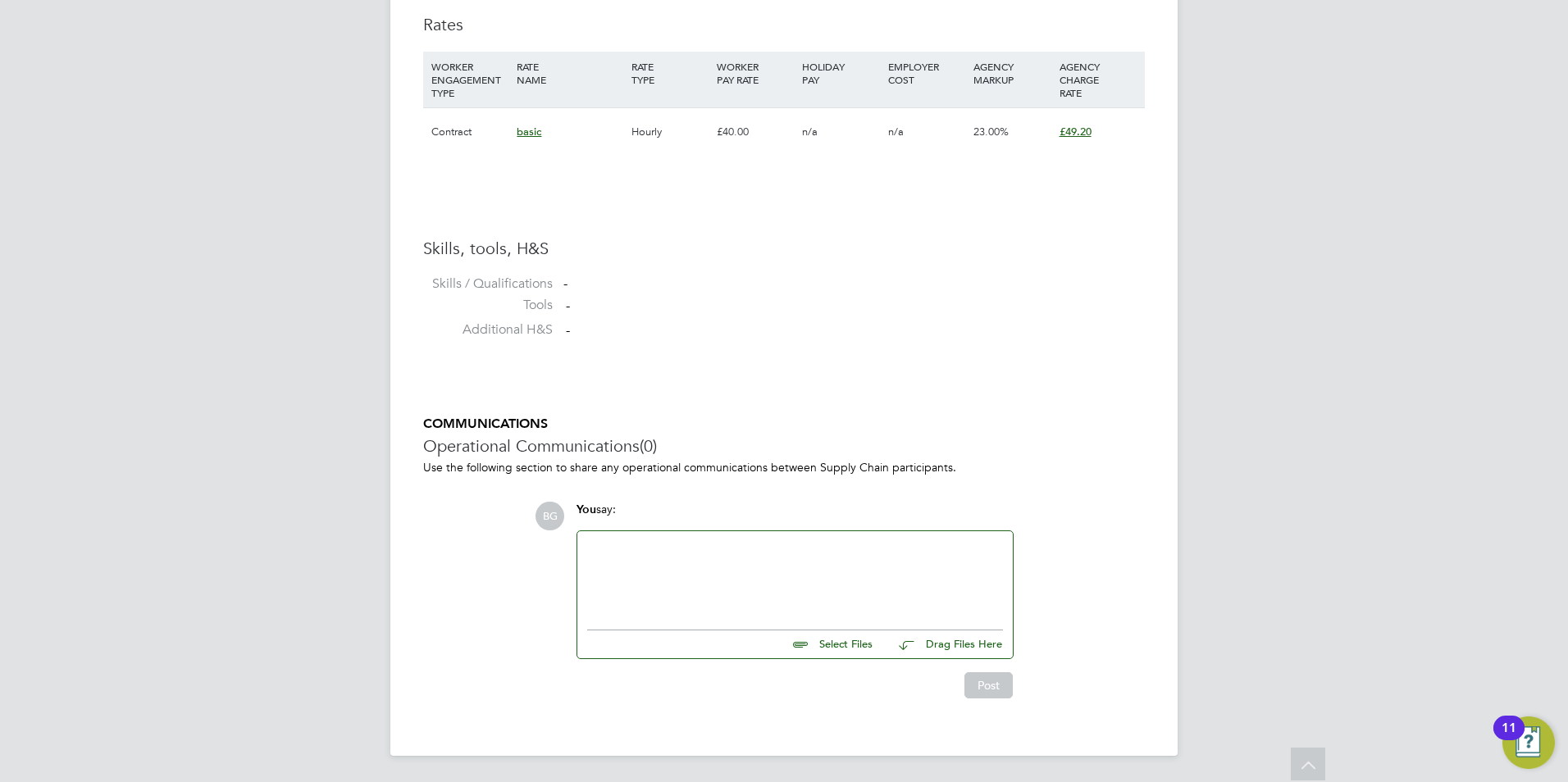
click at [770, 570] on div at bounding box center [794, 576] width 415 height 71
click at [828, 645] on input "file" at bounding box center [880, 641] width 246 height 23
type input "C:\fakepath\Maura Gayle_29099483_cv-library.docx"
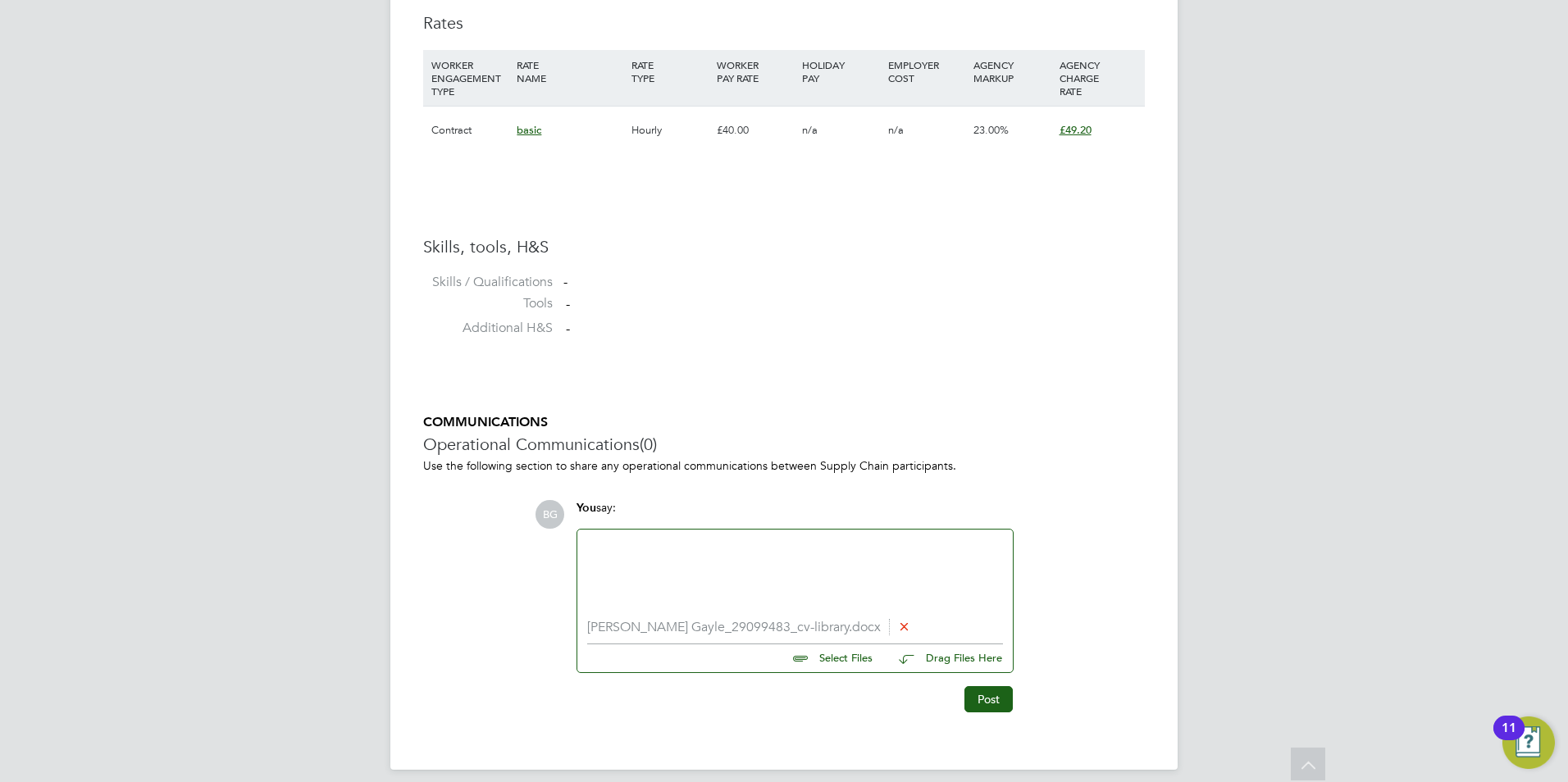
click at [823, 561] on div at bounding box center [794, 574] width 415 height 71
click at [977, 708] on button "Post" at bounding box center [988, 699] width 49 height 26
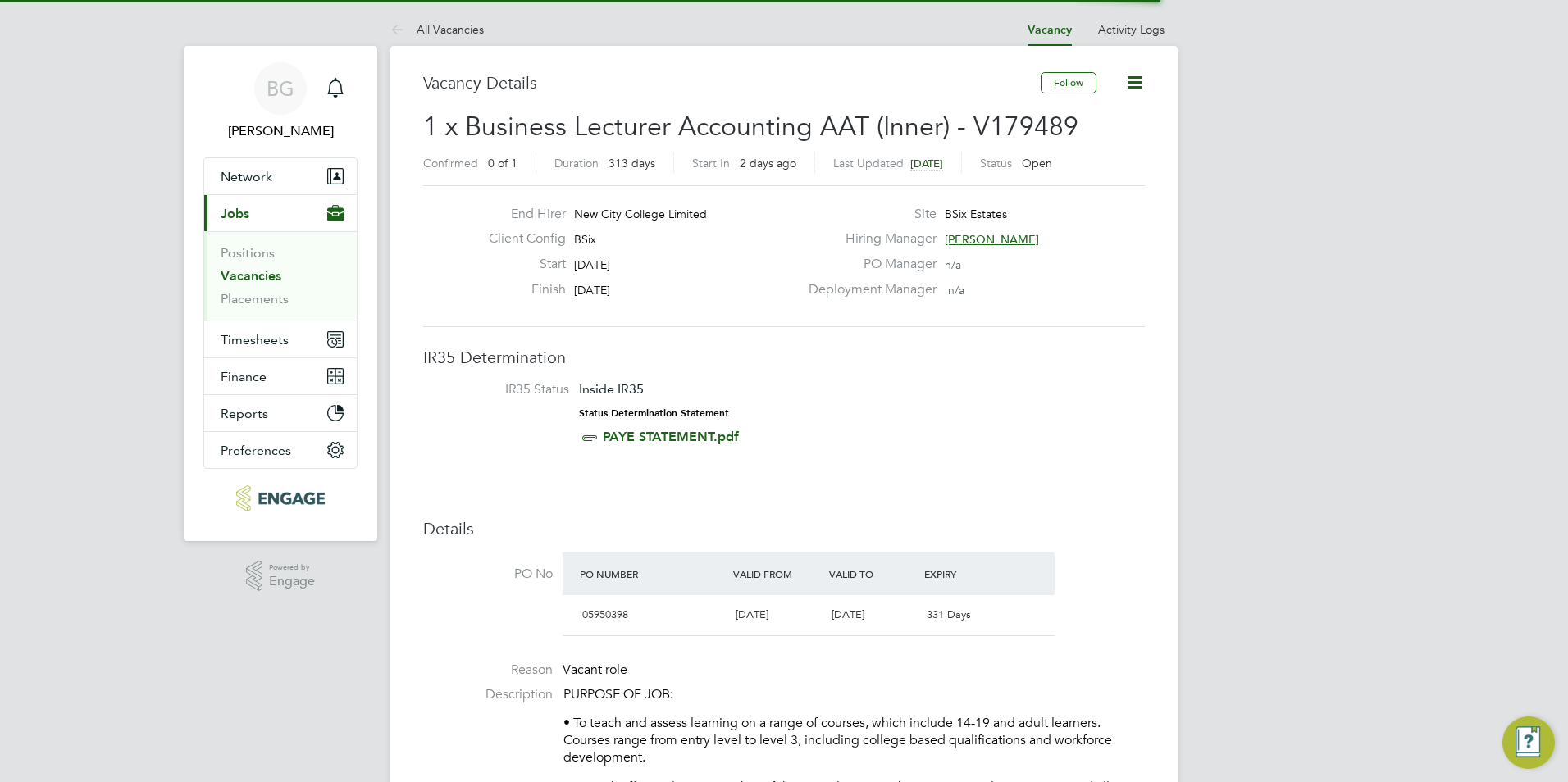
scroll to position [9, 9]
